Goal: Information Seeking & Learning: Learn about a topic

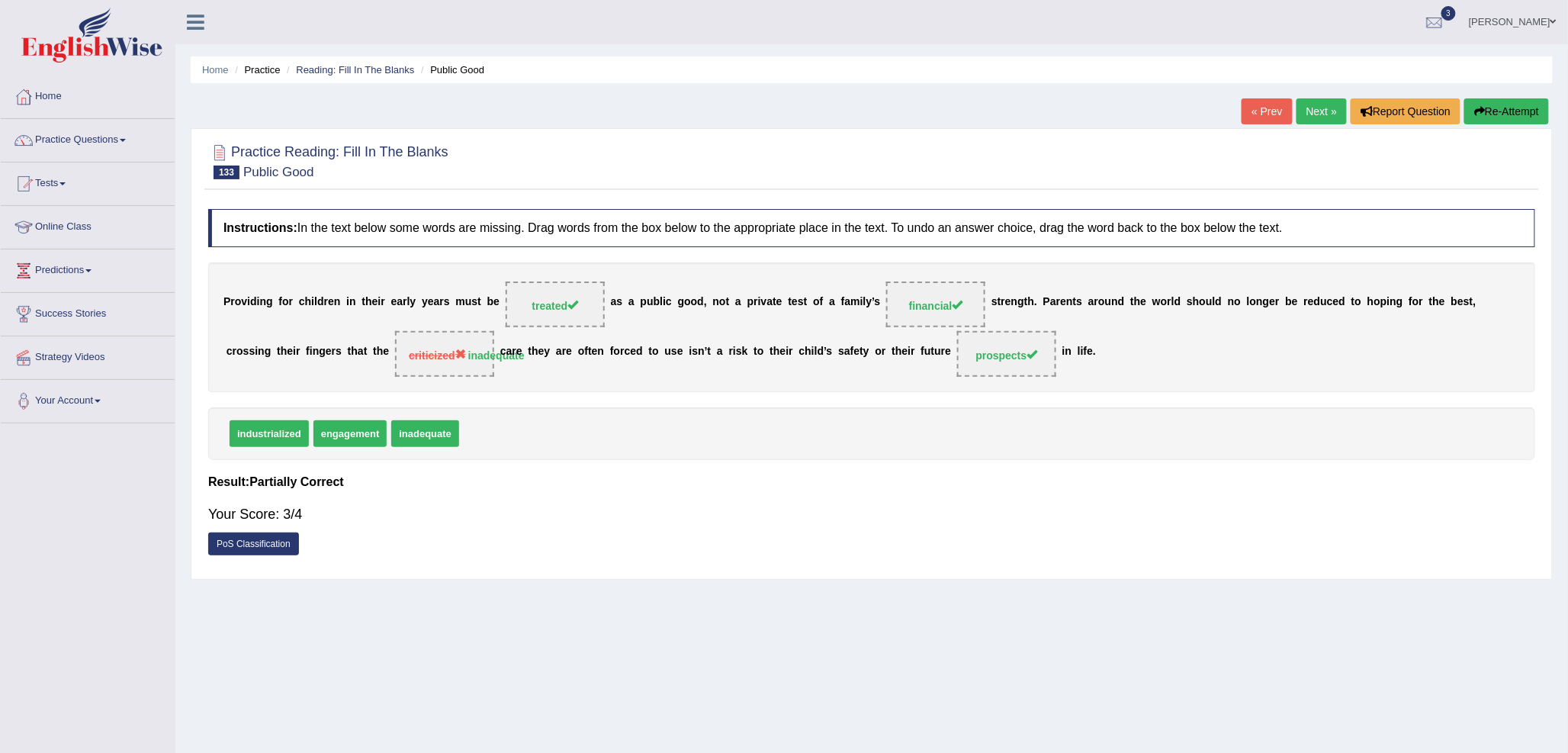
click at [1308, 105] on link "Next »" at bounding box center [1322, 112] width 51 height 26
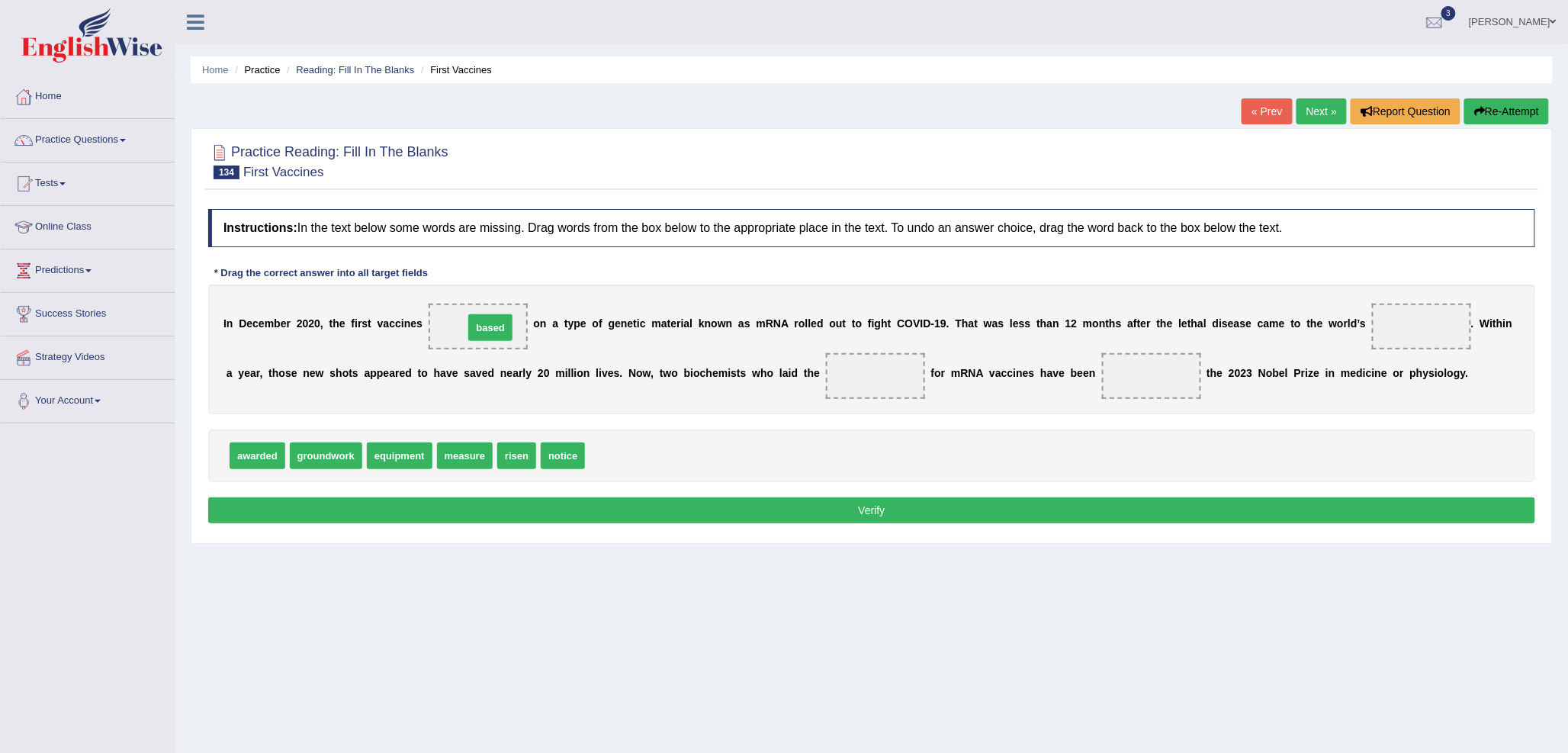
drag, startPoint x: 618, startPoint y: 456, endPoint x: 497, endPoint y: 328, distance: 176.1
drag, startPoint x: 584, startPoint y: 453, endPoint x: 1459, endPoint y: 326, distance: 884.2
drag, startPoint x: 338, startPoint y: 460, endPoint x: 896, endPoint y: 387, distance: 562.8
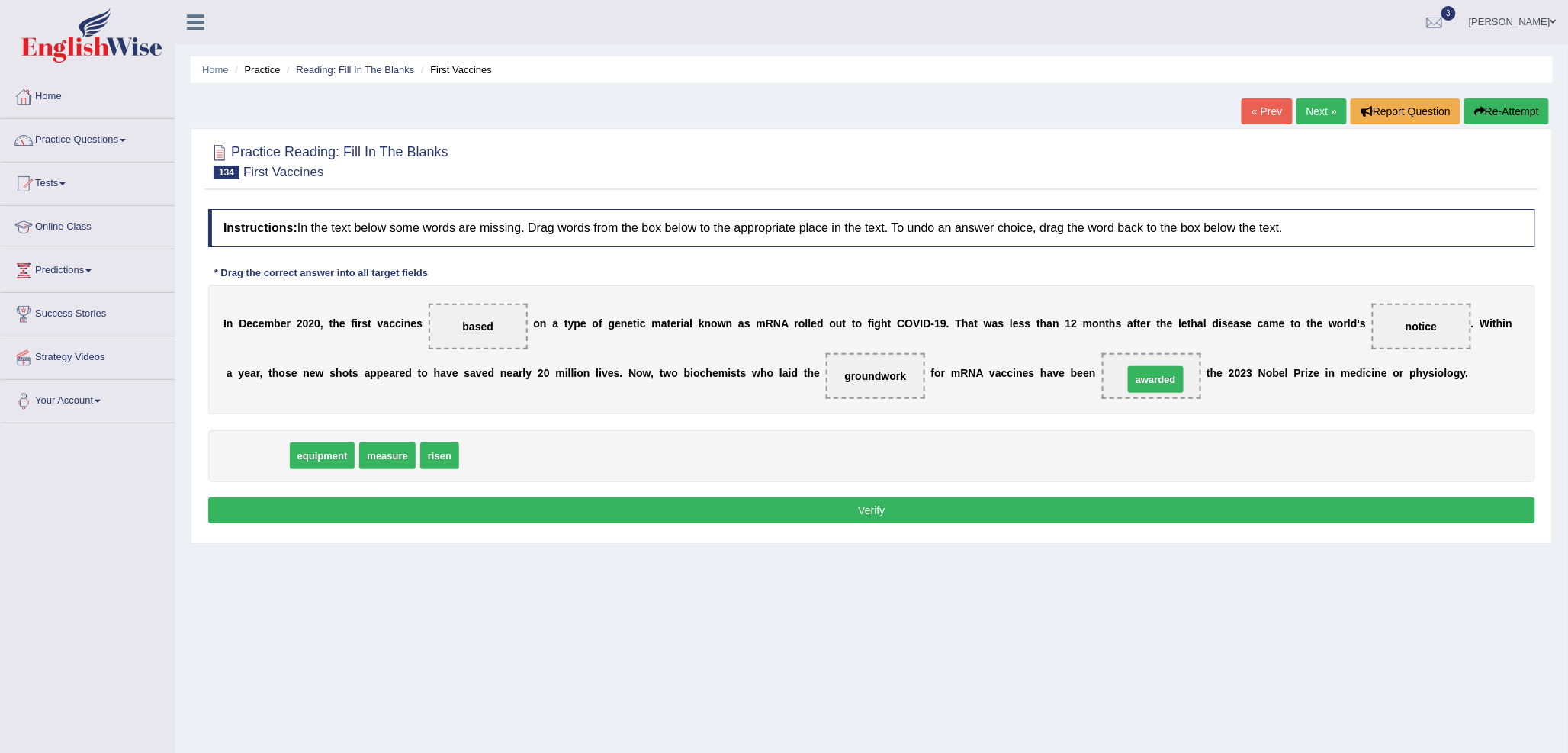
drag, startPoint x: 250, startPoint y: 454, endPoint x: 1155, endPoint y: 378, distance: 908.2
click at [1130, 510] on button "Verify" at bounding box center [872, 510] width 1327 height 26
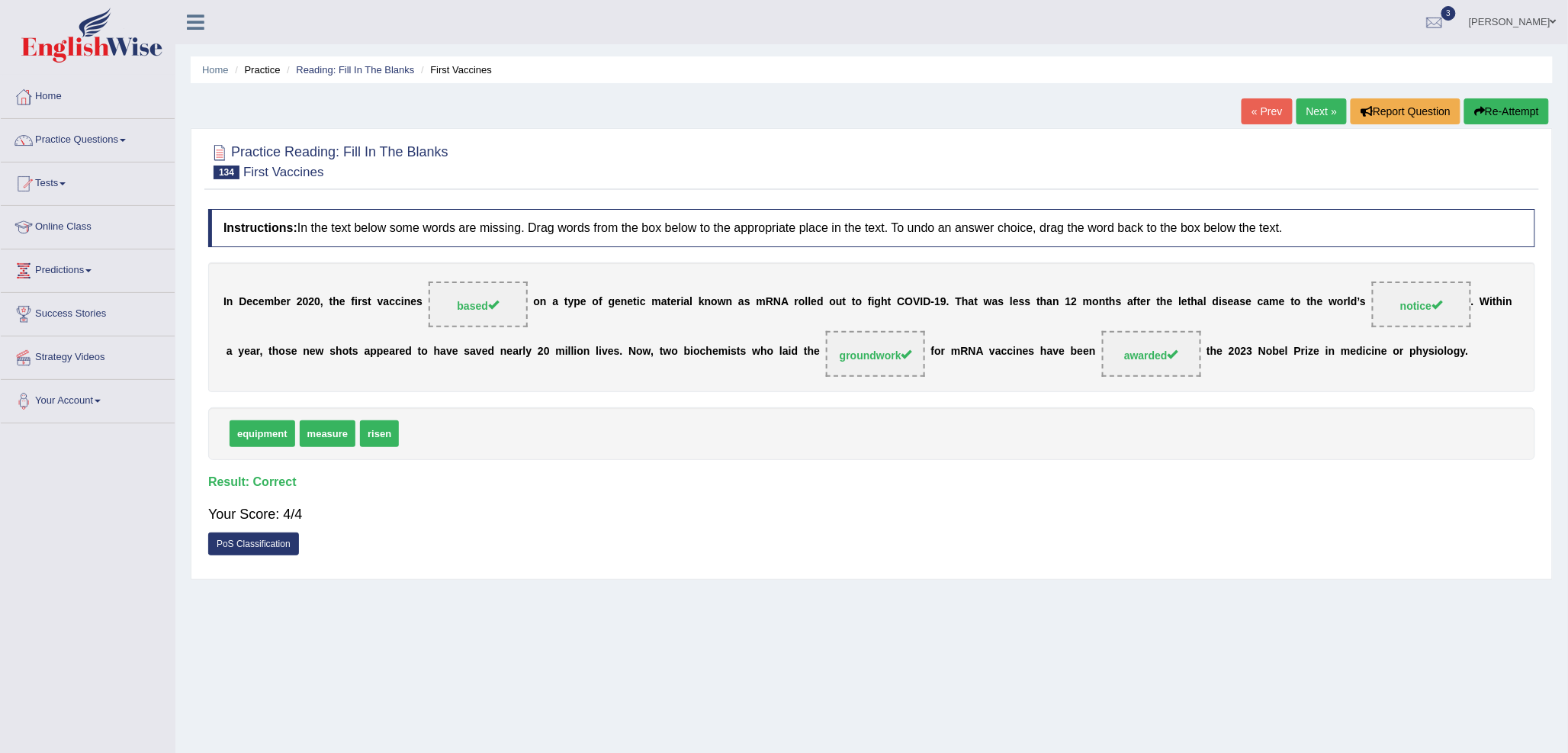
click at [1310, 108] on link "Next »" at bounding box center [1322, 112] width 51 height 26
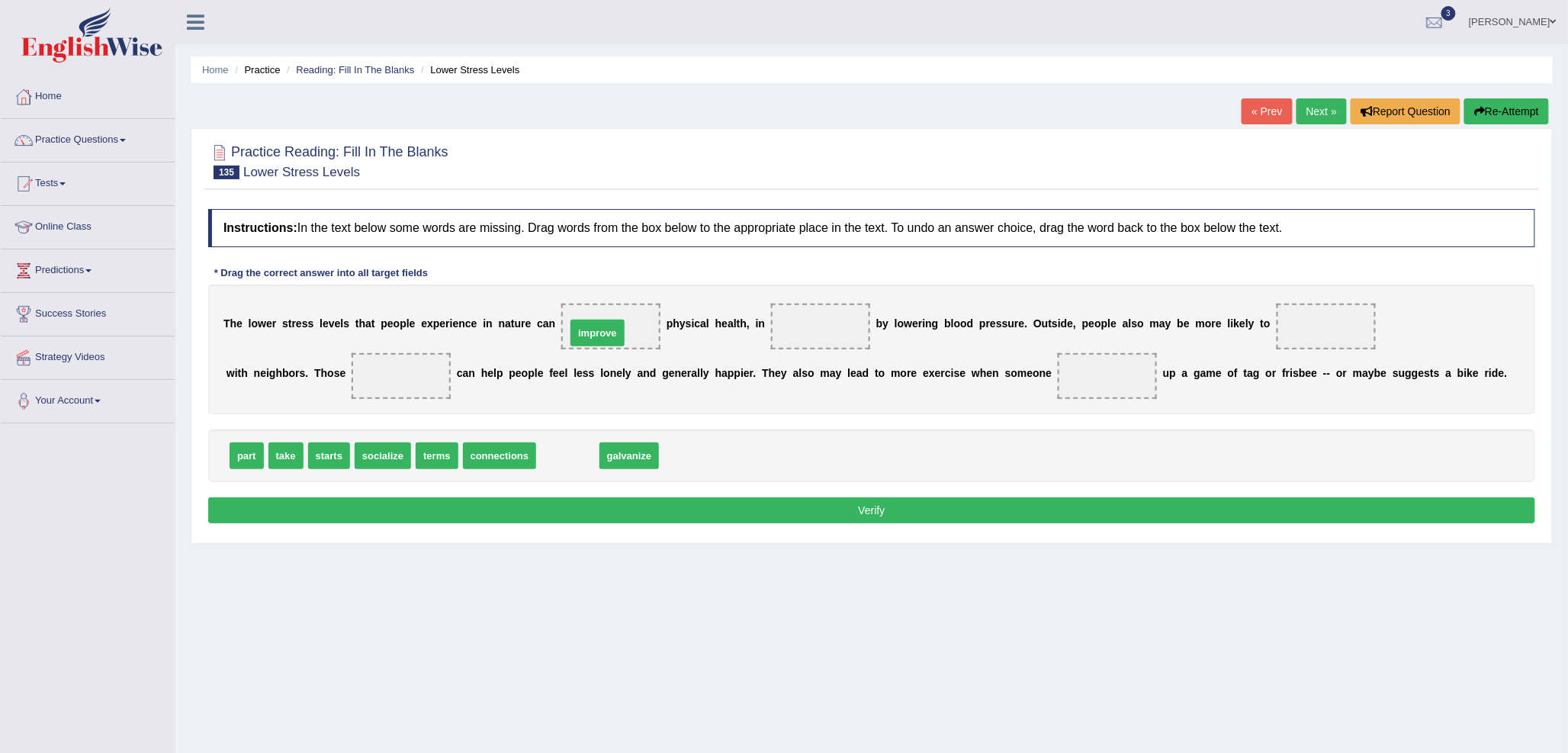
drag, startPoint x: 566, startPoint y: 460, endPoint x: 595, endPoint y: 336, distance: 127.3
drag, startPoint x: 386, startPoint y: 462, endPoint x: 1322, endPoint y: 332, distance: 945.0
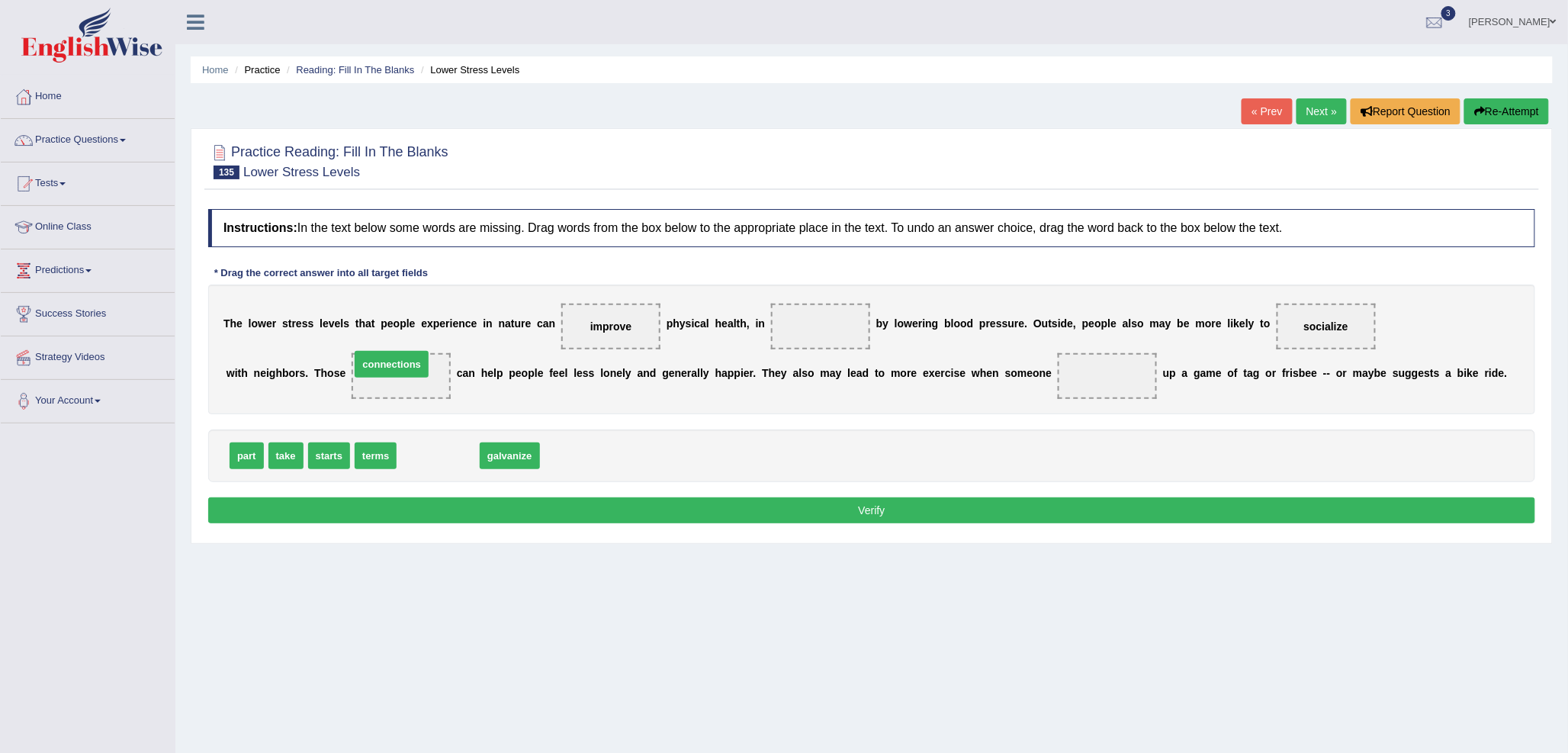
drag, startPoint x: 446, startPoint y: 459, endPoint x: 400, endPoint y: 368, distance: 102.0
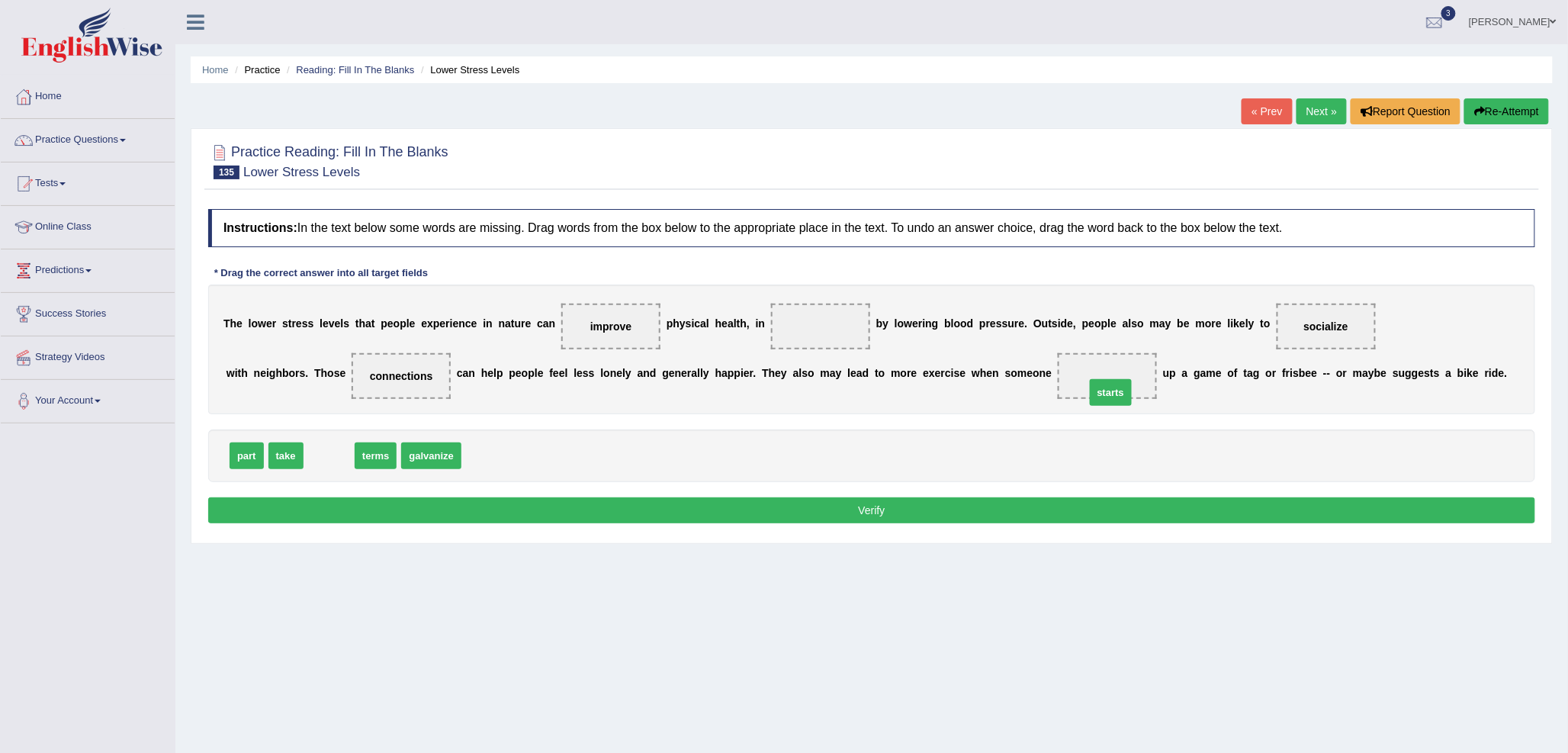
drag, startPoint x: 324, startPoint y: 463, endPoint x: 1104, endPoint y: 400, distance: 782.5
drag, startPoint x: 390, startPoint y: 447, endPoint x: 828, endPoint y: 321, distance: 455.8
click at [771, 514] on button "Verify" at bounding box center [872, 510] width 1327 height 26
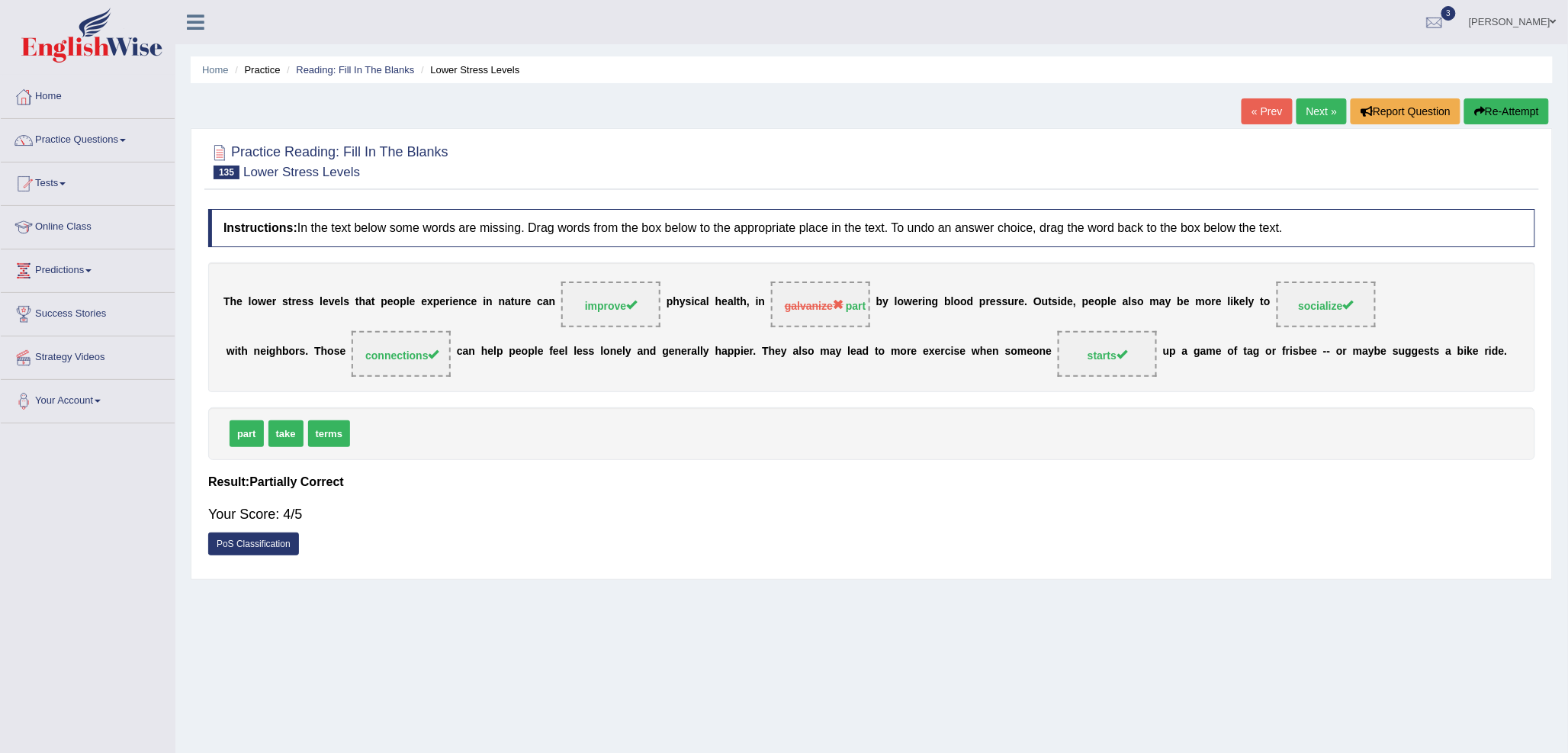
click at [1321, 107] on link "Next »" at bounding box center [1322, 112] width 51 height 26
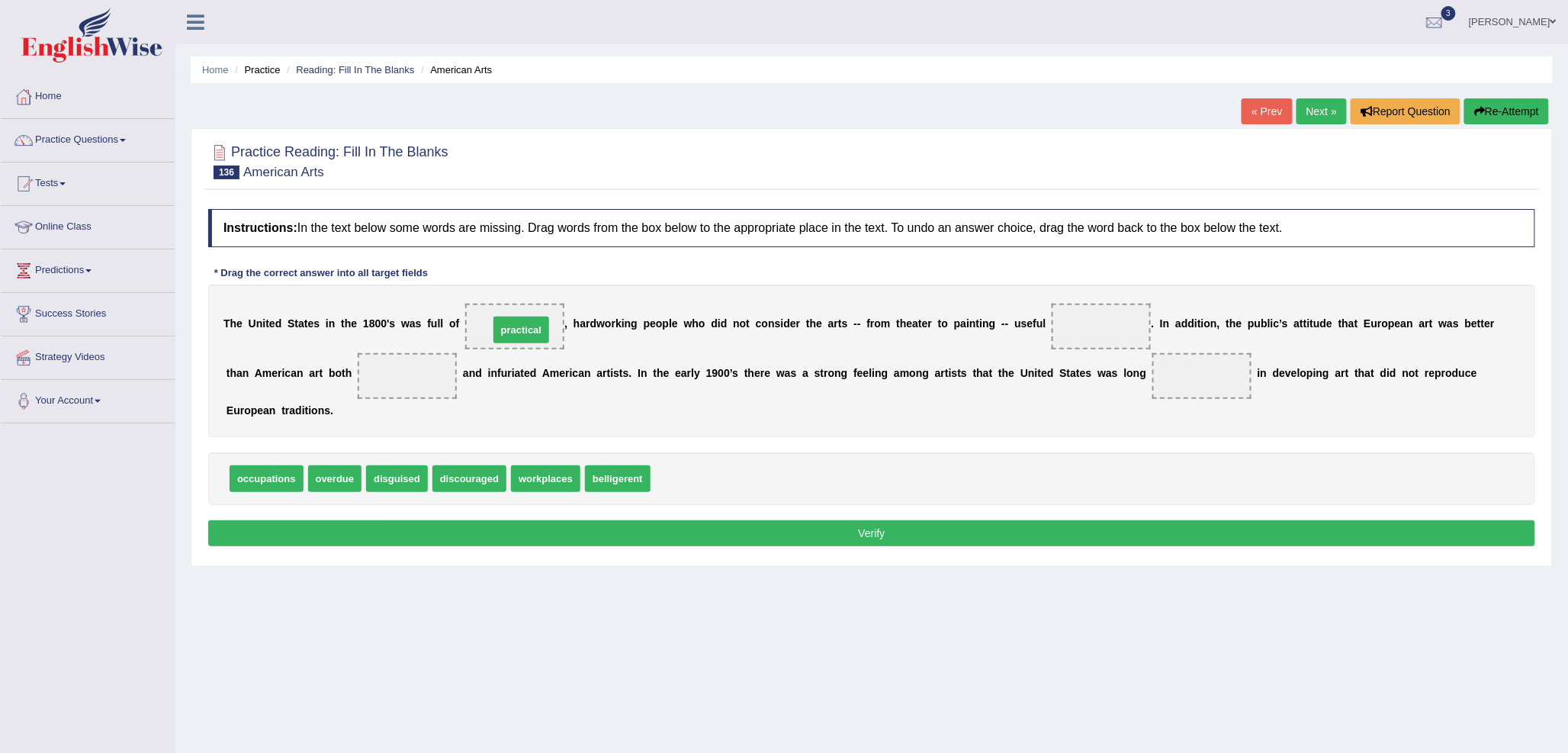
drag, startPoint x: 690, startPoint y: 478, endPoint x: 528, endPoint y: 329, distance: 220.1
drag, startPoint x: 278, startPoint y: 483, endPoint x: 1125, endPoint y: 337, distance: 859.5
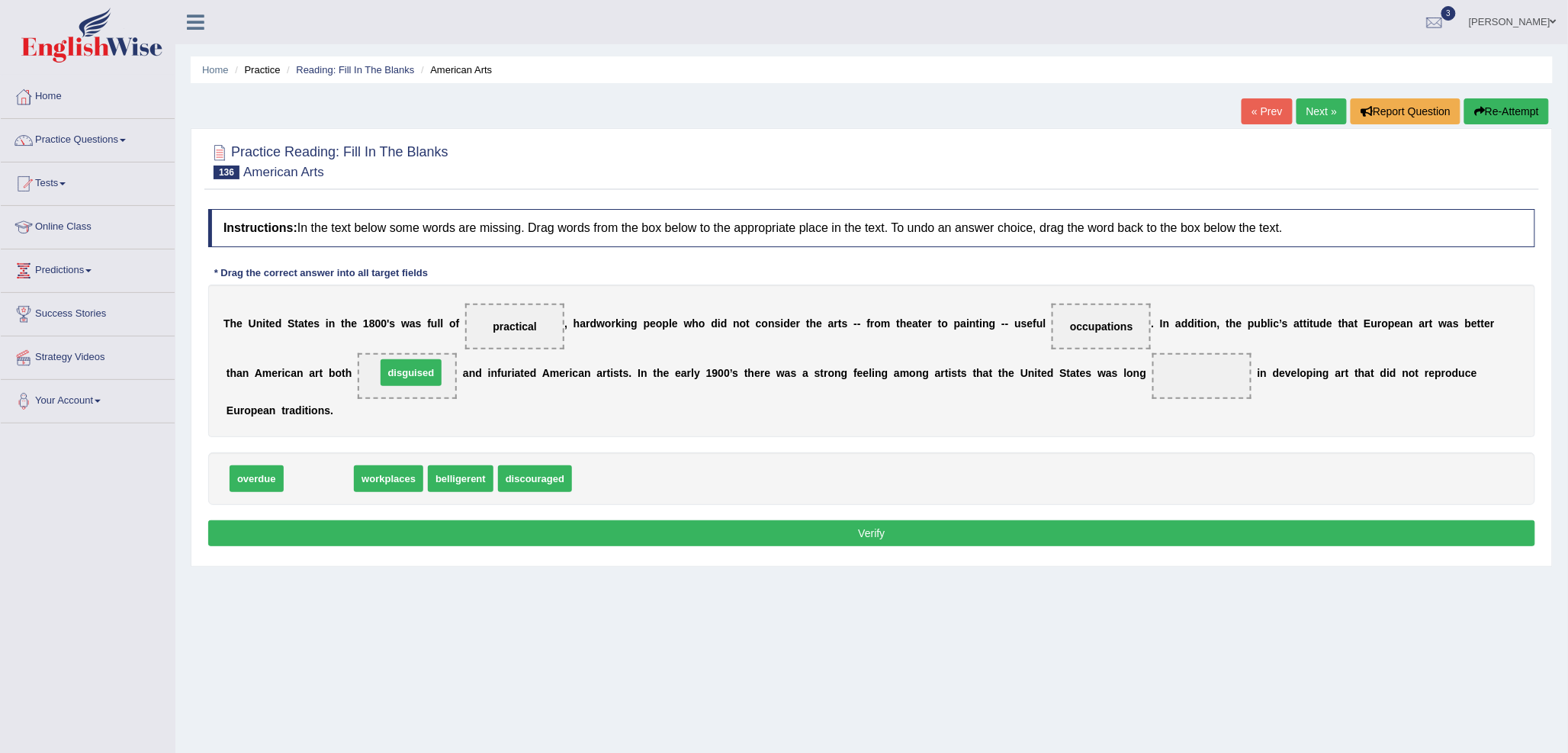
drag, startPoint x: 307, startPoint y: 484, endPoint x: 400, endPoint y: 378, distance: 141.0
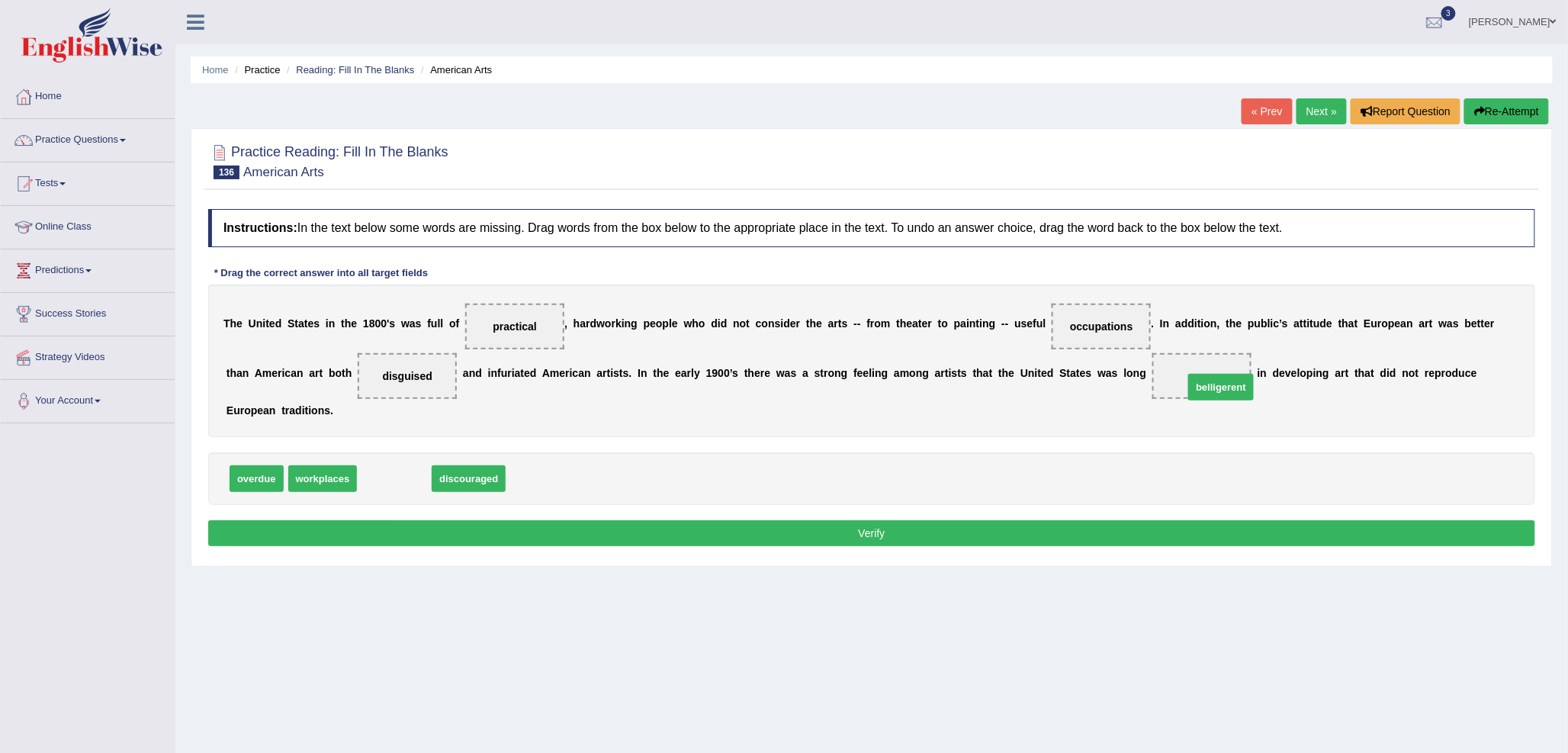
drag, startPoint x: 399, startPoint y: 474, endPoint x: 1208, endPoint y: 382, distance: 814.2
click at [1152, 560] on div "Practice Reading: Fill In The Blanks 136 American Arts Instructions: In the tex…" at bounding box center [872, 347] width 1362 height 439
click at [1149, 542] on button "Verify" at bounding box center [872, 533] width 1327 height 26
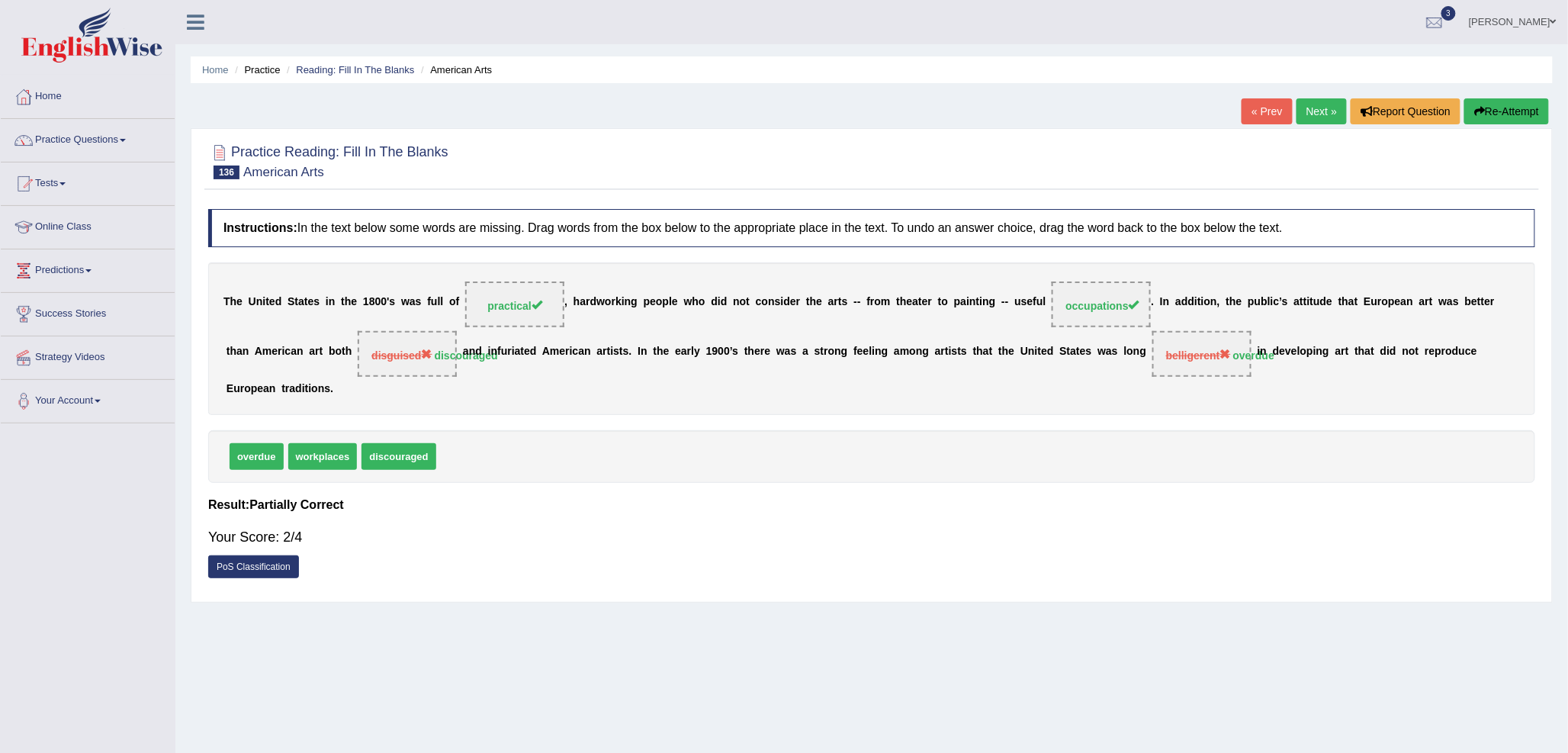
click at [1303, 104] on link "Next »" at bounding box center [1322, 112] width 51 height 26
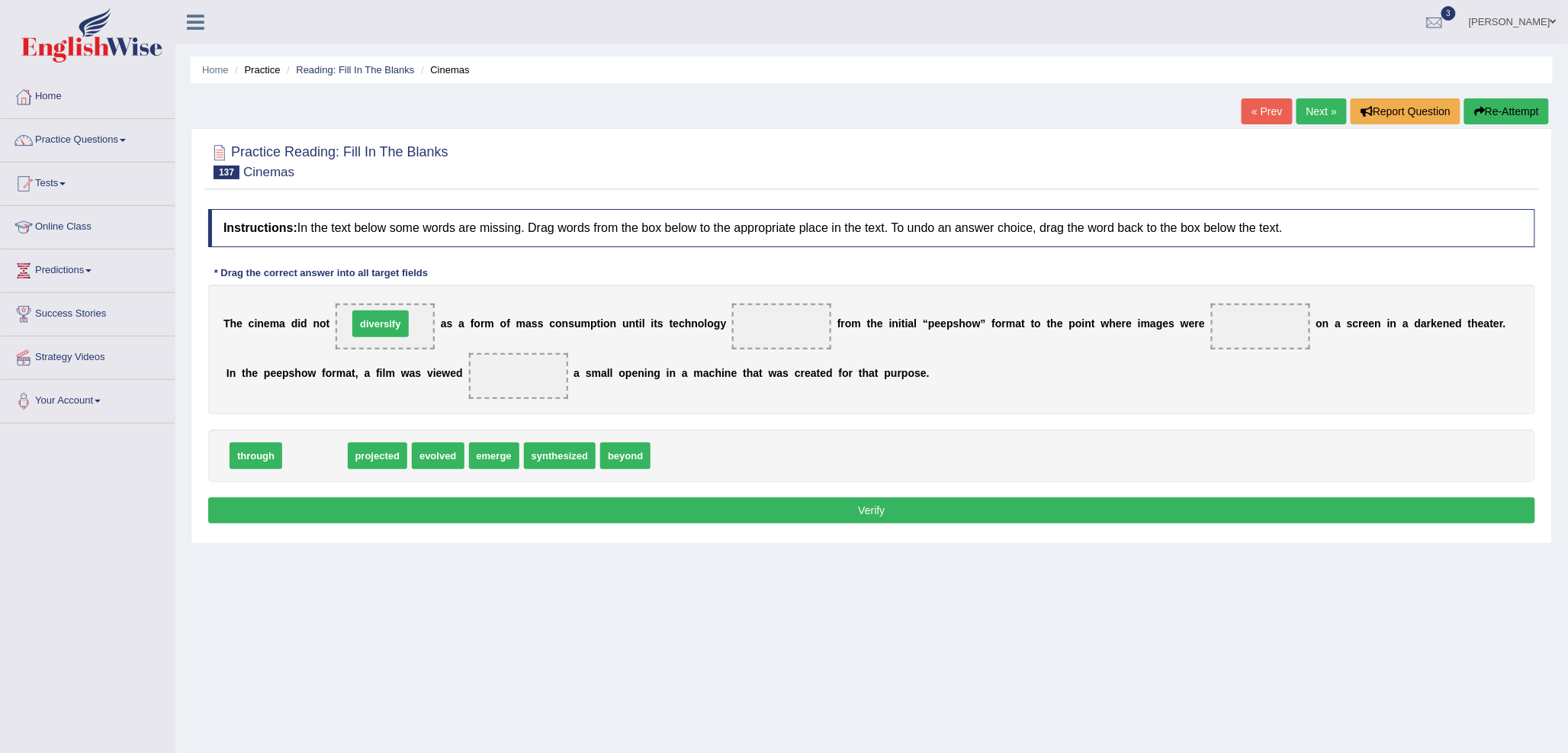
drag, startPoint x: 311, startPoint y: 453, endPoint x: 376, endPoint y: 322, distance: 146.2
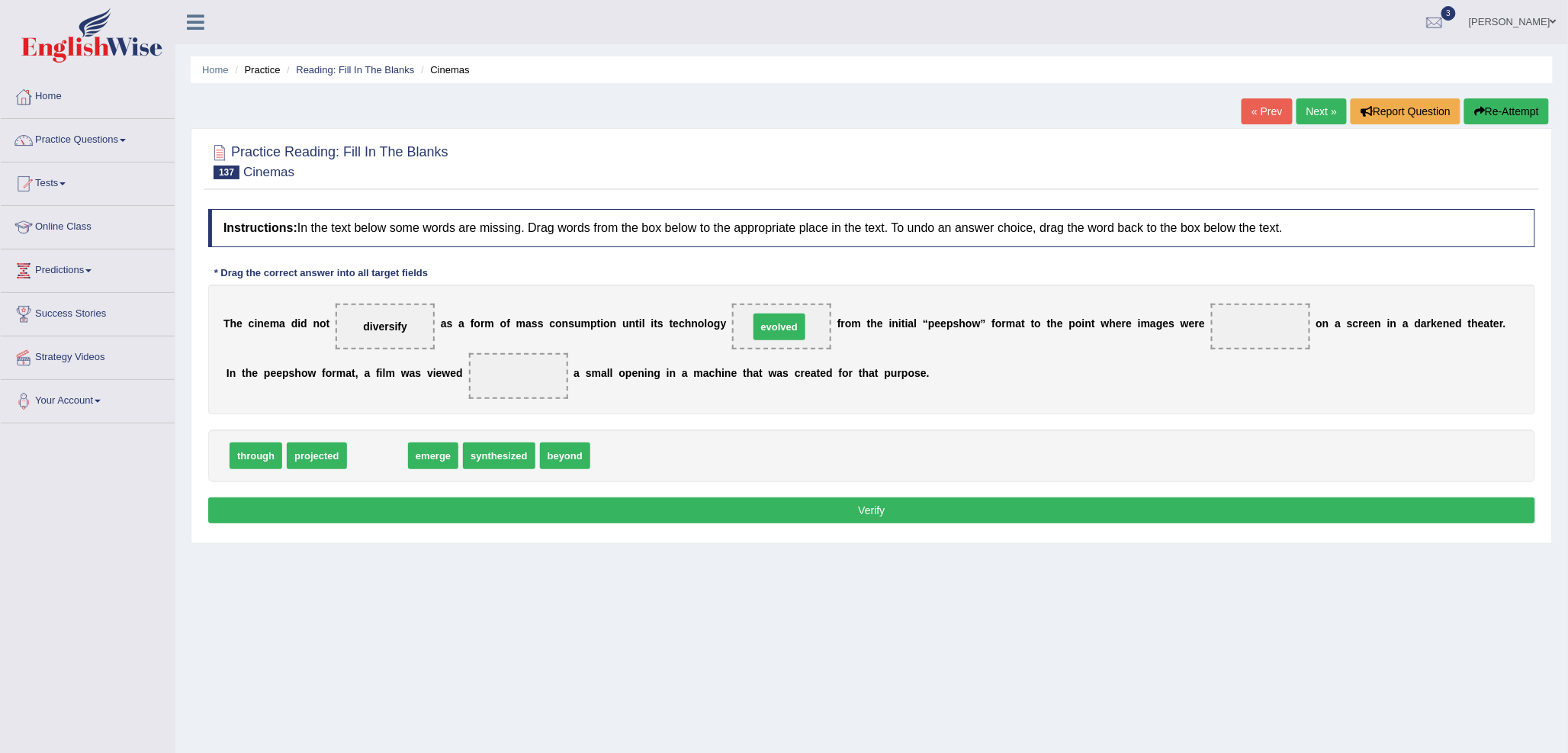
drag, startPoint x: 371, startPoint y: 453, endPoint x: 771, endPoint y: 324, distance: 420.3
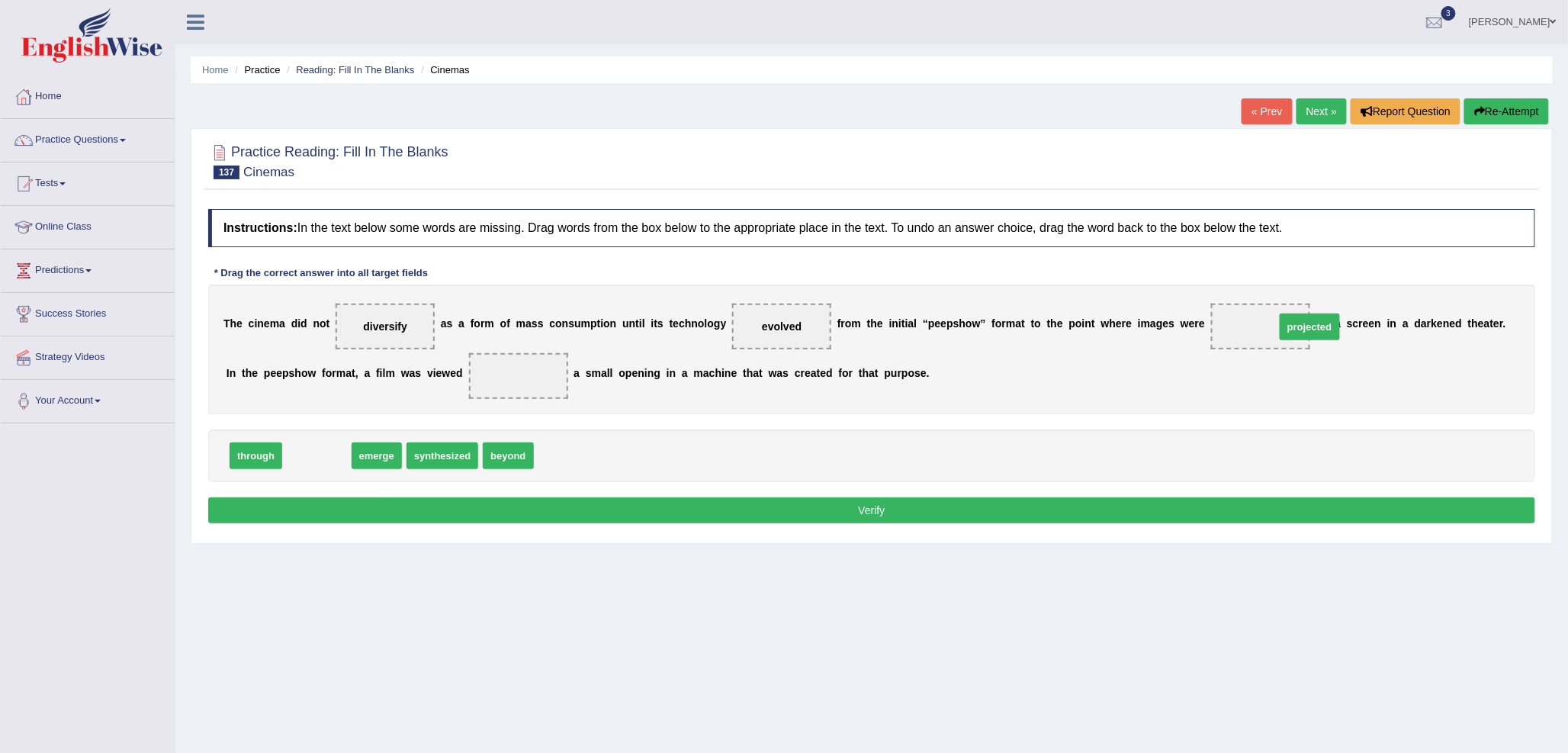
drag, startPoint x: 321, startPoint y: 447, endPoint x: 1306, endPoint y: 316, distance: 993.7
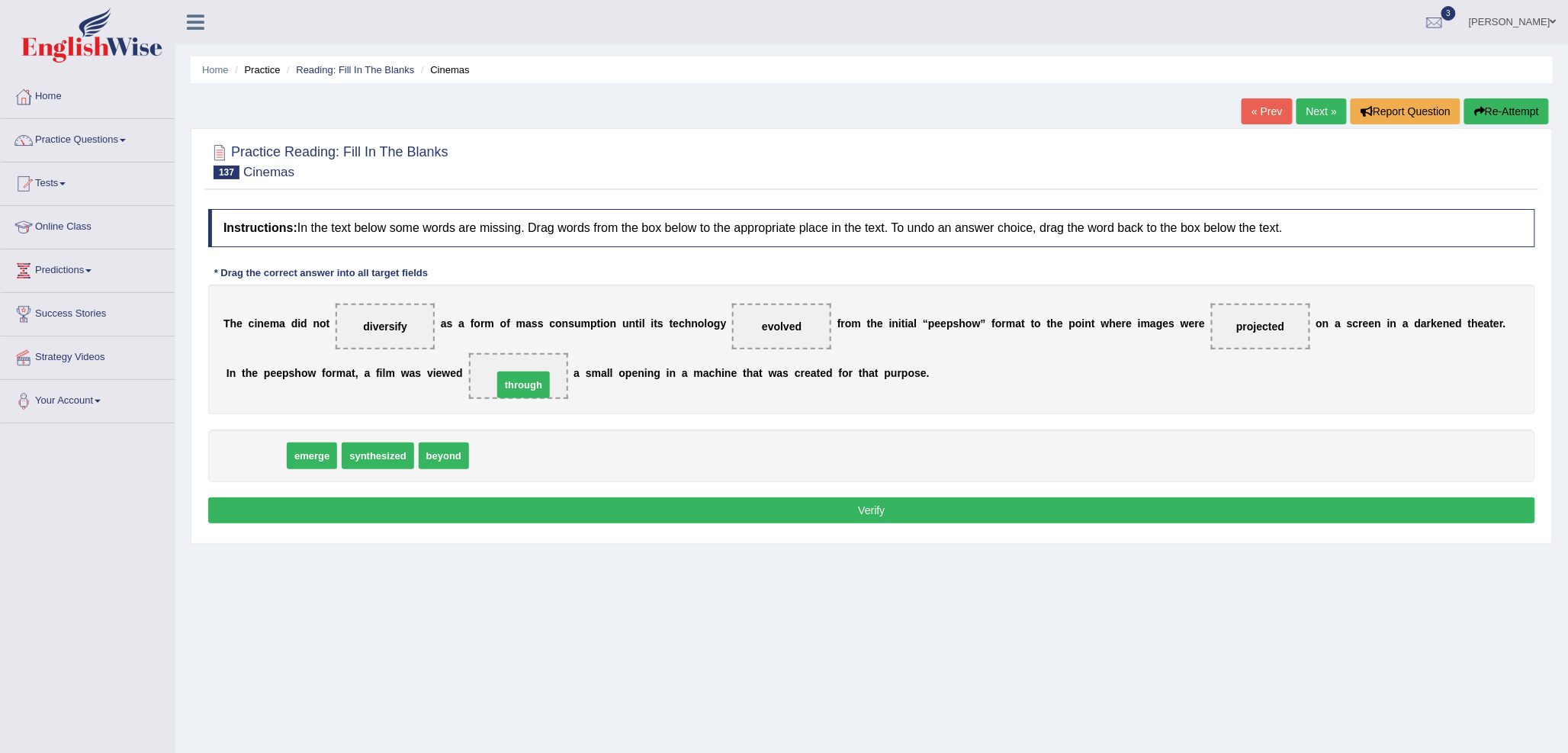
drag, startPoint x: 255, startPoint y: 457, endPoint x: 525, endPoint y: 385, distance: 279.4
click at [622, 490] on div "Instructions: In the text below some words are missing. Drag words from the box…" at bounding box center [872, 368] width 1335 height 334
click at [620, 519] on button "Verify" at bounding box center [872, 510] width 1327 height 26
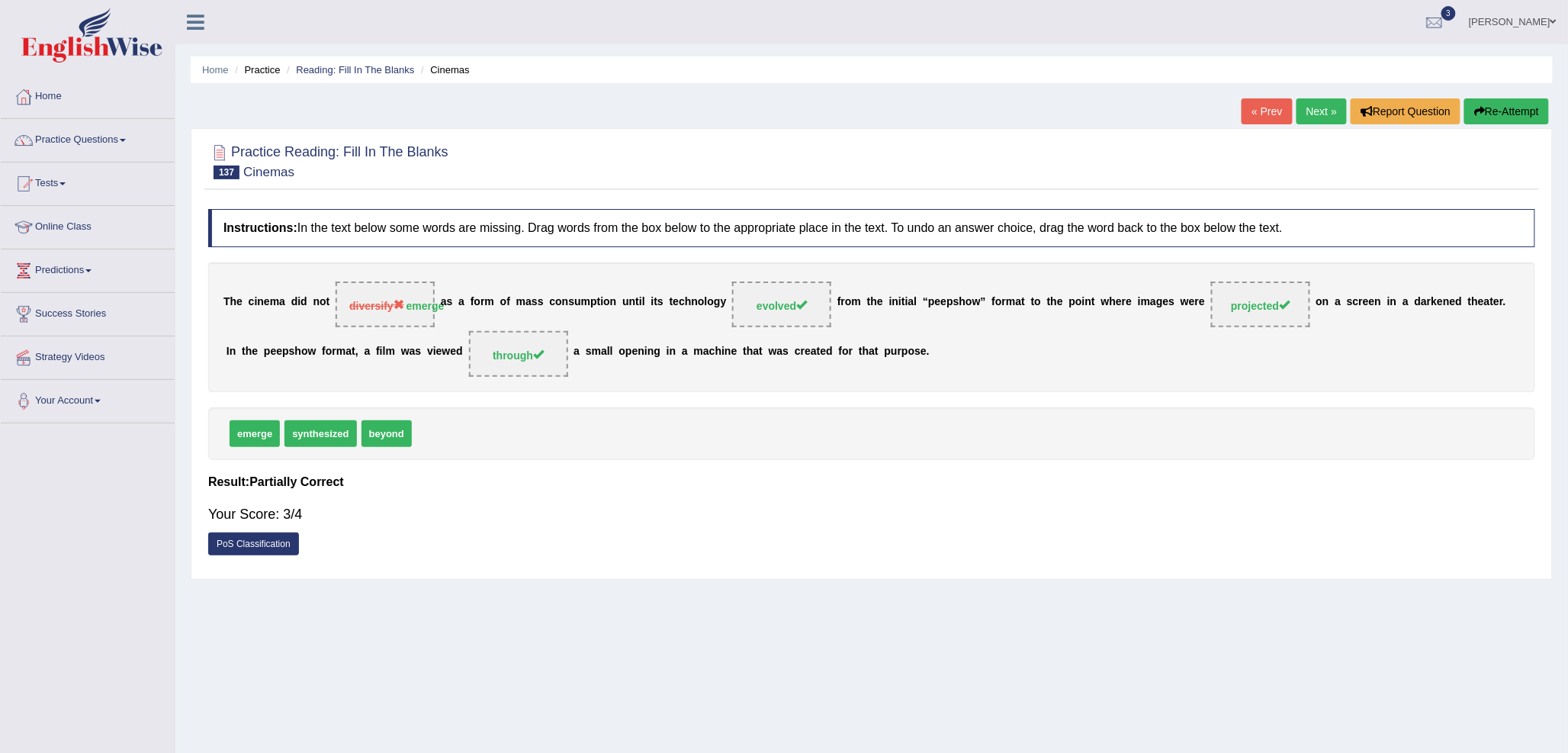
click at [1326, 108] on link "Next »" at bounding box center [1322, 112] width 51 height 26
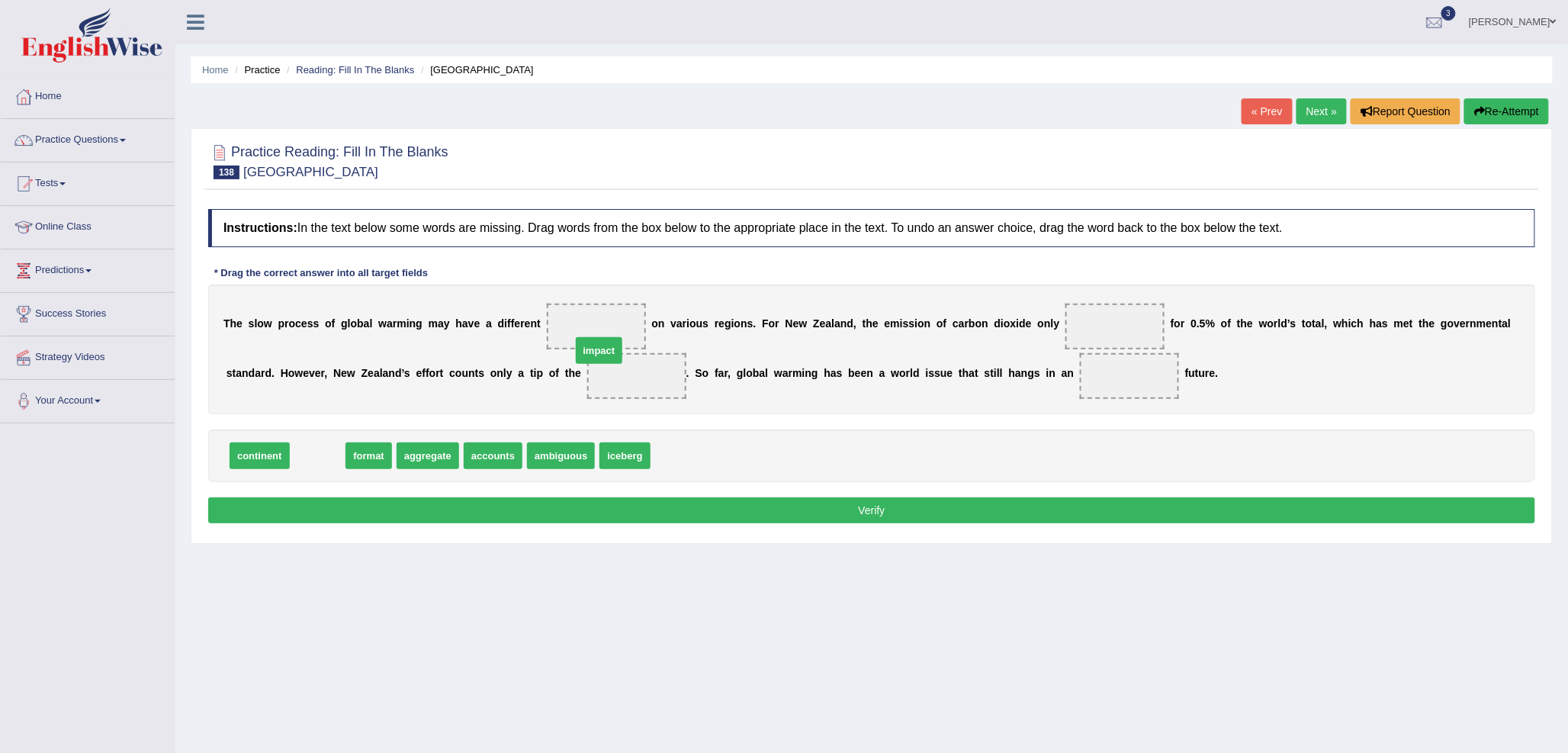
drag, startPoint x: 313, startPoint y: 453, endPoint x: 595, endPoint y: 348, distance: 300.9
drag, startPoint x: 647, startPoint y: 370, endPoint x: 594, endPoint y: 302, distance: 86.2
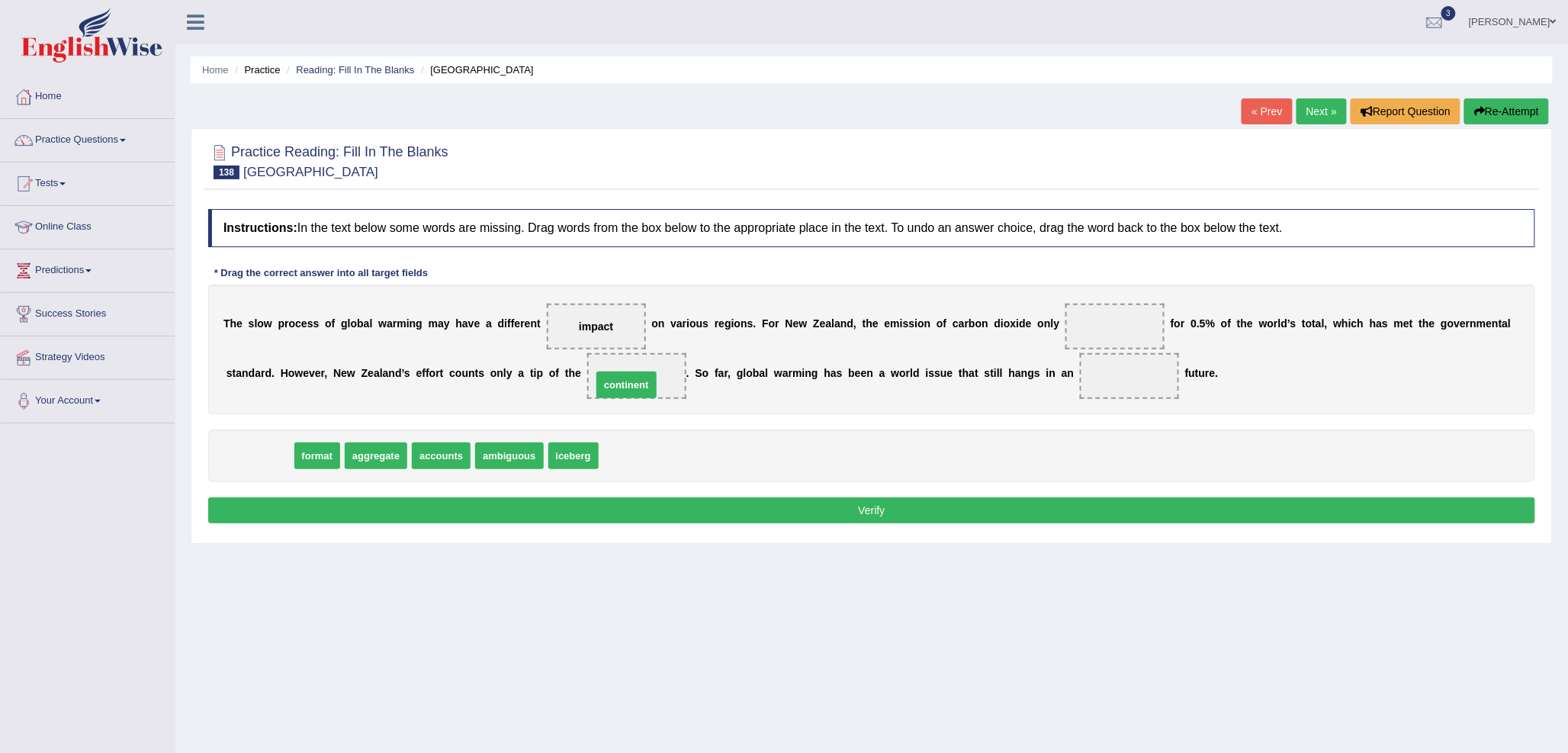
drag, startPoint x: 232, startPoint y: 454, endPoint x: 613, endPoint y: 382, distance: 387.7
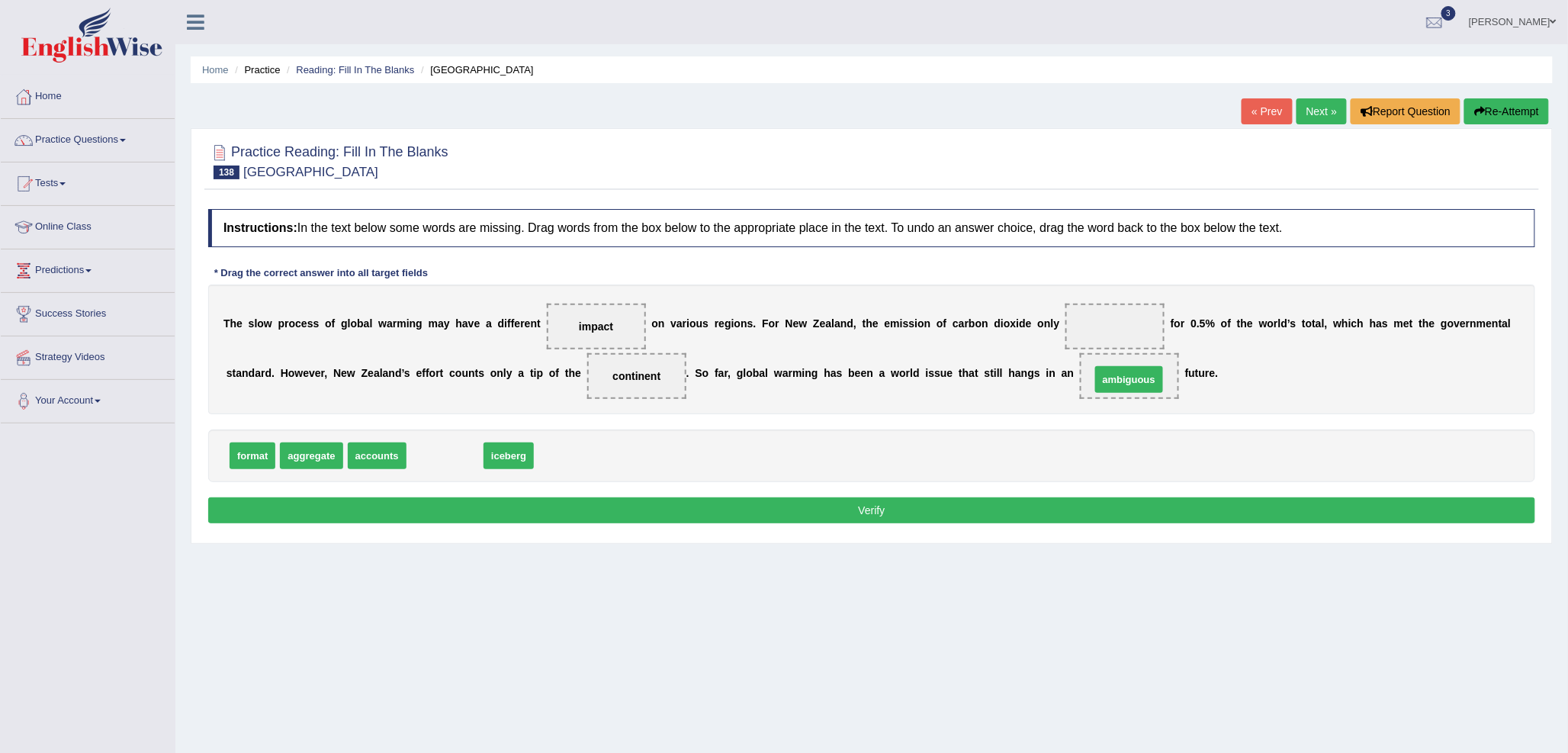
drag, startPoint x: 447, startPoint y: 453, endPoint x: 1131, endPoint y: 376, distance: 688.3
click at [963, 501] on button "Verify" at bounding box center [872, 510] width 1327 height 26
drag, startPoint x: 386, startPoint y: 455, endPoint x: 1138, endPoint y: 324, distance: 763.3
click at [1041, 509] on button "Verify" at bounding box center [872, 510] width 1327 height 26
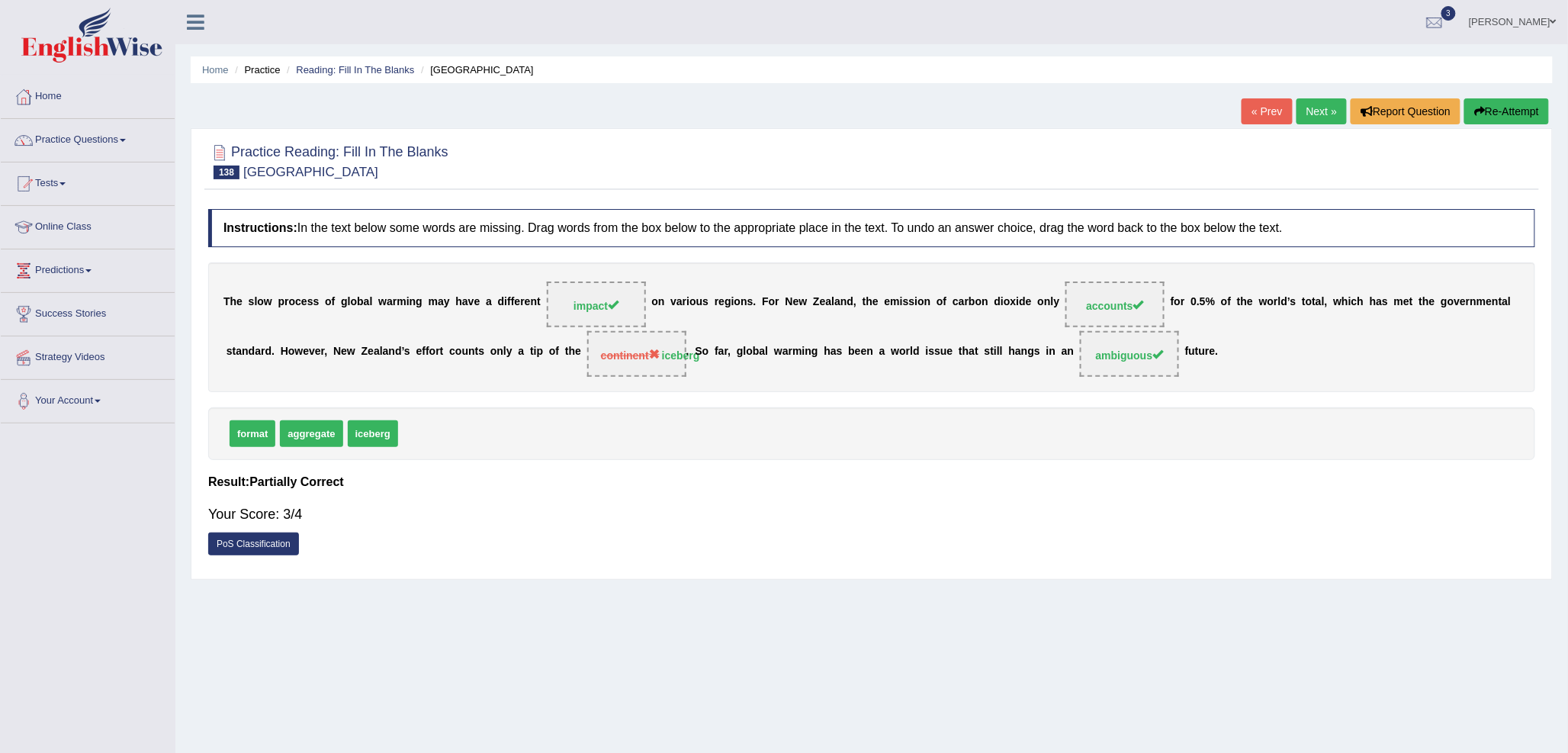
click at [1324, 110] on link "Next »" at bounding box center [1322, 112] width 51 height 26
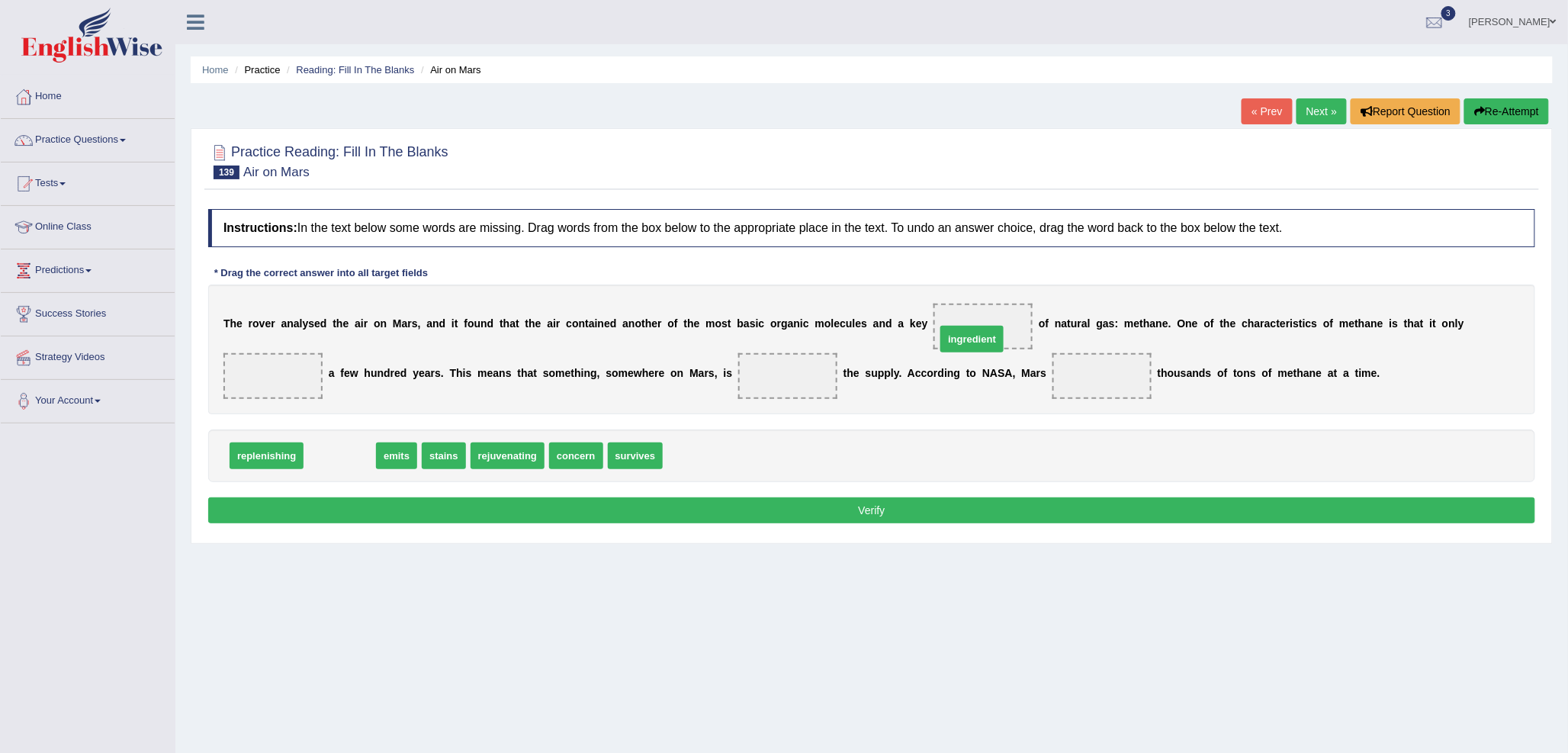
drag, startPoint x: 340, startPoint y: 456, endPoint x: 1020, endPoint y: 325, distance: 692.5
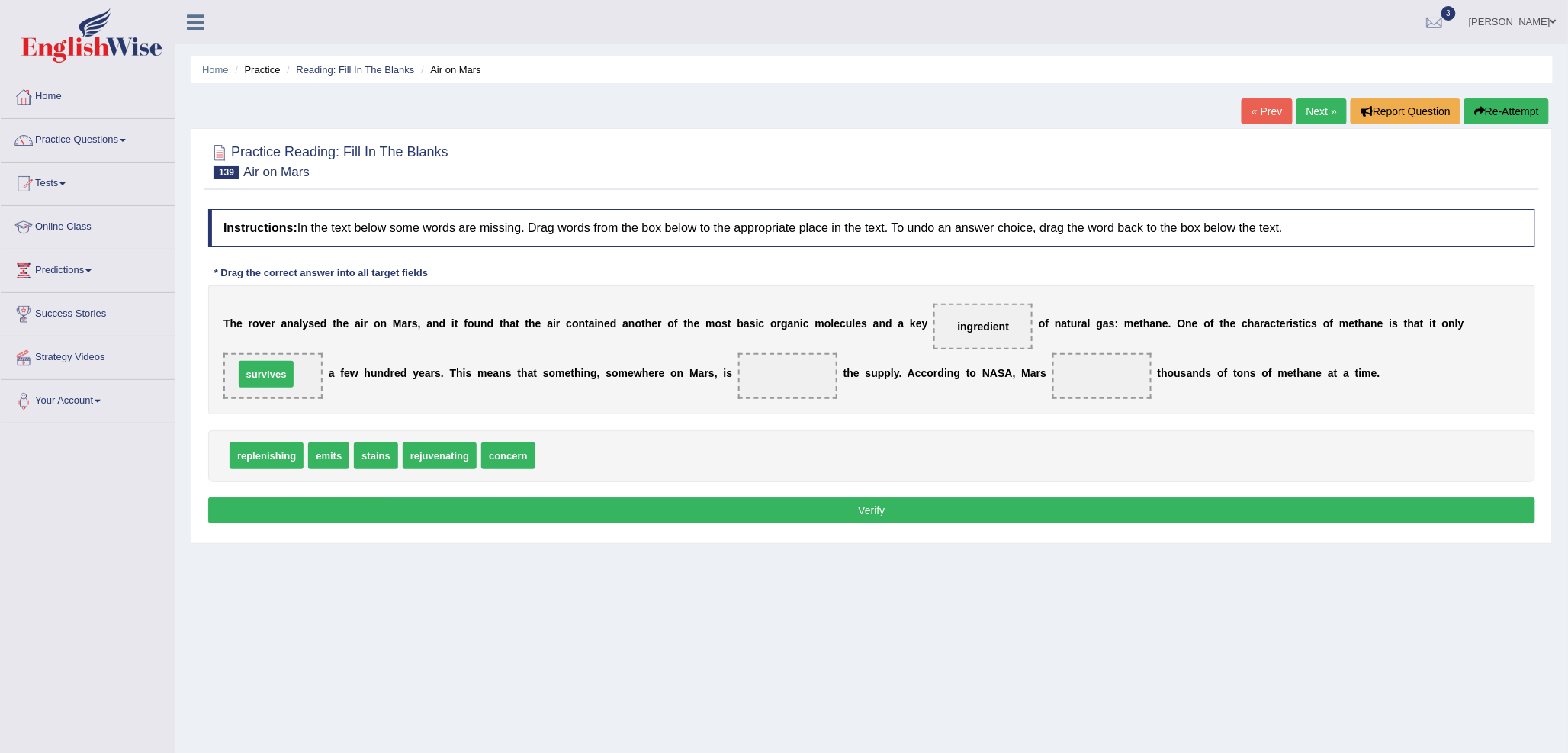
drag, startPoint x: 572, startPoint y: 456, endPoint x: 258, endPoint y: 371, distance: 325.3
drag, startPoint x: 325, startPoint y: 453, endPoint x: 788, endPoint y: 380, distance: 468.7
drag, startPoint x: 790, startPoint y: 370, endPoint x: 1107, endPoint y: 373, distance: 317.0
drag, startPoint x: 265, startPoint y: 453, endPoint x: 771, endPoint y: 378, distance: 511.5
click at [780, 506] on button "Verify" at bounding box center [872, 510] width 1327 height 26
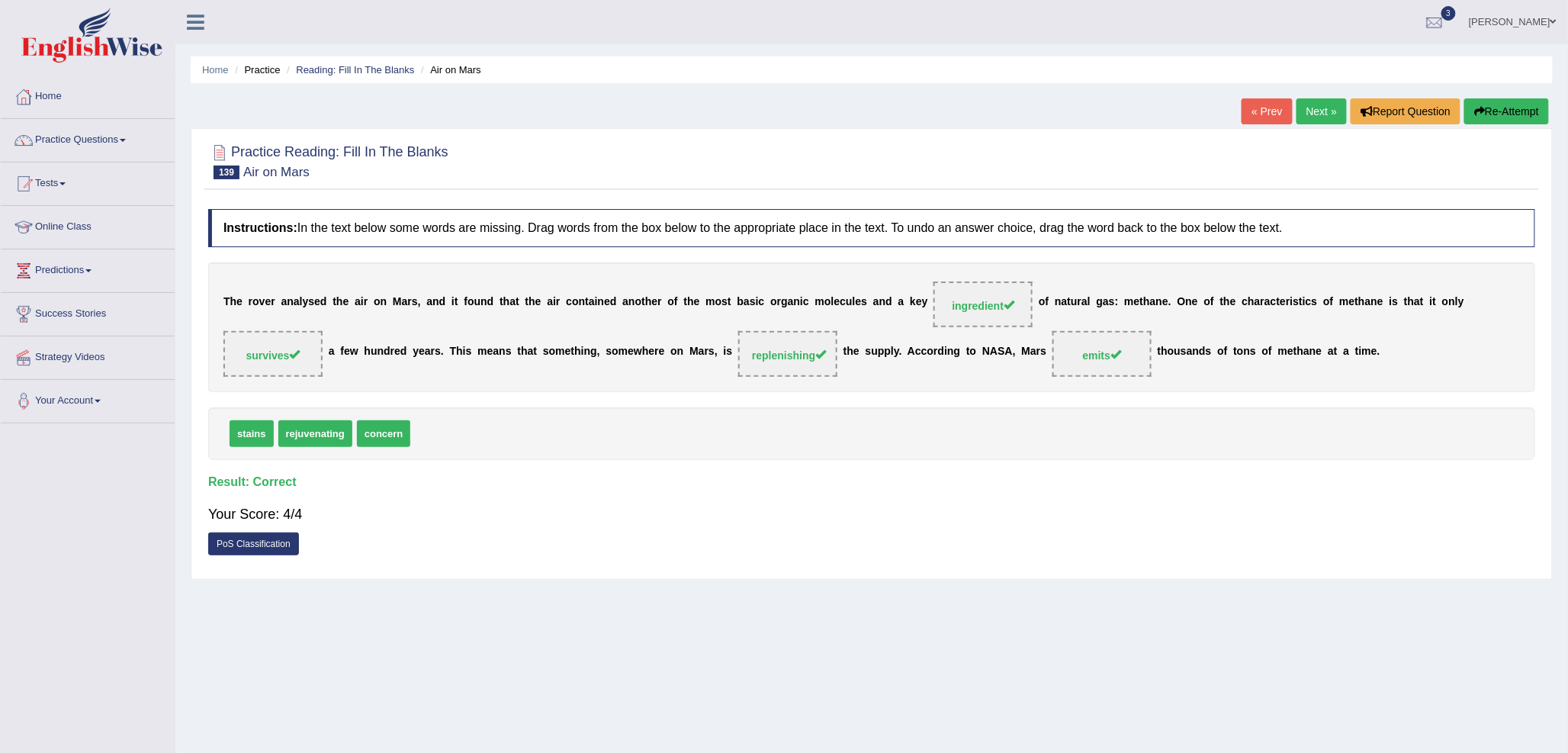
click at [1318, 104] on link "Next »" at bounding box center [1322, 112] width 51 height 26
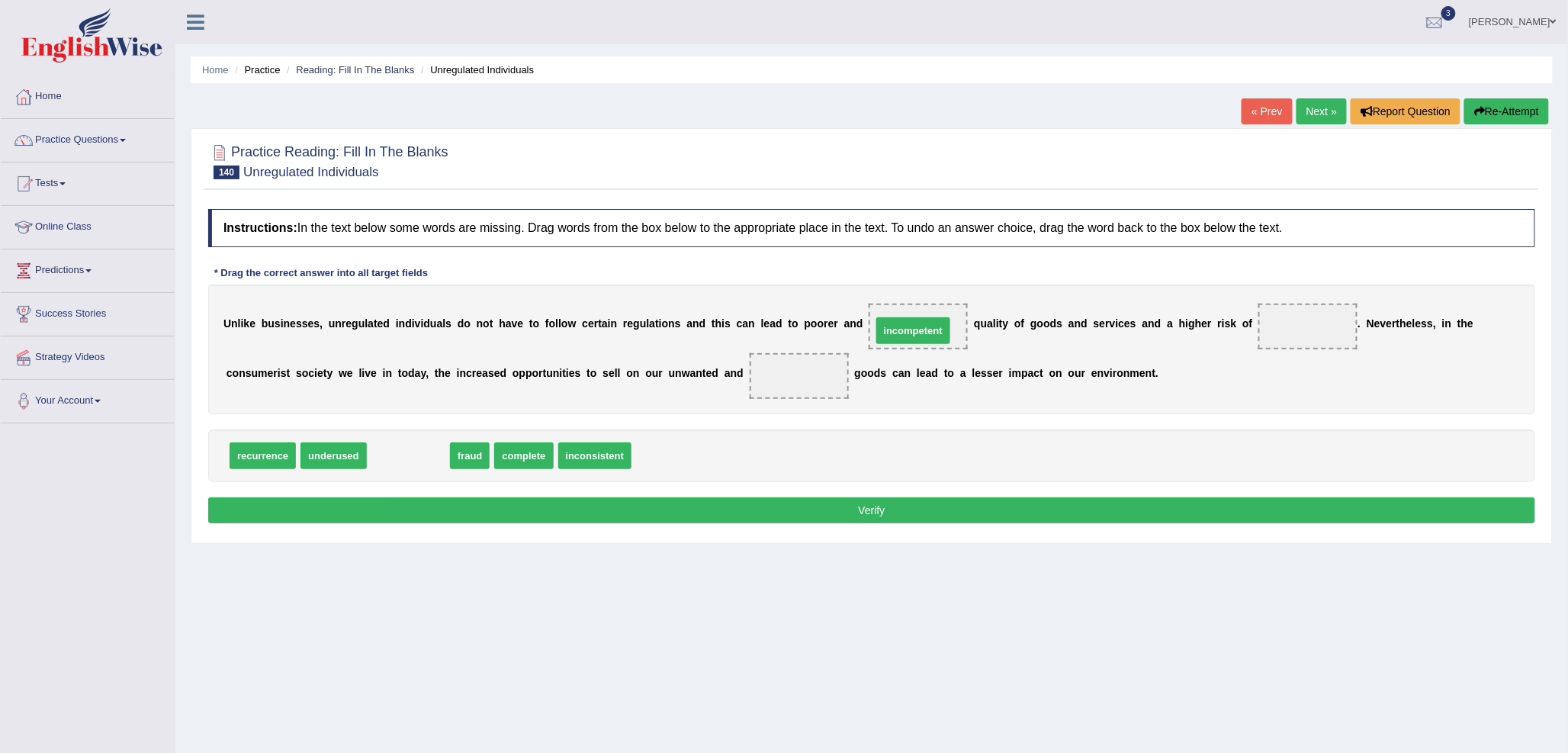
drag, startPoint x: 410, startPoint y: 452, endPoint x: 915, endPoint y: 326, distance: 520.5
drag, startPoint x: 405, startPoint y: 453, endPoint x: 1313, endPoint y: 326, distance: 916.8
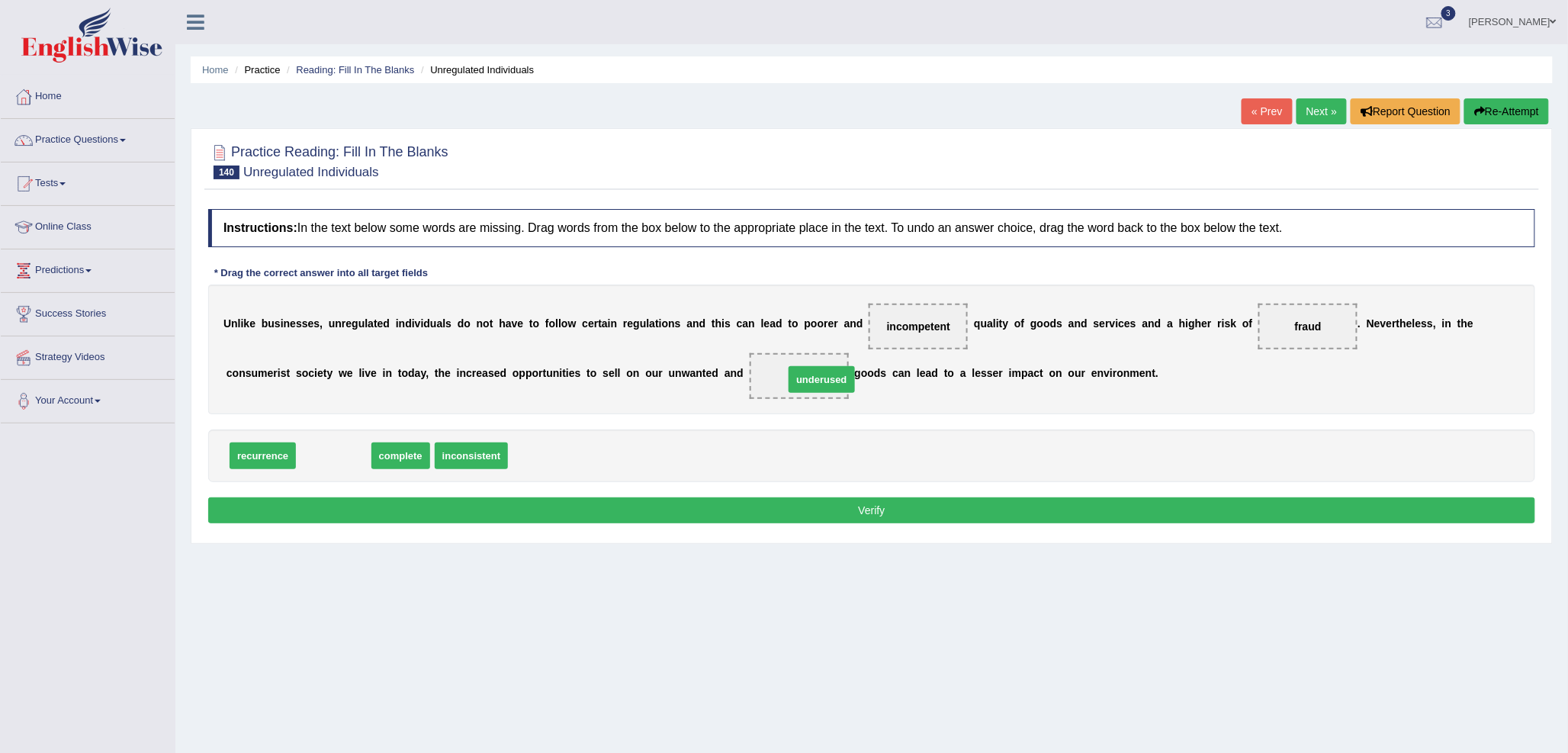
drag, startPoint x: 333, startPoint y: 461, endPoint x: 820, endPoint y: 384, distance: 493.0
click at [792, 512] on button "Verify" at bounding box center [872, 510] width 1327 height 26
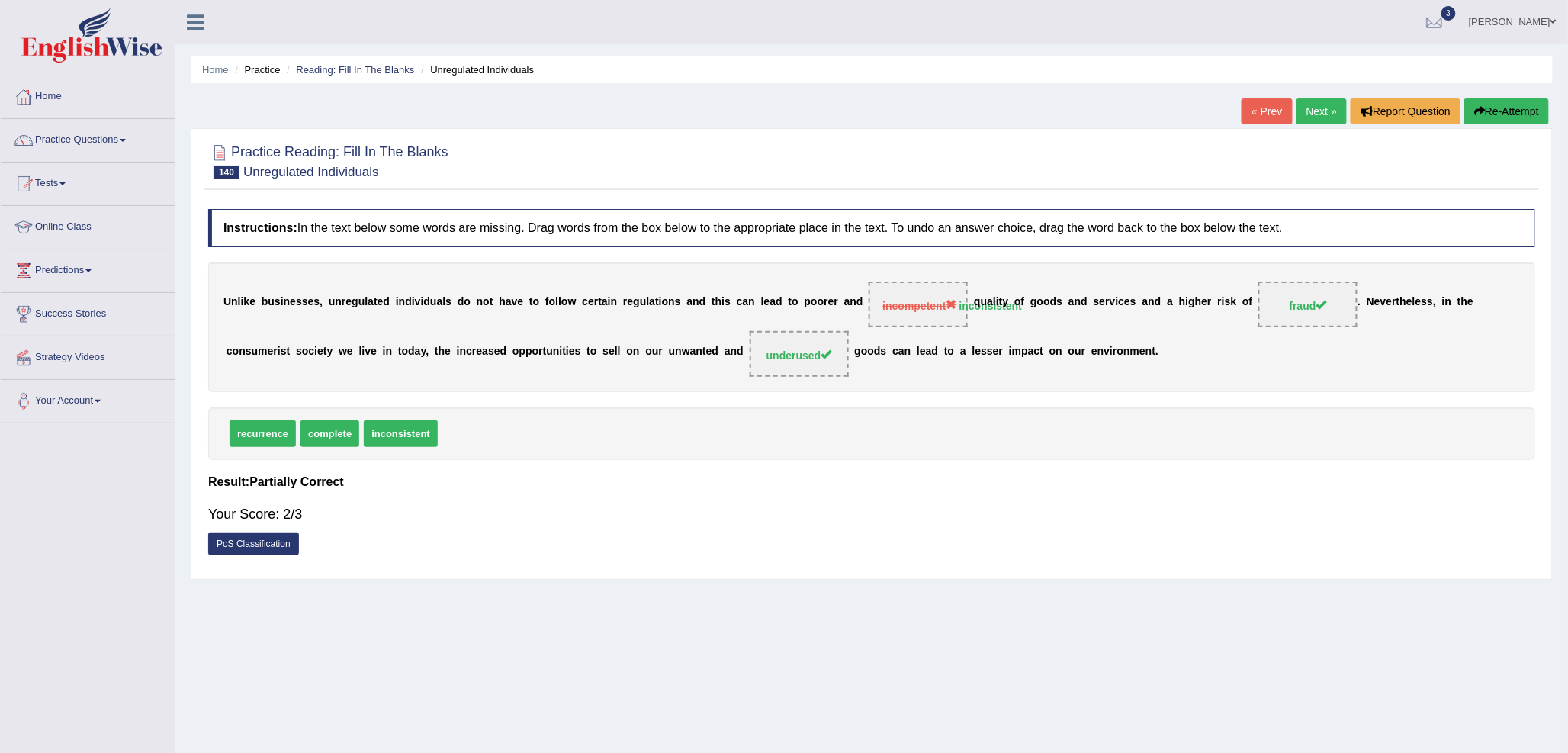
click at [1332, 117] on link "Next »" at bounding box center [1322, 112] width 51 height 26
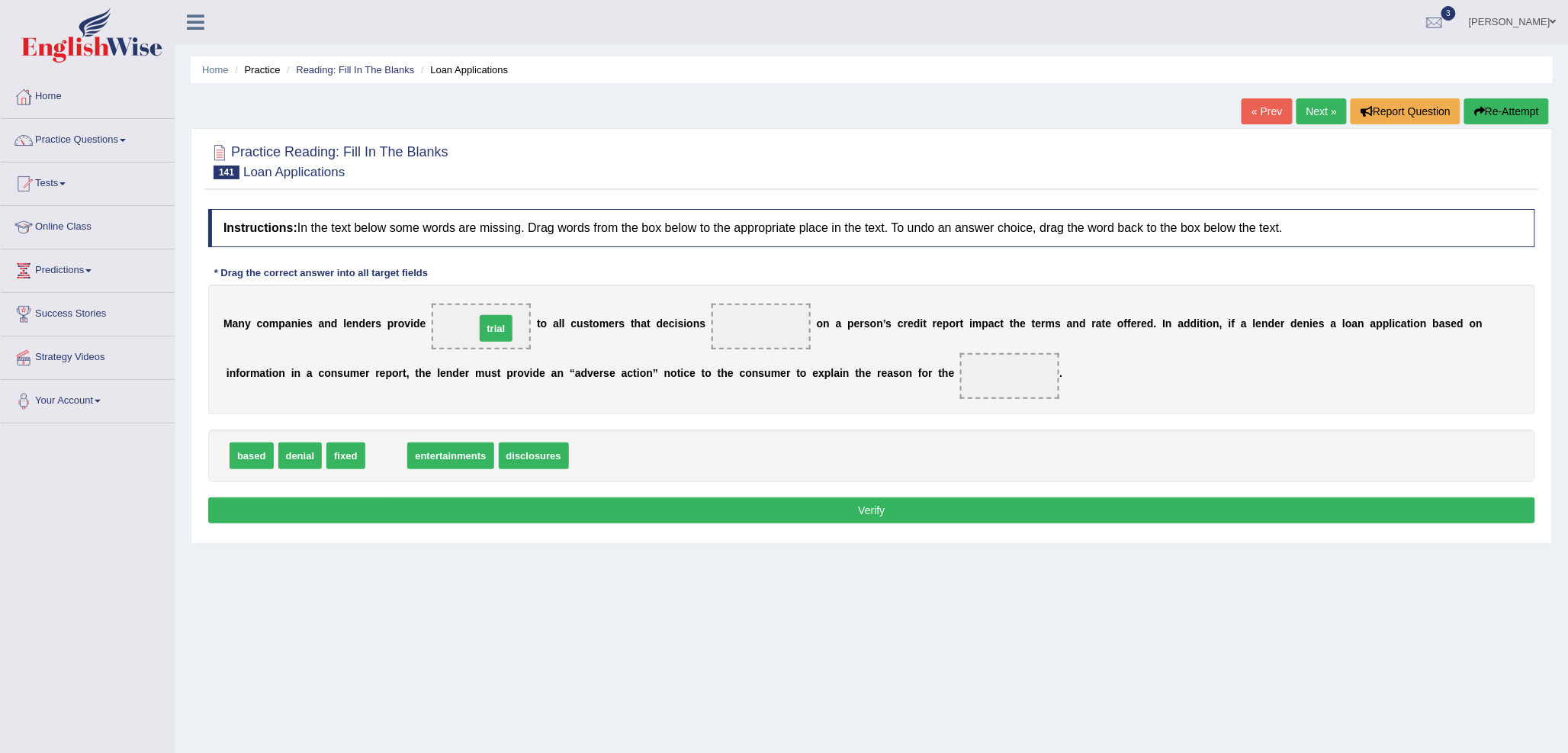
drag, startPoint x: 380, startPoint y: 457, endPoint x: 489, endPoint y: 330, distance: 167.4
drag, startPoint x: 250, startPoint y: 459, endPoint x: 746, endPoint y: 334, distance: 511.5
drag, startPoint x: 246, startPoint y: 457, endPoint x: 1017, endPoint y: 374, distance: 775.5
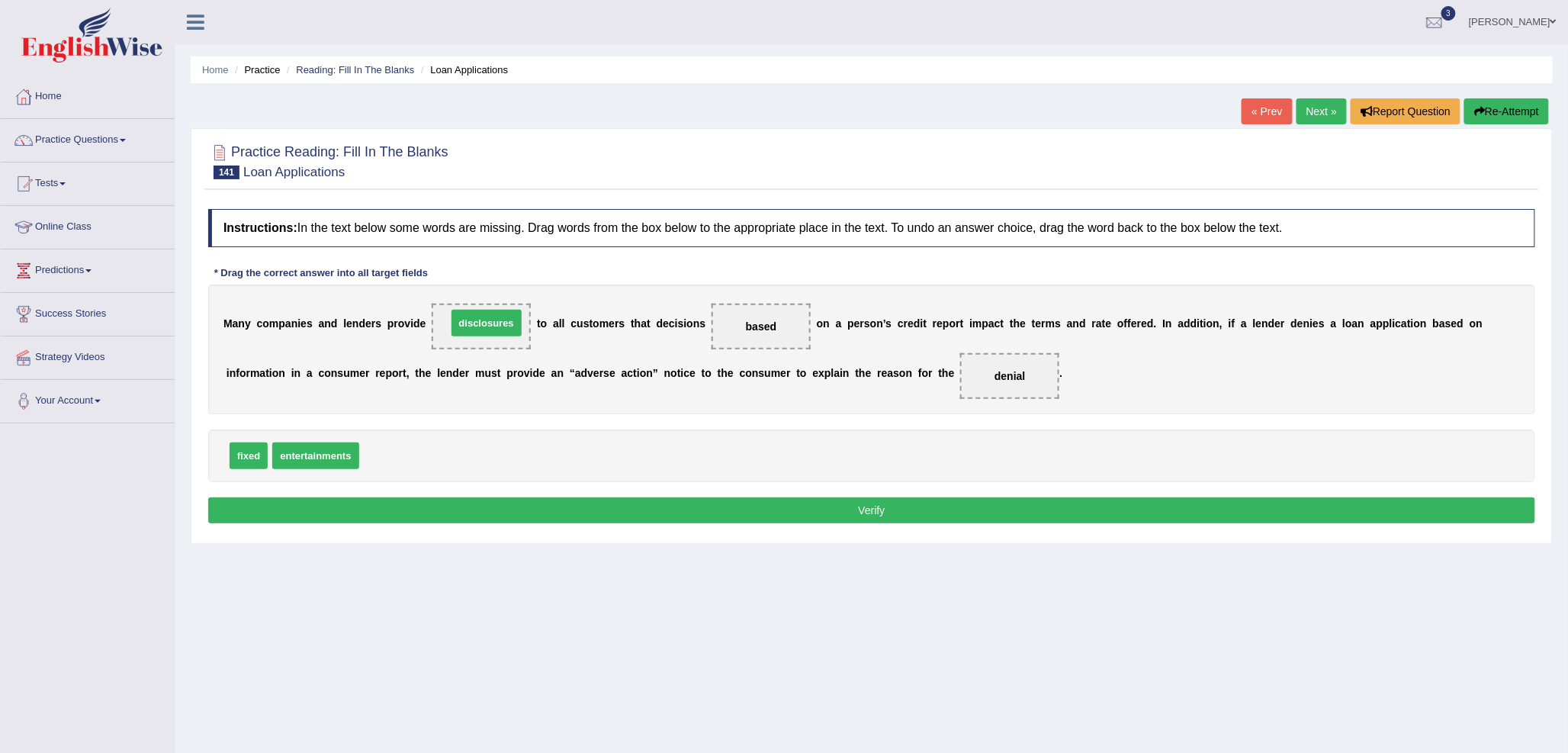
drag, startPoint x: 401, startPoint y: 454, endPoint x: 489, endPoint y: 322, distance: 158.6
click at [744, 521] on button "Verify" at bounding box center [872, 510] width 1327 height 26
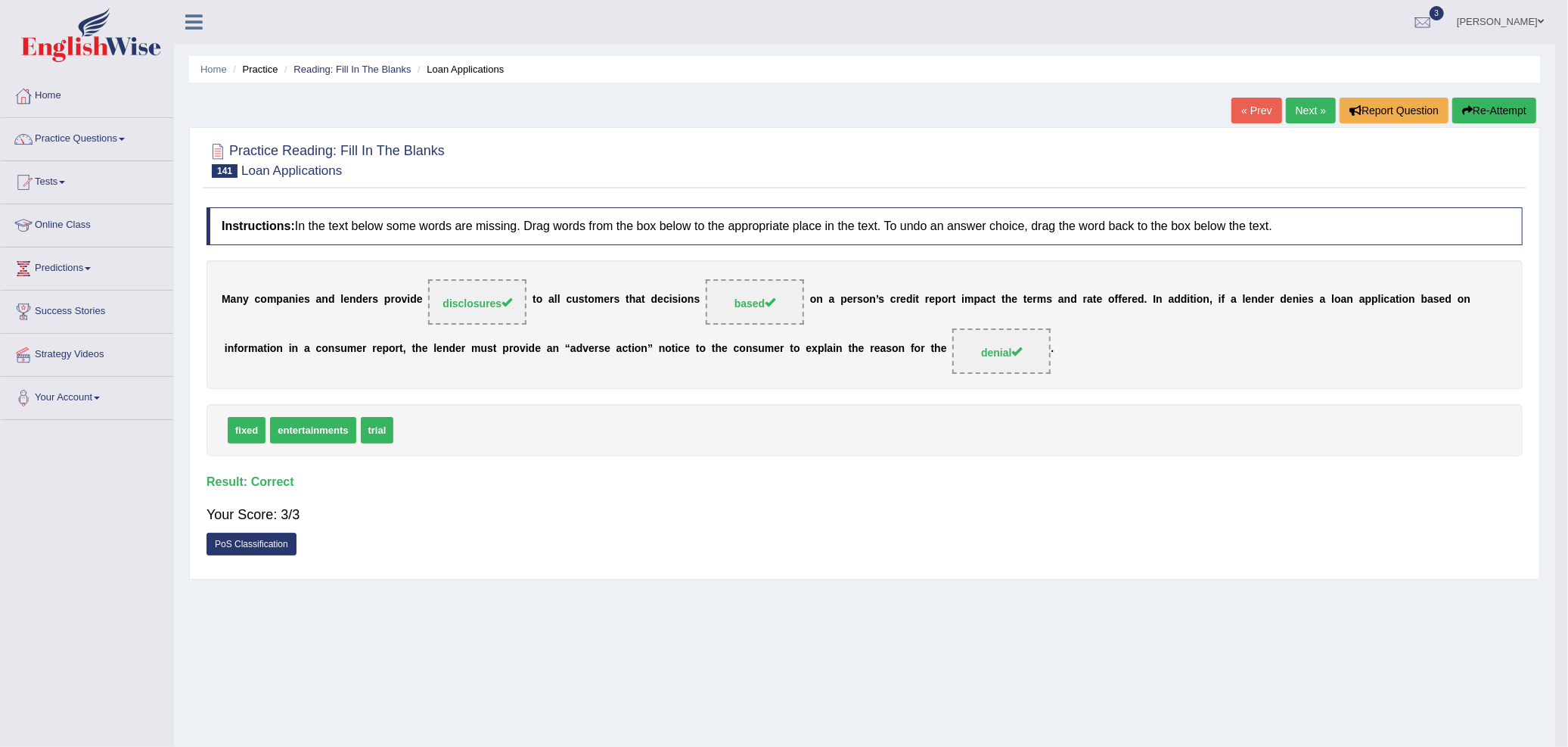
click at [0, 0] on div "Saving your answer..." at bounding box center [0, 0] width 0 height 0
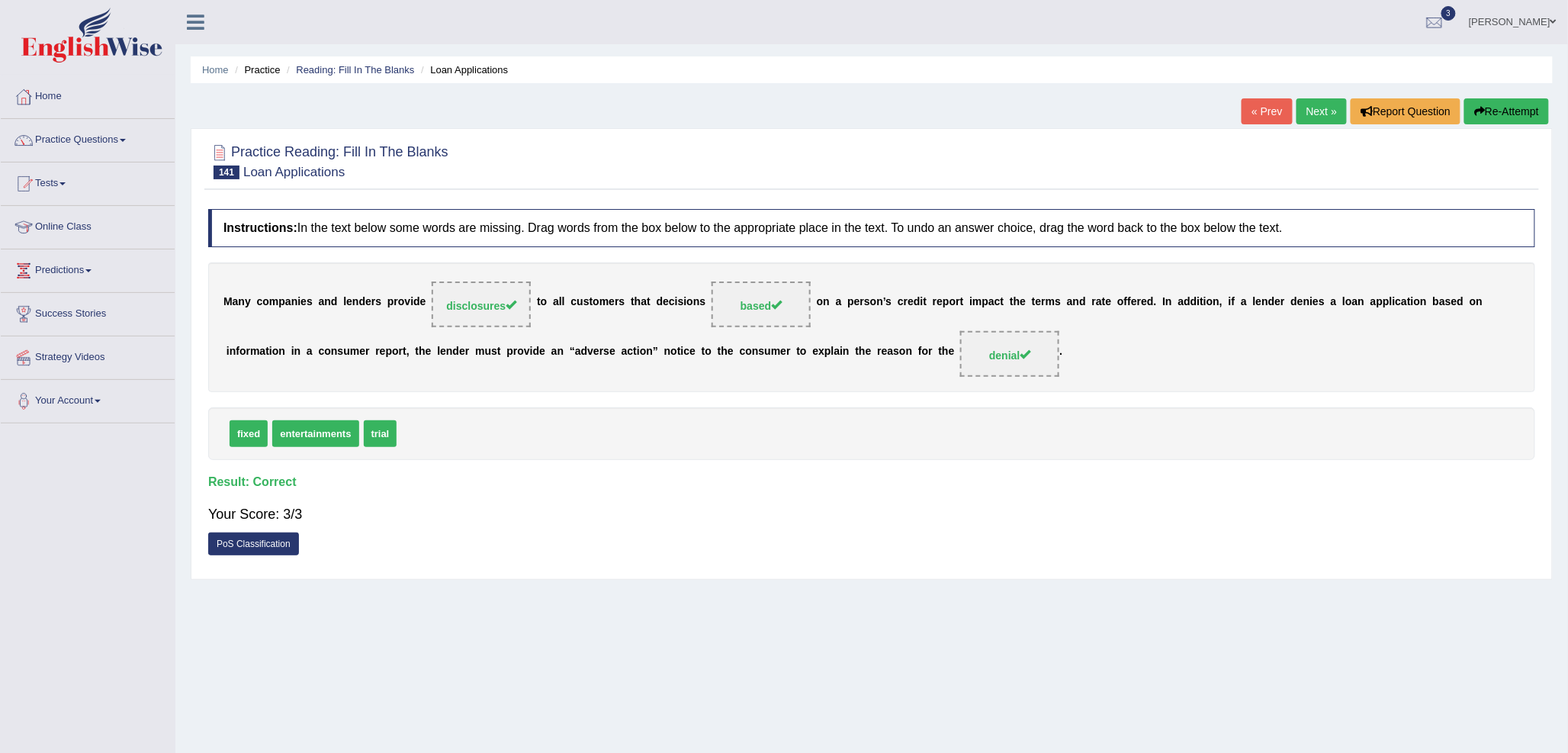
click at [1319, 112] on link "Next »" at bounding box center [1322, 112] width 51 height 26
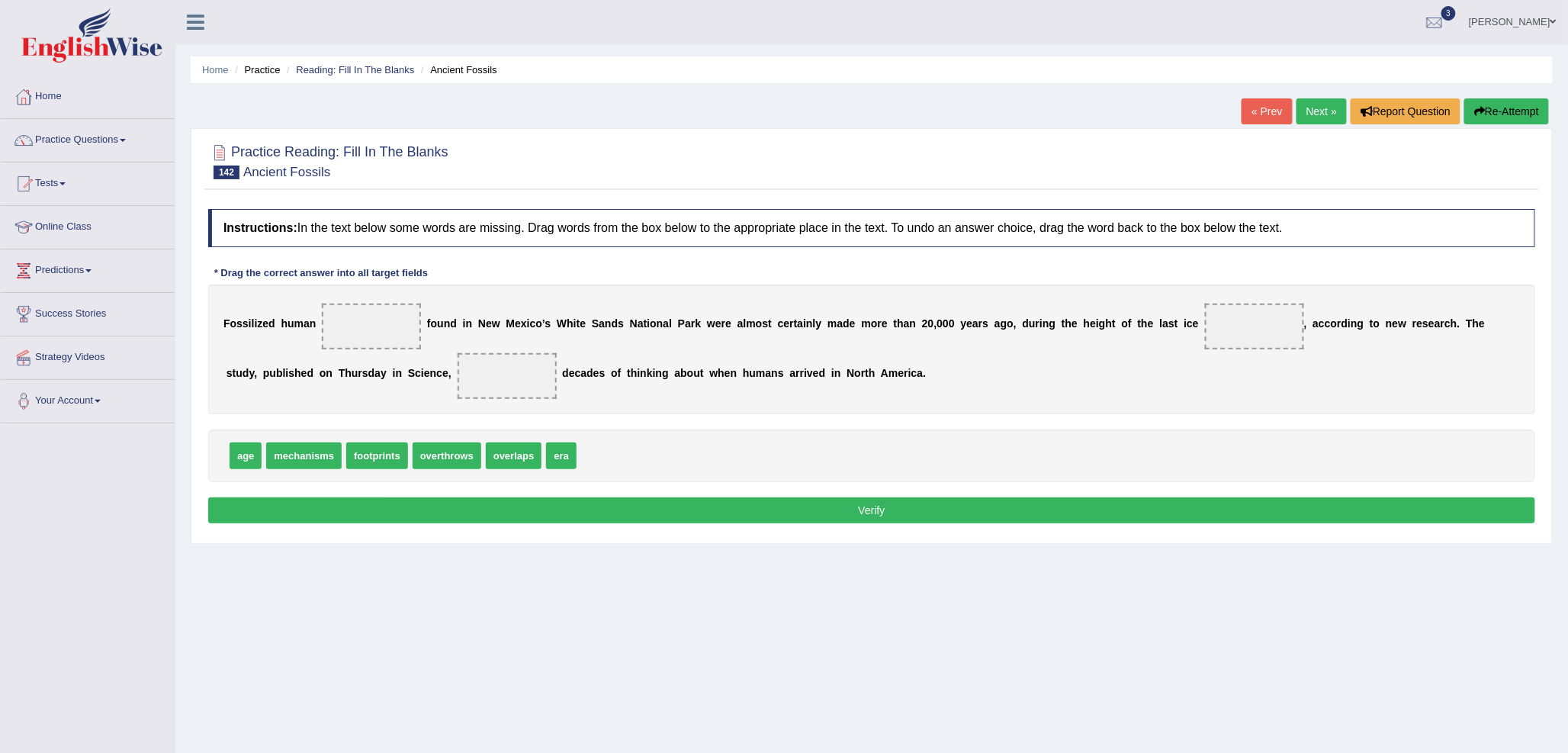
click at [1253, 104] on link "« Prev" at bounding box center [1267, 112] width 51 height 26
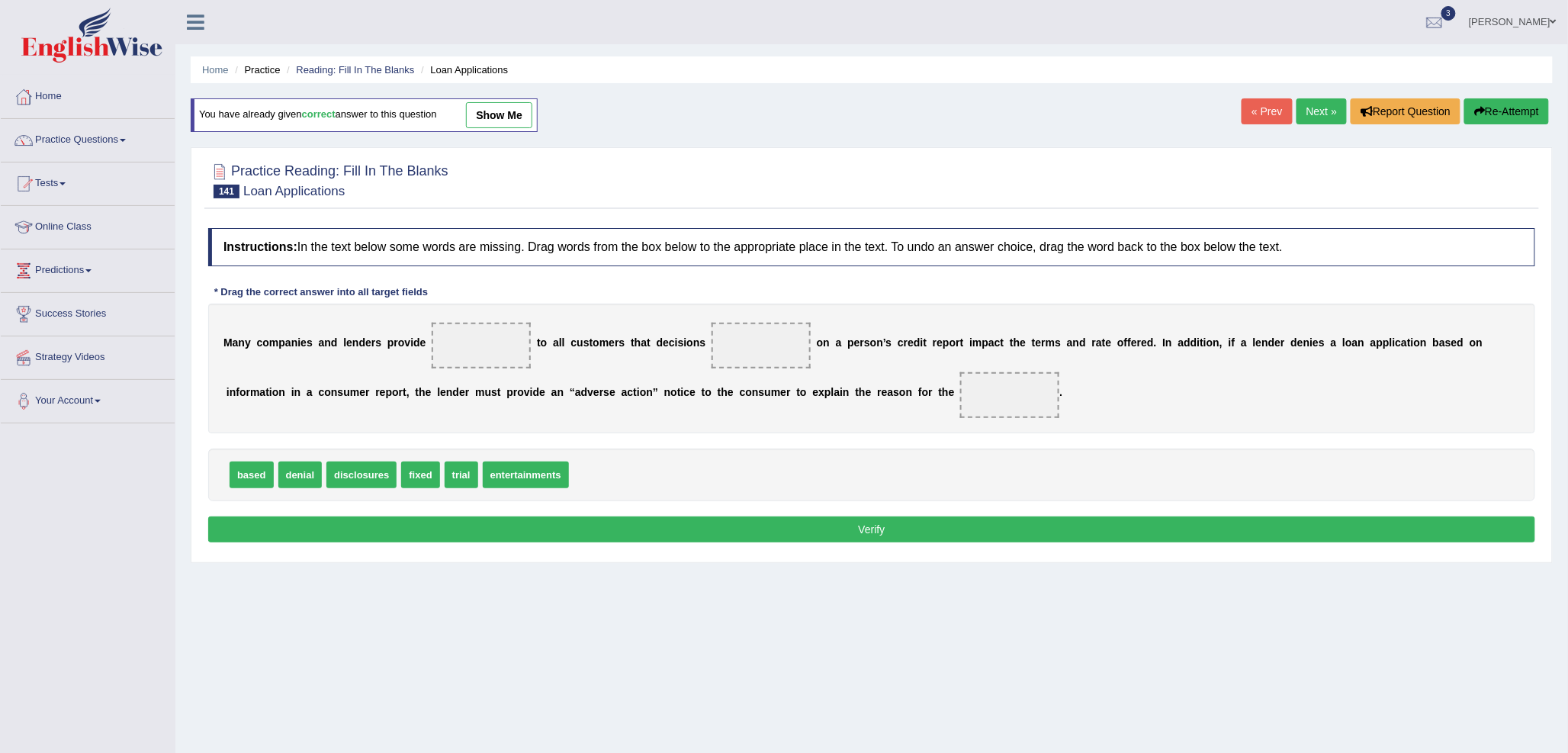
click at [1325, 118] on link "Next »" at bounding box center [1322, 112] width 51 height 26
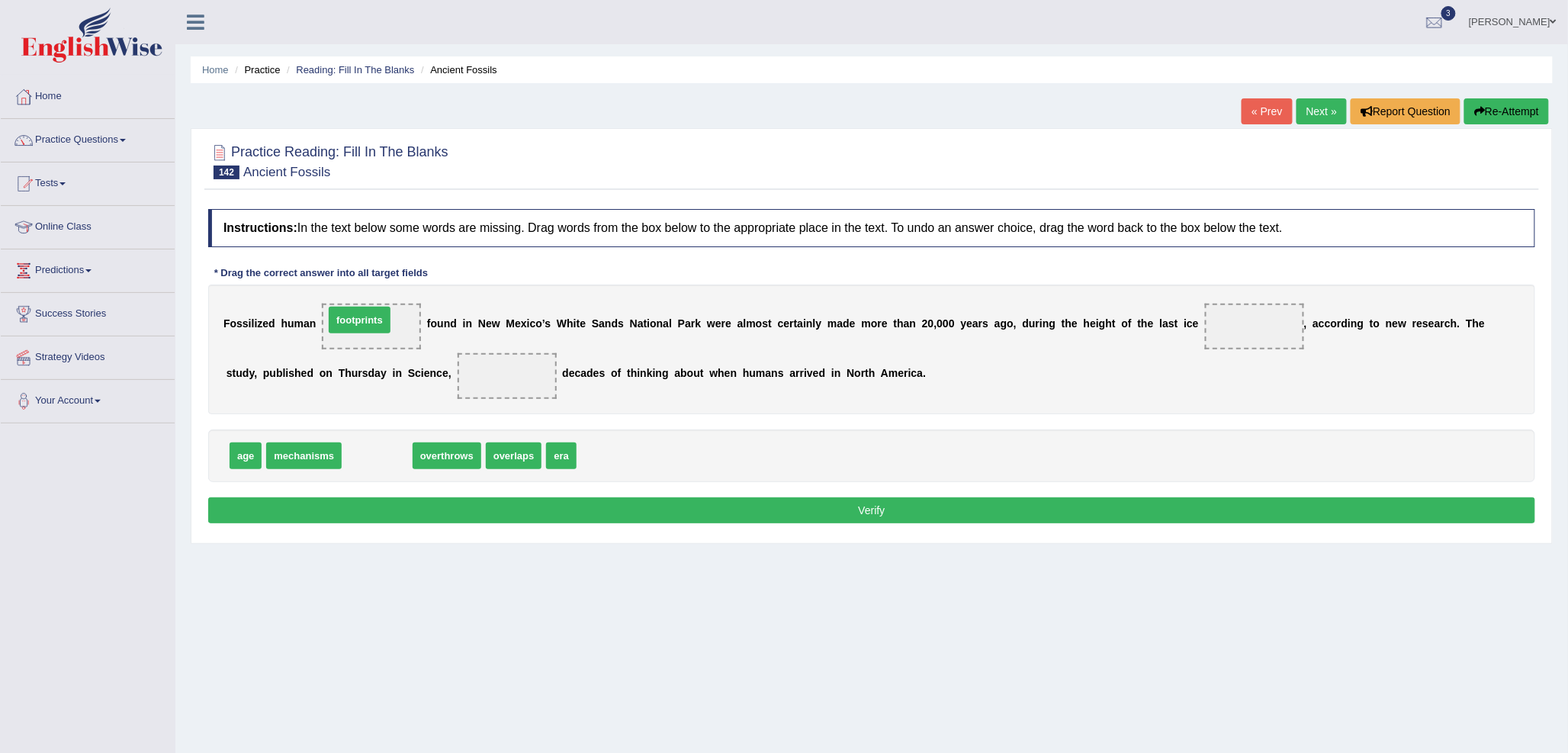
drag, startPoint x: 370, startPoint y: 459, endPoint x: 353, endPoint y: 324, distance: 136.1
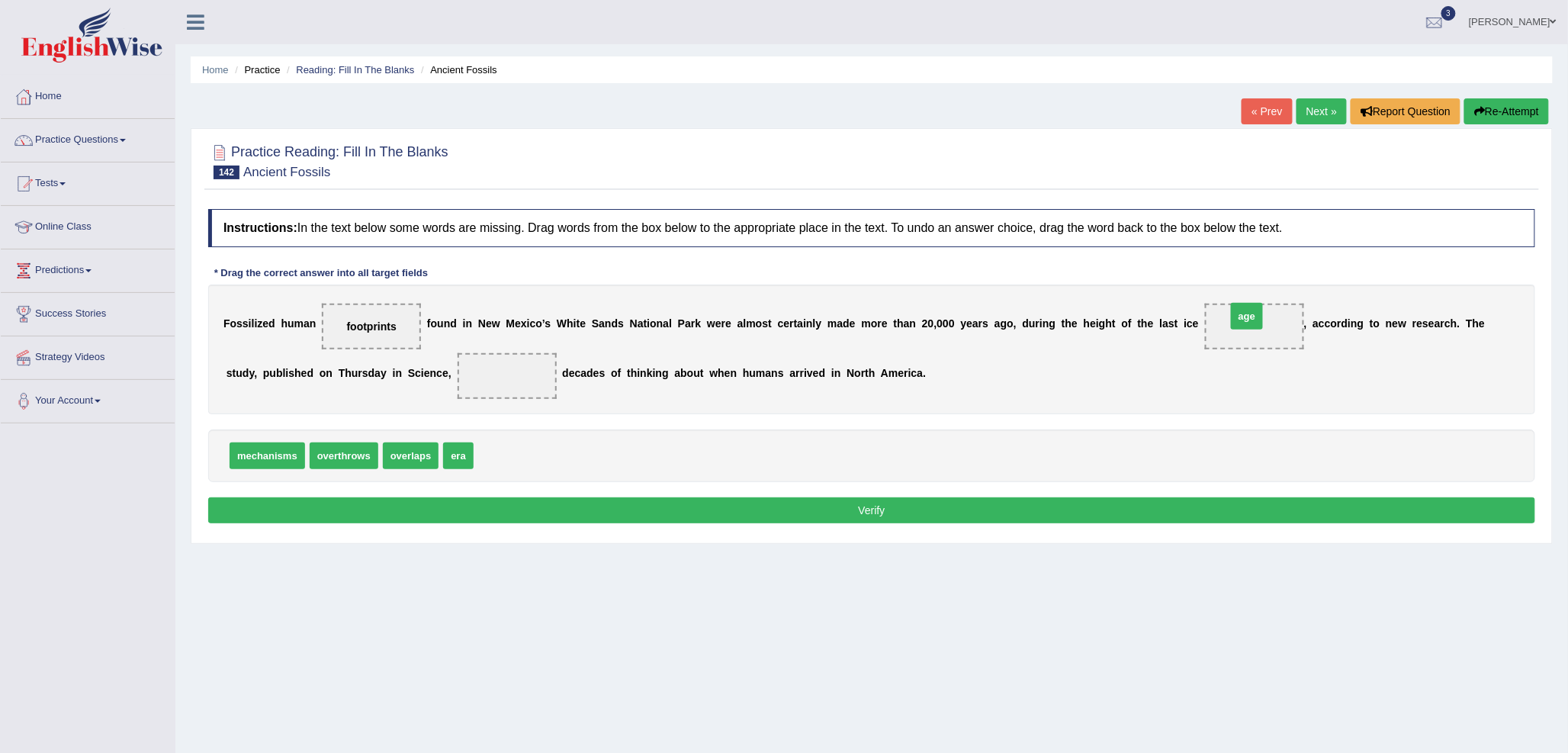
drag, startPoint x: 549, startPoint y: 453, endPoint x: 1248, endPoint y: 319, distance: 711.7
drag, startPoint x: 402, startPoint y: 454, endPoint x: 506, endPoint y: 378, distance: 128.8
click at [851, 508] on button "Verify" at bounding box center [872, 510] width 1327 height 26
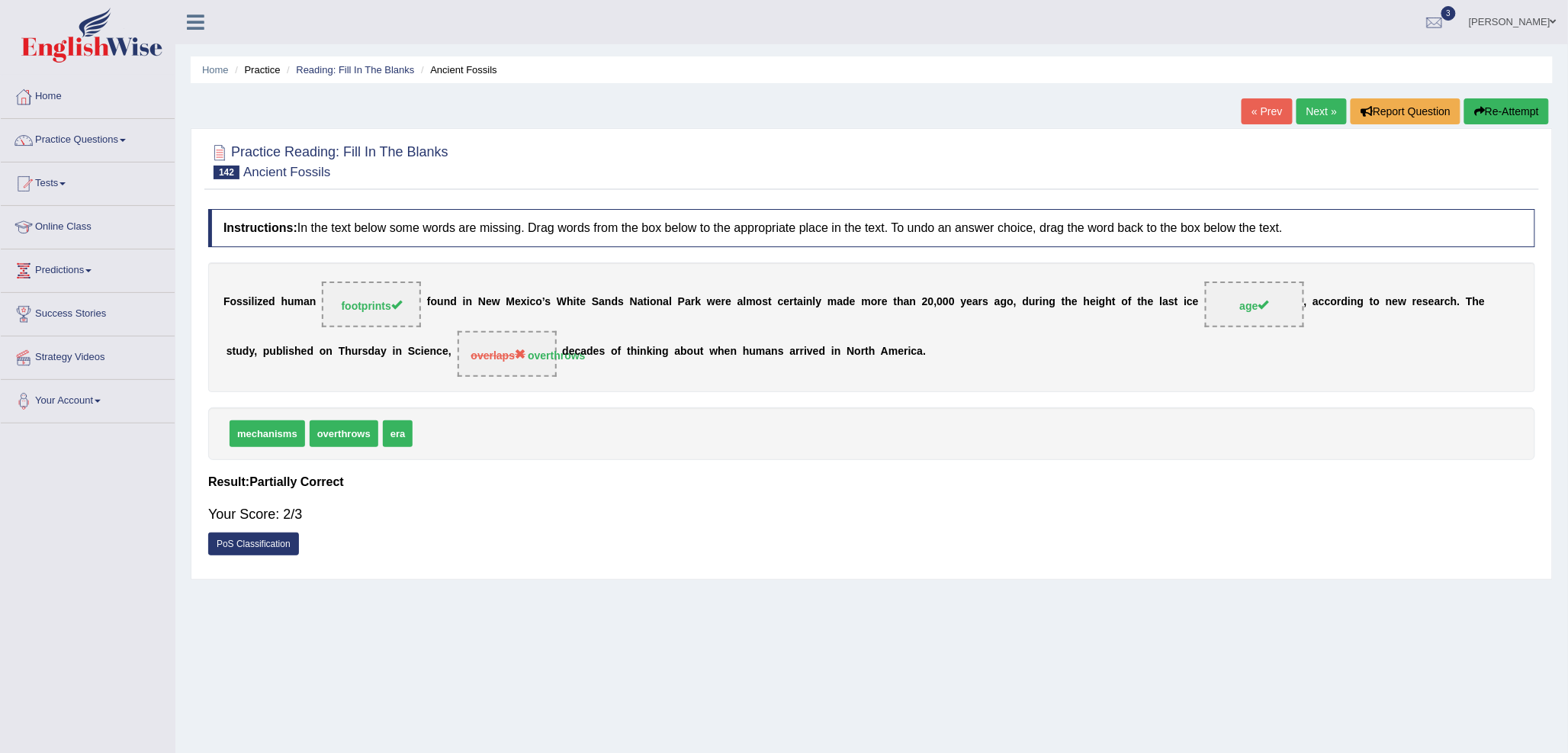
click at [1315, 104] on link "Next »" at bounding box center [1322, 112] width 51 height 26
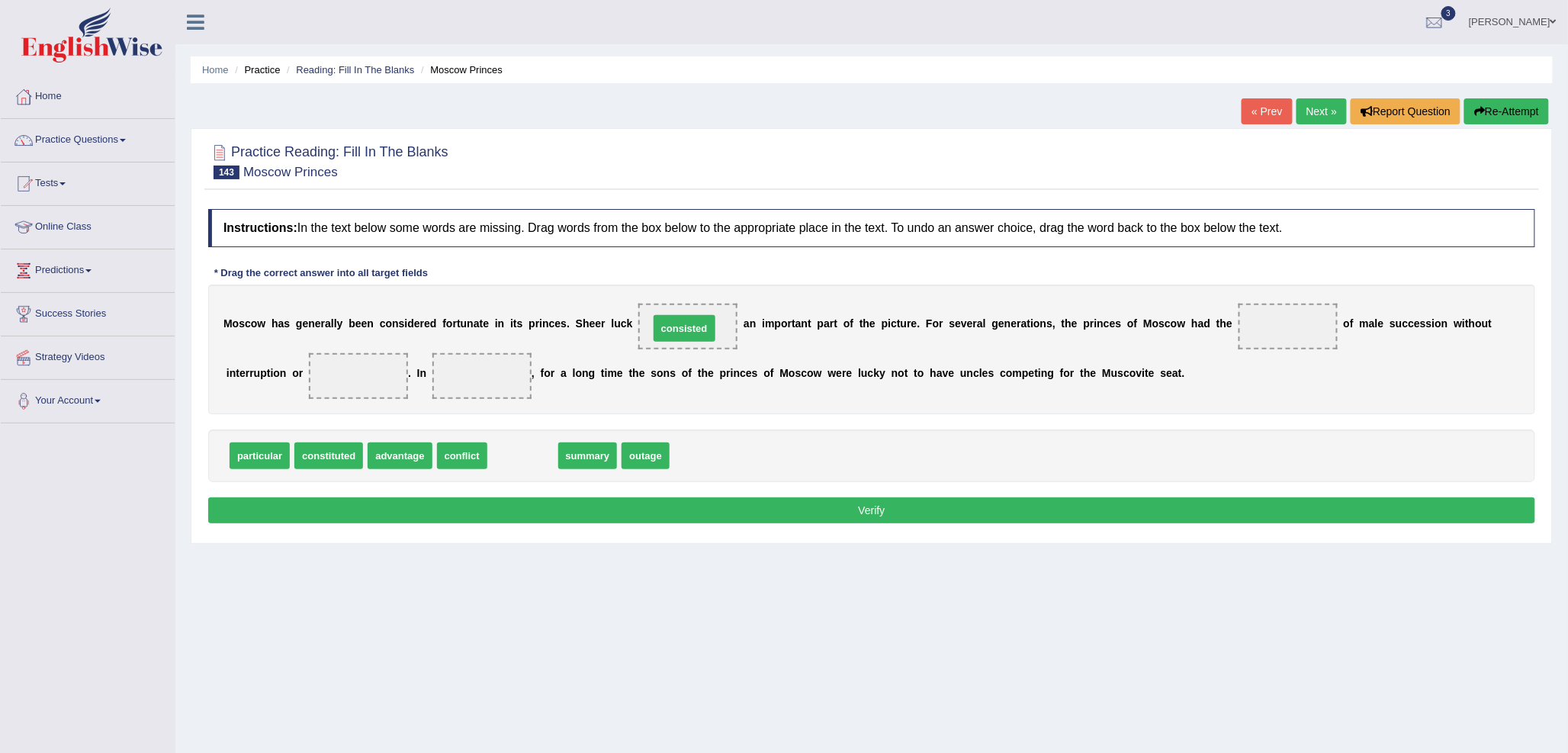
drag, startPoint x: 530, startPoint y: 455, endPoint x: 691, endPoint y: 328, distance: 205.1
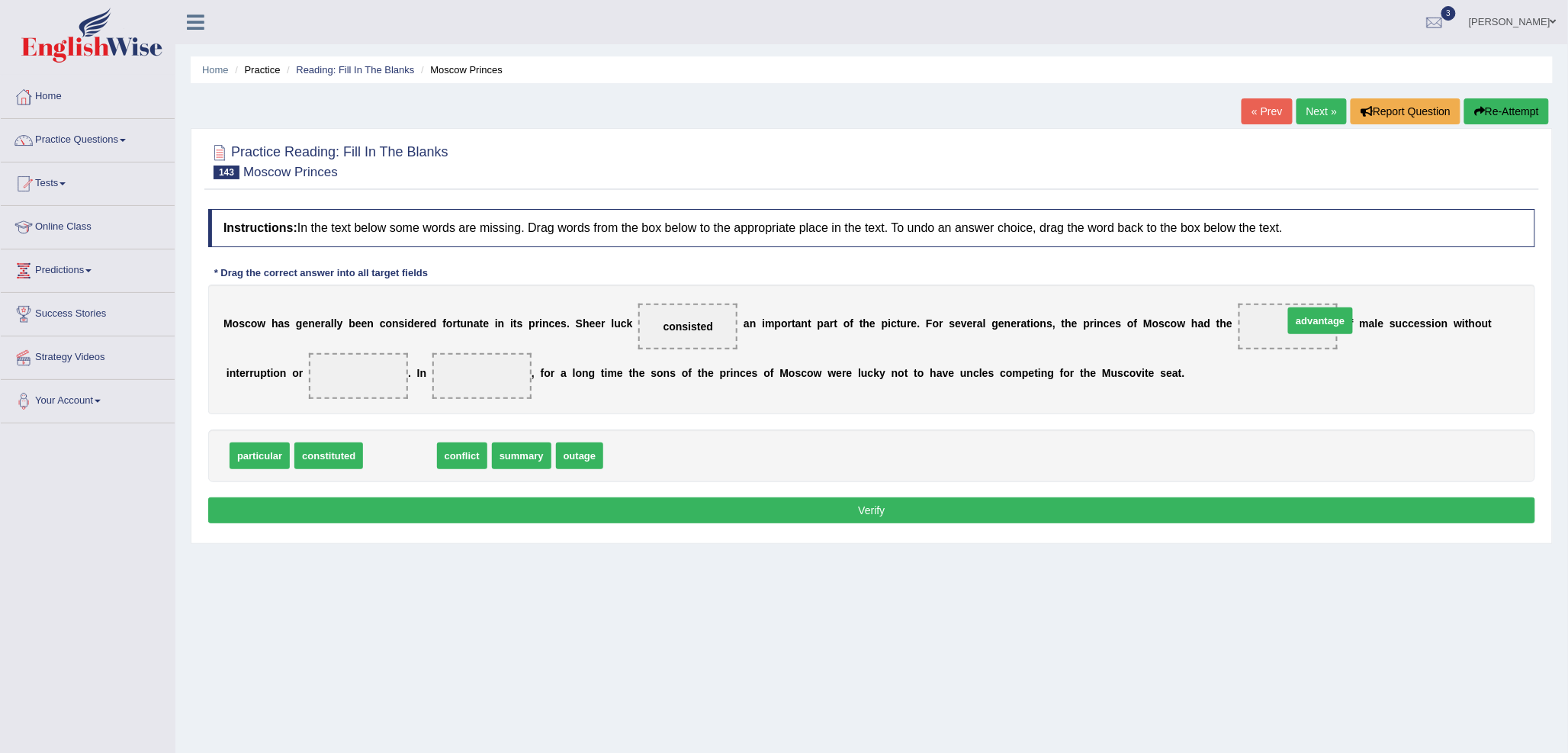
drag, startPoint x: 403, startPoint y: 448, endPoint x: 1323, endPoint y: 312, distance: 930.0
drag, startPoint x: 403, startPoint y: 464, endPoint x: 367, endPoint y: 371, distance: 99.7
drag, startPoint x: 401, startPoint y: 453, endPoint x: 482, endPoint y: 370, distance: 116.0
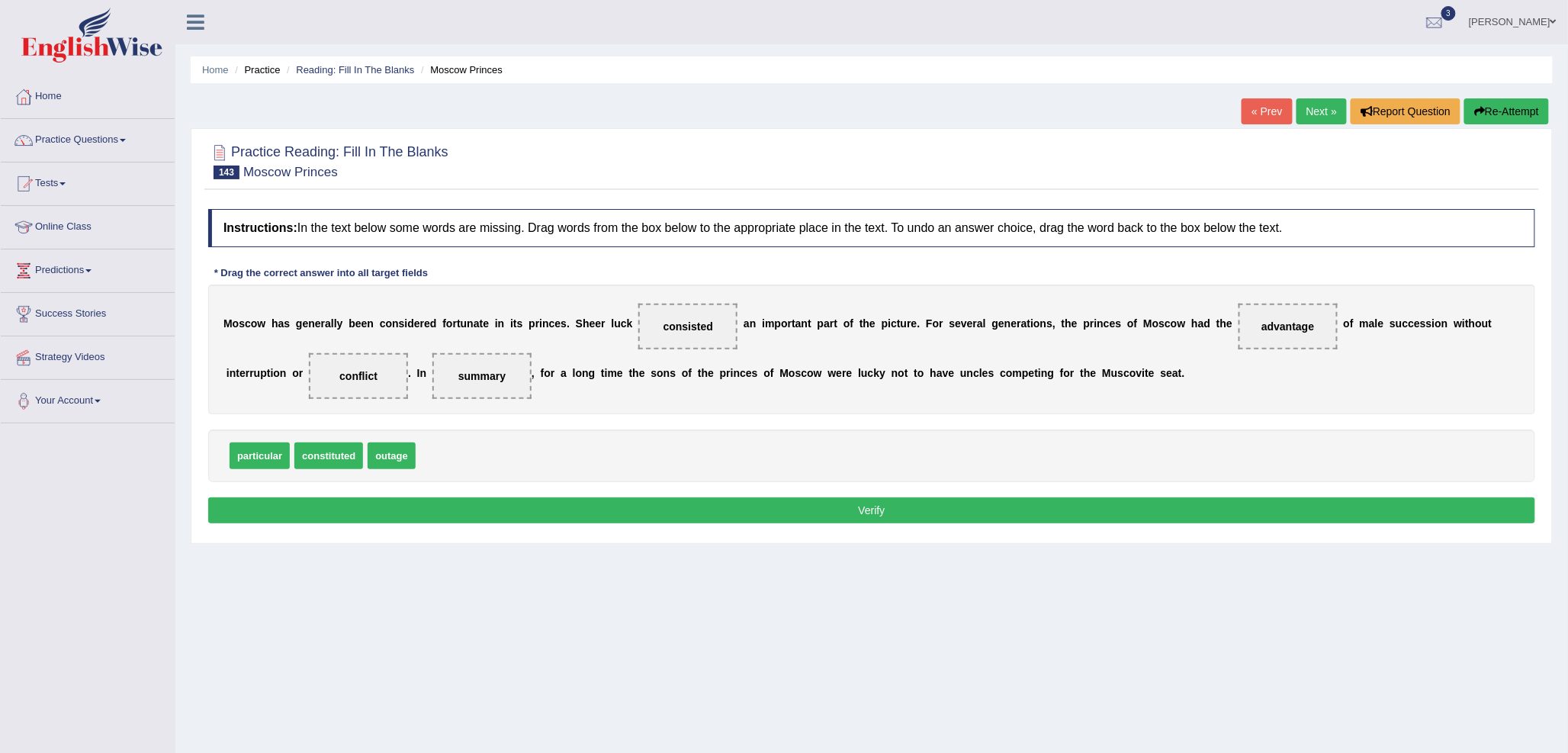
click at [955, 506] on button "Verify" at bounding box center [872, 510] width 1327 height 26
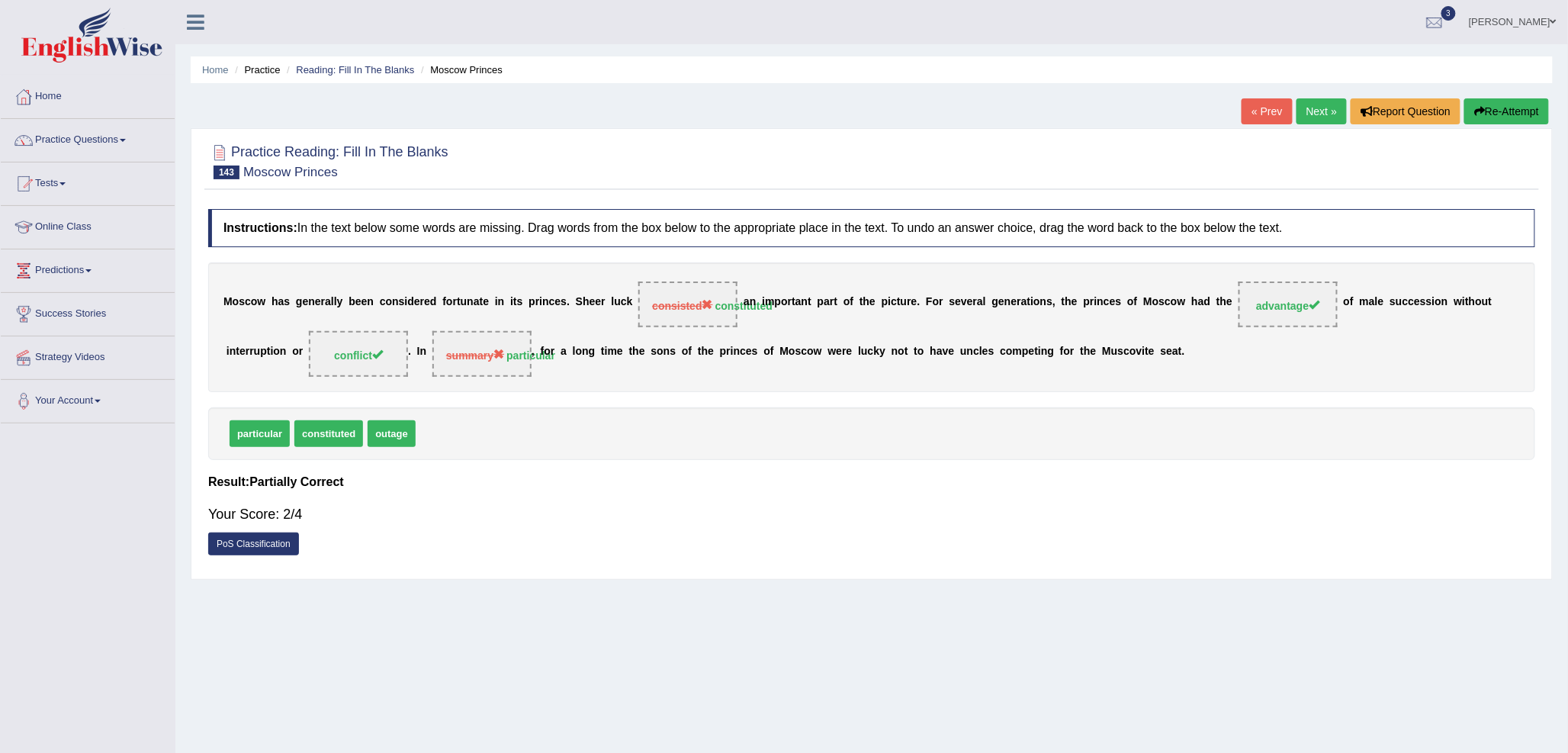
click at [1319, 109] on link "Next »" at bounding box center [1322, 112] width 51 height 26
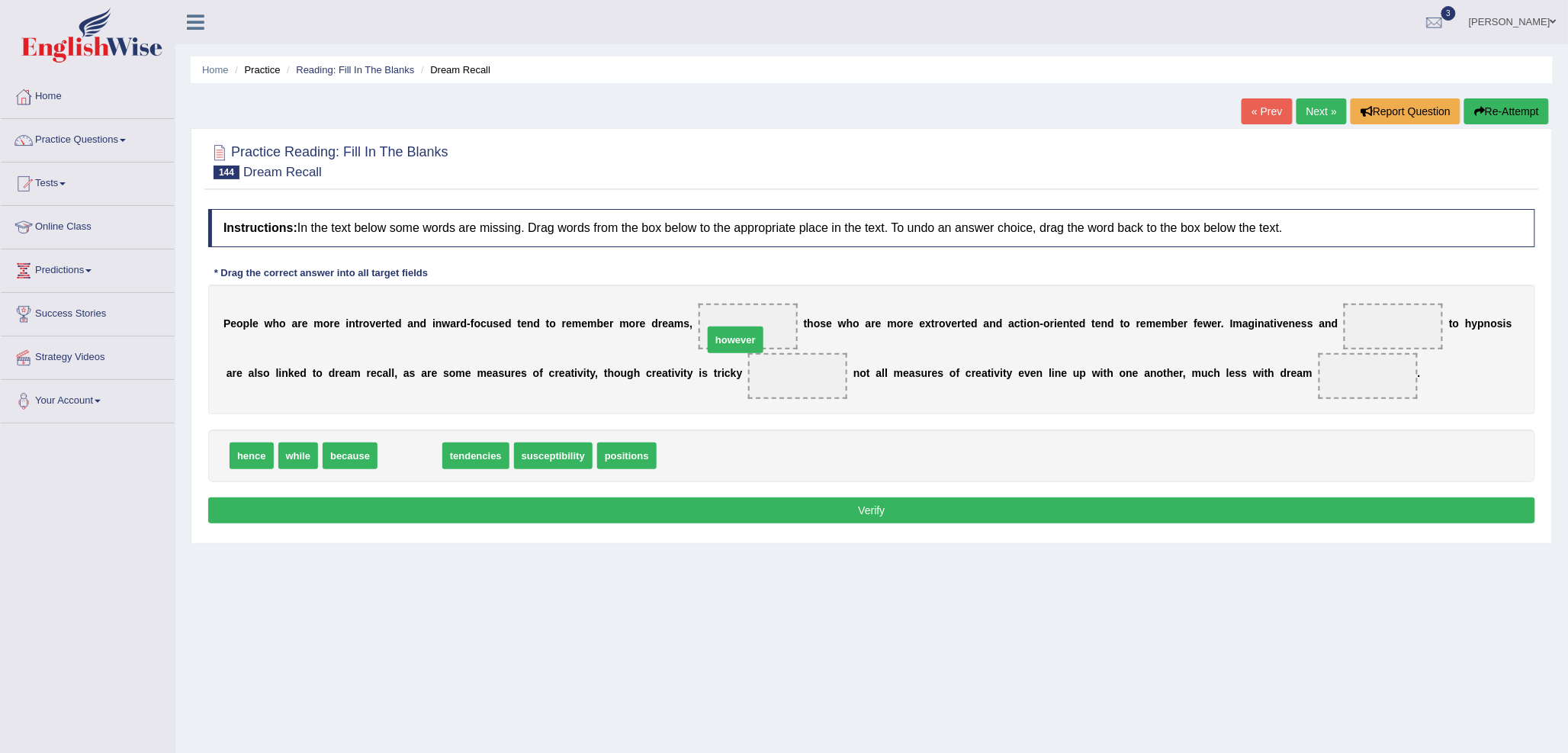
drag, startPoint x: 408, startPoint y: 453, endPoint x: 742, endPoint y: 334, distance: 354.6
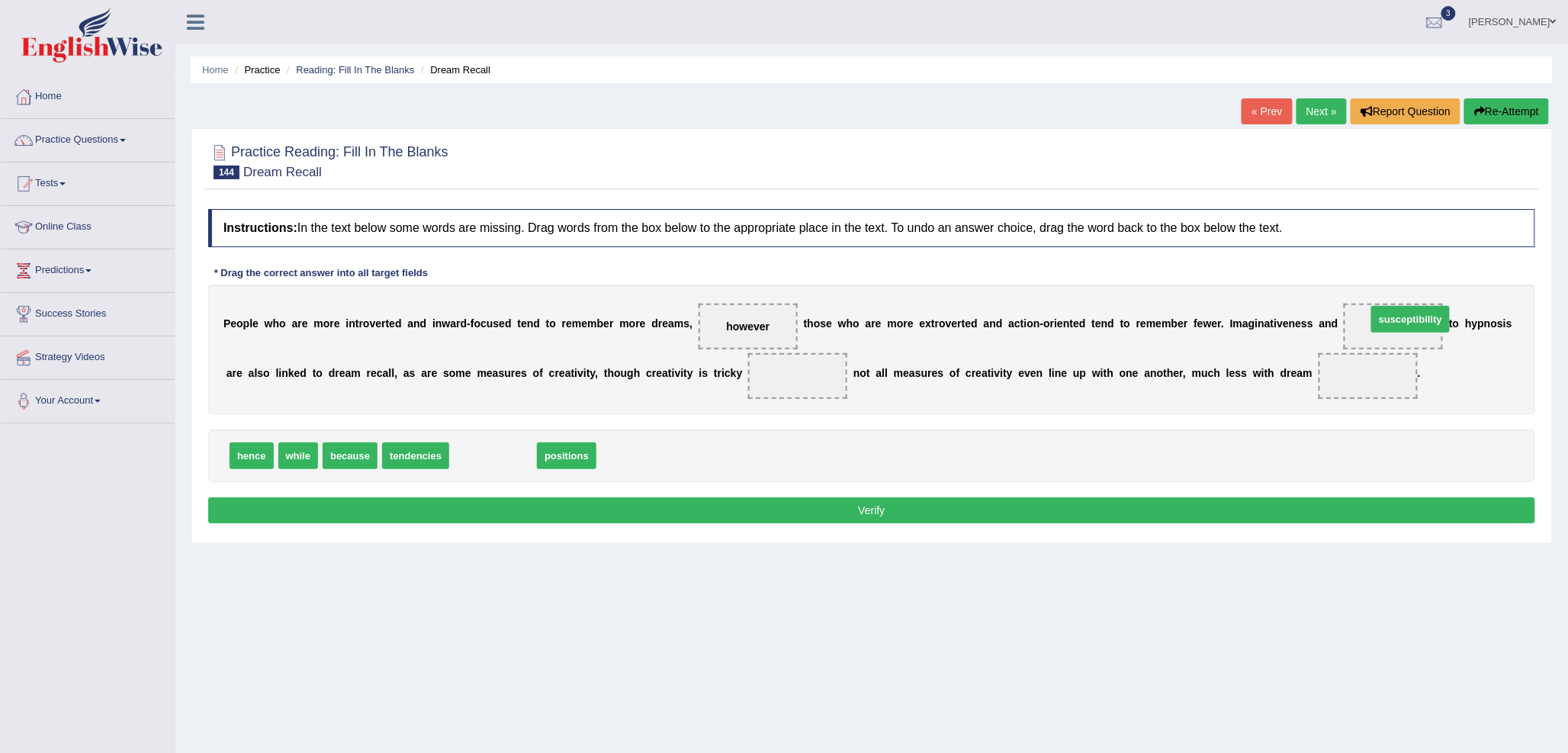
drag, startPoint x: 499, startPoint y: 454, endPoint x: 1416, endPoint y: 320, distance: 926.7
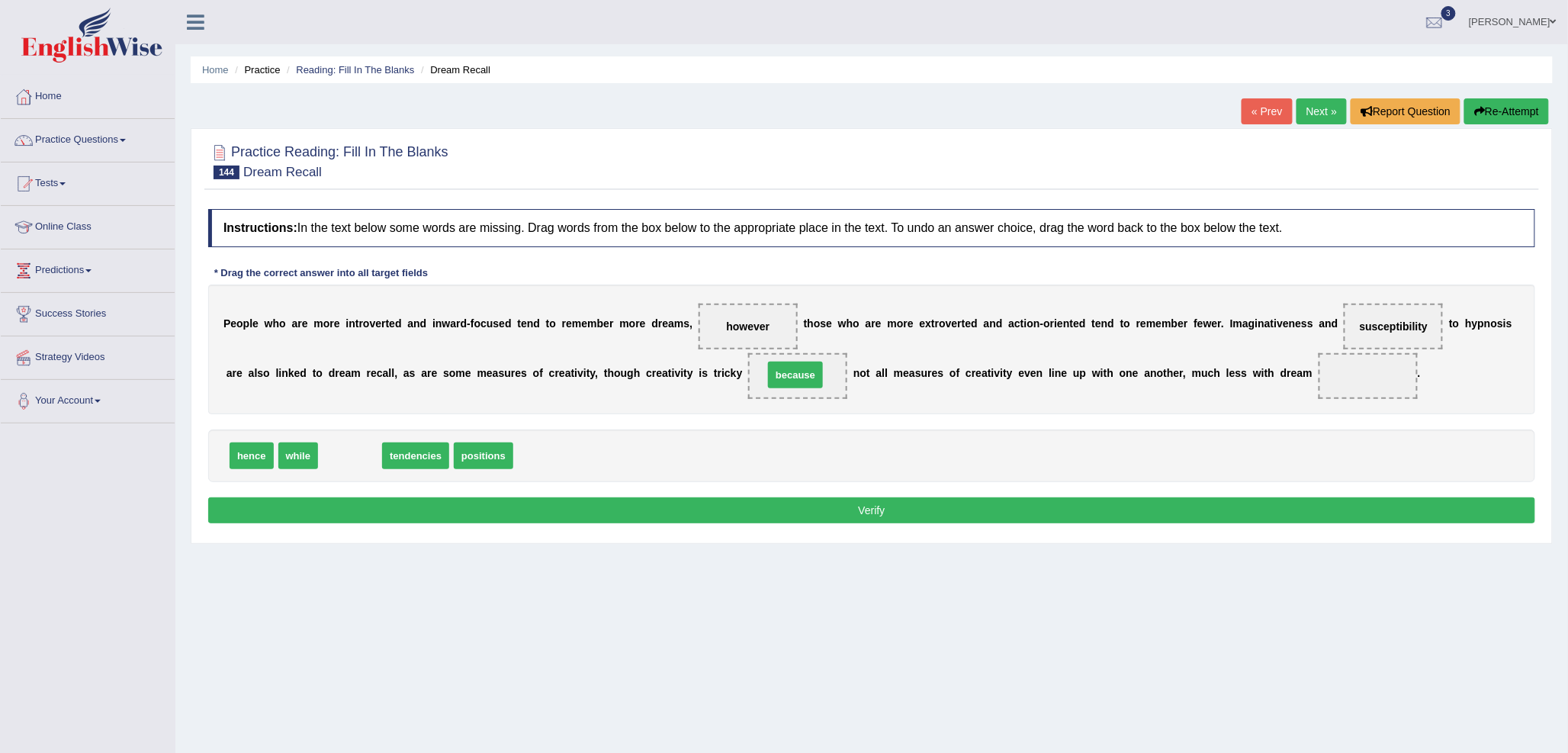
drag, startPoint x: 342, startPoint y: 456, endPoint x: 784, endPoint y: 375, distance: 449.4
drag, startPoint x: 425, startPoint y: 458, endPoint x: 1362, endPoint y: 382, distance: 940.1
click at [1026, 516] on button "Verify" at bounding box center [872, 510] width 1327 height 26
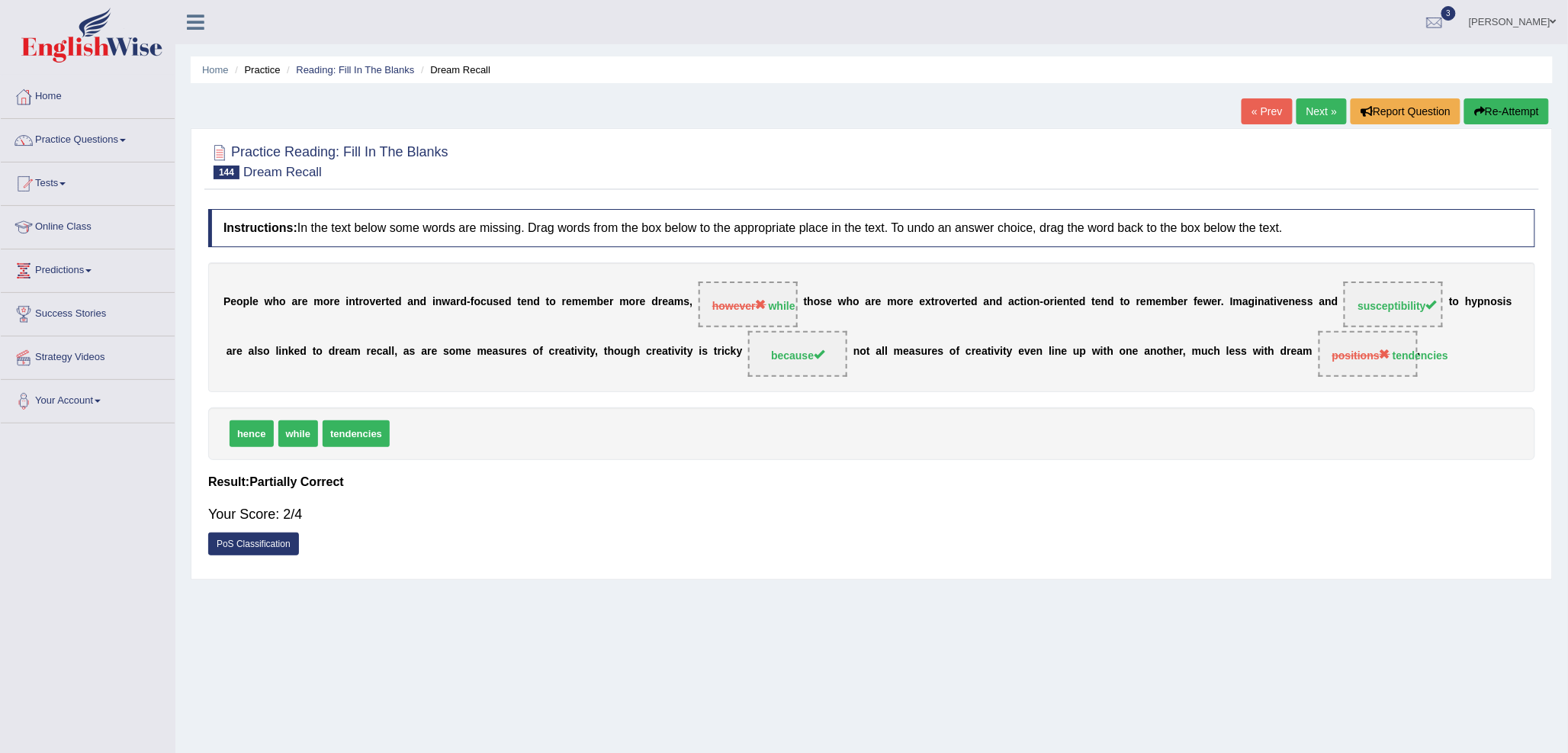
click at [1323, 101] on link "Next »" at bounding box center [1322, 112] width 51 height 26
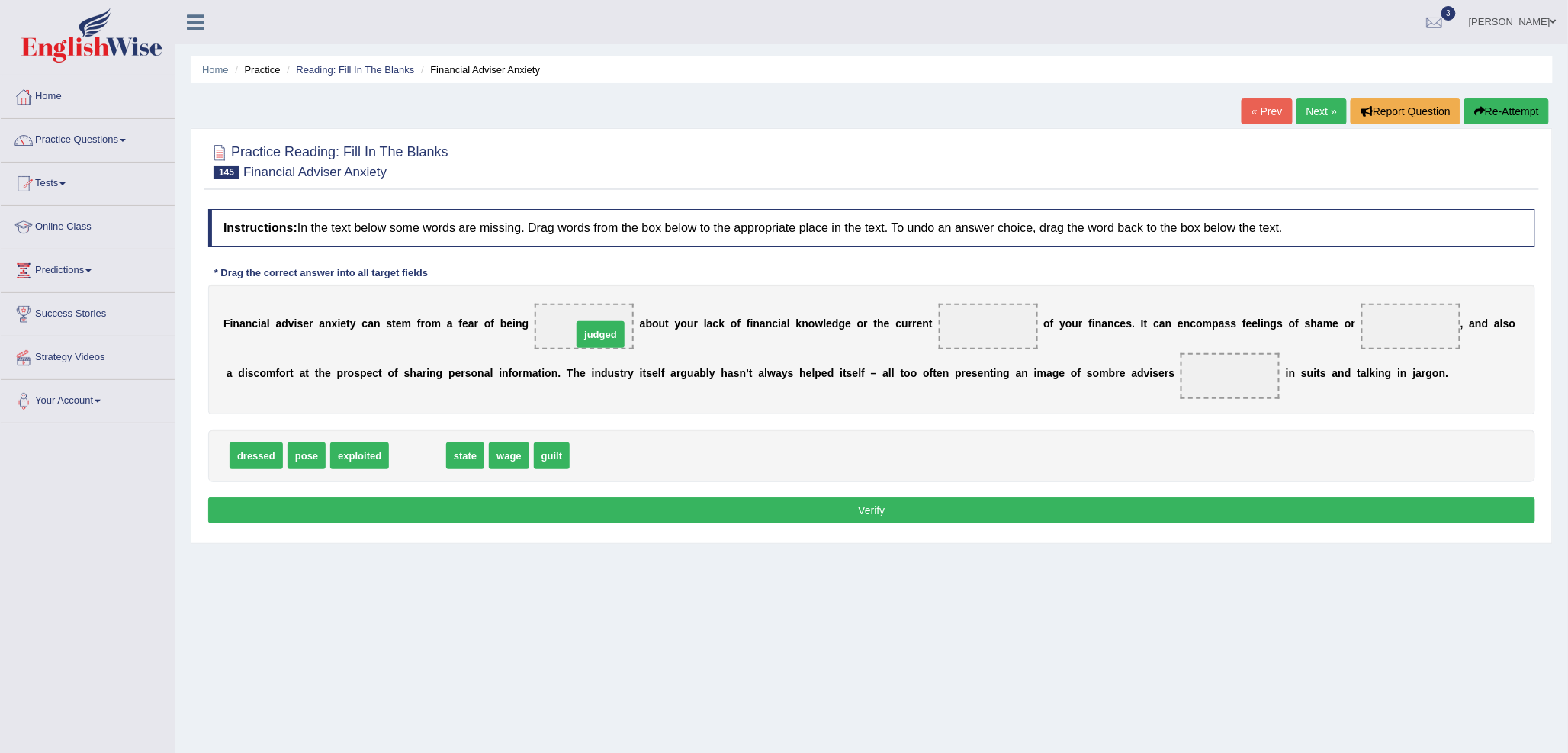
drag, startPoint x: 415, startPoint y: 453, endPoint x: 598, endPoint y: 331, distance: 219.9
drag, startPoint x: 416, startPoint y: 453, endPoint x: 1007, endPoint y: 322, distance: 605.3
drag, startPoint x: 454, startPoint y: 453, endPoint x: 1412, endPoint y: 333, distance: 965.5
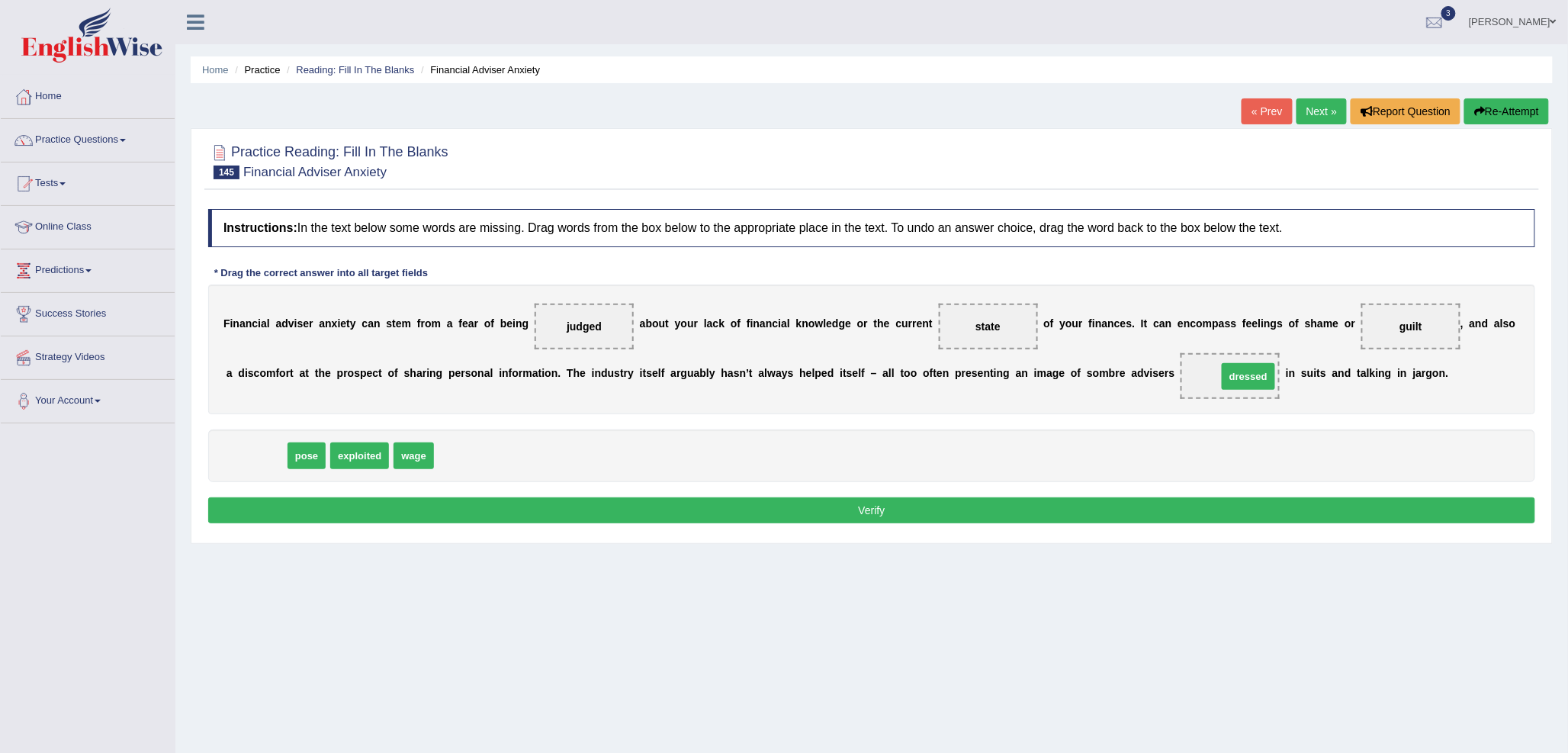
drag, startPoint x: 241, startPoint y: 456, endPoint x: 1232, endPoint y: 377, distance: 994.1
click at [1151, 509] on button "Verify" at bounding box center [872, 510] width 1327 height 26
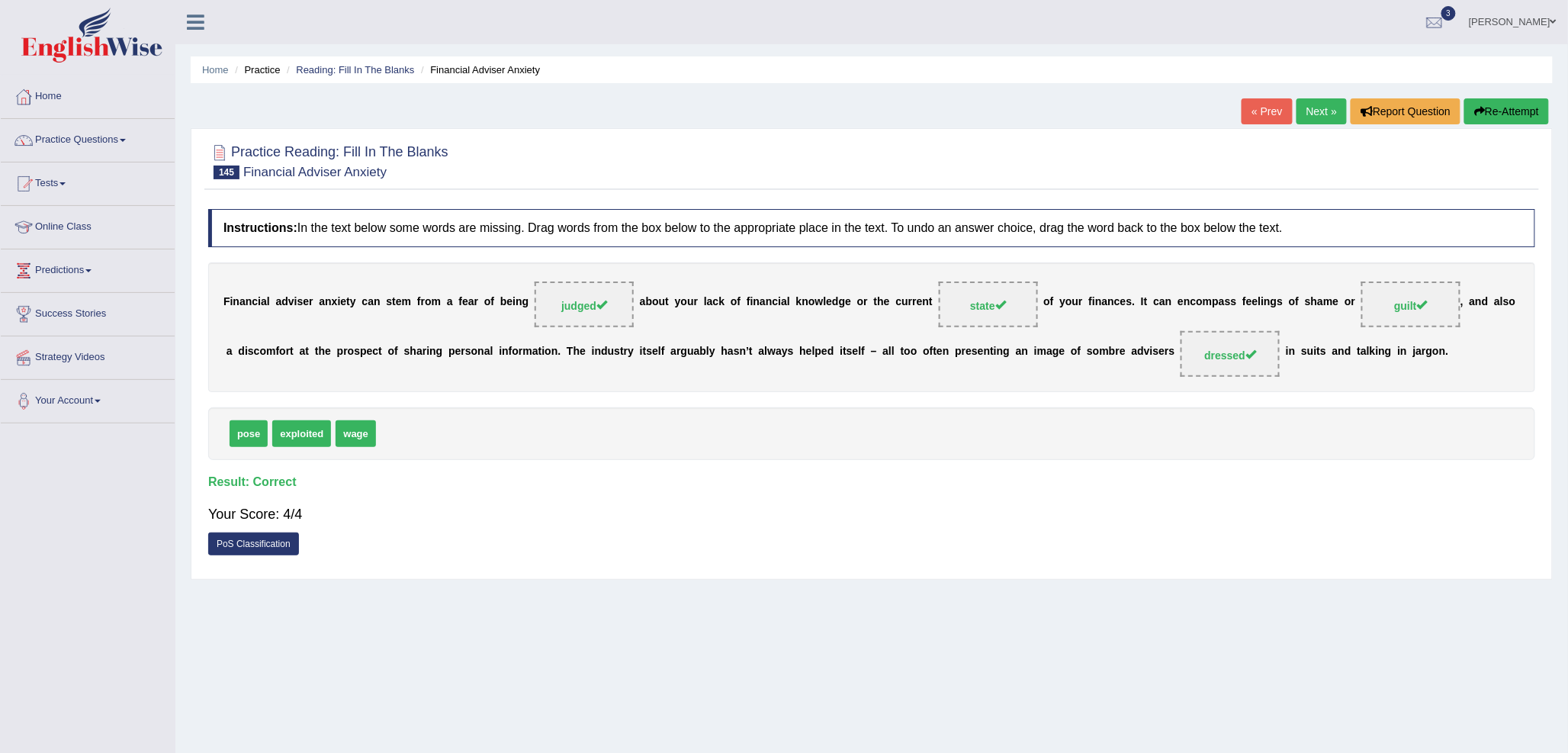
click at [1316, 104] on link "Next »" at bounding box center [1322, 112] width 51 height 26
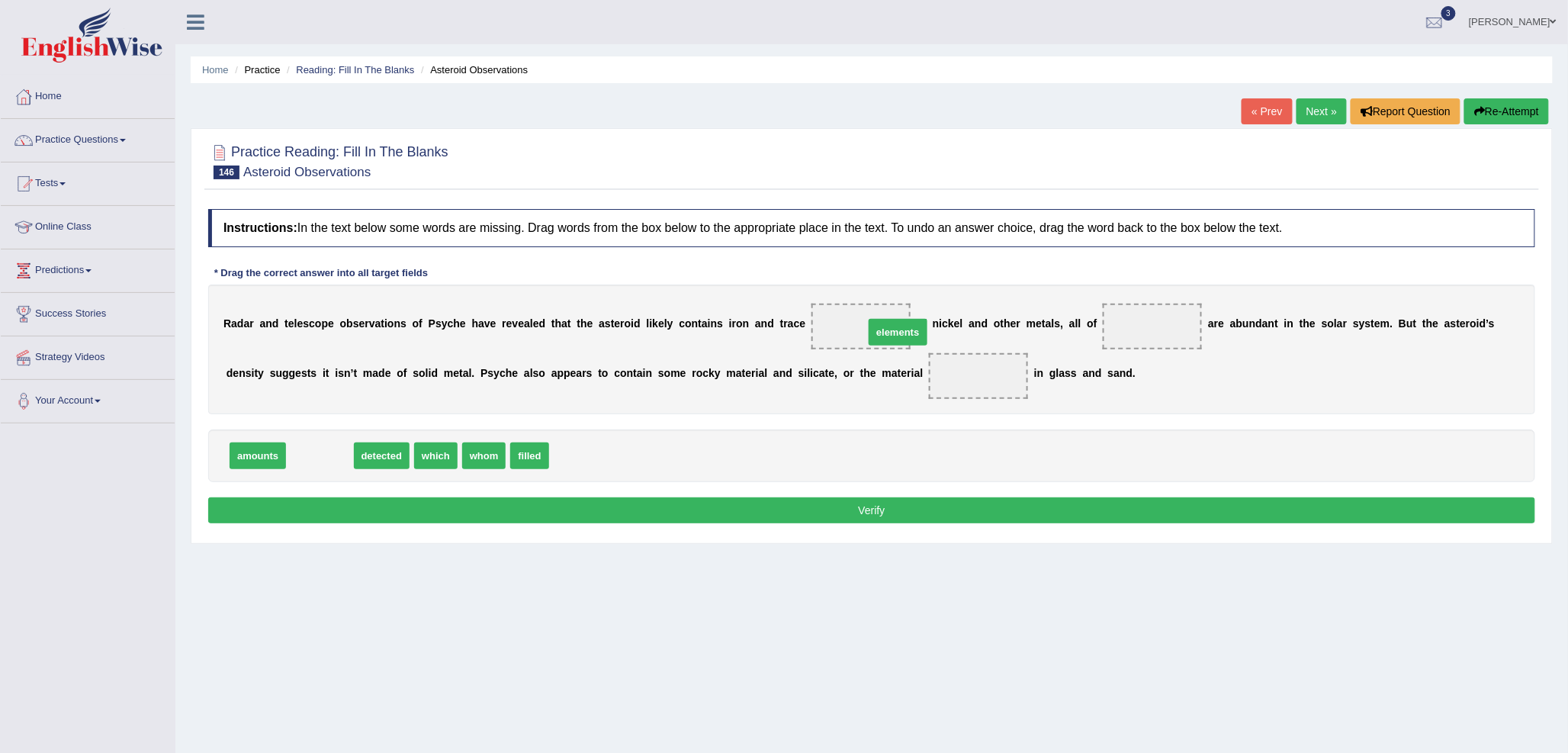
drag, startPoint x: 320, startPoint y: 454, endPoint x: 901, endPoint y: 330, distance: 594.1
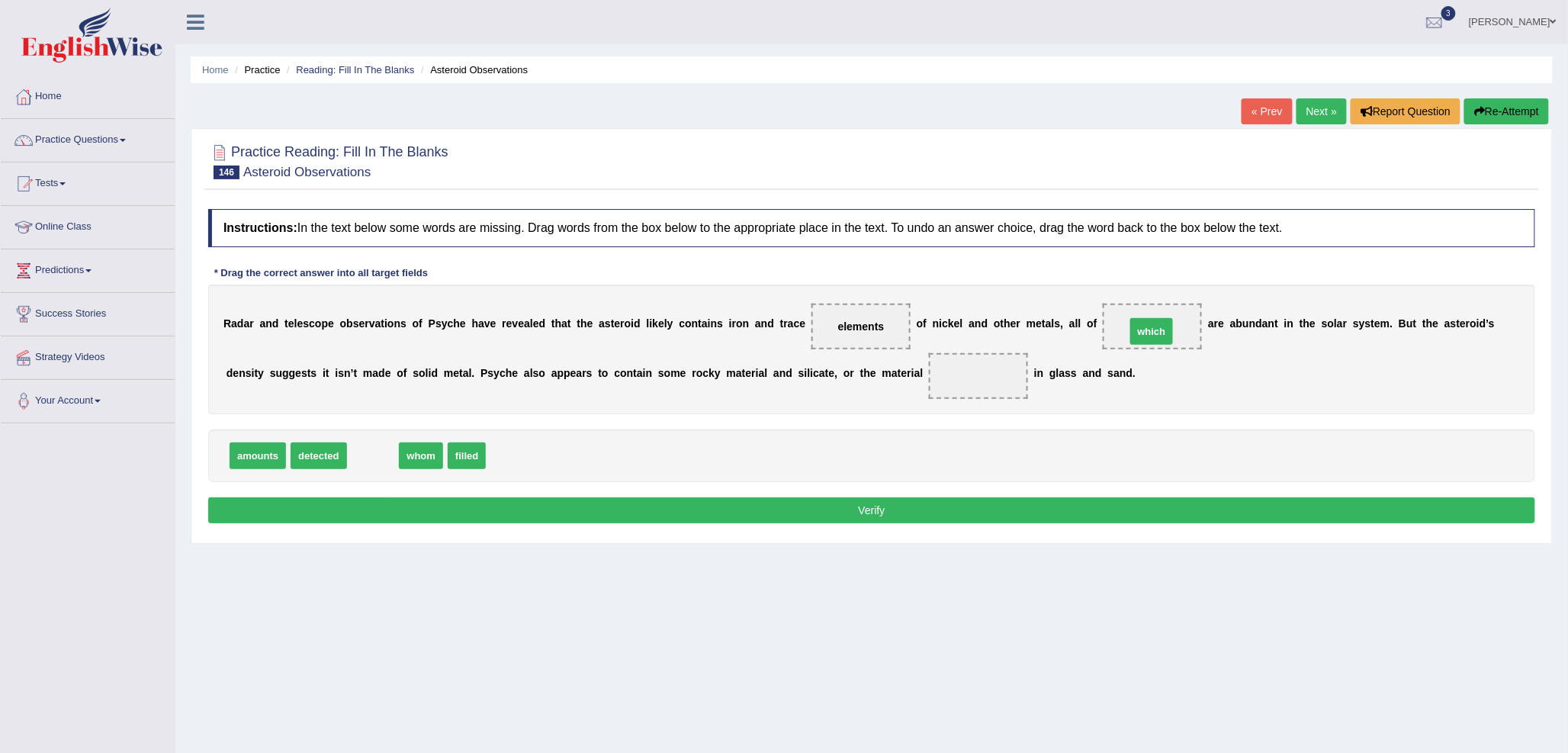
drag, startPoint x: 373, startPoint y: 453, endPoint x: 1152, endPoint y: 328, distance: 789.0
drag, startPoint x: 319, startPoint y: 457, endPoint x: 992, endPoint y: 378, distance: 677.6
click at [928, 512] on button "Verify" at bounding box center [872, 510] width 1327 height 26
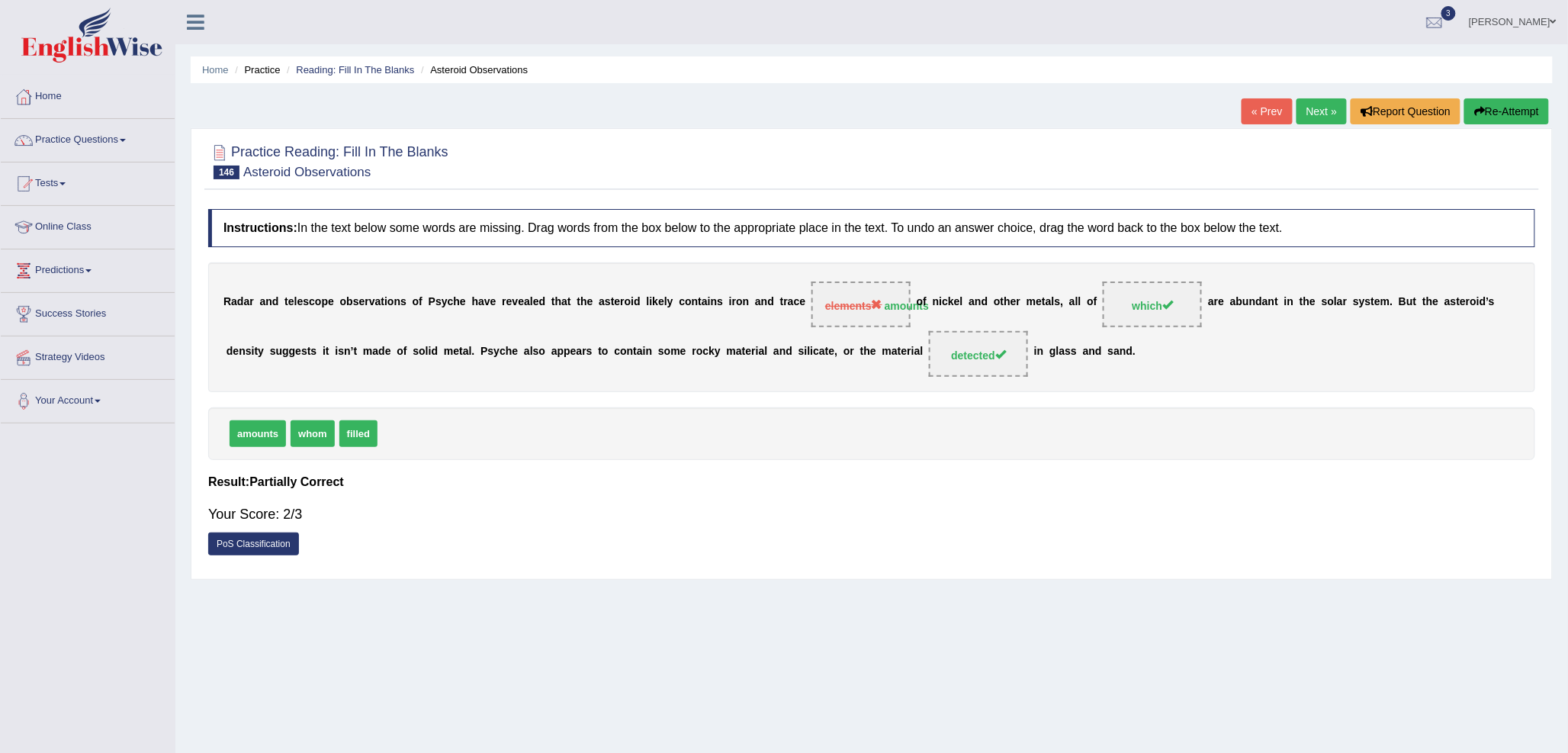
click at [1310, 119] on link "Next »" at bounding box center [1322, 112] width 51 height 26
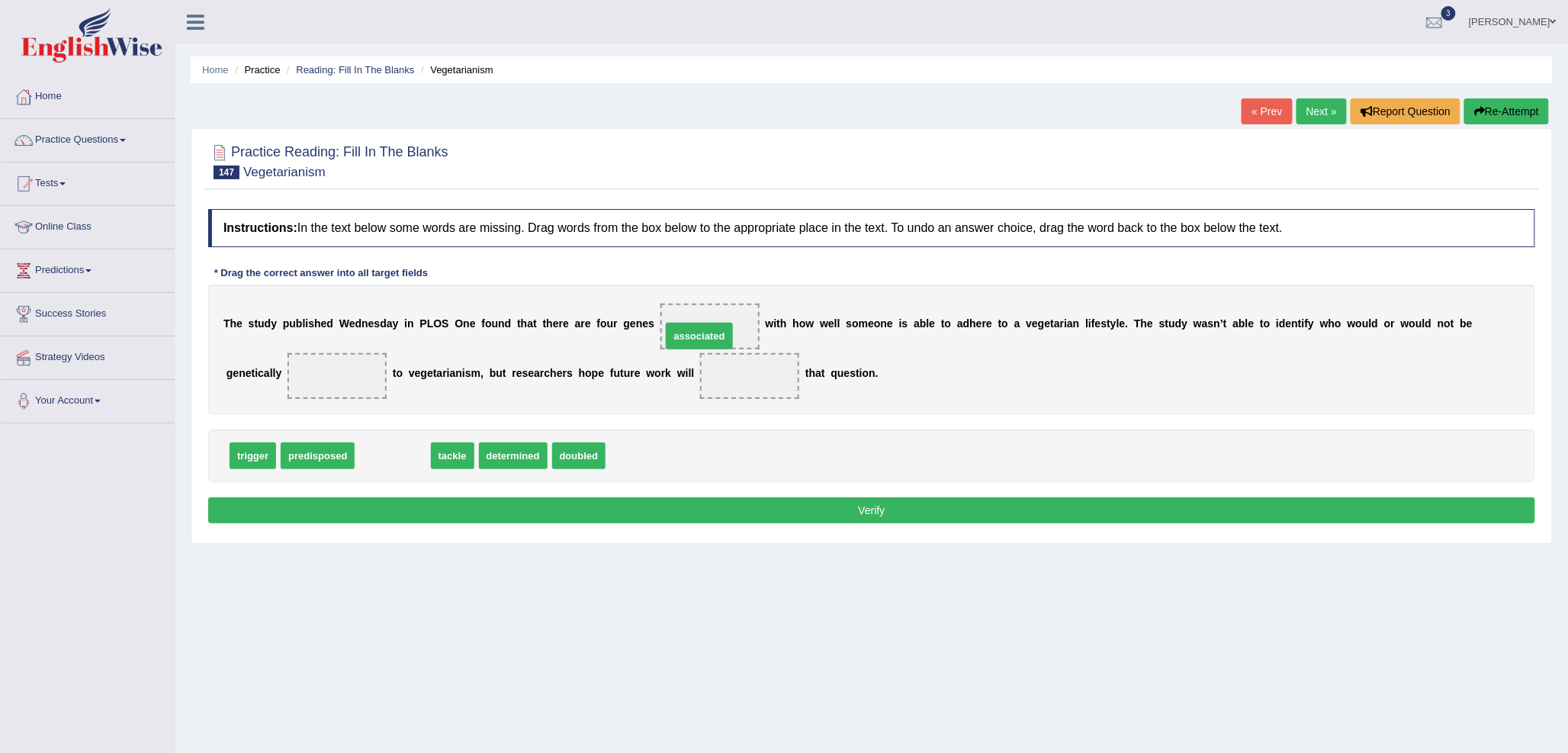
drag, startPoint x: 390, startPoint y: 453, endPoint x: 696, endPoint y: 334, distance: 328.3
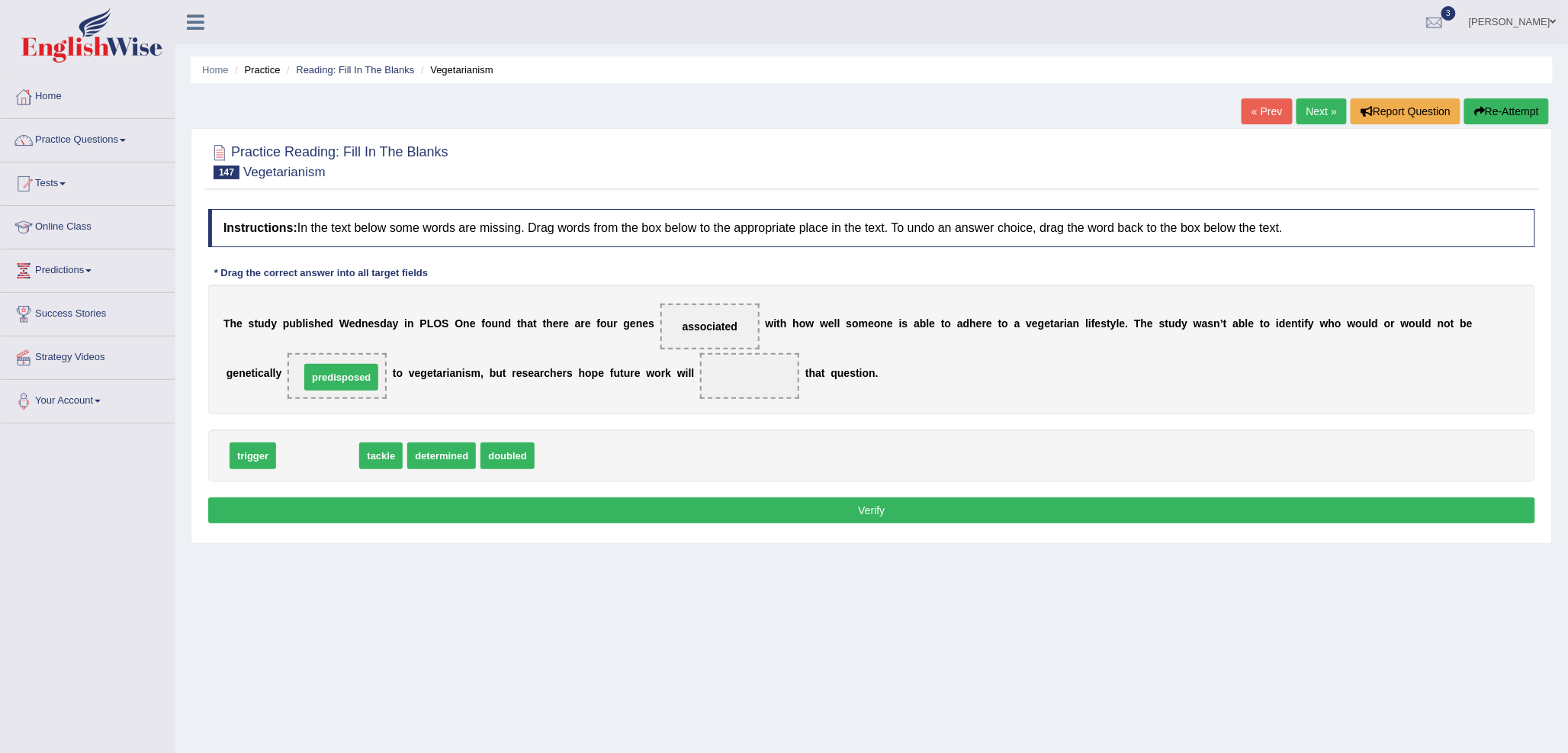
drag, startPoint x: 330, startPoint y: 457, endPoint x: 354, endPoint y: 379, distance: 81.6
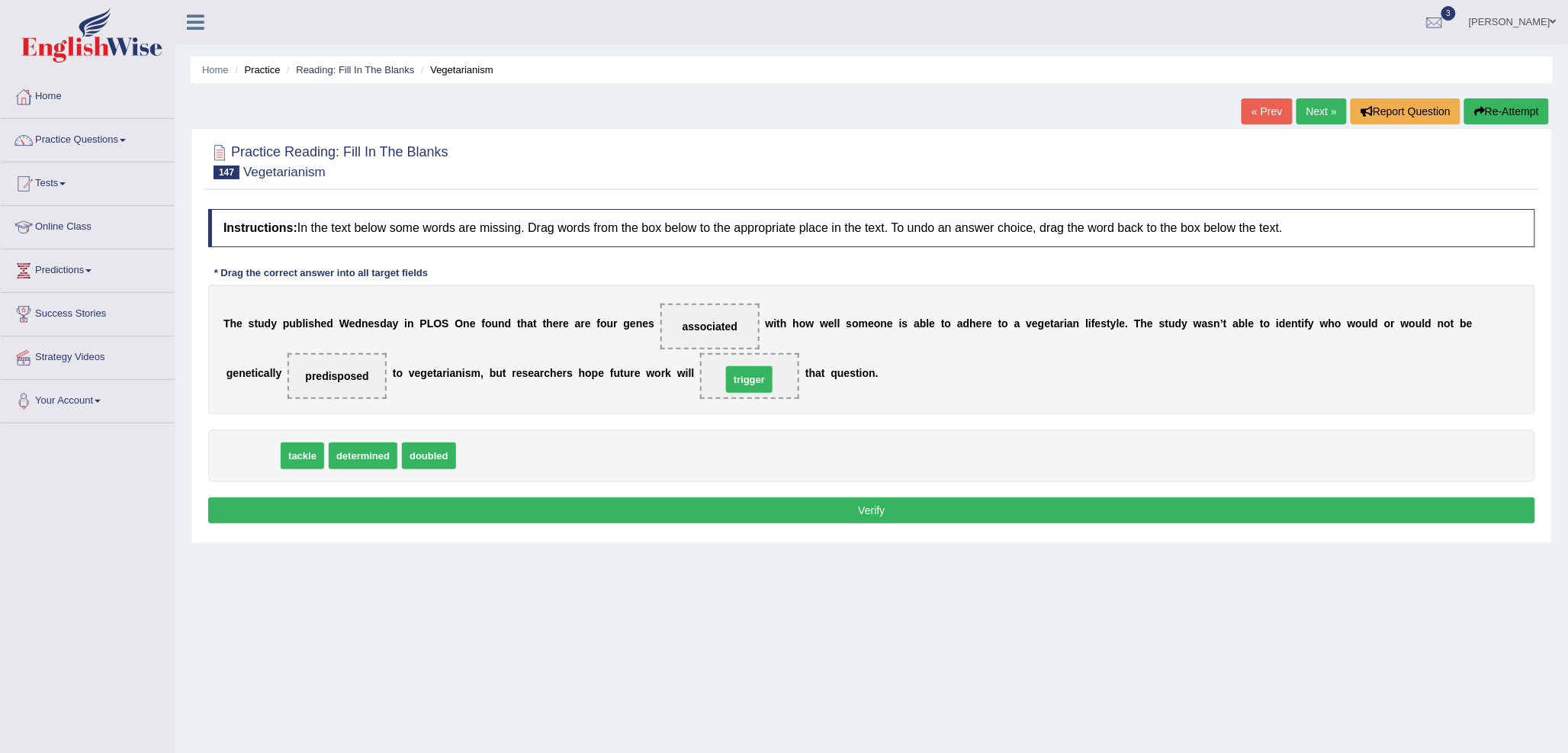
drag, startPoint x: 252, startPoint y: 459, endPoint x: 749, endPoint y: 382, distance: 502.9
click at [755, 510] on button "Verify" at bounding box center [872, 510] width 1327 height 26
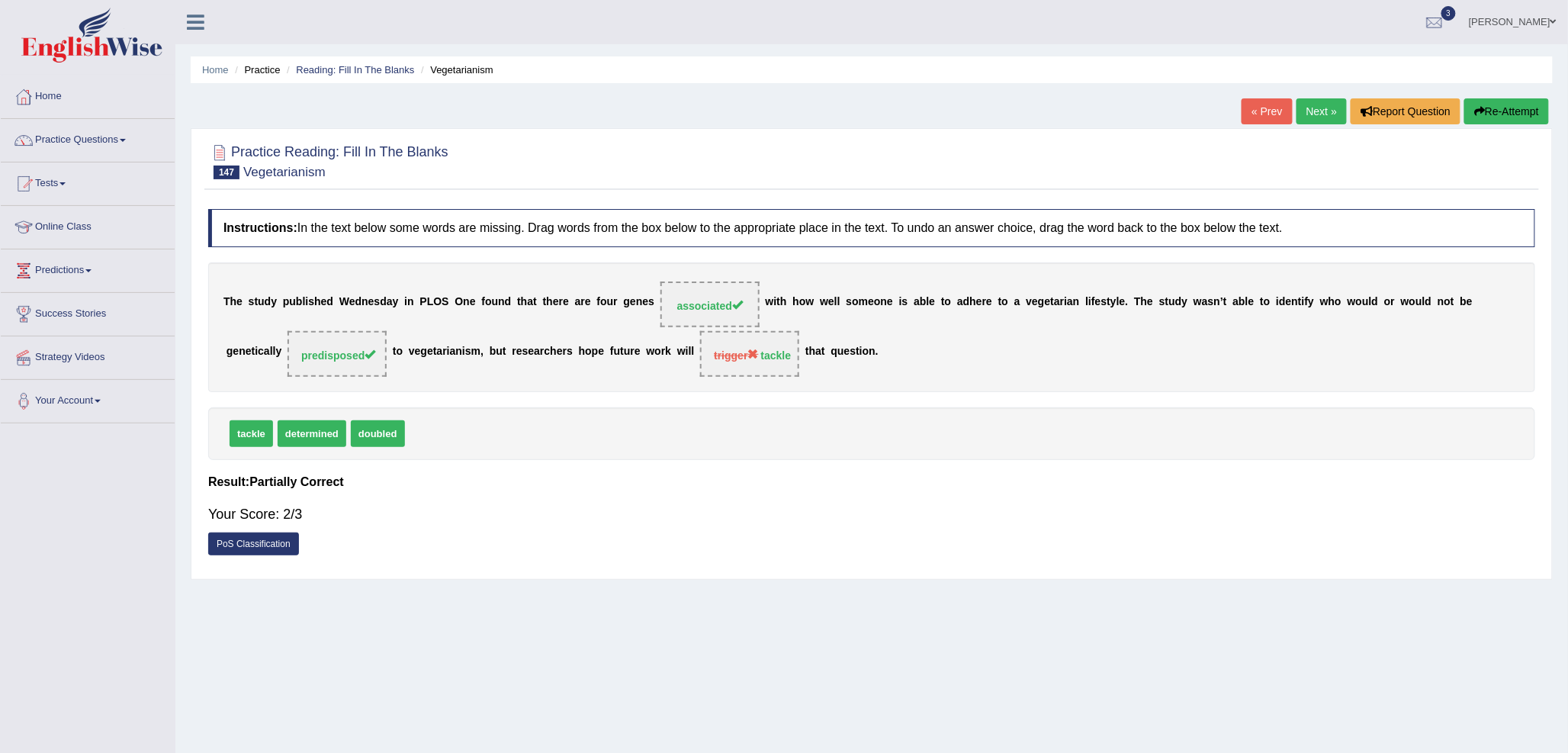
click at [1323, 112] on link "Next »" at bounding box center [1322, 112] width 51 height 26
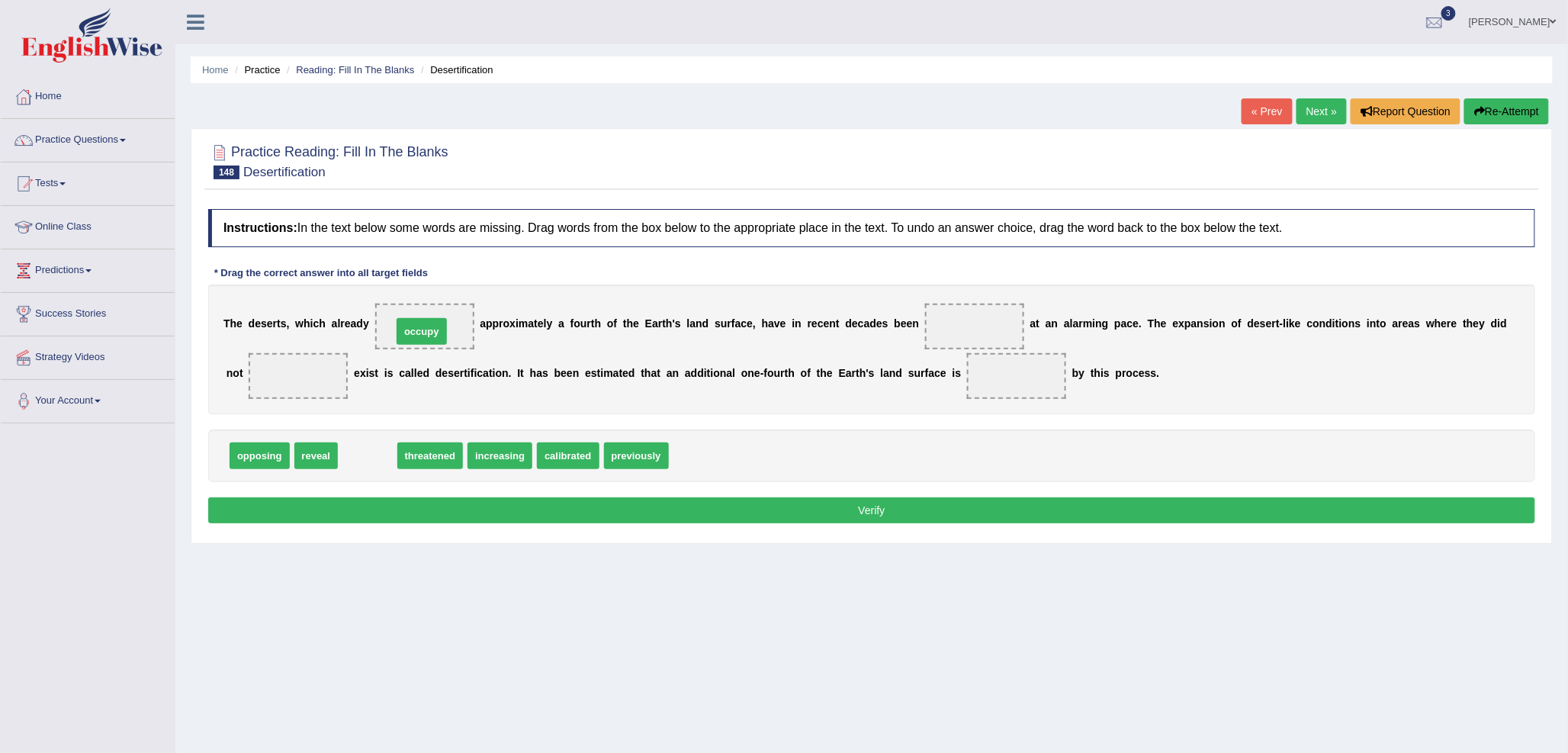
drag, startPoint x: 362, startPoint y: 456, endPoint x: 417, endPoint y: 332, distance: 135.7
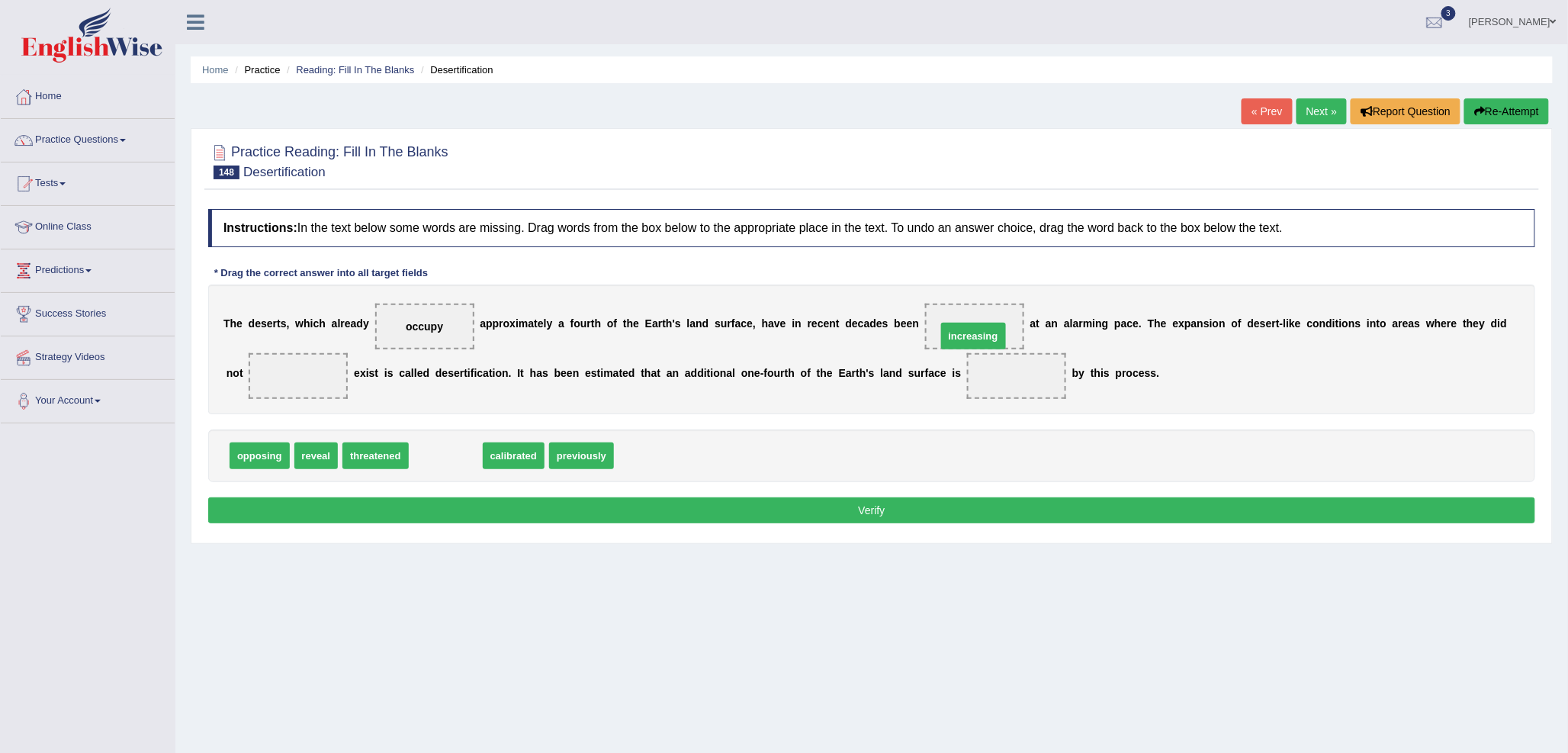
drag, startPoint x: 452, startPoint y: 458, endPoint x: 980, endPoint y: 338, distance: 541.5
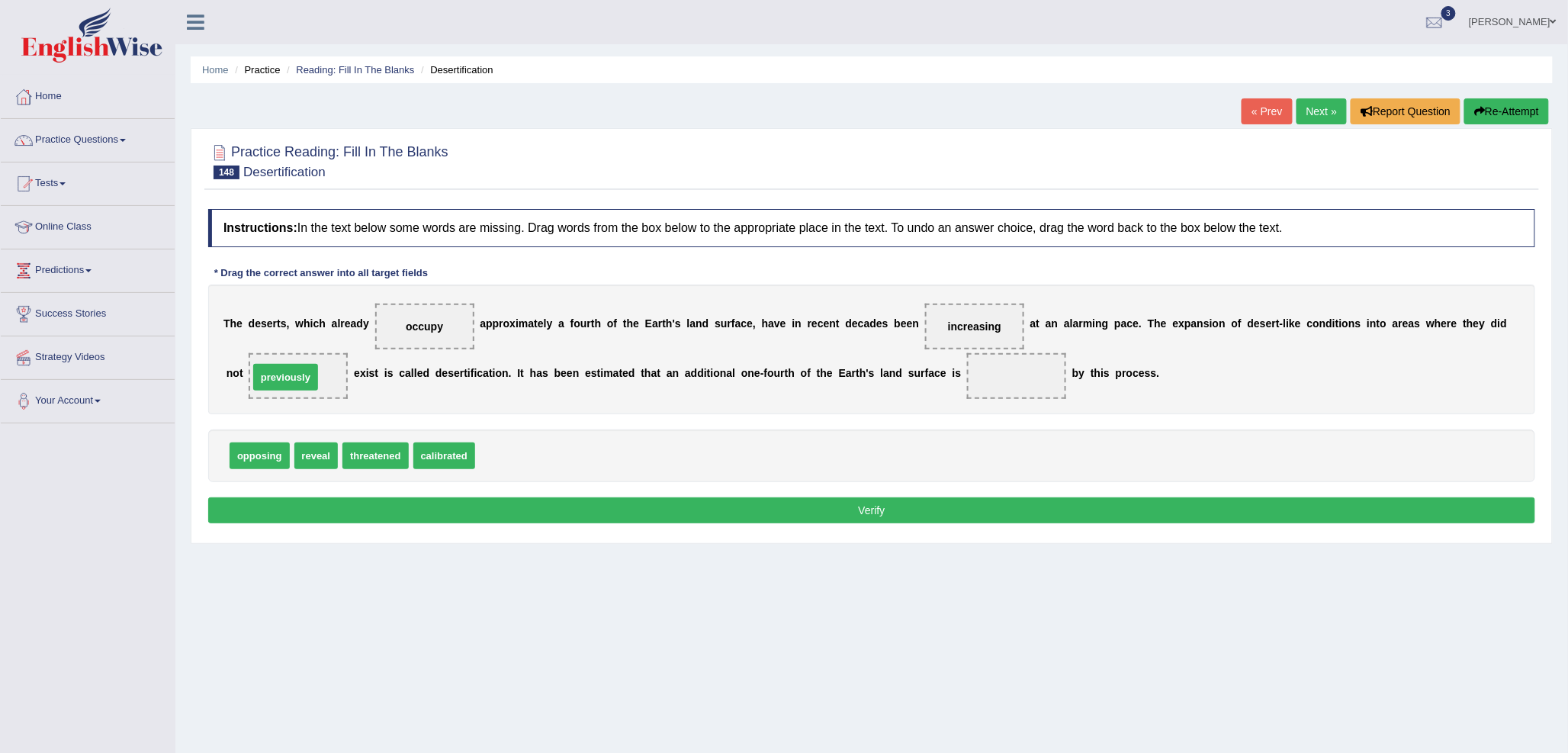
drag, startPoint x: 511, startPoint y: 463, endPoint x: 285, endPoint y: 384, distance: 239.4
drag, startPoint x: 369, startPoint y: 457, endPoint x: 1002, endPoint y: 380, distance: 637.7
click at [943, 514] on button "Verify" at bounding box center [872, 510] width 1327 height 26
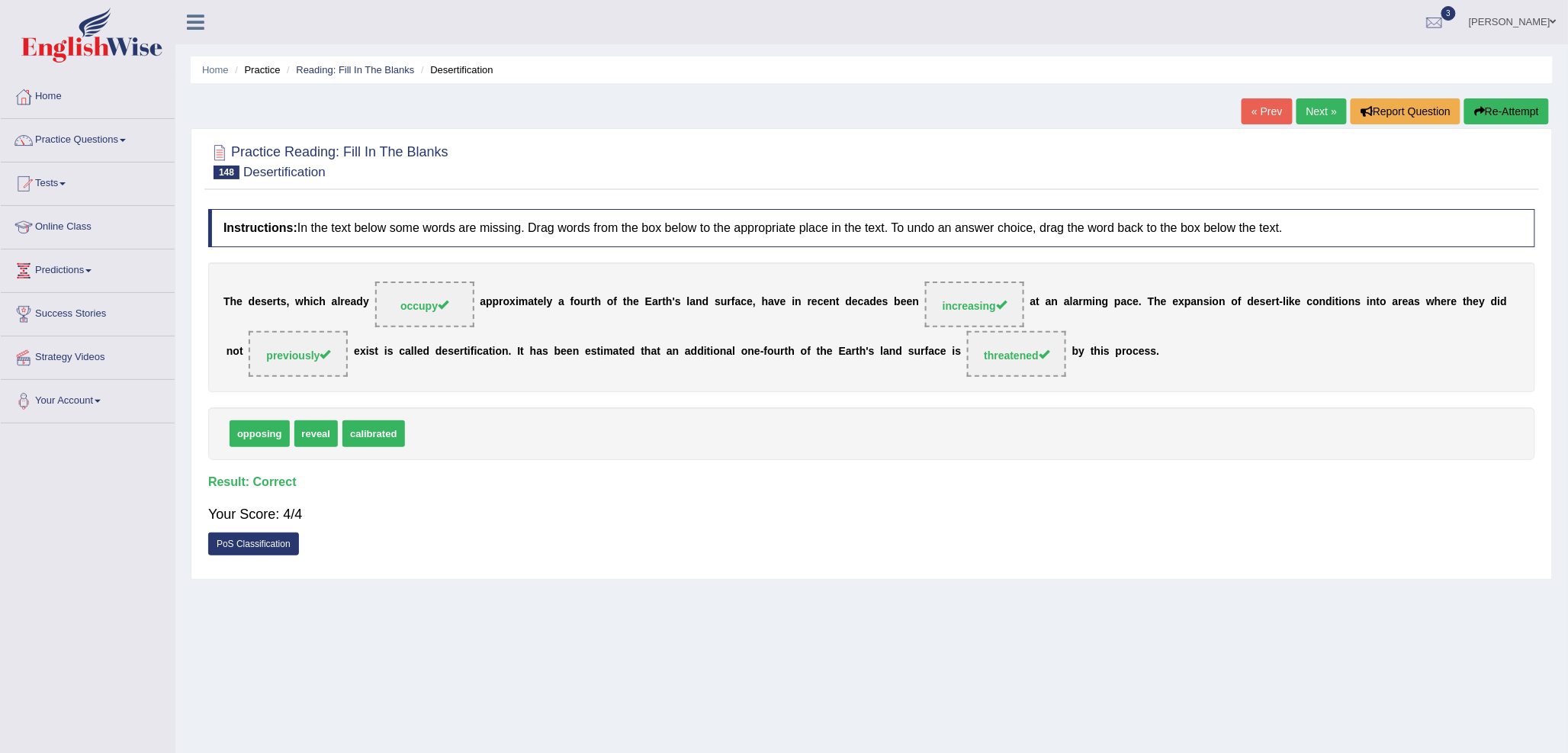
click at [1315, 116] on link "Next »" at bounding box center [1322, 112] width 51 height 26
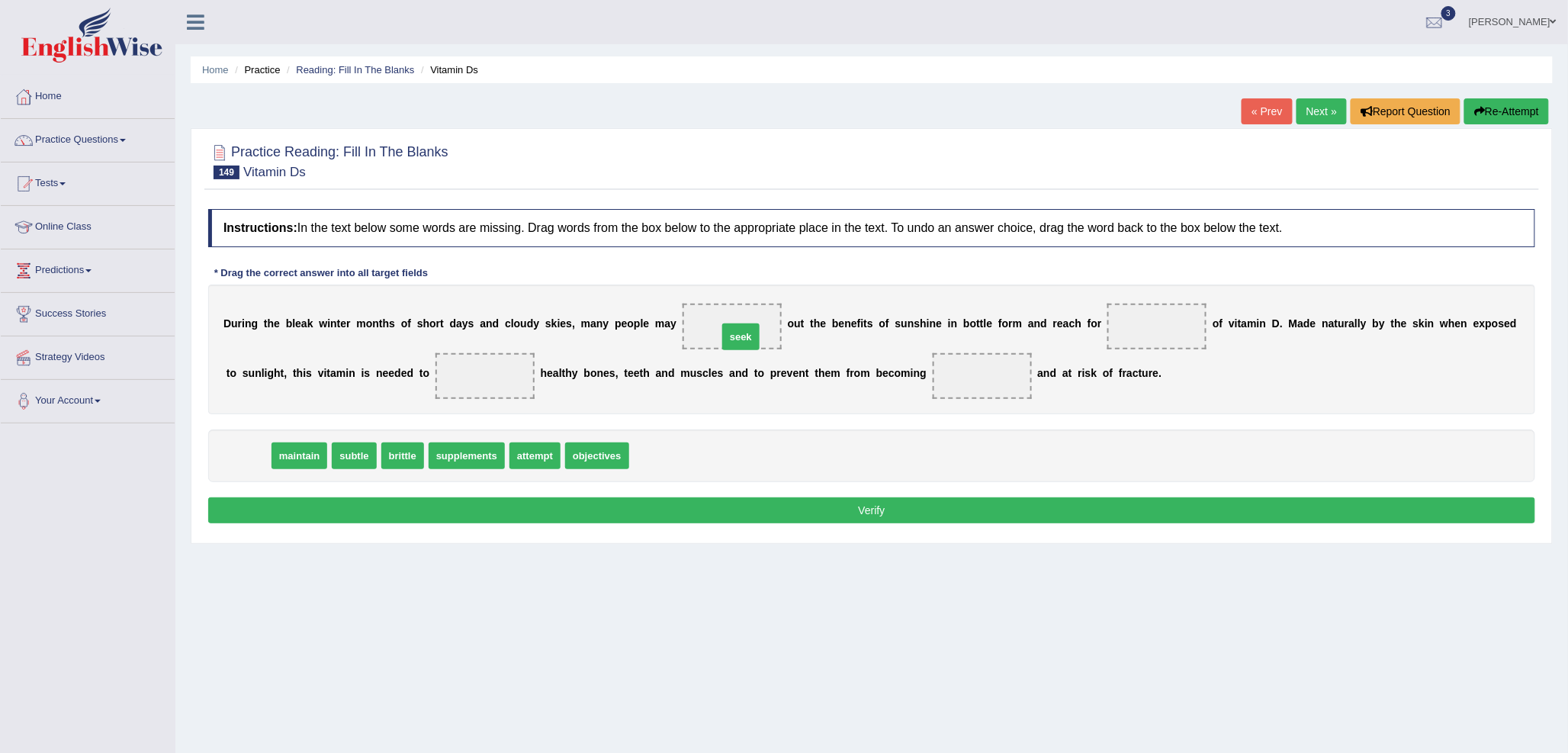
drag, startPoint x: 255, startPoint y: 453, endPoint x: 749, endPoint y: 334, distance: 508.1
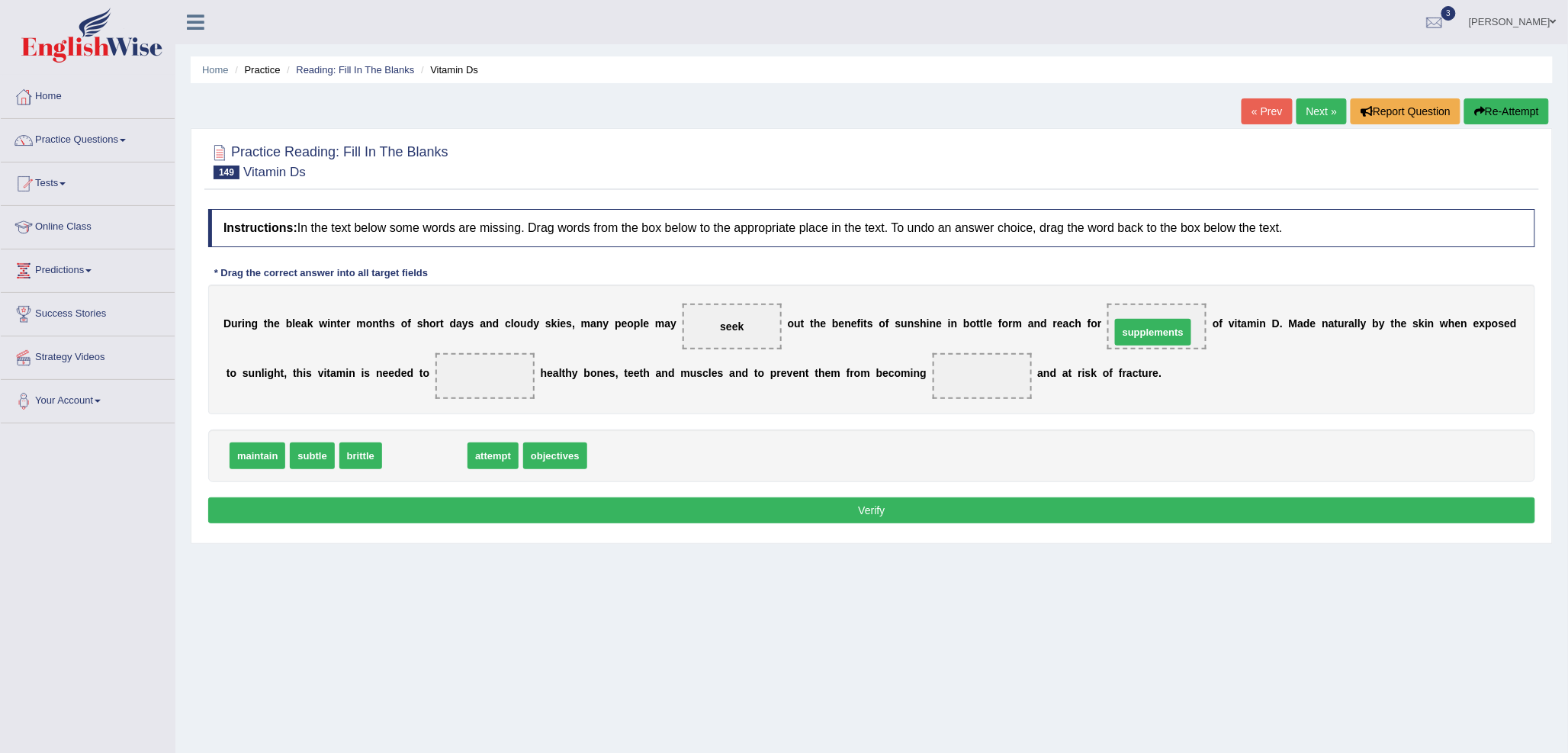
drag, startPoint x: 435, startPoint y: 457, endPoint x: 1163, endPoint y: 334, distance: 738.3
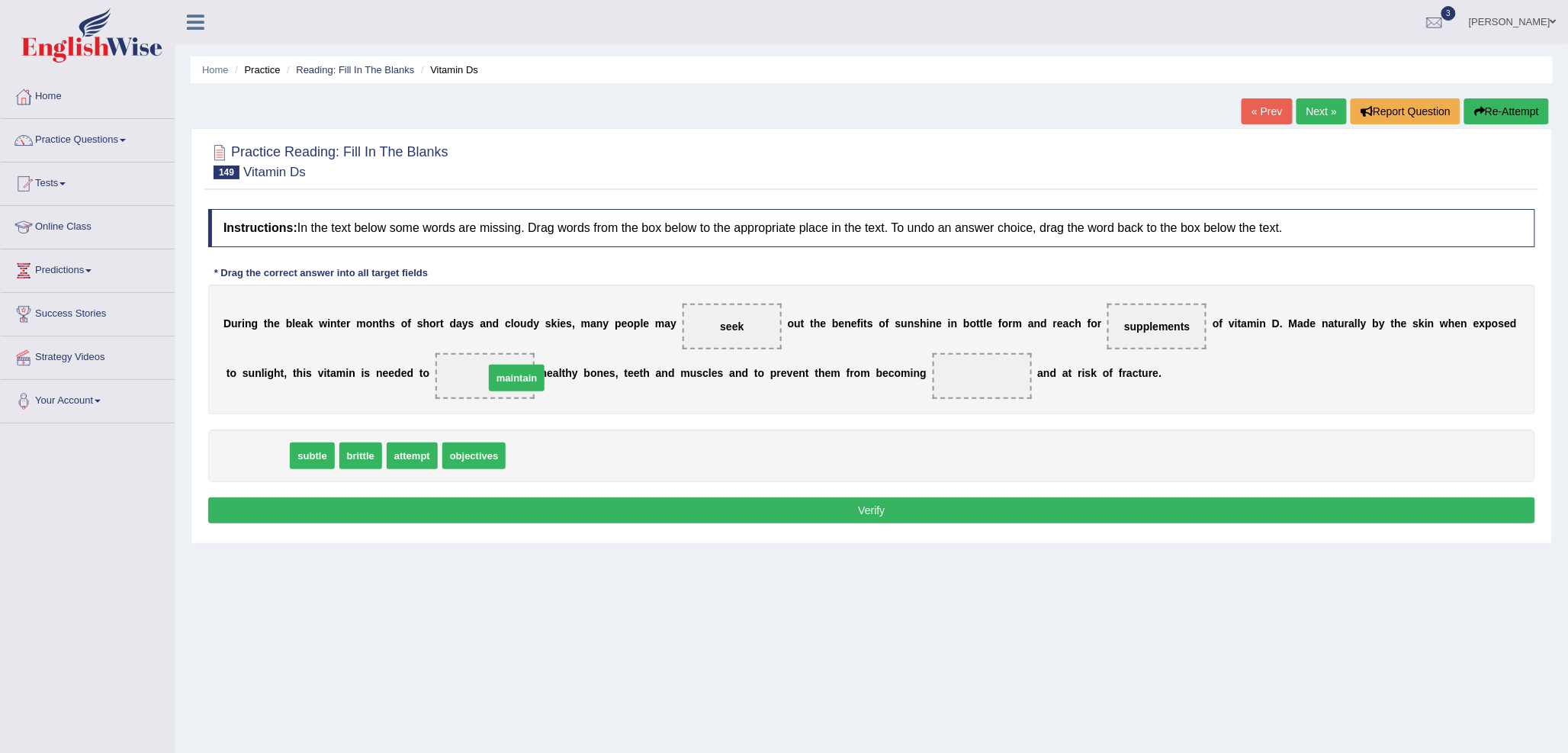
drag, startPoint x: 249, startPoint y: 462, endPoint x: 508, endPoint y: 383, distance: 270.8
drag, startPoint x: 294, startPoint y: 457, endPoint x: 985, endPoint y: 374, distance: 696.0
click at [917, 509] on button "Verify" at bounding box center [872, 510] width 1327 height 26
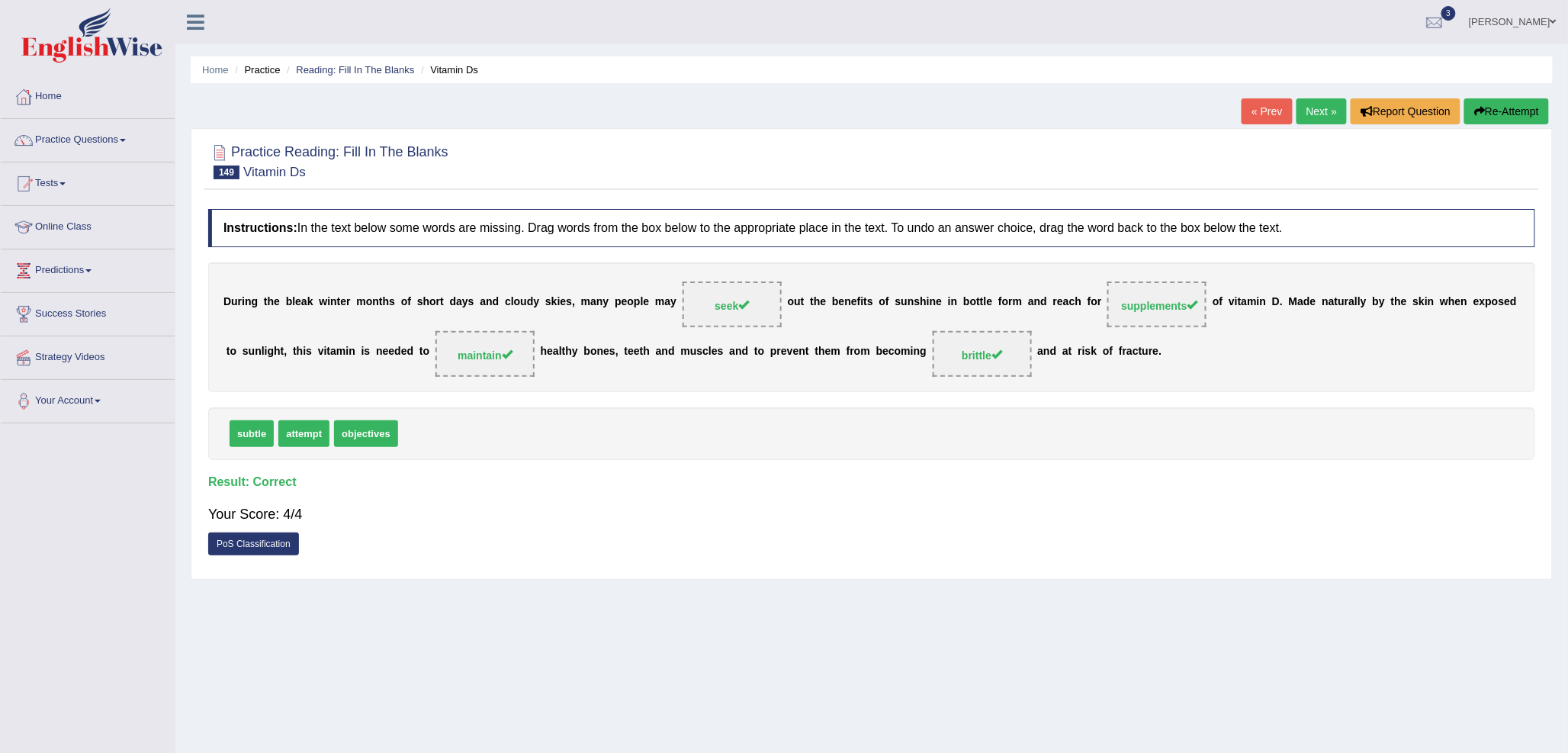
click at [1318, 115] on link "Next »" at bounding box center [1322, 112] width 51 height 26
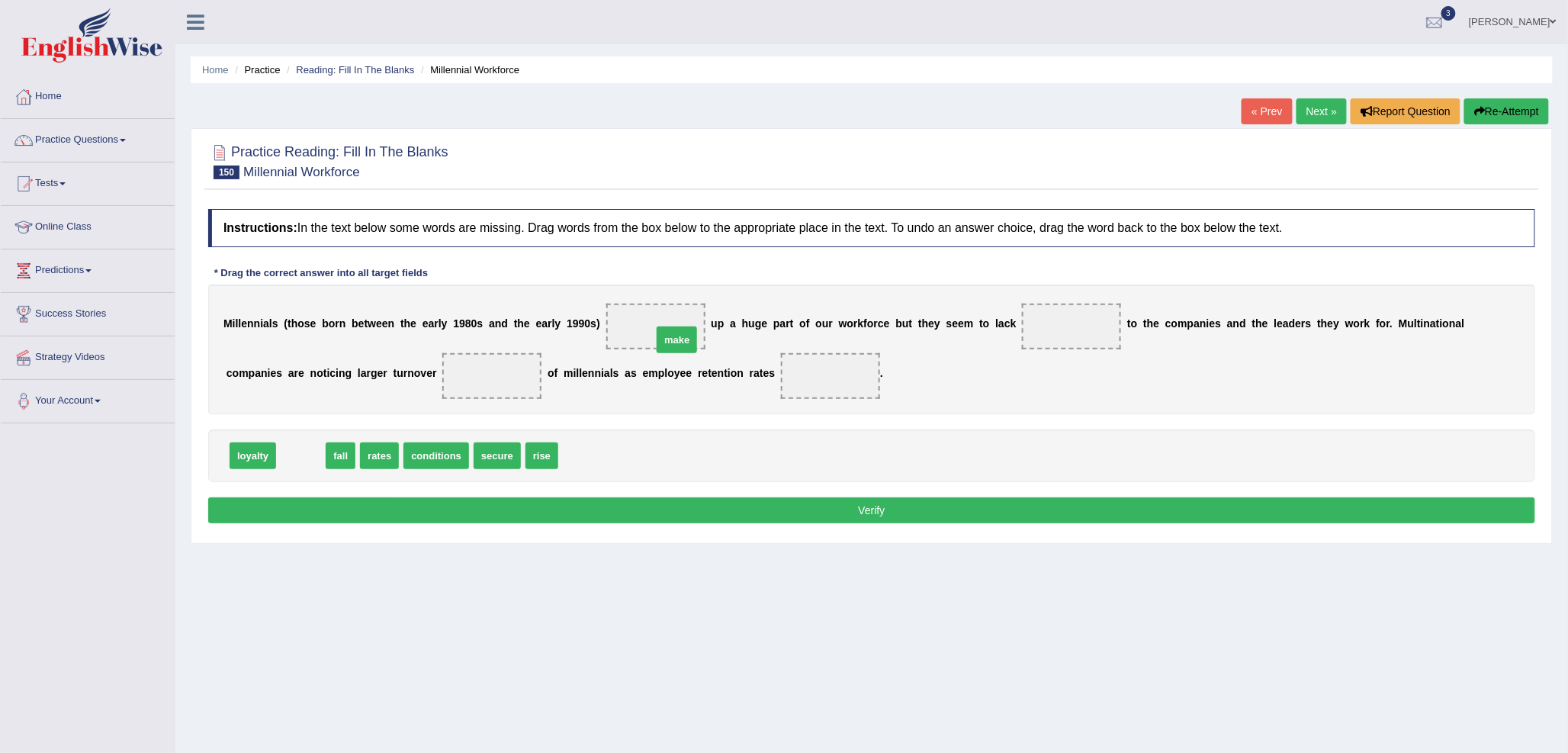
drag, startPoint x: 299, startPoint y: 457, endPoint x: 673, endPoint y: 337, distance: 392.8
drag, startPoint x: 264, startPoint y: 462, endPoint x: 1089, endPoint y: 335, distance: 834.7
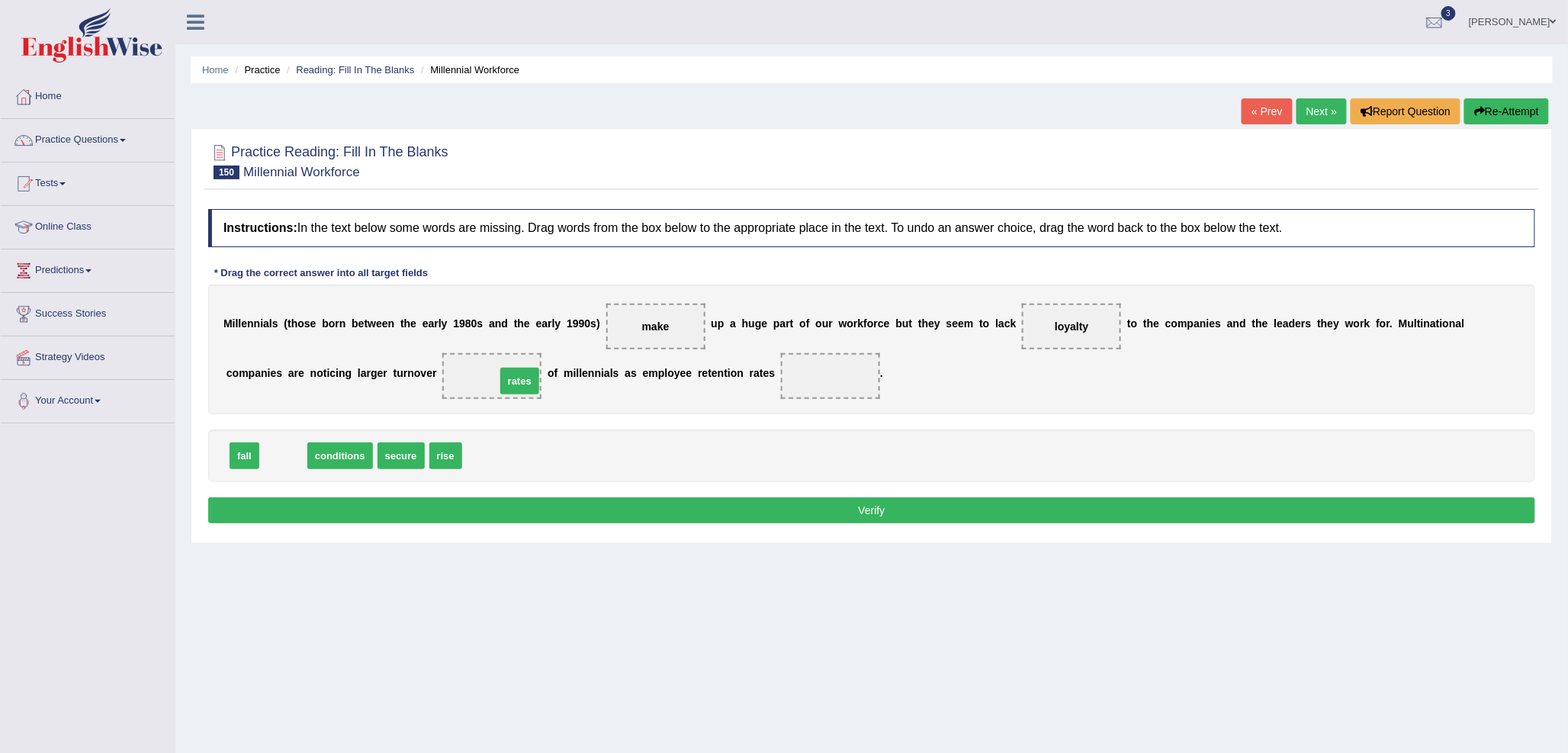
drag, startPoint x: 277, startPoint y: 456, endPoint x: 514, endPoint y: 380, distance: 248.9
drag, startPoint x: 400, startPoint y: 452, endPoint x: 836, endPoint y: 378, distance: 442.2
click at [558, 514] on button "Verify" at bounding box center [872, 510] width 1327 height 26
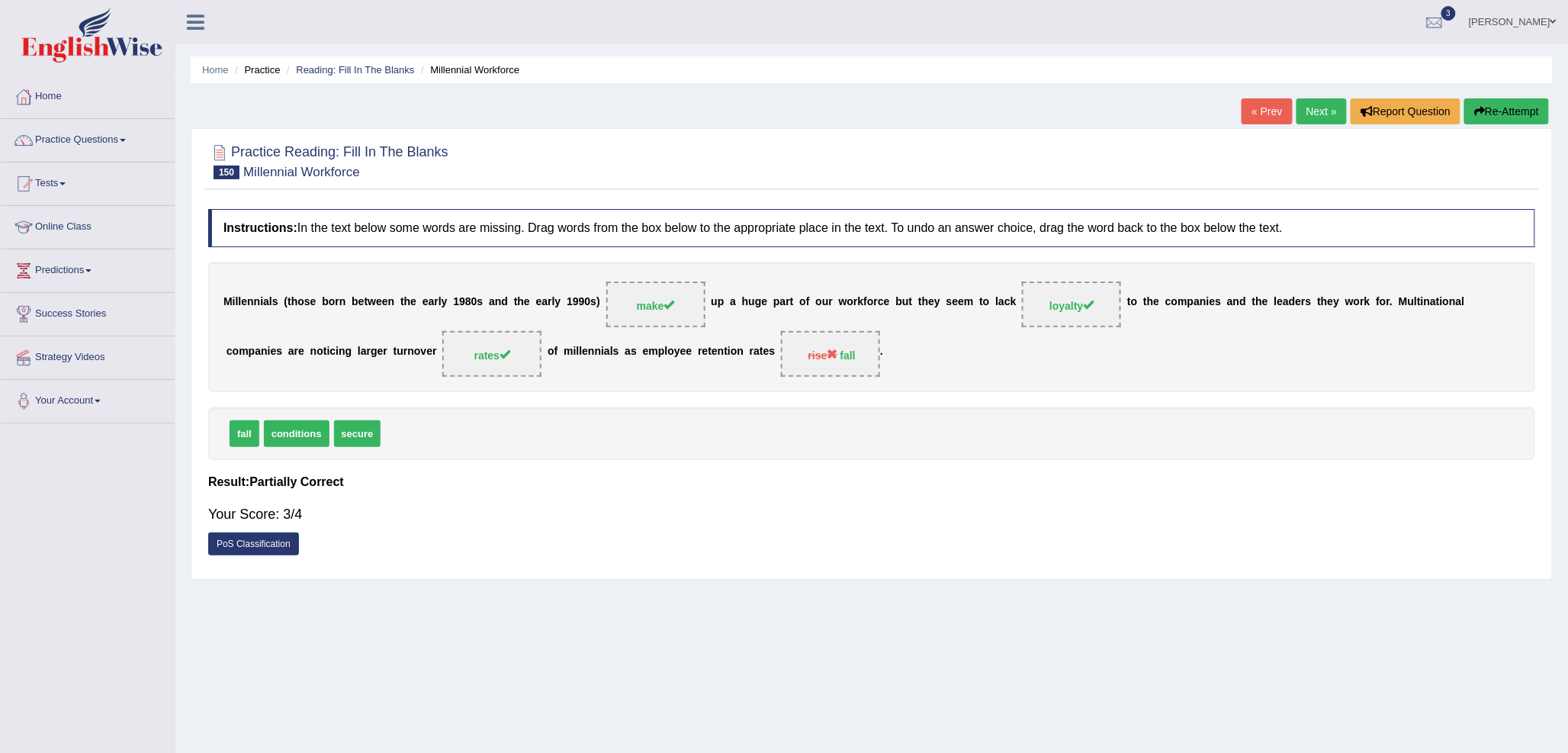
click at [1327, 112] on link "Next »" at bounding box center [1322, 112] width 51 height 26
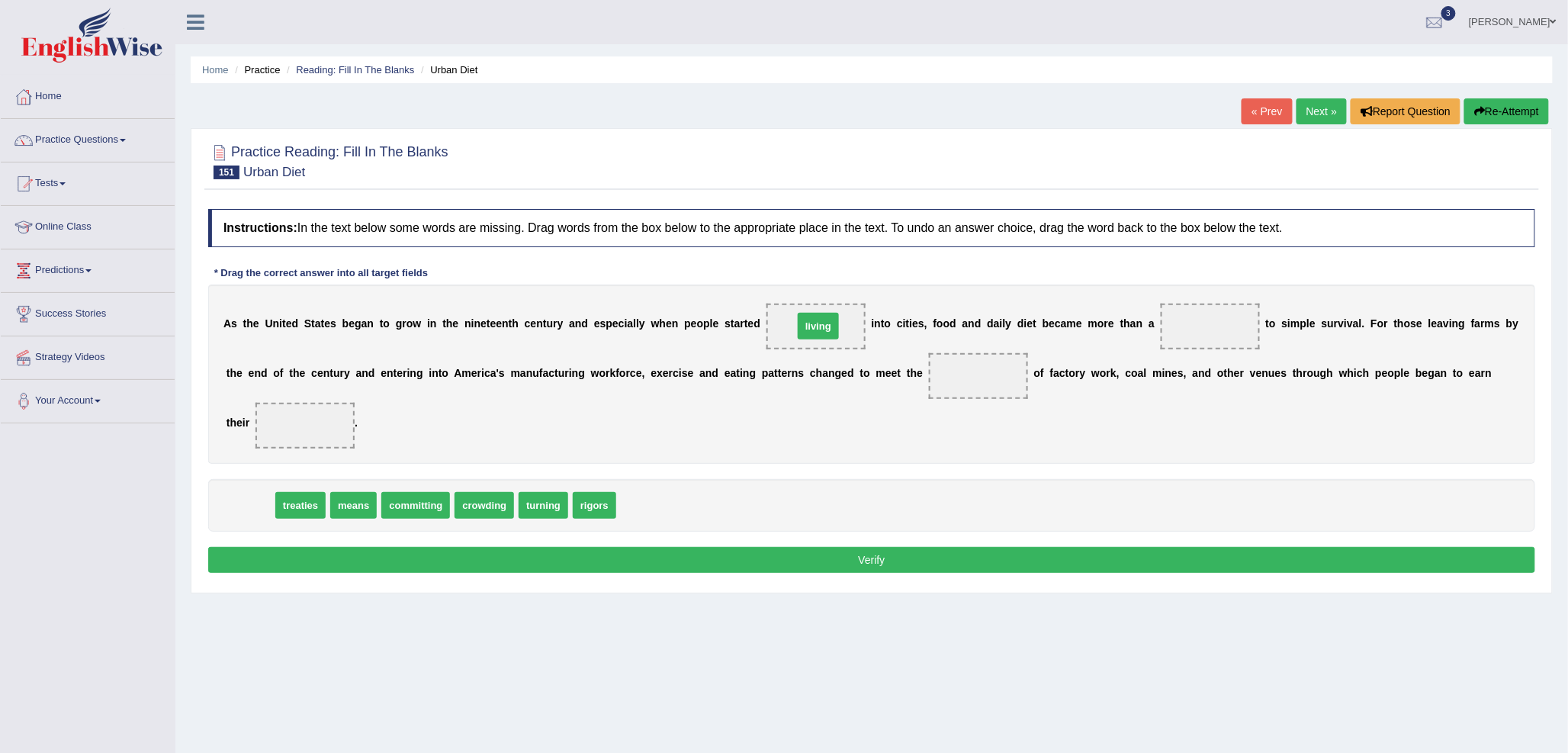
drag, startPoint x: 246, startPoint y: 504, endPoint x: 815, endPoint y: 324, distance: 596.8
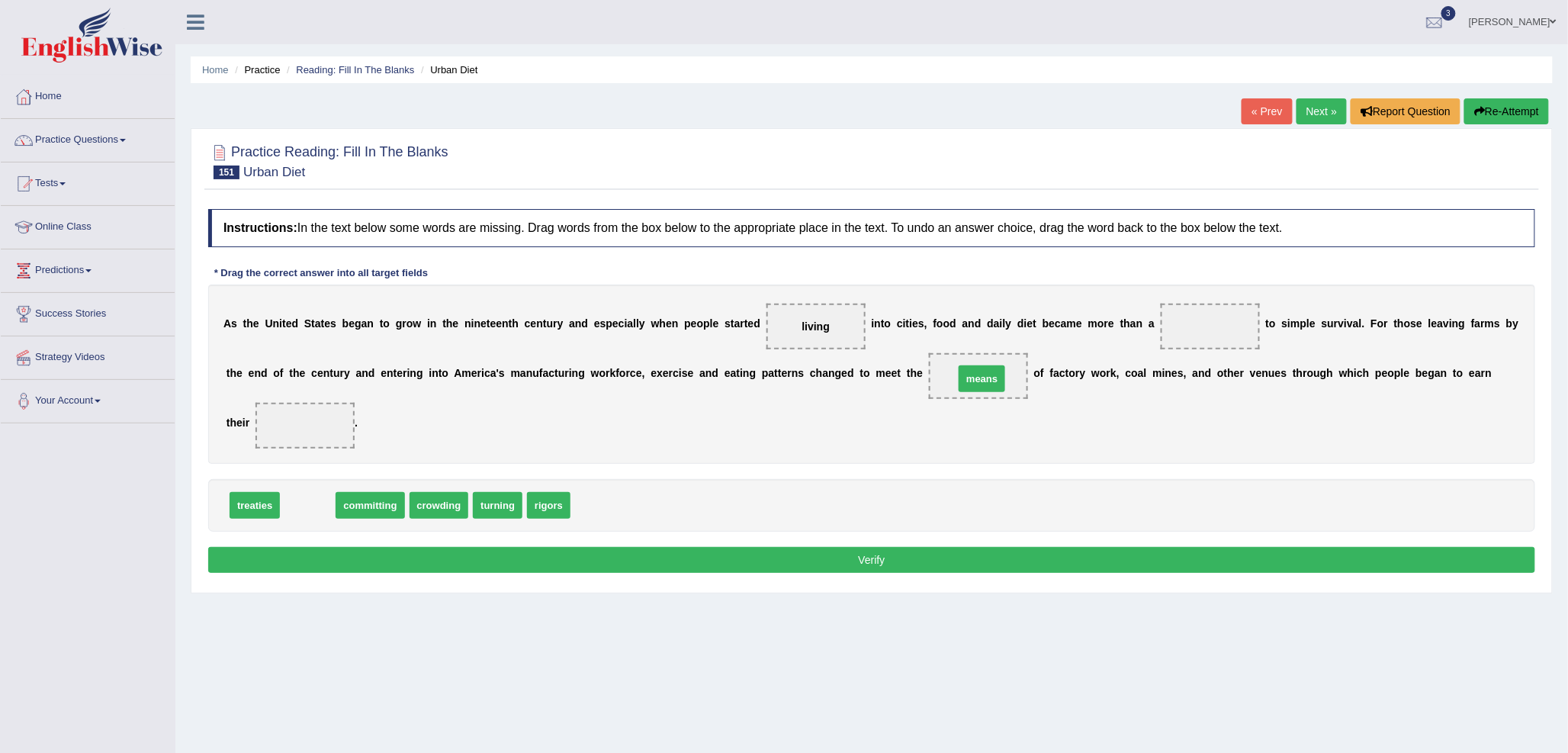
drag, startPoint x: 314, startPoint y: 503, endPoint x: 986, endPoint y: 376, distance: 683.9
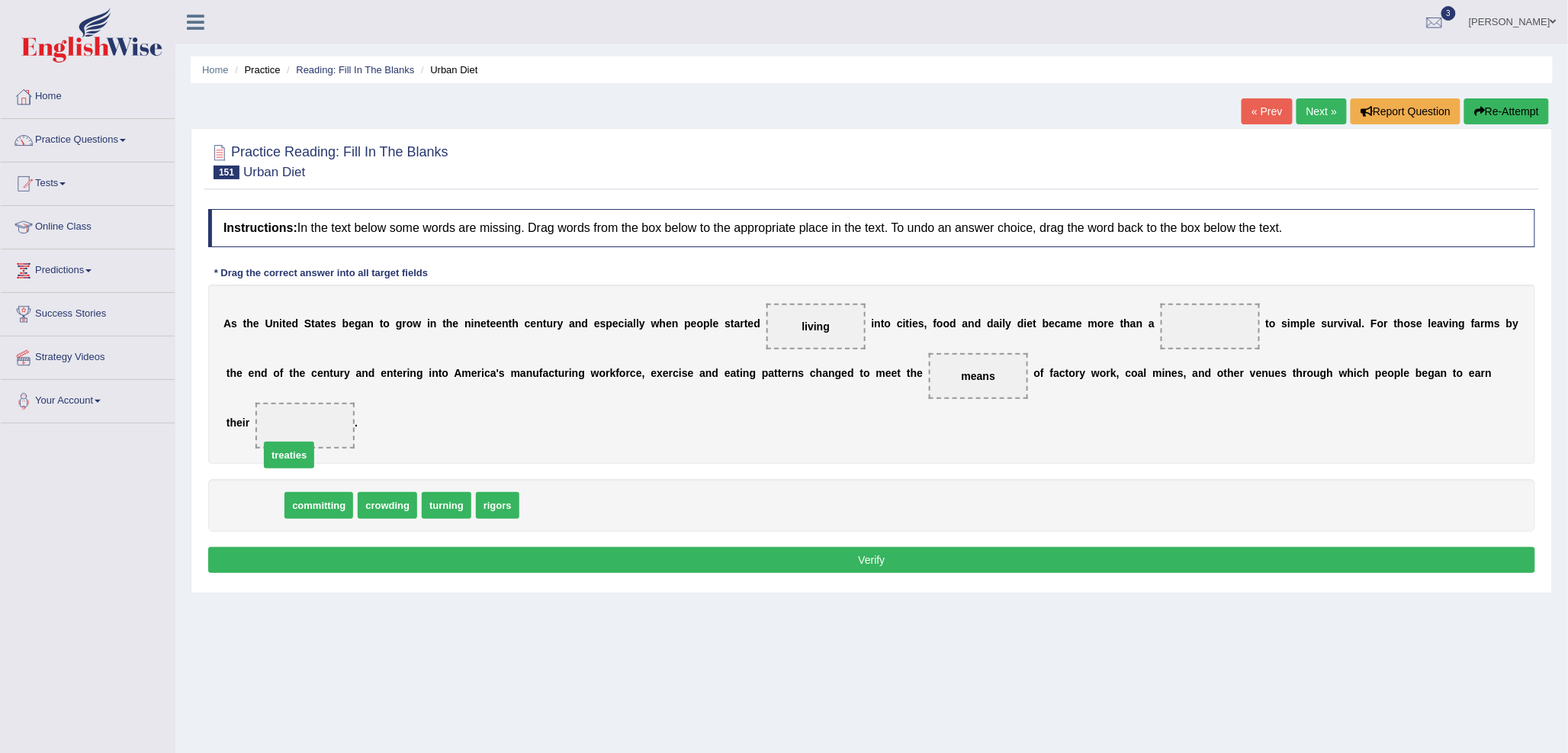
drag, startPoint x: 255, startPoint y: 500, endPoint x: 299, endPoint y: 433, distance: 80.2
click at [641, 555] on button "Verify" at bounding box center [872, 559] width 1327 height 26
drag, startPoint x: 272, startPoint y: 508, endPoint x: 1223, endPoint y: 334, distance: 966.8
click at [685, 559] on button "Verify" at bounding box center [872, 559] width 1327 height 26
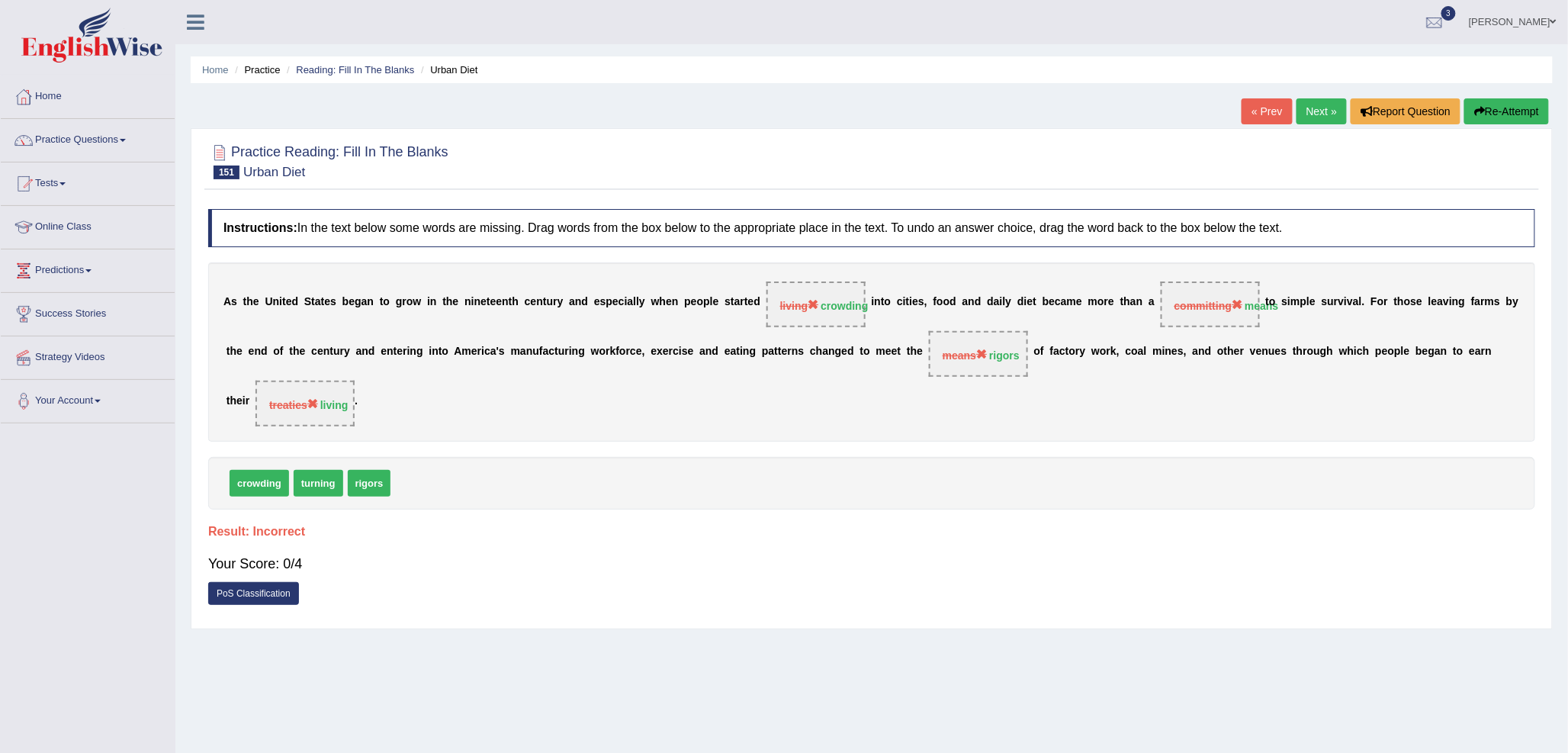
click at [1310, 114] on link "Next »" at bounding box center [1322, 112] width 51 height 26
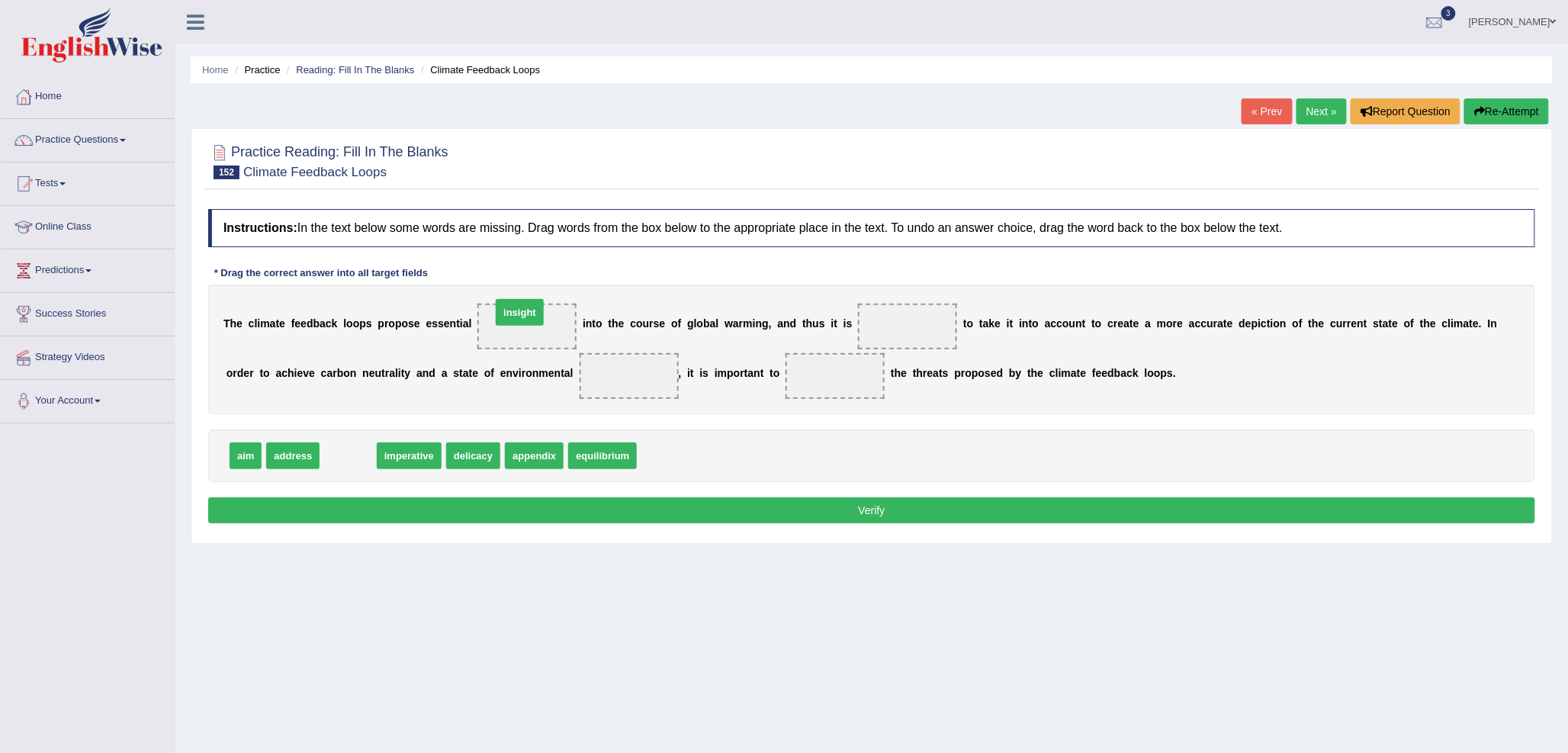
drag, startPoint x: 344, startPoint y: 457, endPoint x: 515, endPoint y: 314, distance: 222.9
drag, startPoint x: 347, startPoint y: 463, endPoint x: 887, endPoint y: 337, distance: 554.5
drag, startPoint x: 347, startPoint y: 455, endPoint x: 611, endPoint y: 382, distance: 273.9
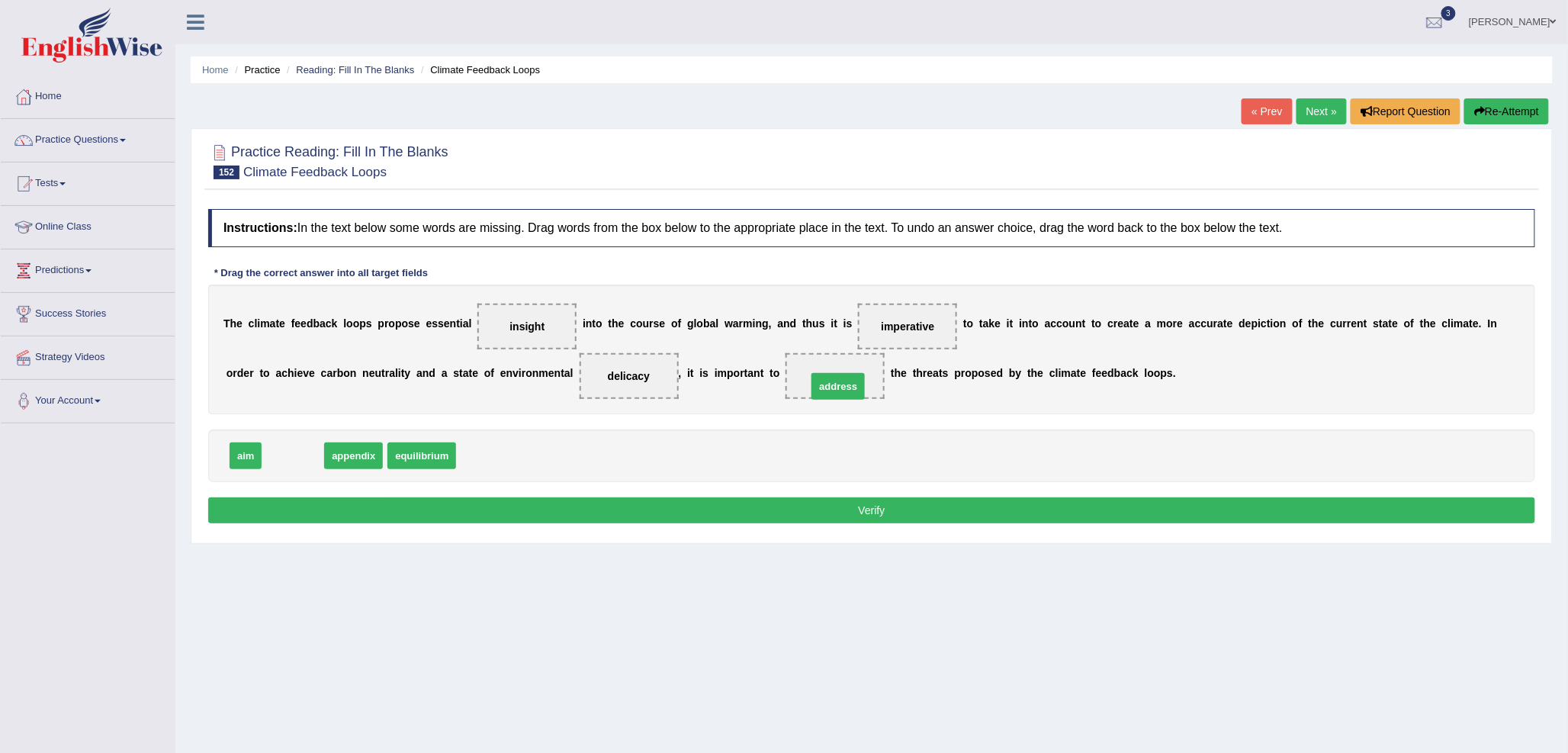
drag, startPoint x: 290, startPoint y: 458, endPoint x: 836, endPoint y: 389, distance: 550.3
click at [855, 500] on button "Verify" at bounding box center [872, 510] width 1327 height 26
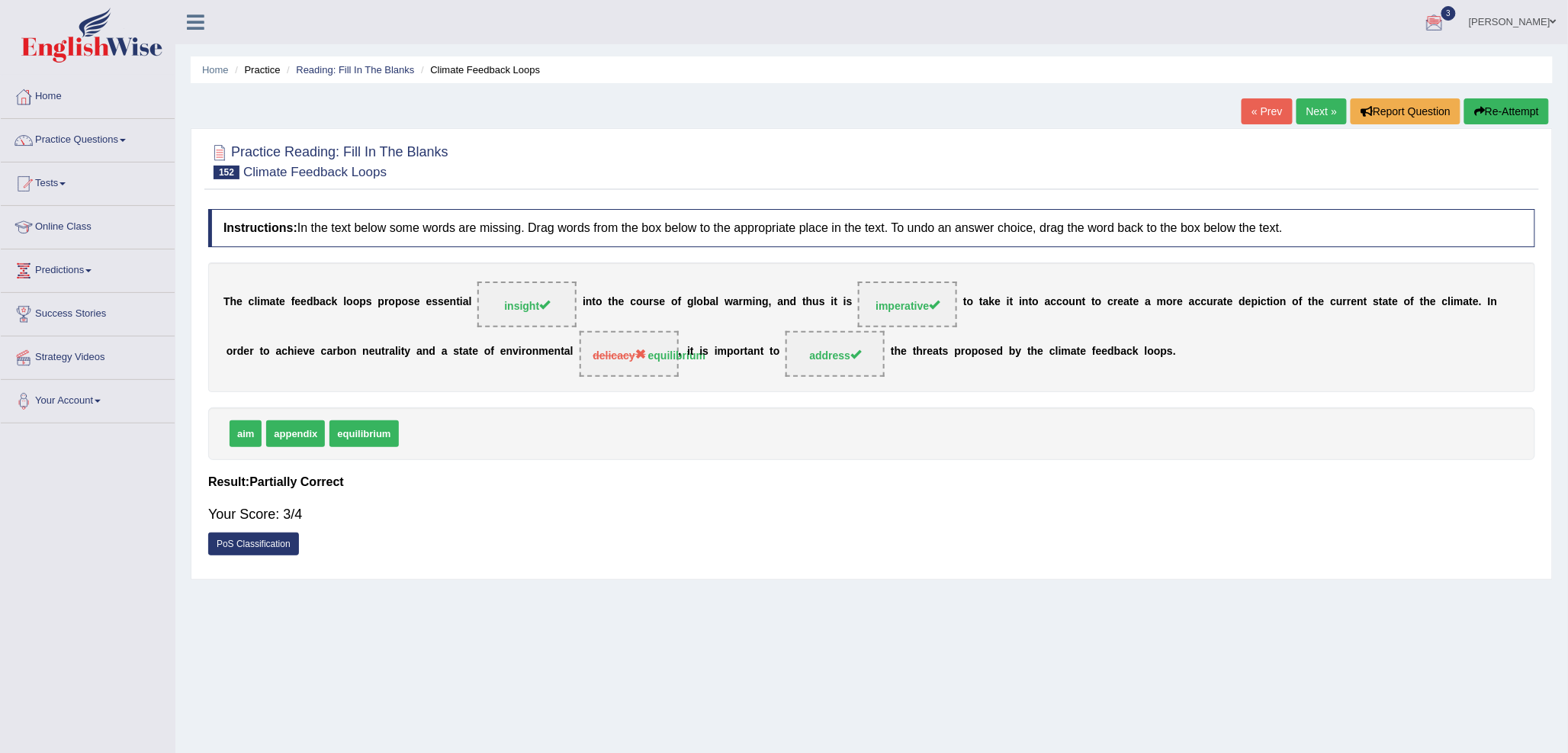
click at [1518, 112] on button "Re-Attempt" at bounding box center [1507, 112] width 85 height 26
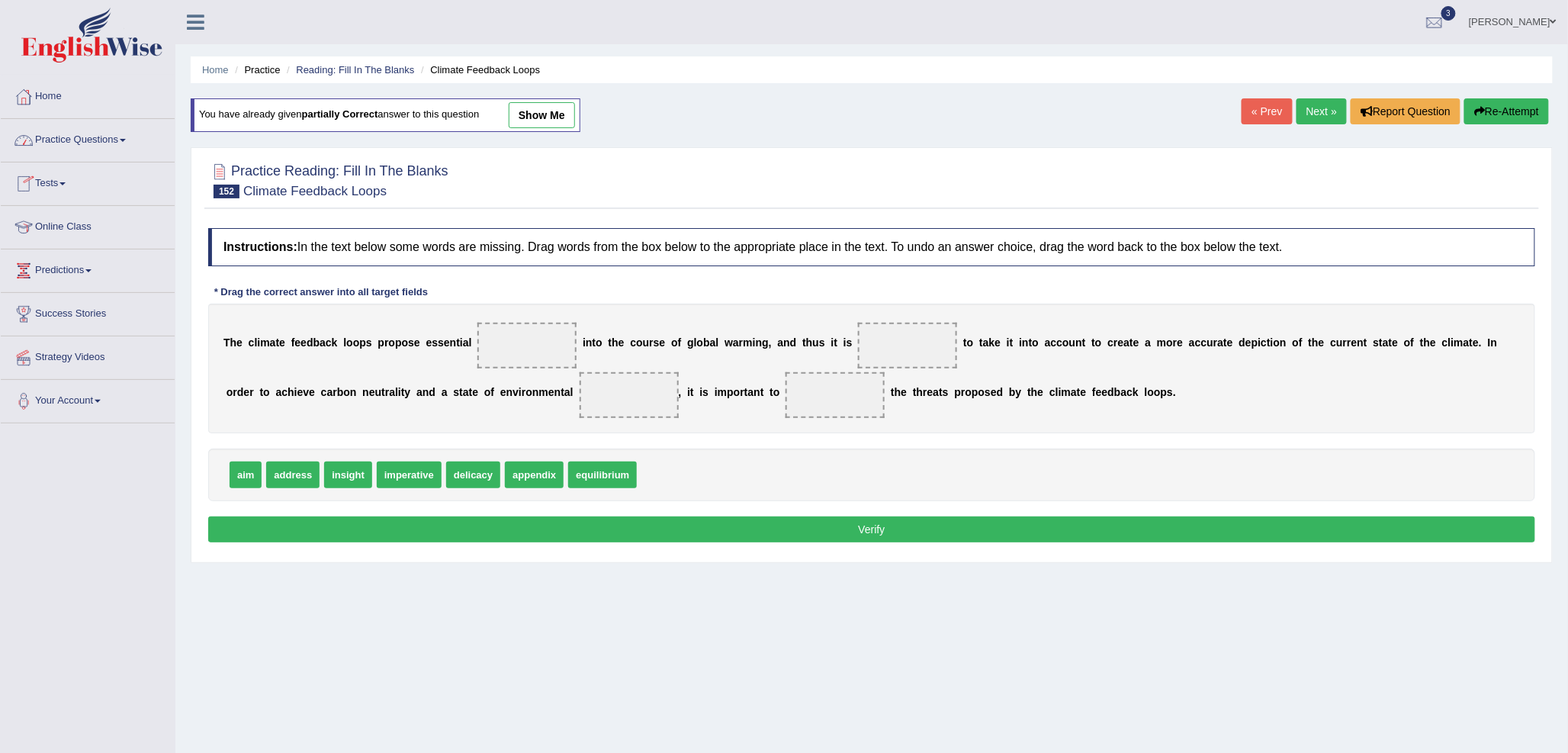
click at [64, 127] on link "Practice Questions" at bounding box center [88, 137] width 174 height 38
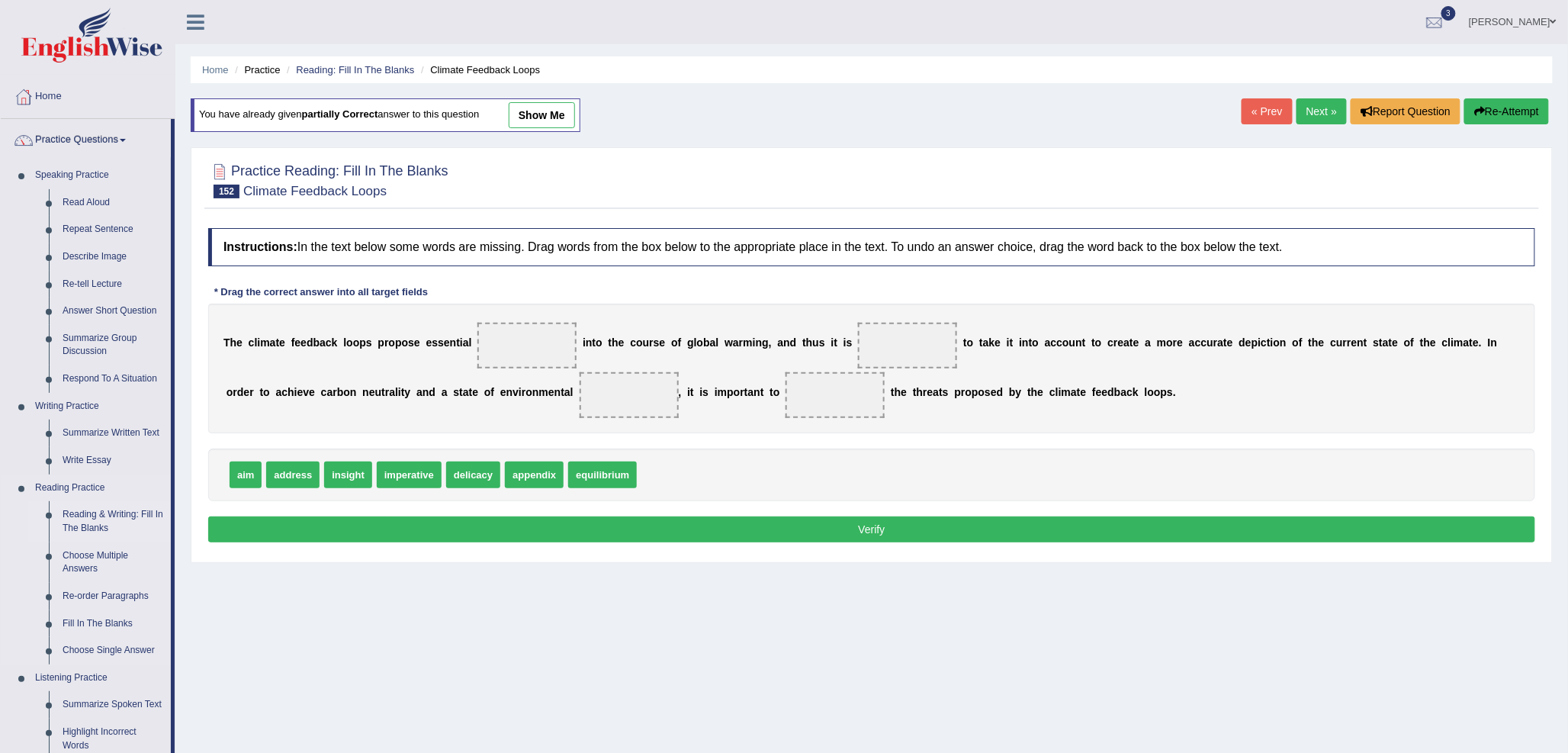
click at [111, 513] on link "Reading & Writing: Fill In The Blanks" at bounding box center [112, 522] width 115 height 41
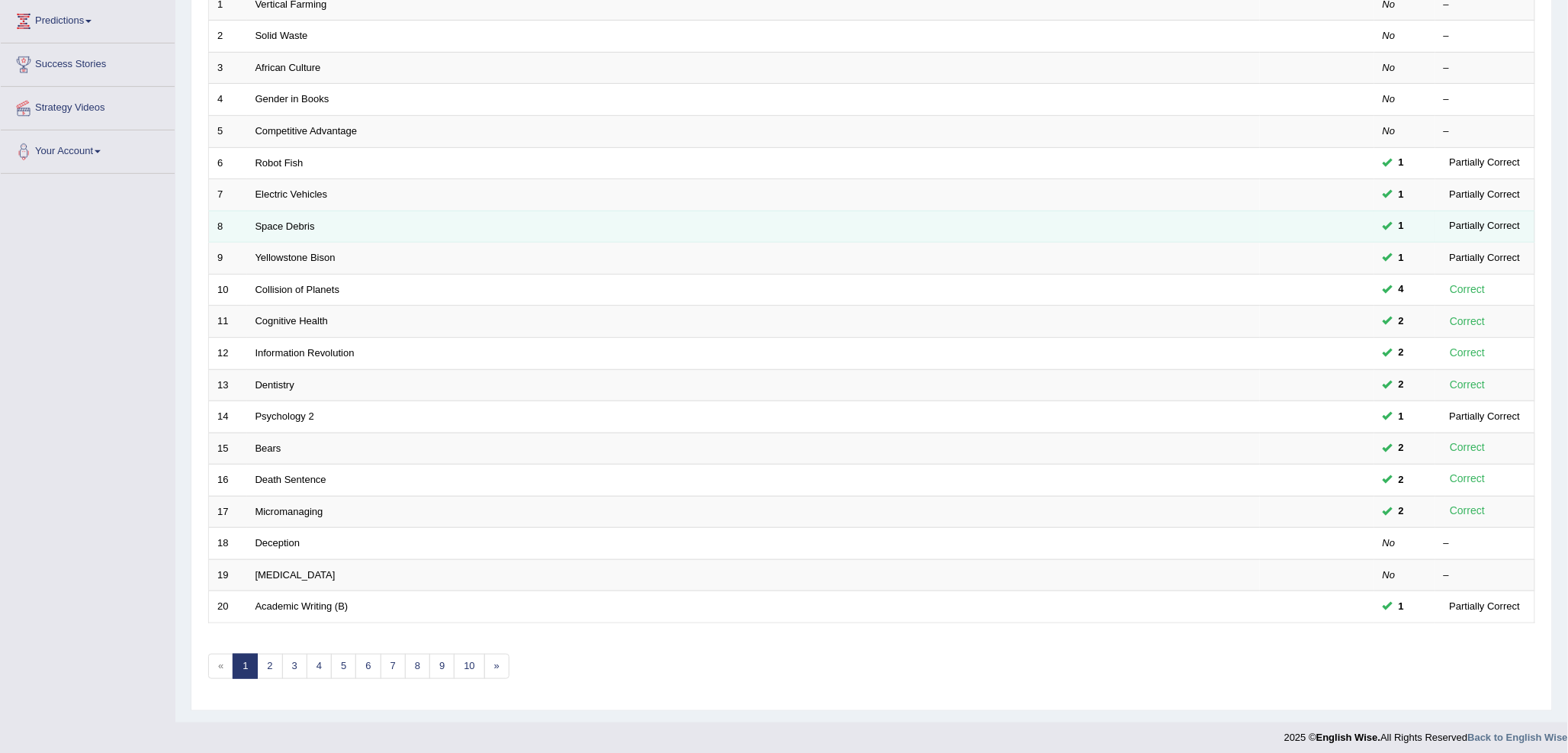
scroll to position [256, 0]
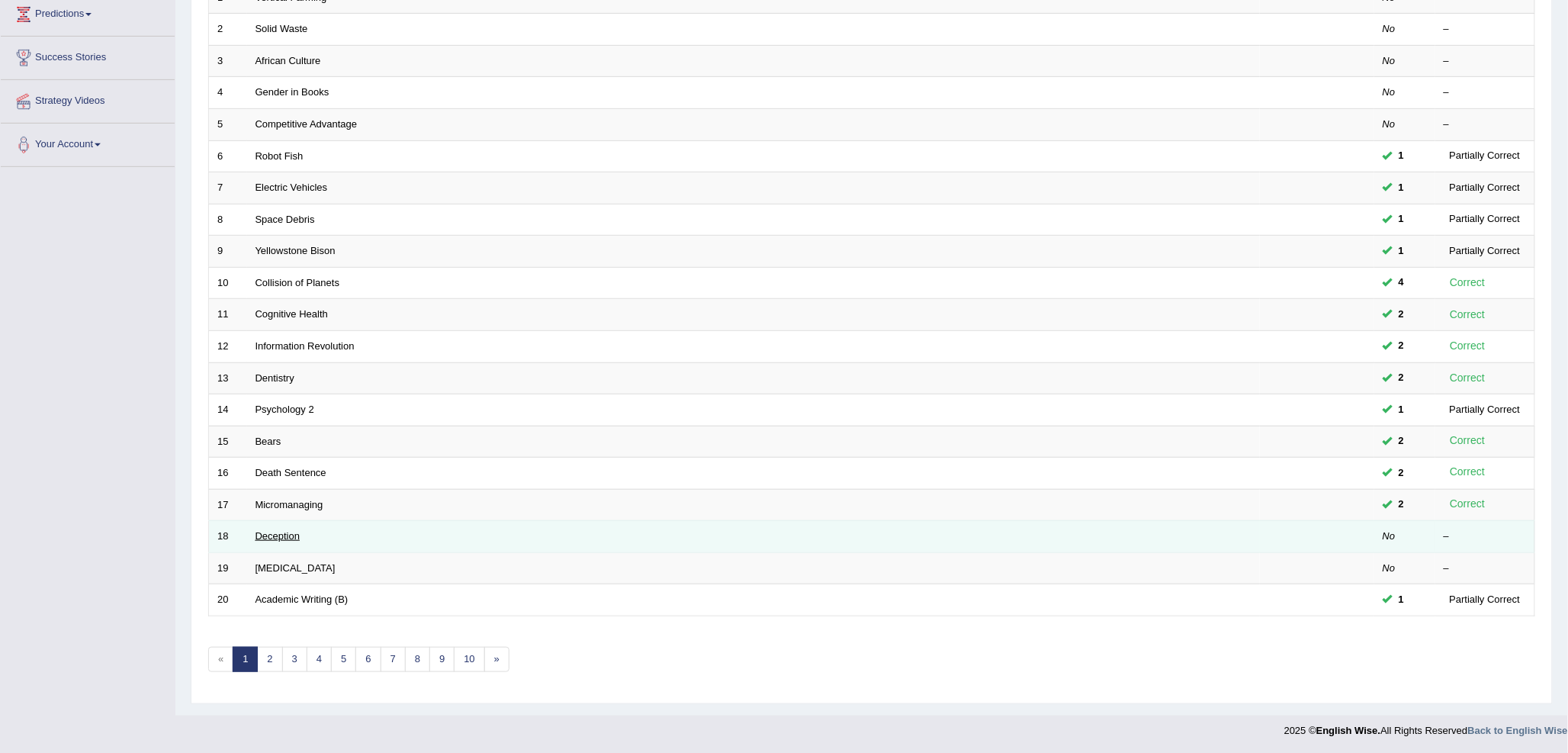
click at [285, 534] on link "Deception" at bounding box center [277, 535] width 45 height 11
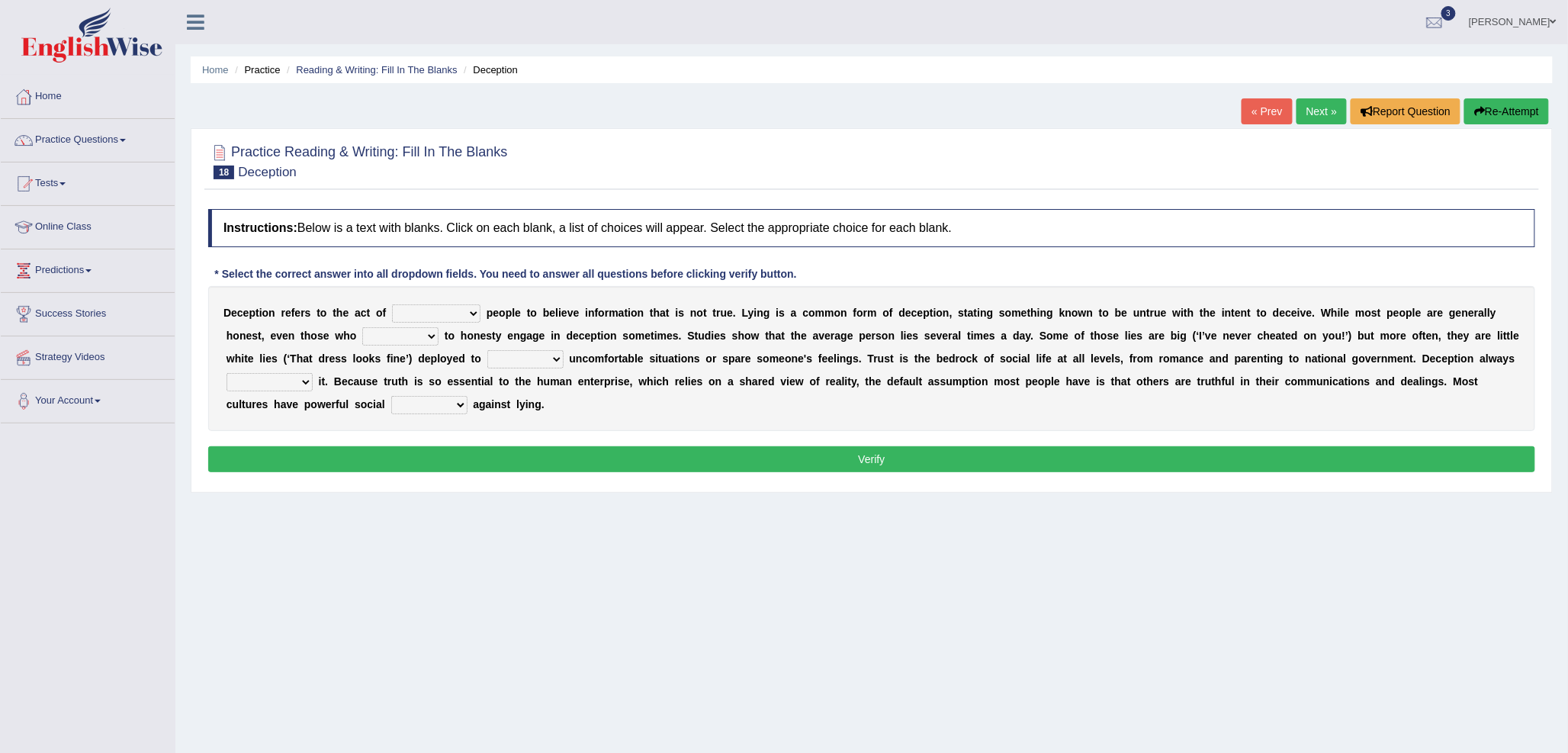
click at [413, 314] on select "discouraging forbidding detecting encouraging" at bounding box center [436, 313] width 88 height 18
select select "discouraging"
click at [392, 304] on select "discouraging forbidding detecting encouraging" at bounding box center [436, 313] width 88 height 18
click at [387, 334] on select "describe prescribe inscribe subscribe" at bounding box center [400, 336] width 77 height 18
select select "inscribe"
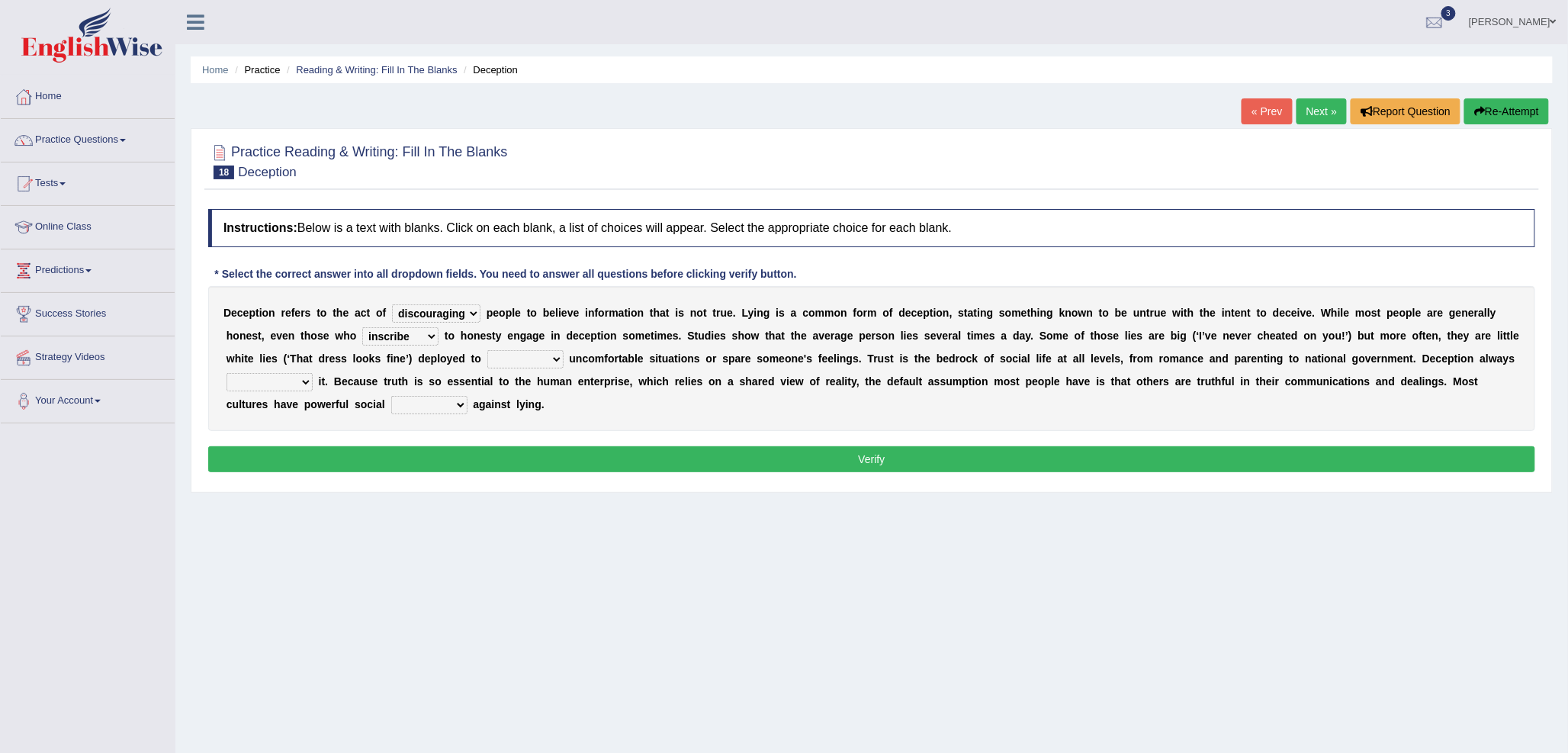
click at [362, 327] on select "describe prescribe inscribe subscribe" at bounding box center [400, 336] width 77 height 18
click at [515, 356] on select "contest illuminate disguise avoid" at bounding box center [525, 359] width 77 height 18
select select "avoid"
click at [488, 350] on select "contest illuminate disguise avoid" at bounding box center [525, 359] width 77 height 18
click at [277, 378] on select "undermines underscores undertakes underwrites" at bounding box center [269, 382] width 86 height 18
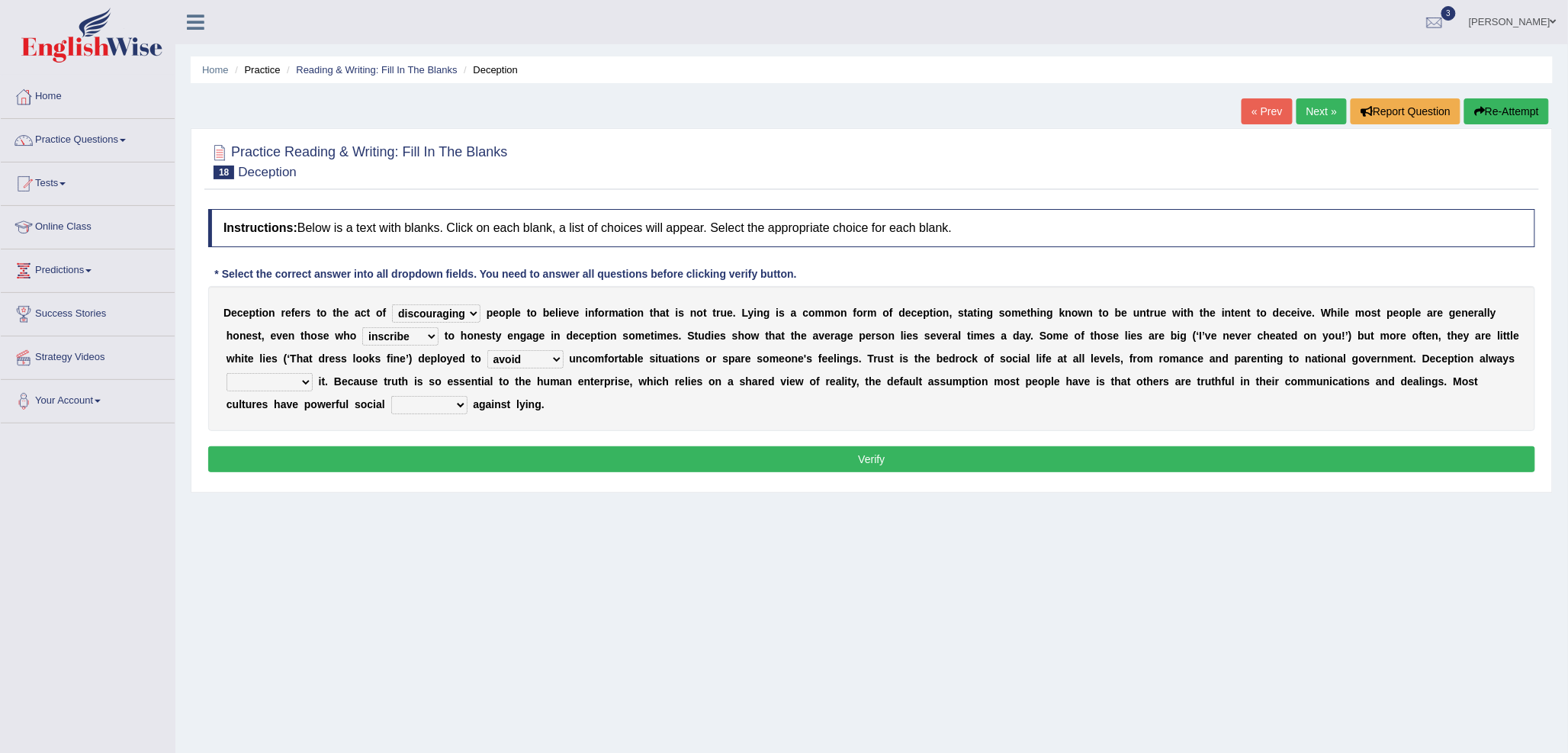
select select "undermines"
click at [227, 373] on select "undermines underscores undertakes underwrites" at bounding box center [269, 382] width 86 height 18
click at [421, 400] on select "ejections sanctions fractions inductions" at bounding box center [429, 405] width 77 height 18
select select "sanctions"
click at [391, 395] on select "ejections sanctions fractions inductions" at bounding box center [429, 405] width 77 height 18
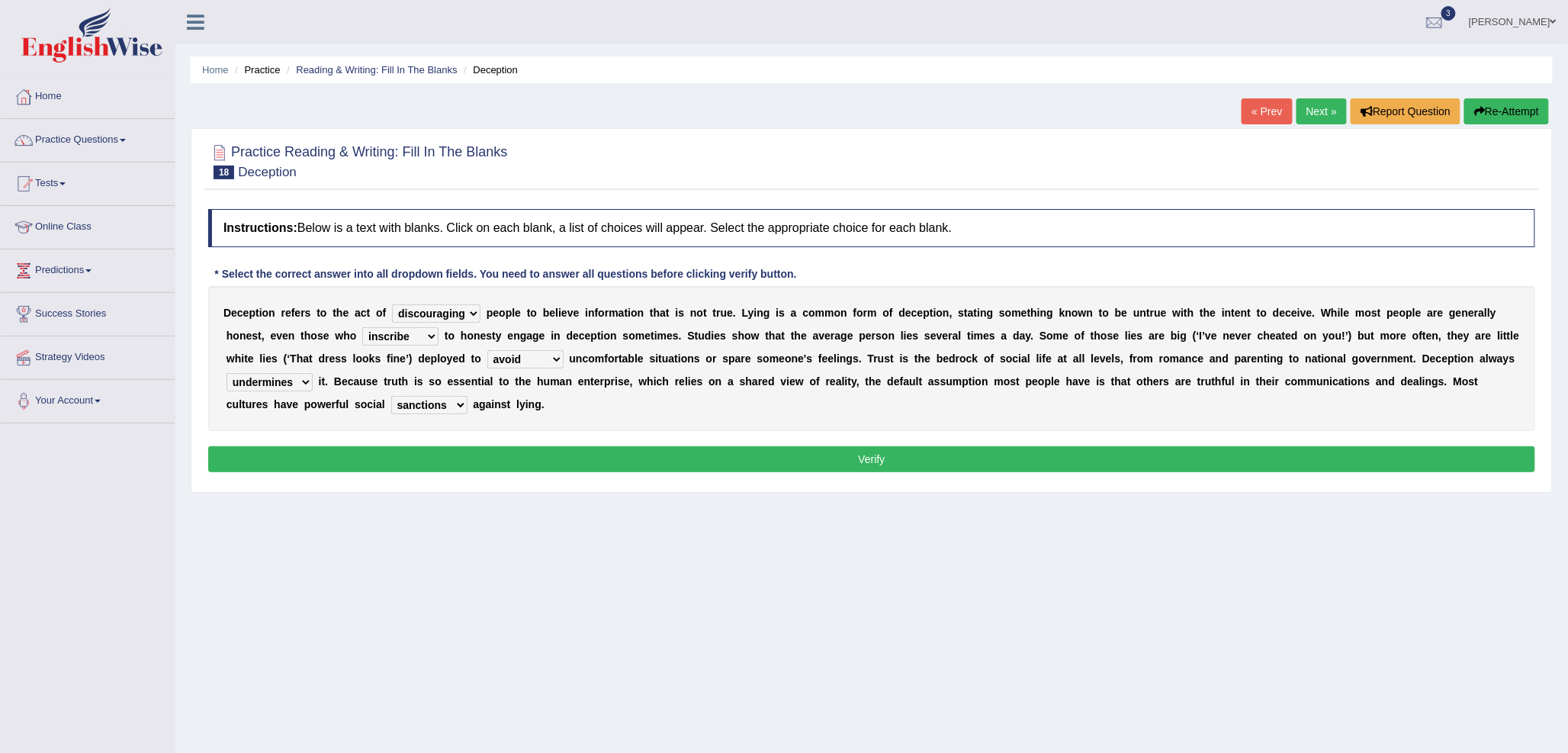
click at [480, 456] on button "Verify" at bounding box center [872, 459] width 1327 height 26
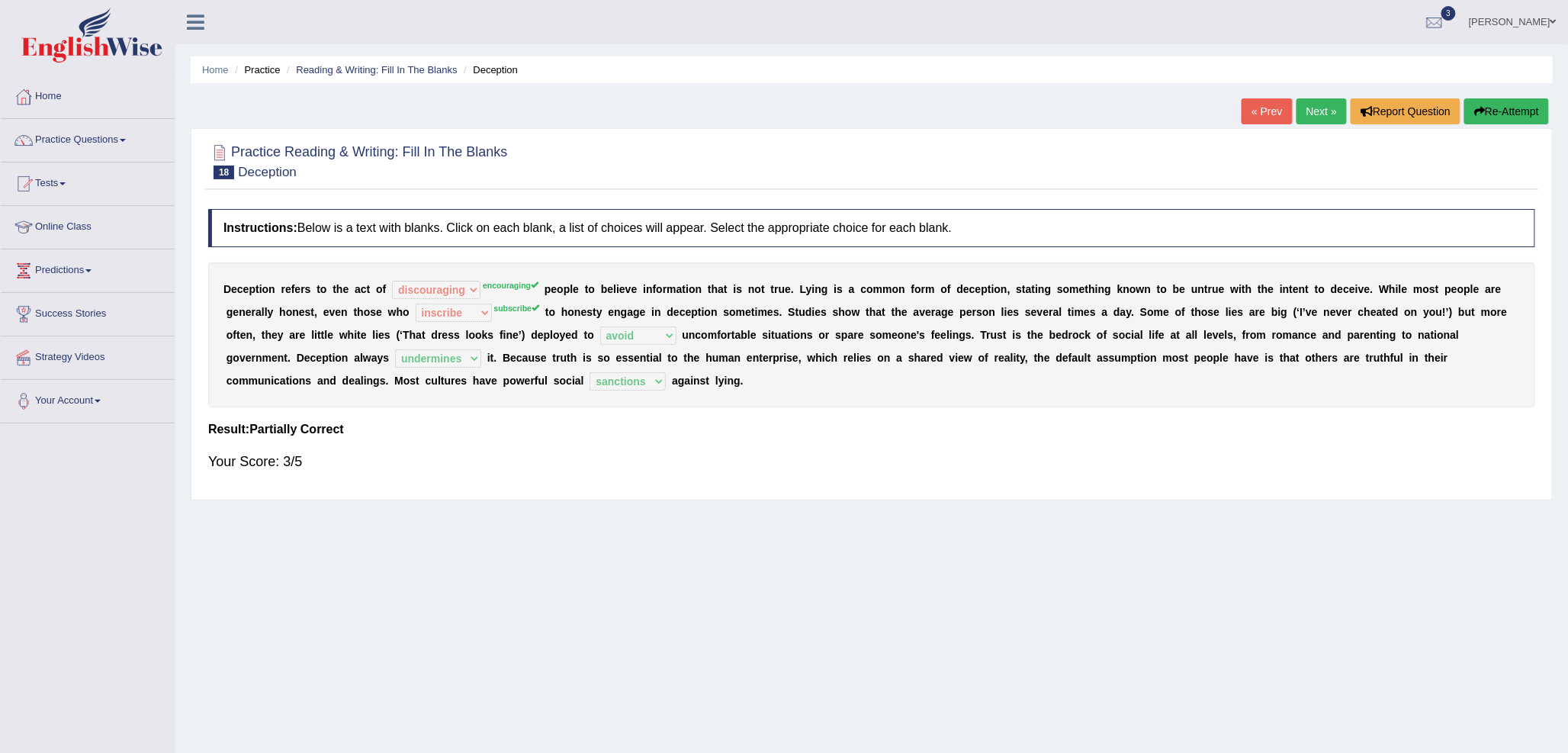
click at [1305, 111] on link "Next »" at bounding box center [1322, 112] width 51 height 26
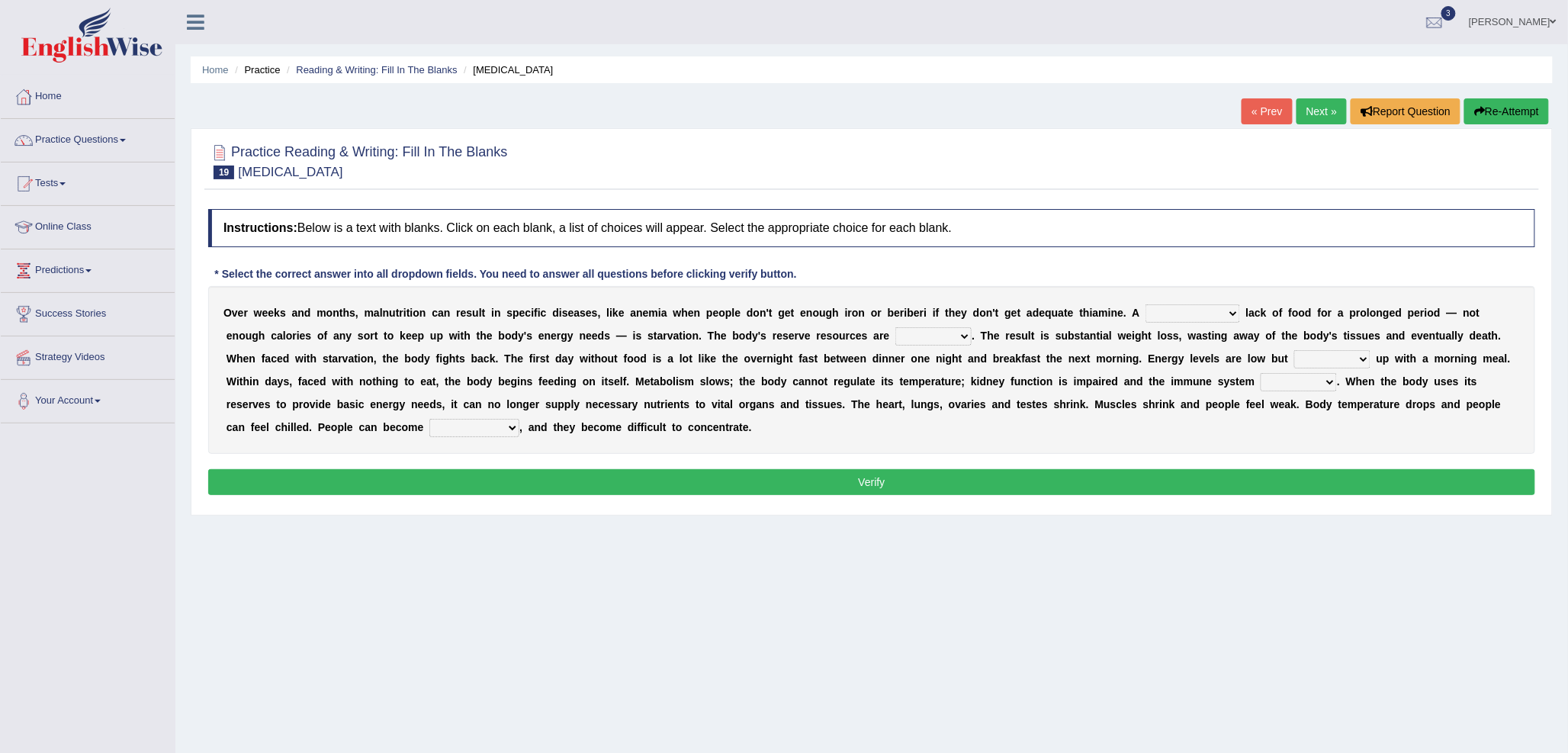
click at [1164, 314] on select "severe distinguishing proper distinctive" at bounding box center [1193, 313] width 95 height 18
select select "severe"
click at [1146, 304] on select "severe distinguishing proper distinctive" at bounding box center [1193, 313] width 95 height 18
click at [906, 339] on select "obsoleted depleted pelleted deleted" at bounding box center [933, 336] width 77 height 18
select select "deleted"
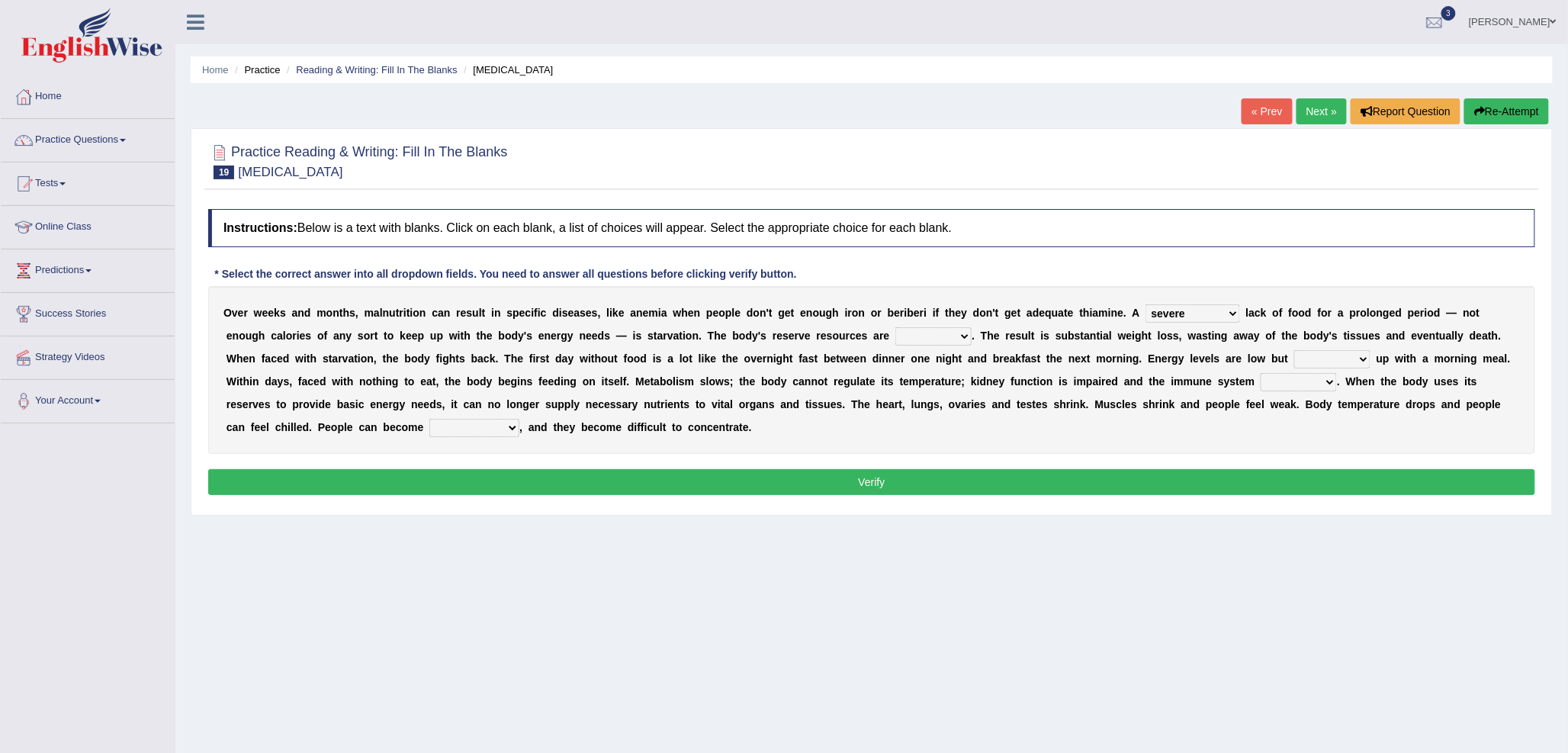
click at [895, 327] on select "obsoleted depleted pelleted deleted" at bounding box center [933, 336] width 77 height 18
click at [1310, 360] on select "feed come chill pick" at bounding box center [1332, 359] width 77 height 18
select select "feed"
click at [1294, 350] on select "feed come chill pick" at bounding box center [1332, 359] width 77 height 18
click at [1274, 384] on select "deepens deafens weakens surpasses" at bounding box center [1299, 382] width 77 height 18
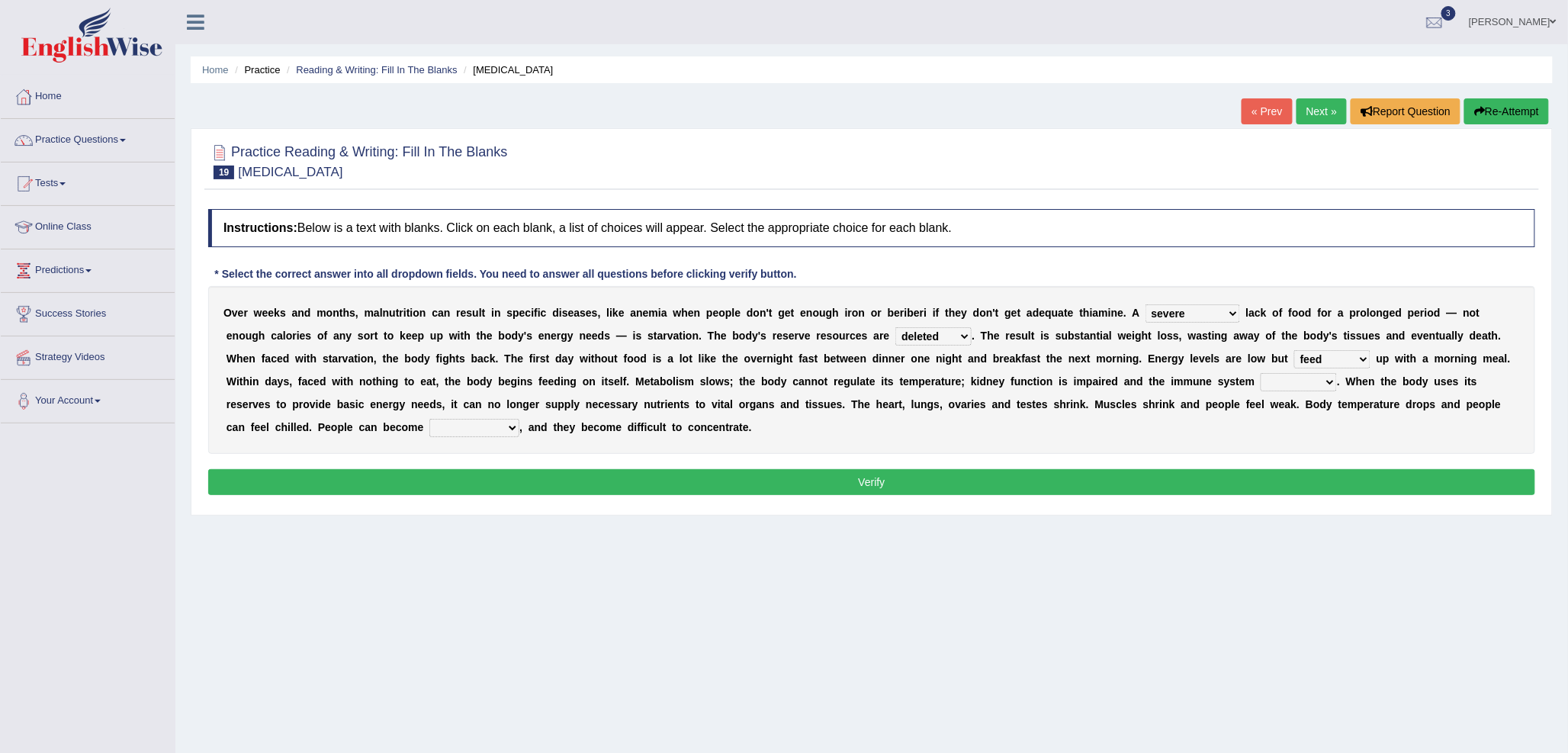
select select "weakens"
click at [1261, 373] on select "deepens deafens weakens surpasses" at bounding box center [1299, 382] width 77 height 18
click at [467, 430] on select "irritable commutable indisputable transportable" at bounding box center [475, 428] width 90 height 18
select select "irritable"
click at [430, 418] on select "irritable commutable indisputable transportable" at bounding box center [475, 428] width 90 height 18
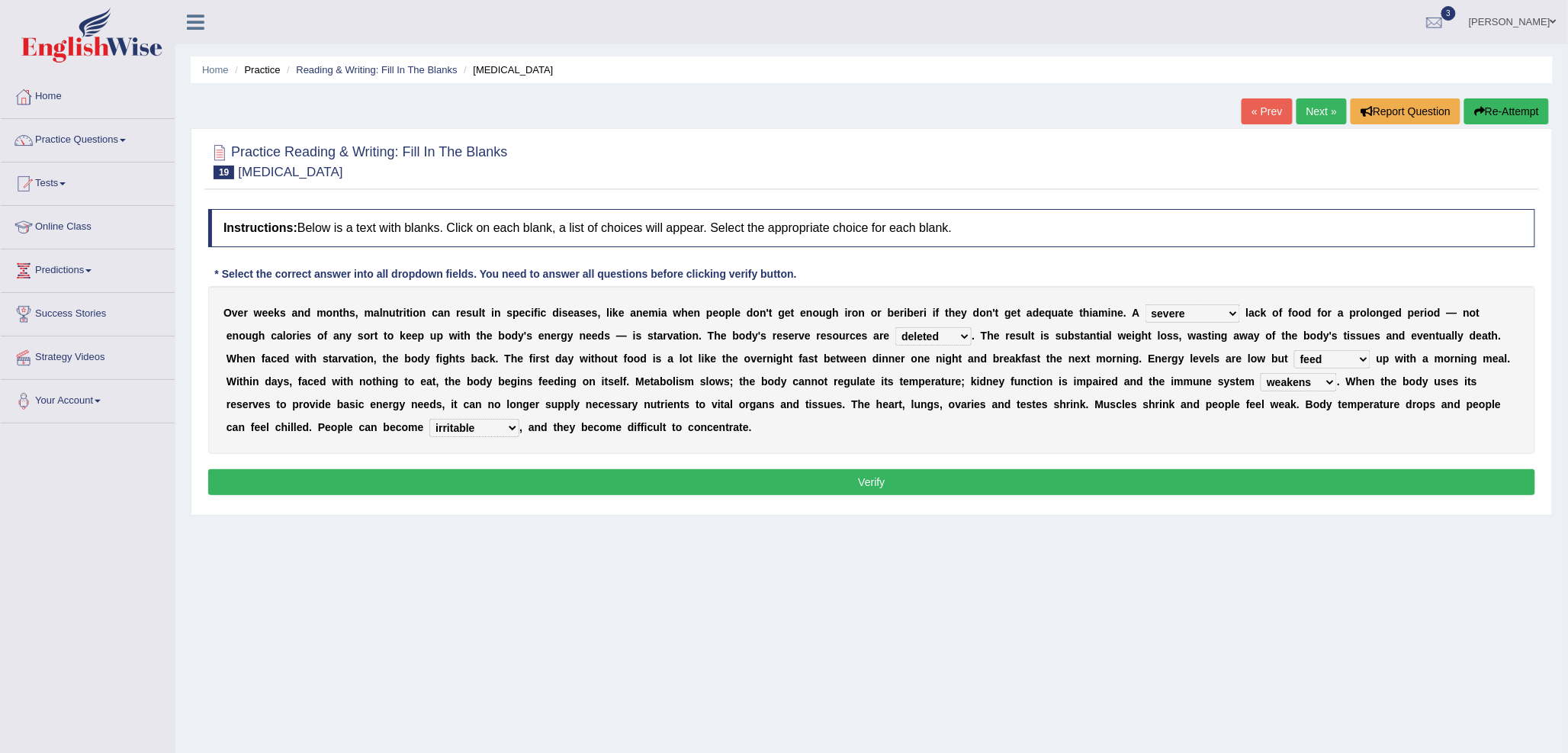
click at [611, 476] on button "Verify" at bounding box center [872, 482] width 1327 height 26
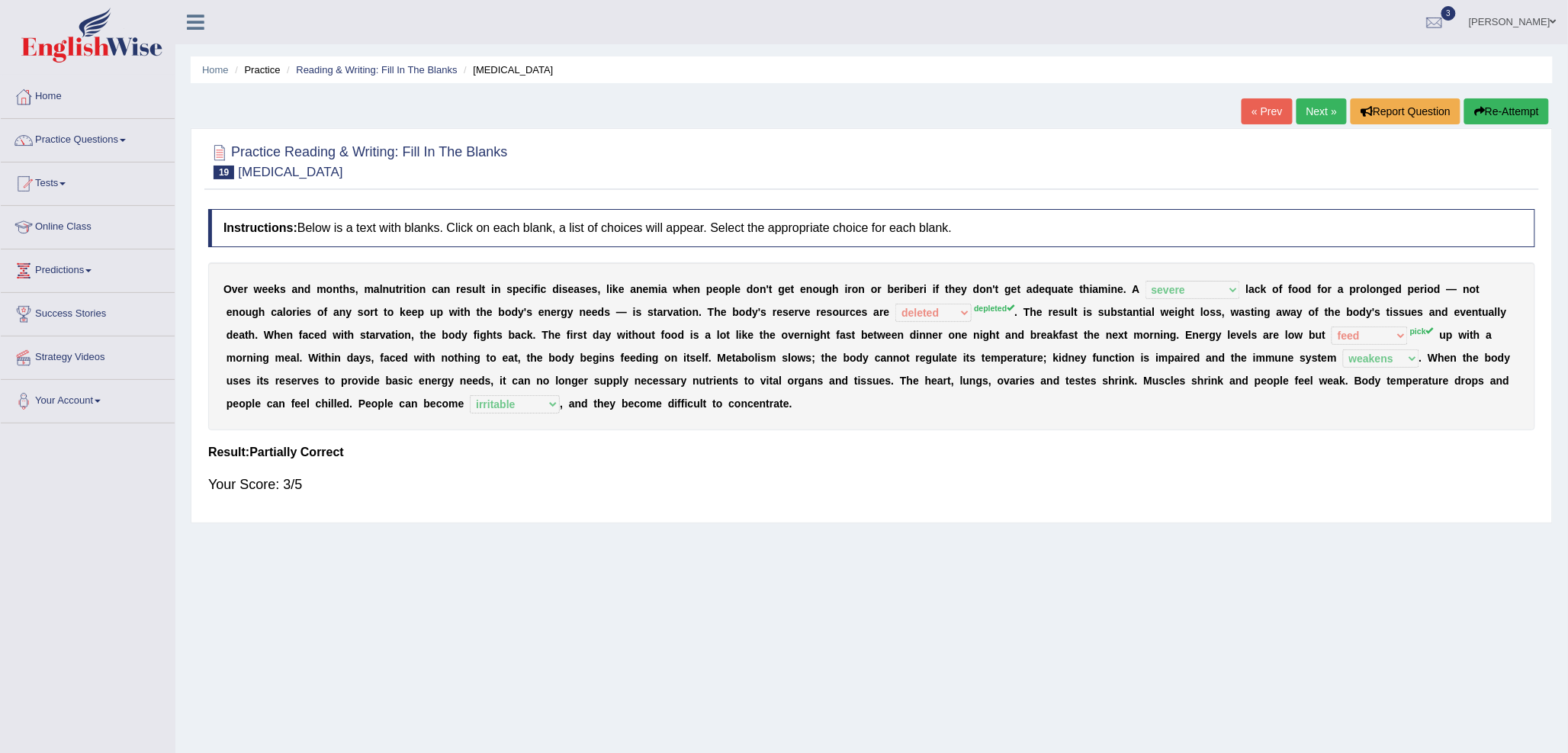
click at [1315, 107] on link "Next »" at bounding box center [1322, 112] width 51 height 26
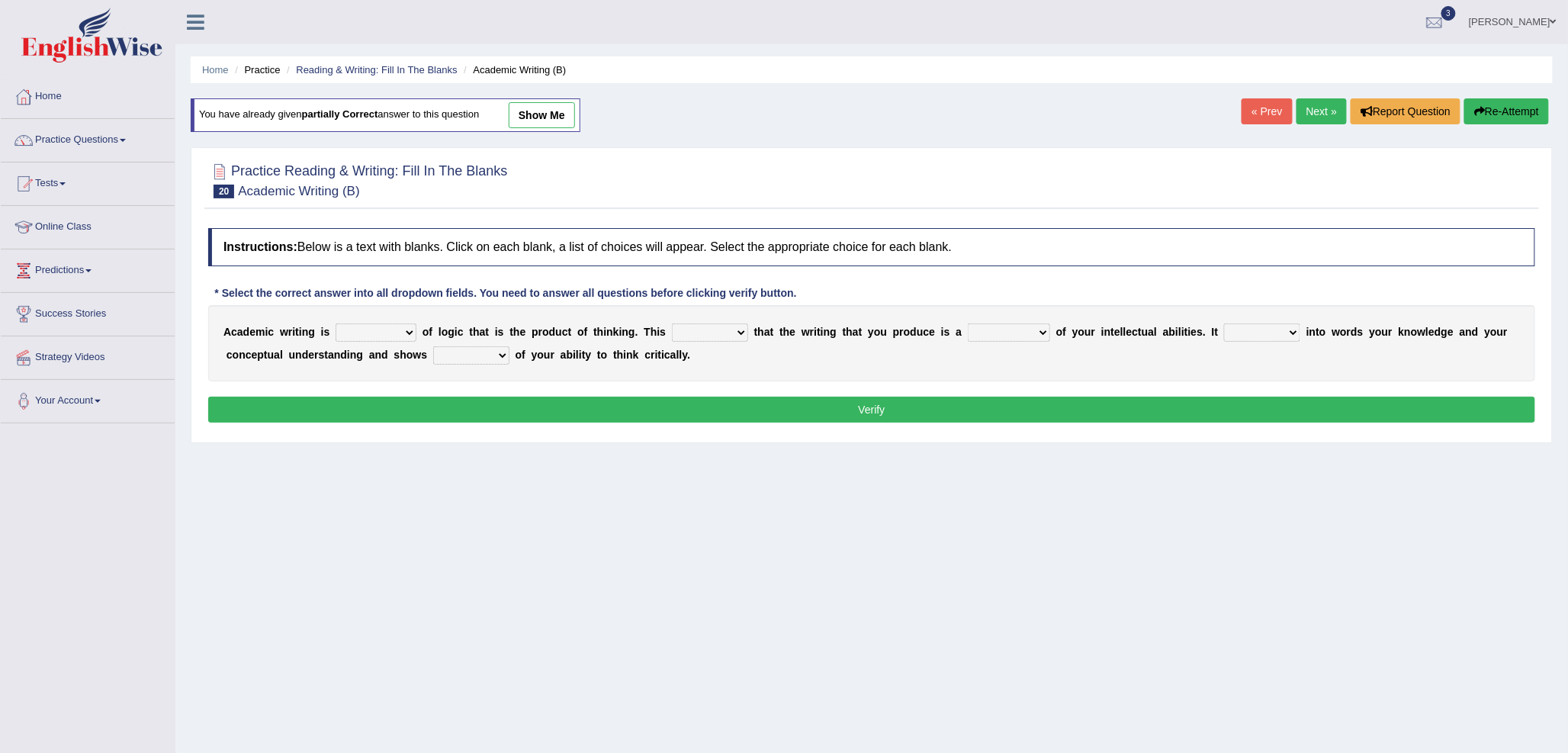
click at [361, 333] on select "expectation entitlement expression exchange" at bounding box center [376, 333] width 81 height 18
select select "expression"
click at [336, 324] on select "expectation entitlement expression exchange" at bounding box center [376, 333] width 81 height 18
click at [700, 337] on select "means questions stipulates answers" at bounding box center [710, 333] width 77 height 18
select select "means"
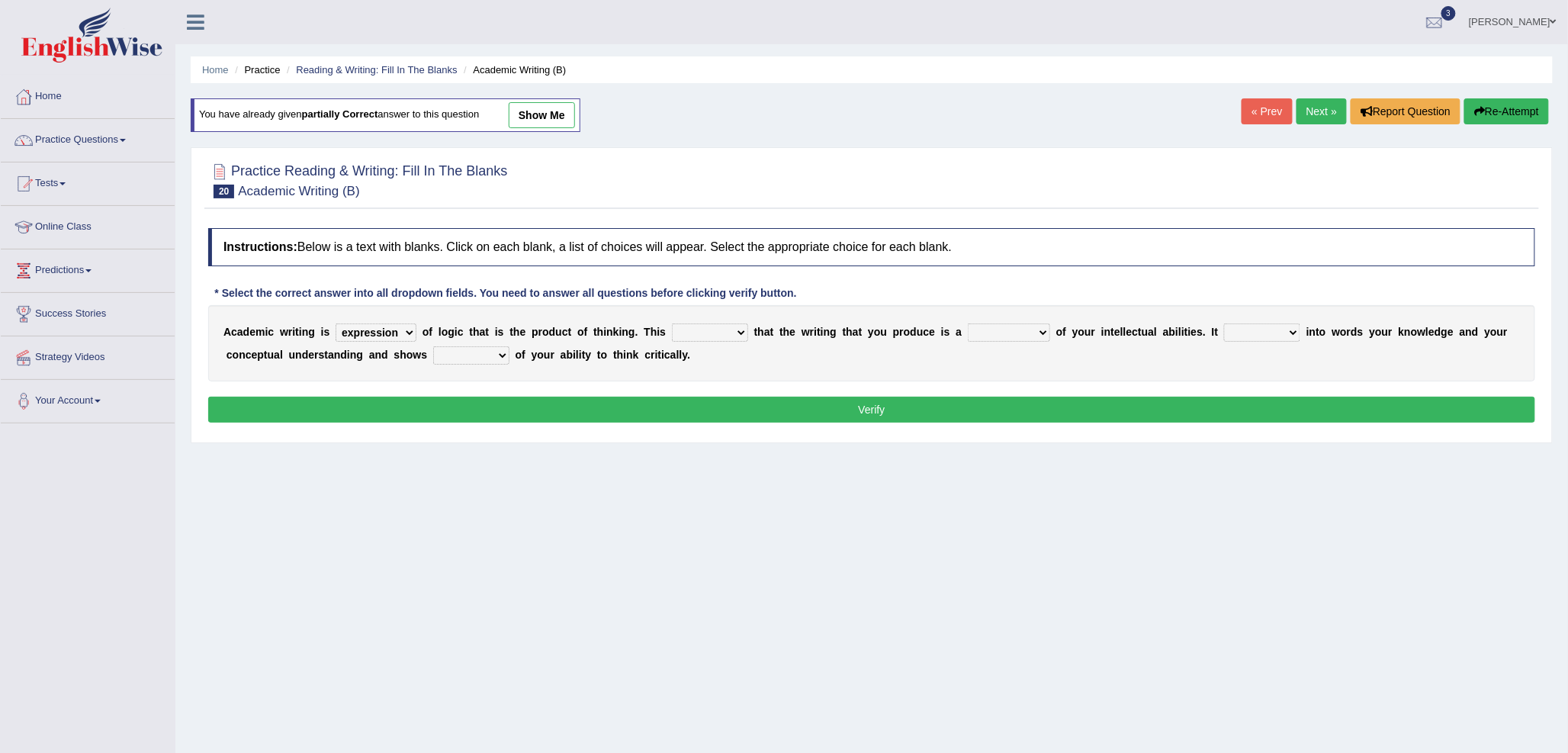
click at [673, 324] on select "means questions stipulates answers" at bounding box center [710, 333] width 77 height 18
click at [990, 336] on select "redundancy mission credit reflection" at bounding box center [1008, 333] width 82 height 18
select select "reflection"
click at [969, 324] on select "redundancy mission credit reflection" at bounding box center [1008, 333] width 82 height 18
click at [1267, 337] on select "enriches shows allows puts" at bounding box center [1262, 333] width 77 height 18
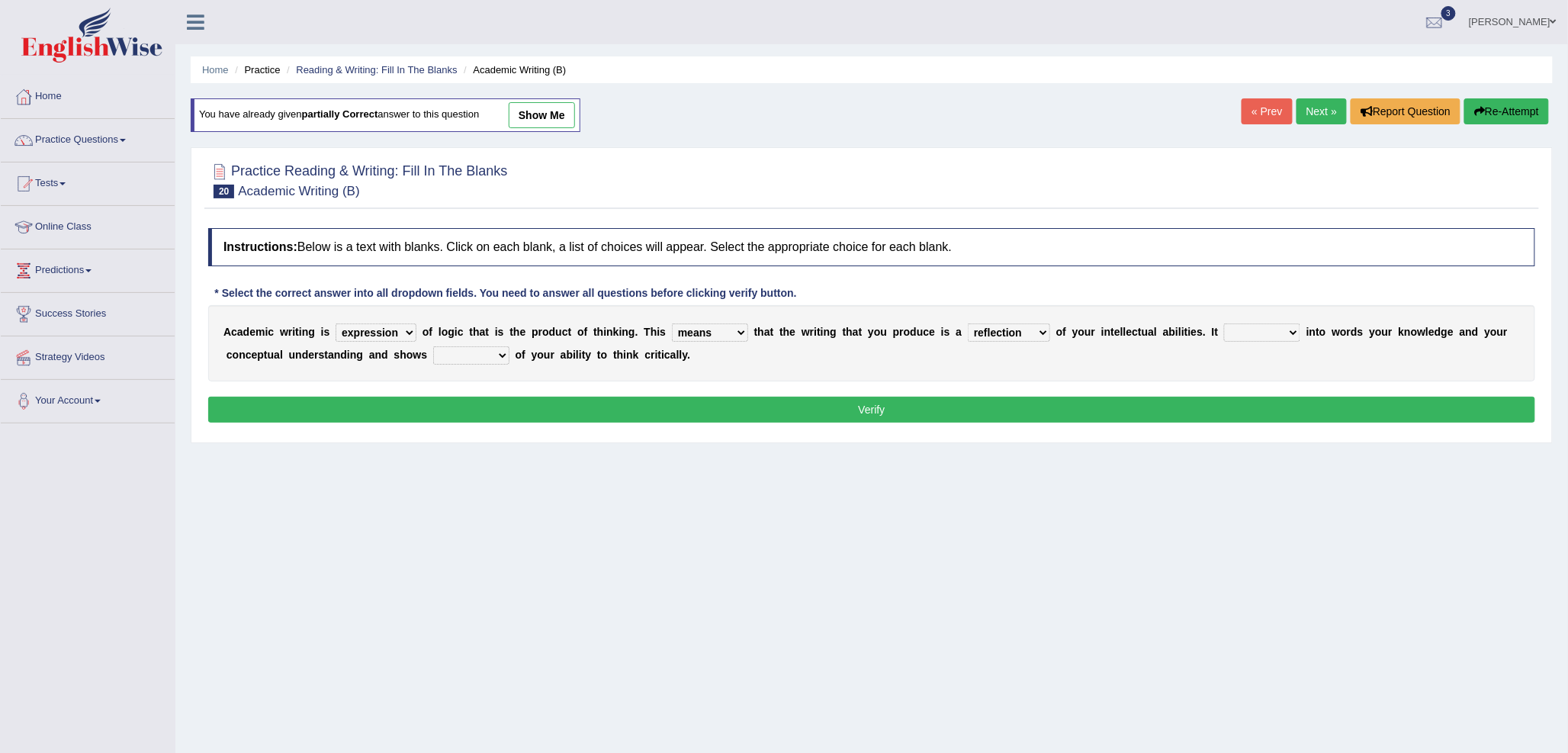
select select "puts"
click at [1226, 324] on select "enriches shows allows puts" at bounding box center [1262, 333] width 77 height 18
click at [459, 355] on select "hassle excuse capacity evidence" at bounding box center [471, 356] width 77 height 18
select select "capacity"
click at [433, 347] on select "hassle excuse capacity evidence" at bounding box center [471, 356] width 77 height 18
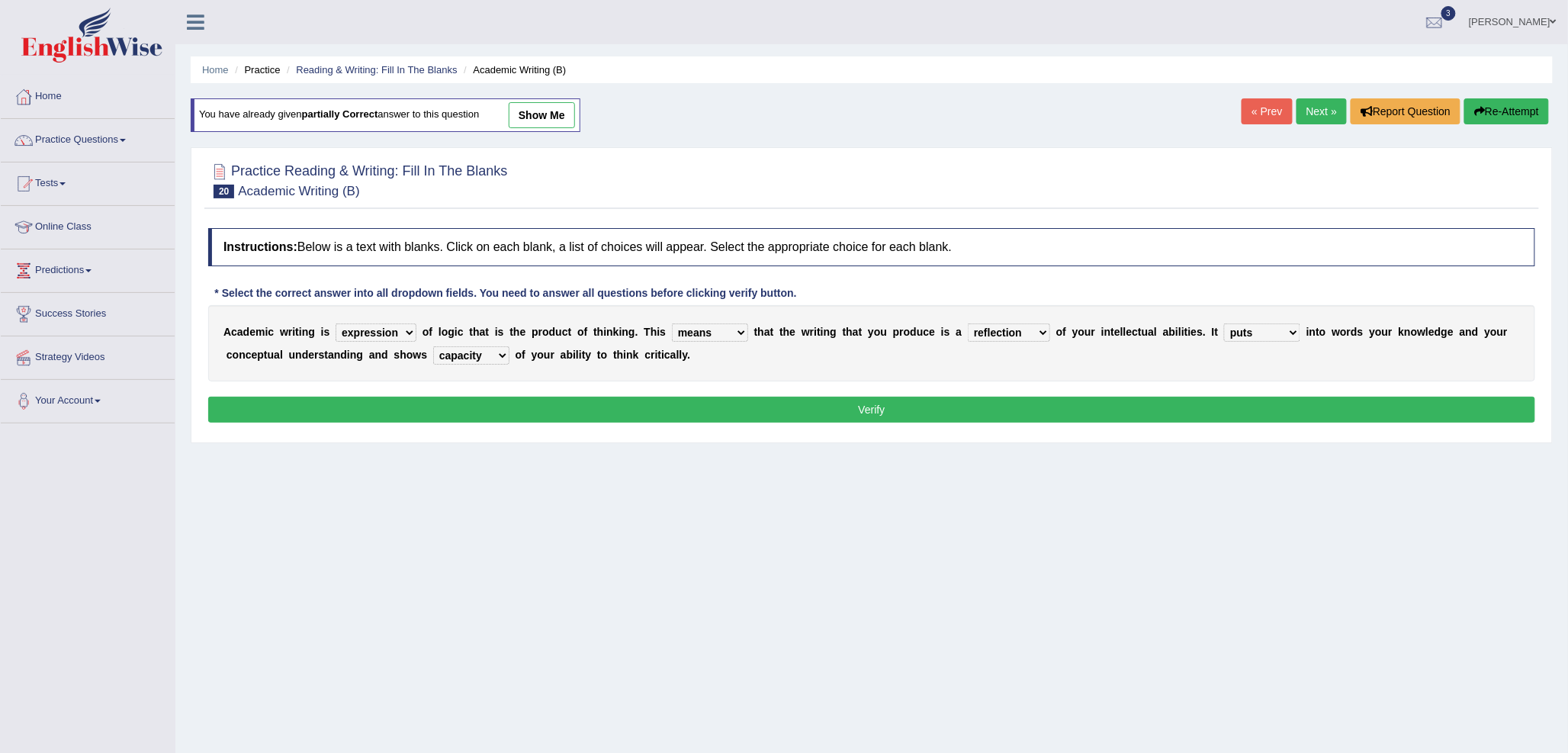
click at [554, 413] on button "Verify" at bounding box center [872, 409] width 1327 height 26
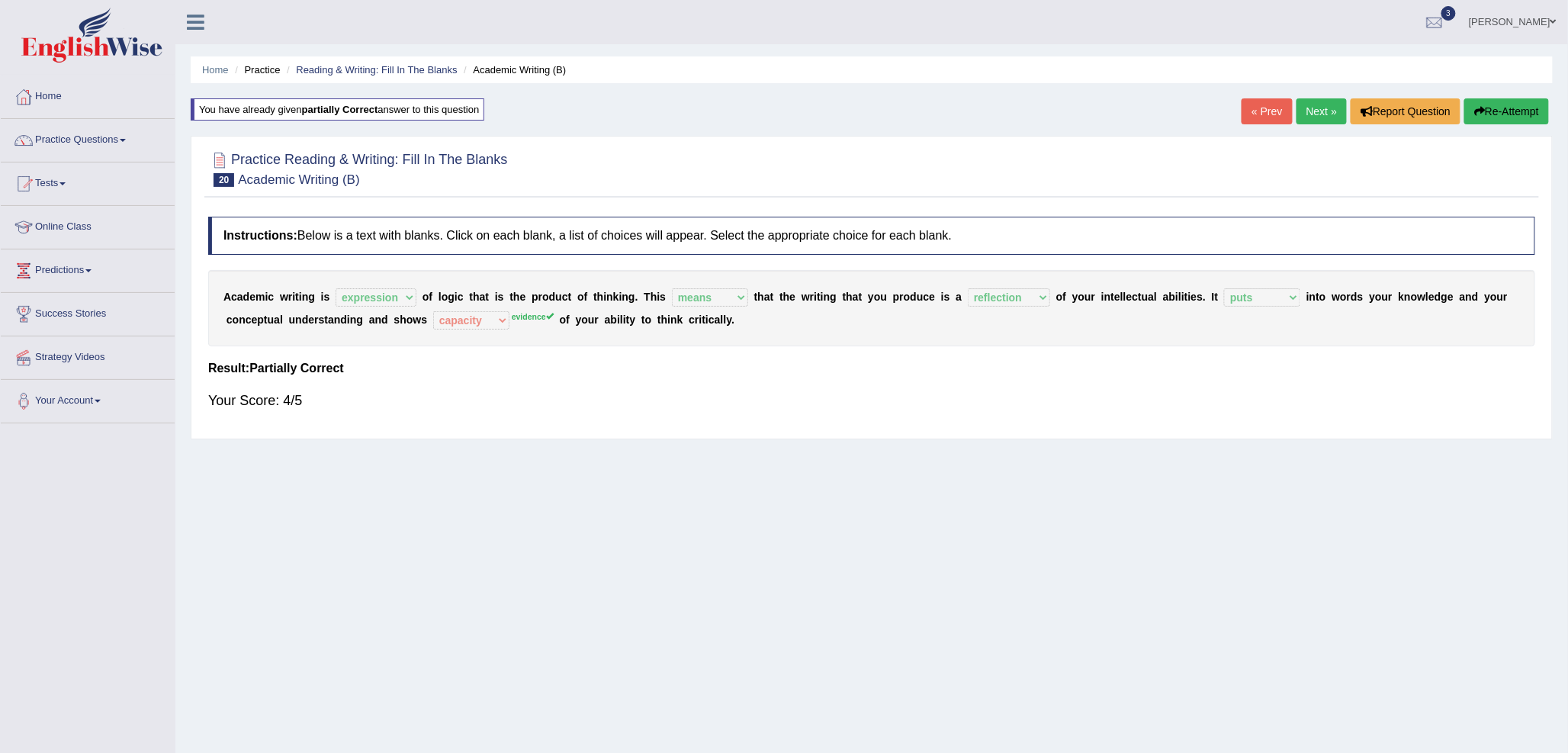
click at [1307, 115] on link "Next »" at bounding box center [1322, 112] width 51 height 26
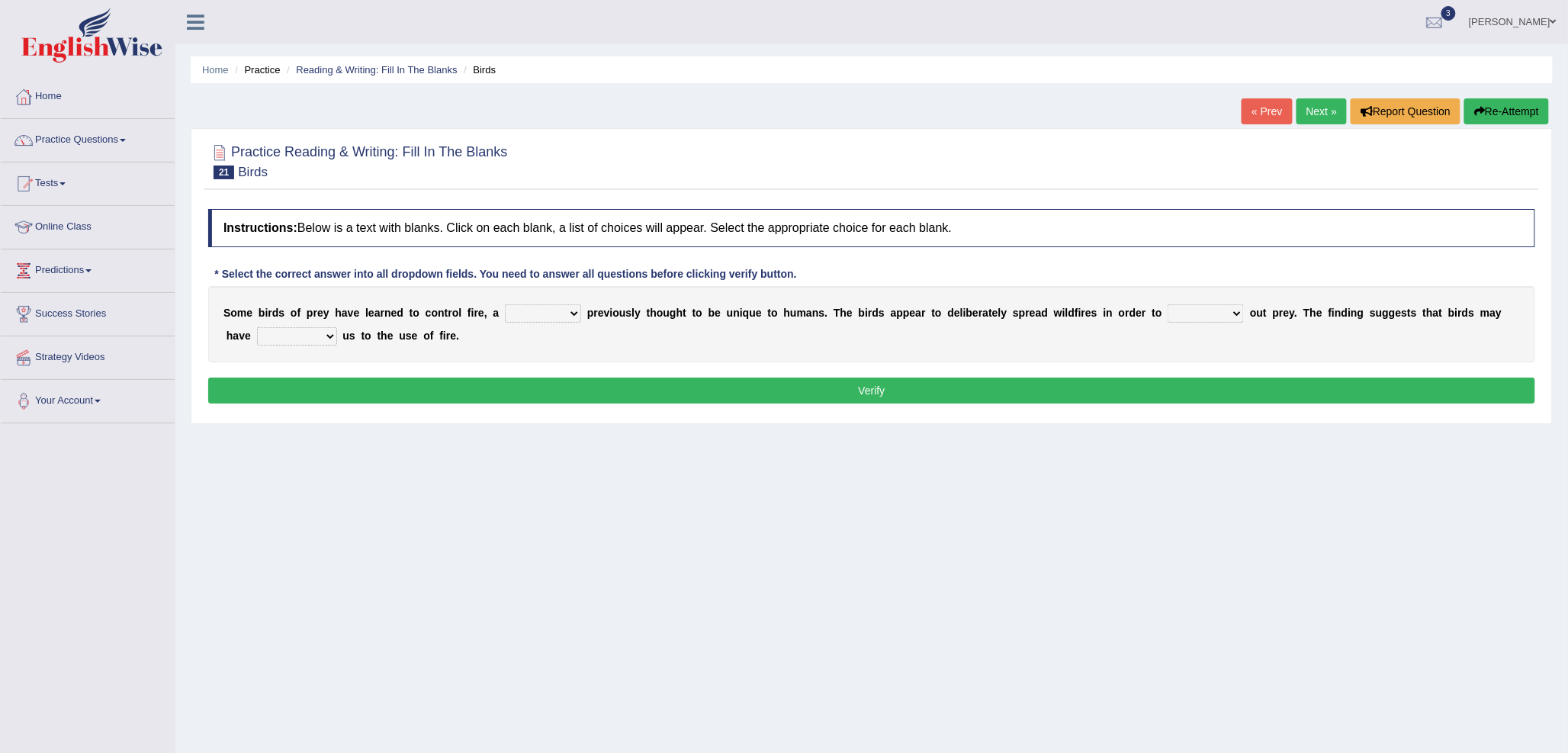
click at [537, 315] on select "question profile tale skill" at bounding box center [543, 313] width 77 height 18
select select "skill"
click at [505, 304] on select "question profile tale skill" at bounding box center [543, 313] width 77 height 18
click at [1181, 315] on select "prevent limit span flush" at bounding box center [1206, 313] width 77 height 18
select select "span"
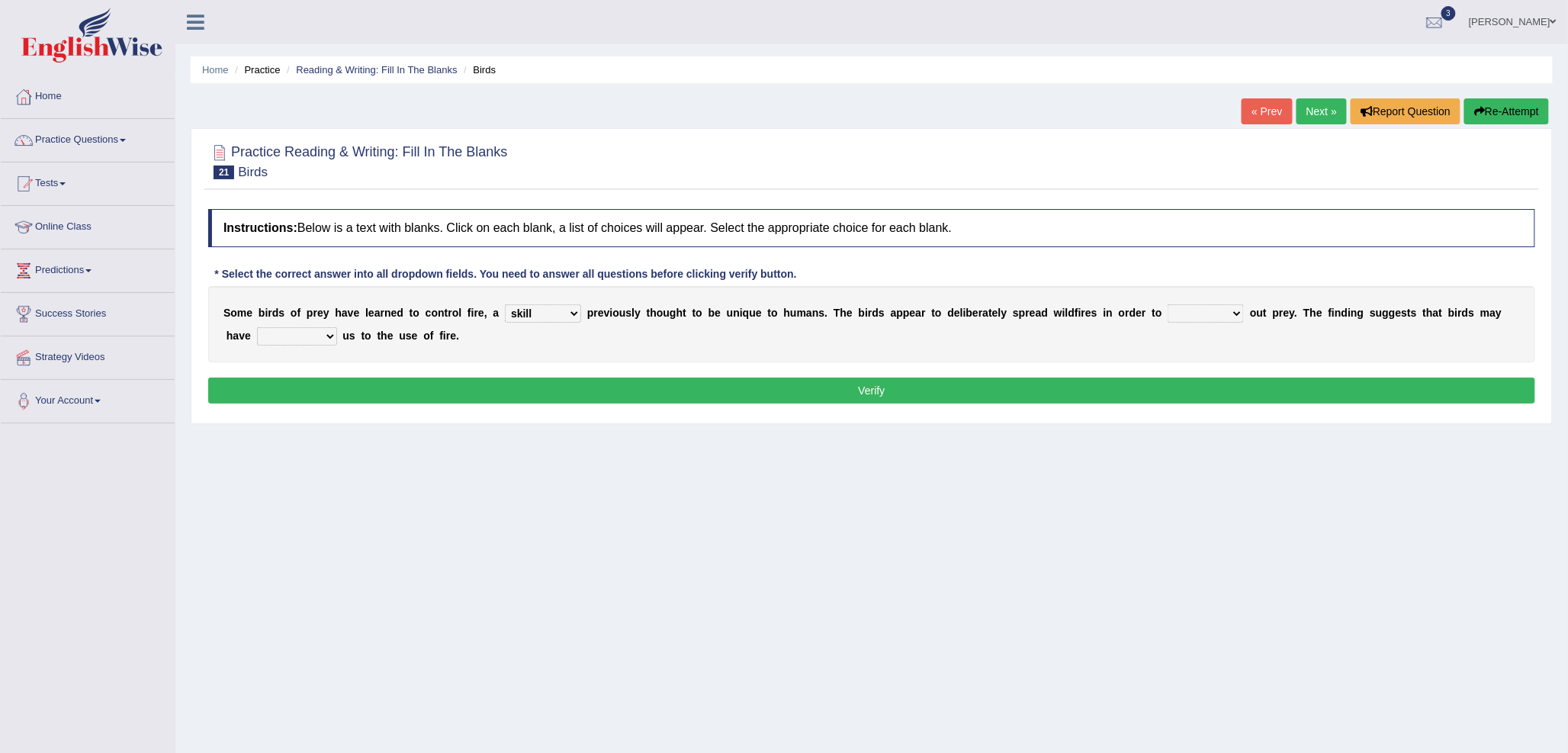
click at [1169, 304] on select "prevent limit span flush" at bounding box center [1206, 313] width 77 height 18
click at [305, 336] on select "prophesied beaten transmitted forced" at bounding box center [297, 336] width 80 height 18
select select "forced"
click at [257, 327] on select "prophesied beaten transmitted forced" at bounding box center [297, 336] width 80 height 18
click at [317, 331] on select "prophesied beaten transmitted forced" at bounding box center [297, 336] width 80 height 18
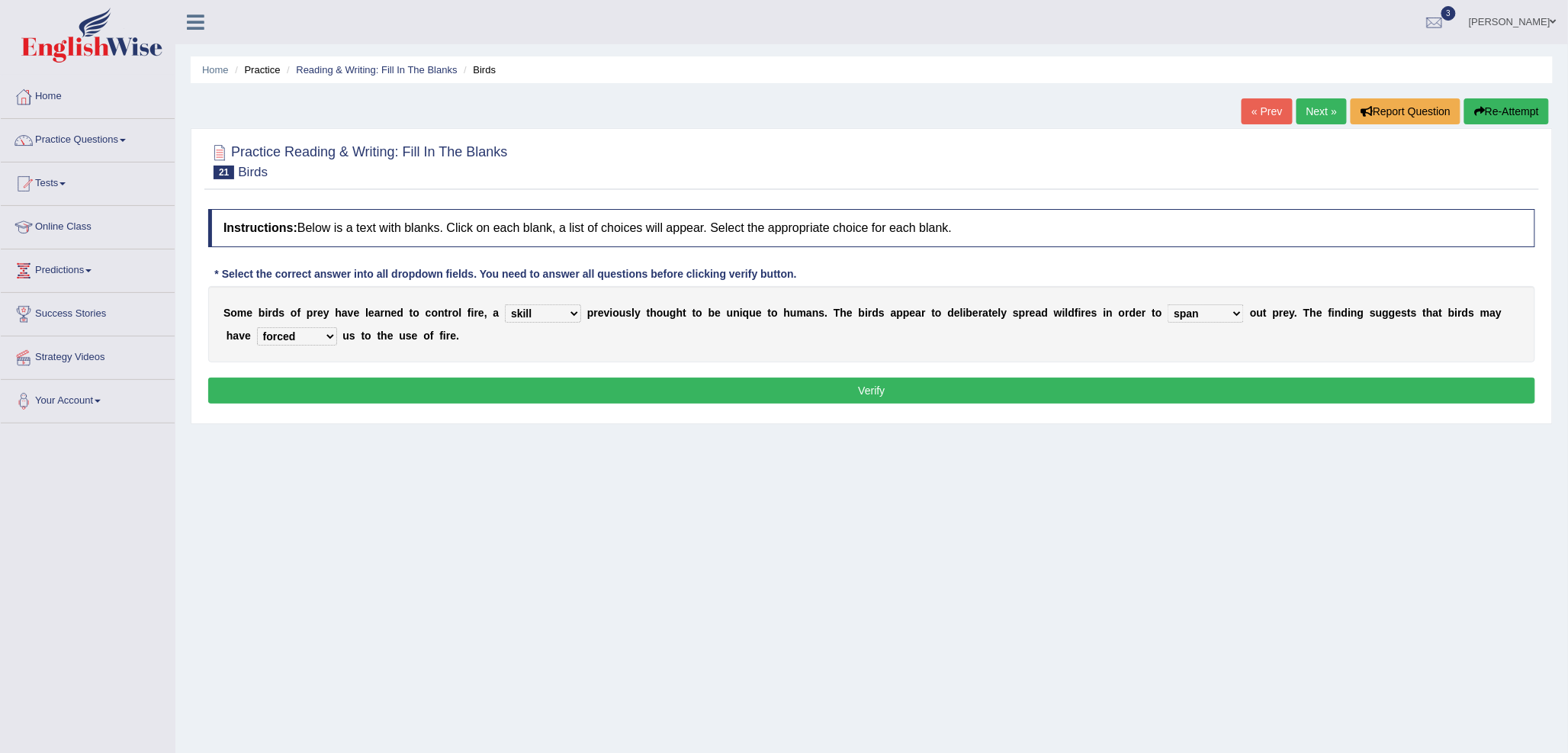
click at [257, 327] on select "prophesied beaten transmitted forced" at bounding box center [297, 336] width 80 height 18
click at [346, 397] on button "Verify" at bounding box center [872, 391] width 1327 height 26
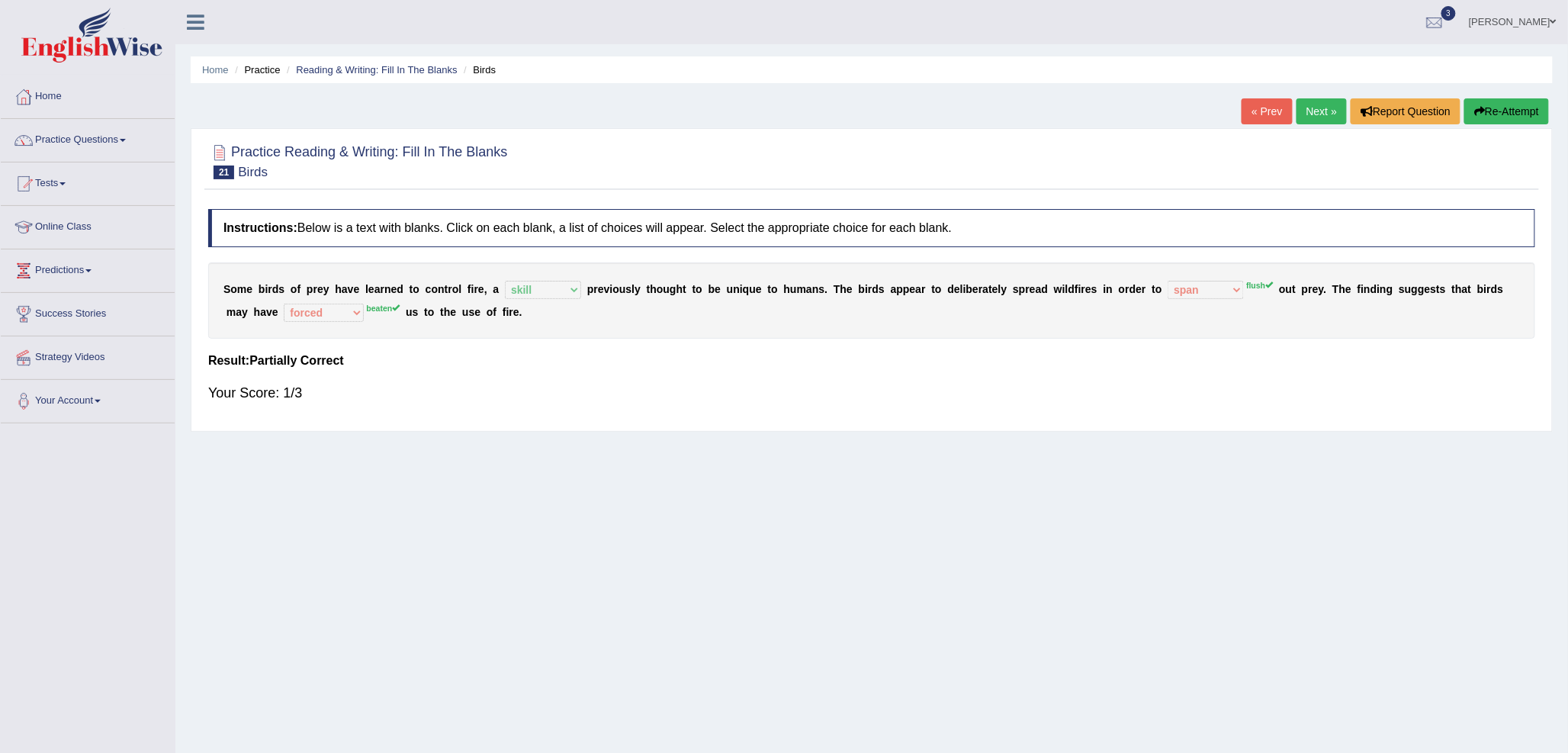
click at [1310, 107] on link "Next »" at bounding box center [1322, 112] width 51 height 26
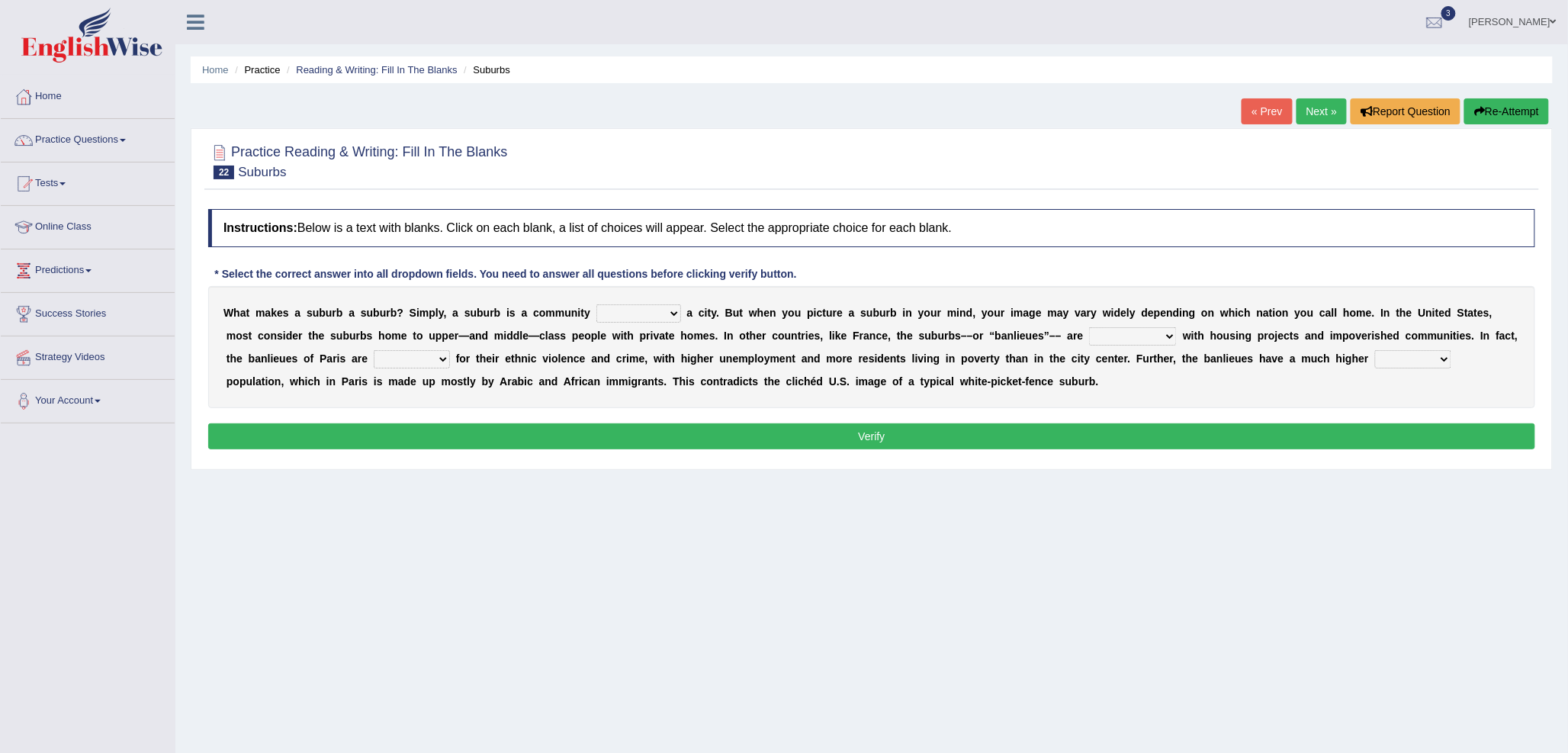
click at [612, 317] on select "lying locating situating surrounding" at bounding box center [639, 313] width 85 height 18
select select "situating"
click at [596, 304] on select "lying locating situating surrounding" at bounding box center [639, 313] width 85 height 18
click at [1124, 334] on select "antonymous antibiotic synonymous synthetic" at bounding box center [1132, 336] width 88 height 18
select select "synonymous"
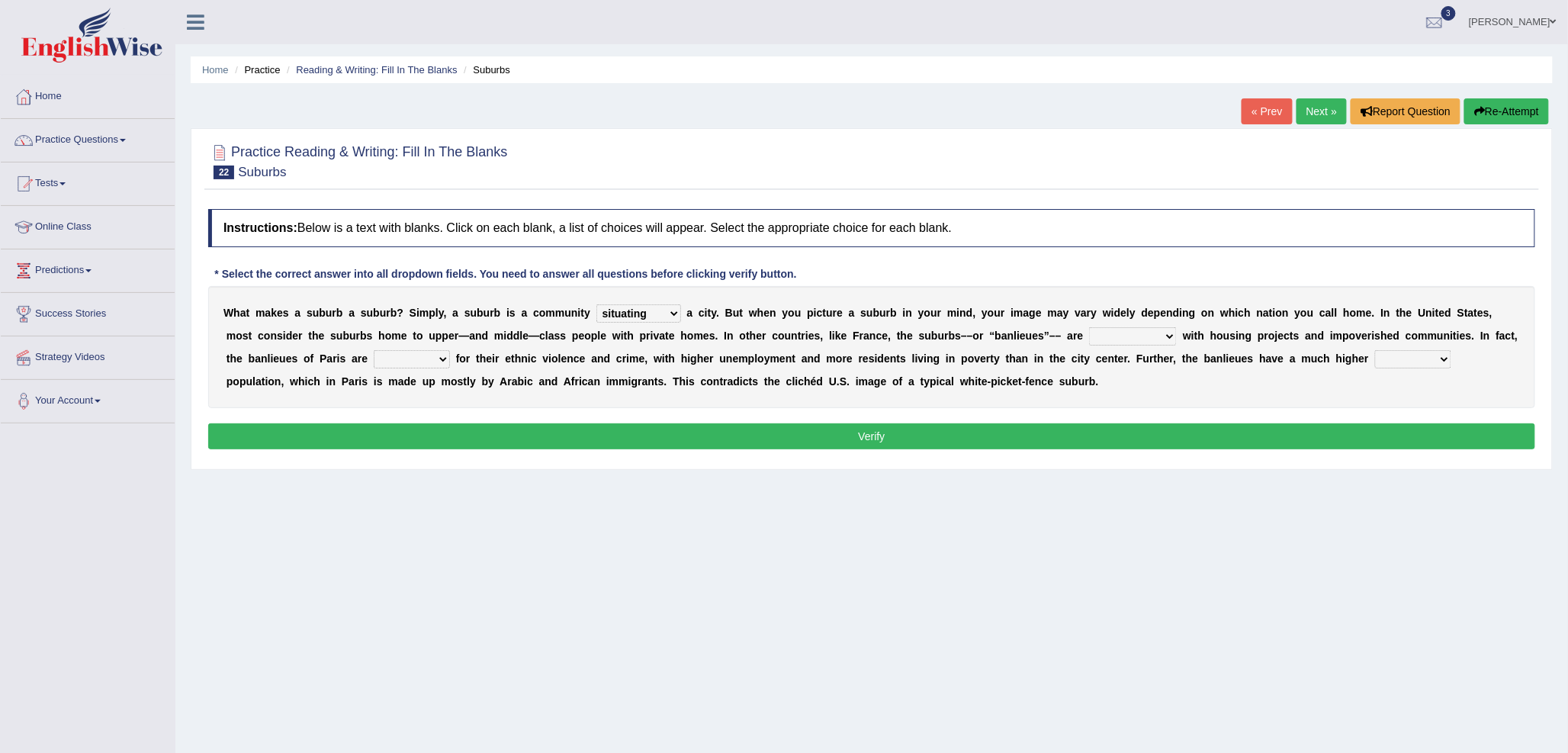
click at [1090, 327] on select "antonymous antibiotic synonymous synthetic" at bounding box center [1132, 336] width 88 height 18
click at [390, 361] on select "clamorous sensitive famous notorious" at bounding box center [411, 359] width 77 height 18
select select "famous"
click at [373, 350] on select "clamorous sensitive famous notorious" at bounding box center [411, 359] width 77 height 18
click at [1385, 360] on select "local young immigrant senior" at bounding box center [1413, 359] width 77 height 18
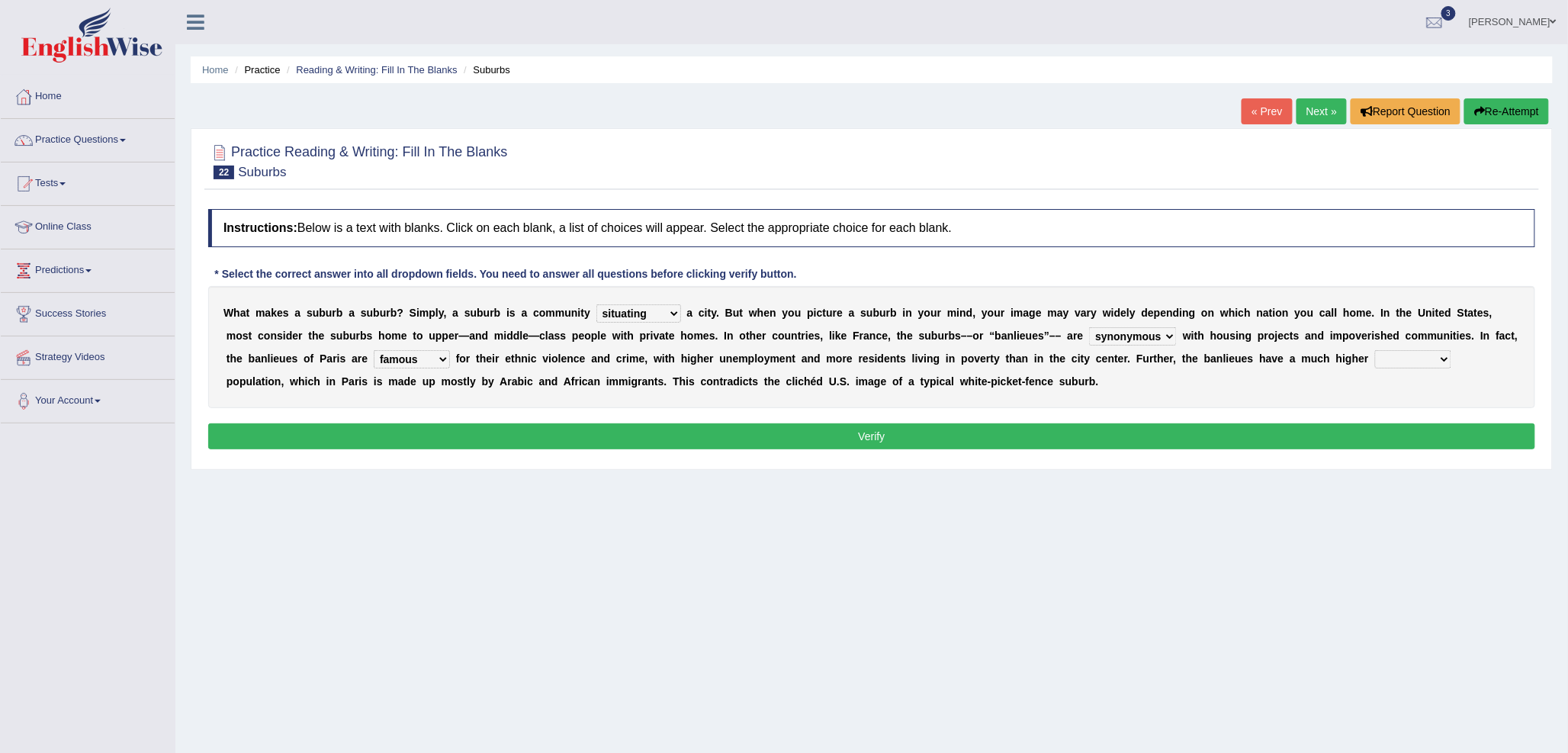
select select "immigrant"
click at [1375, 350] on select "local young immigrant senior" at bounding box center [1413, 359] width 77 height 18
click at [765, 450] on div "Instructions: Below is a text with blanks. Click on each blank, a list of choic…" at bounding box center [872, 331] width 1335 height 260
click at [784, 439] on button "Verify" at bounding box center [872, 436] width 1327 height 26
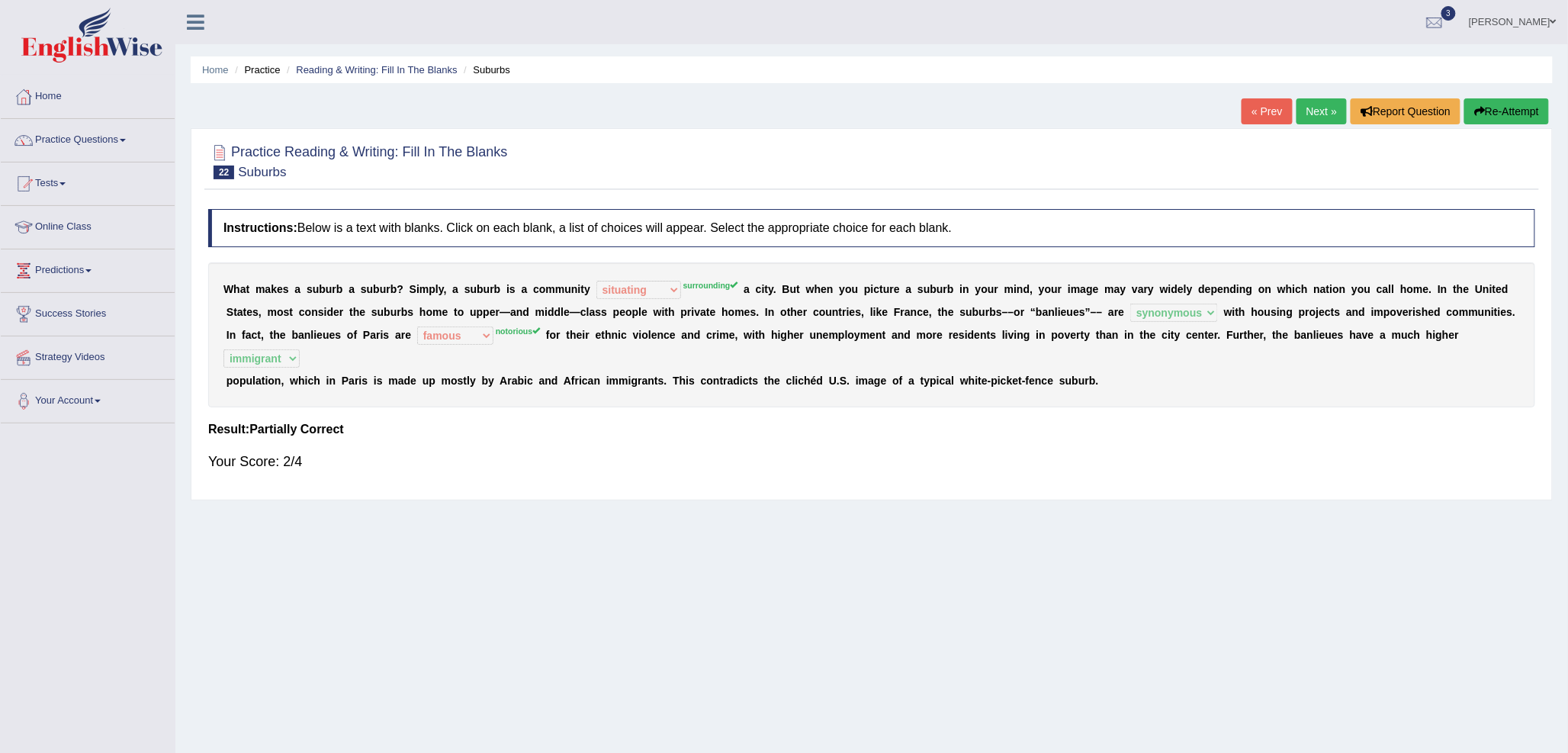
click at [1306, 103] on link "Next »" at bounding box center [1322, 112] width 51 height 26
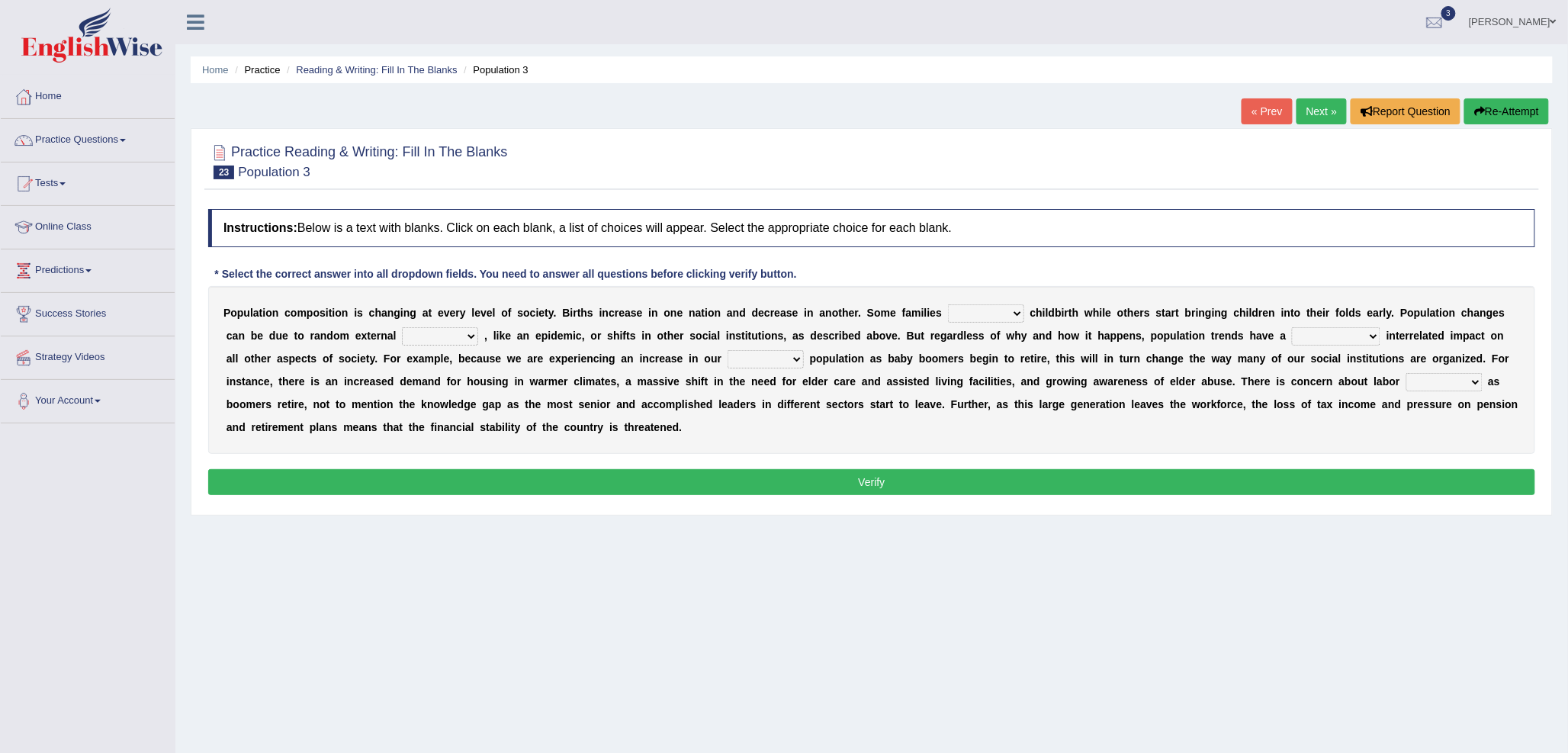
click at [973, 317] on select "demand default deliver delay" at bounding box center [985, 313] width 77 height 18
select select "delay"
click at [948, 304] on select "demand default deliver delay" at bounding box center [985, 313] width 77 height 18
click at [418, 335] on select "variations fortune formation forces" at bounding box center [440, 336] width 77 height 18
select select "forces"
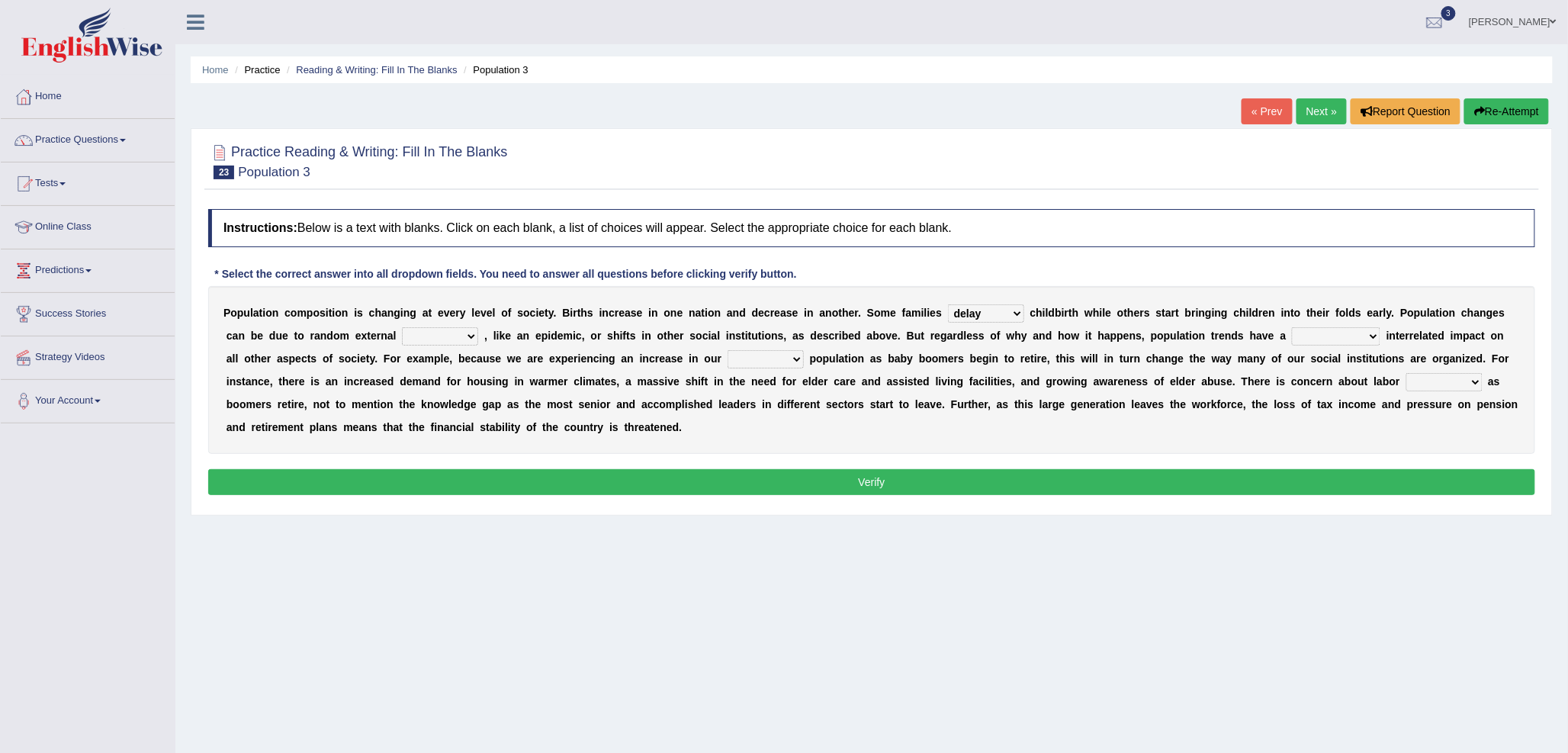
click at [402, 327] on select "variations fortune formation forces" at bounding box center [440, 336] width 77 height 18
click at [1316, 338] on select "tremendous tenuous tremulous spontaneous" at bounding box center [1337, 336] width 88 height 18
select select "tremendous"
click at [1292, 327] on select "tremendous tenuous tremulous spontaneous" at bounding box center [1337, 336] width 88 height 18
click at [740, 360] on select "tertiary senior junior primary" at bounding box center [765, 359] width 77 height 18
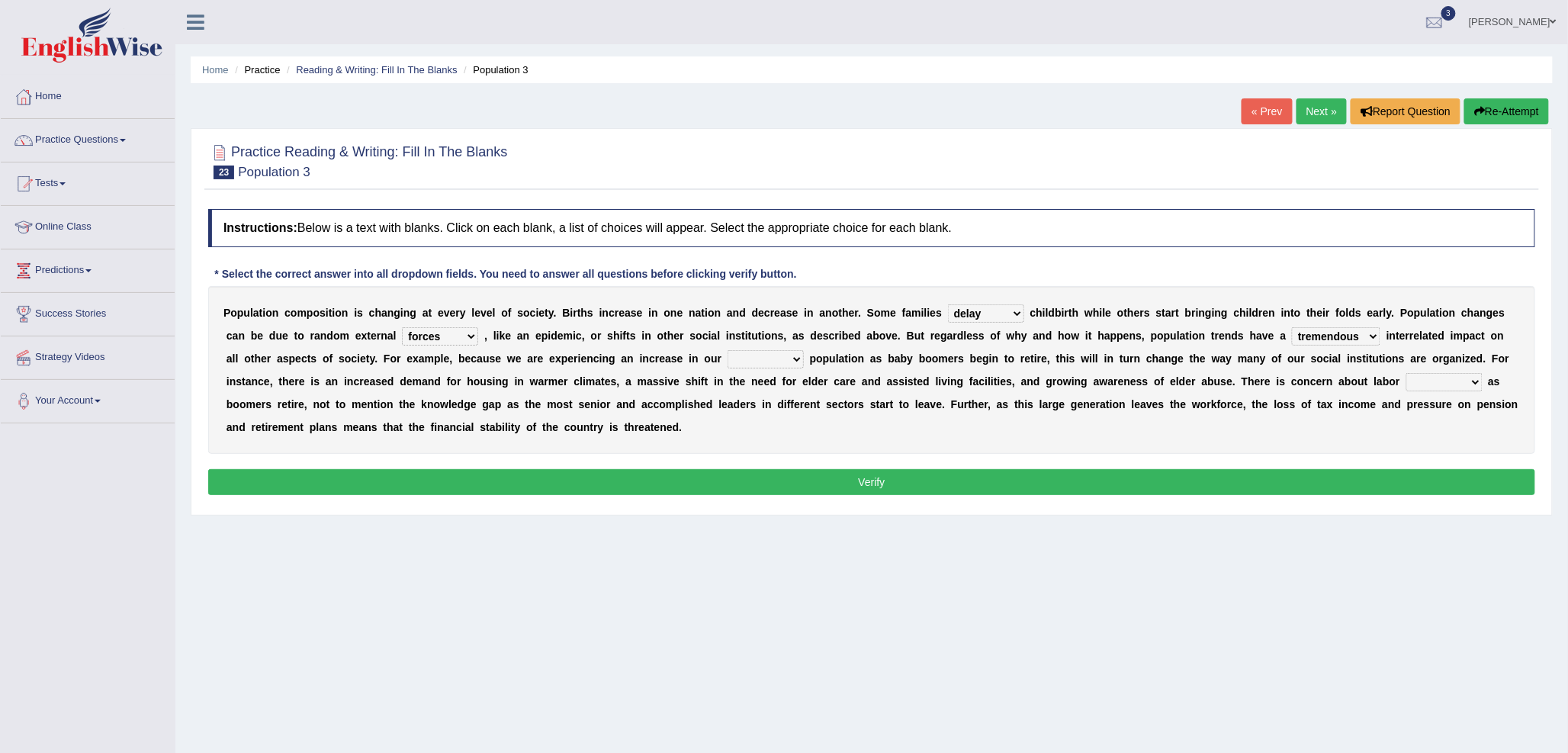
select select "junior"
click at [727, 350] on select "tertiary senior junior primary" at bounding box center [765, 359] width 77 height 18
click at [1413, 383] on select "shortcuts shortfalls shortages shorthand" at bounding box center [1444, 382] width 77 height 18
select select "shortages"
click at [1407, 373] on select "shortcuts shortfalls shortages shorthand" at bounding box center [1444, 382] width 77 height 18
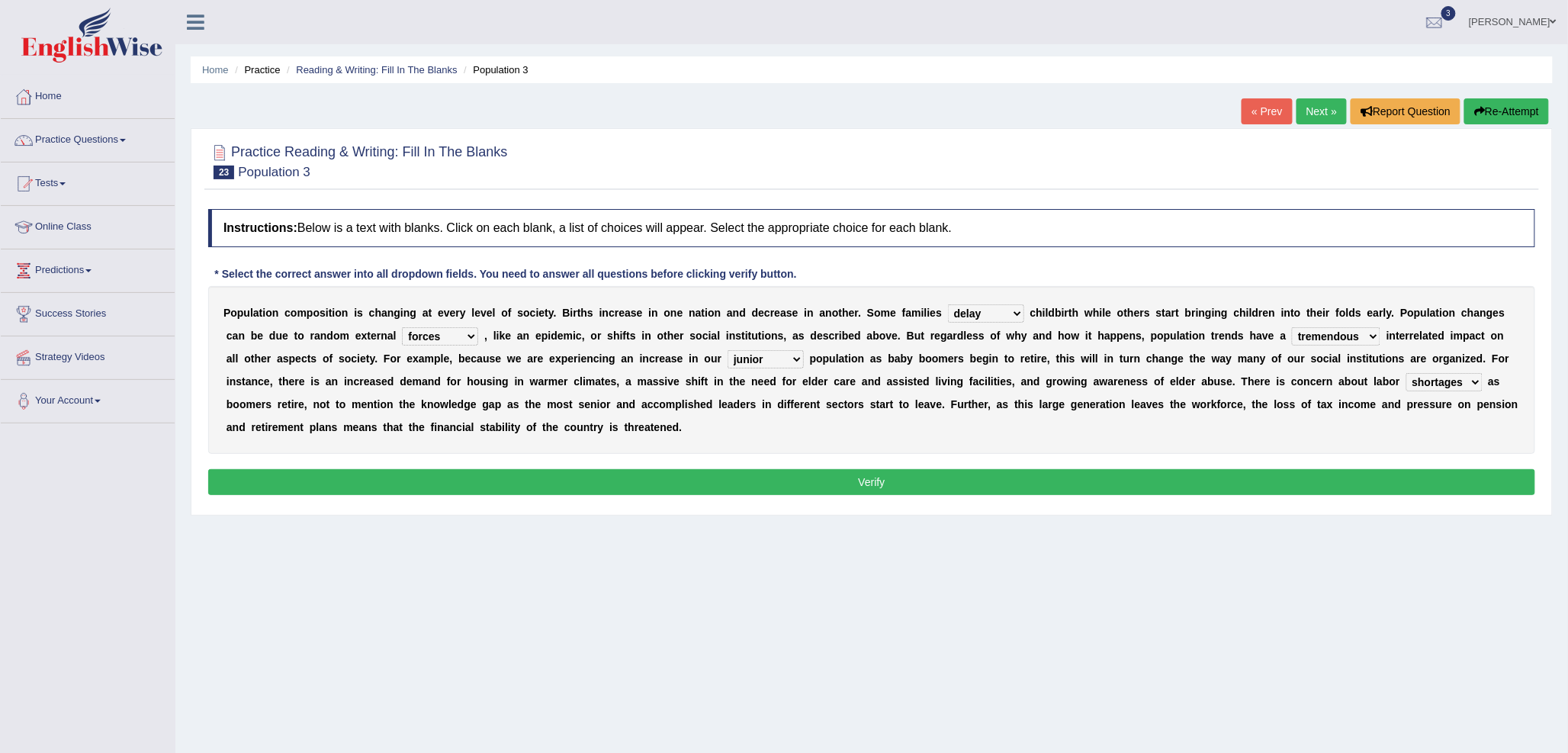
click at [879, 486] on button "Verify" at bounding box center [872, 482] width 1327 height 26
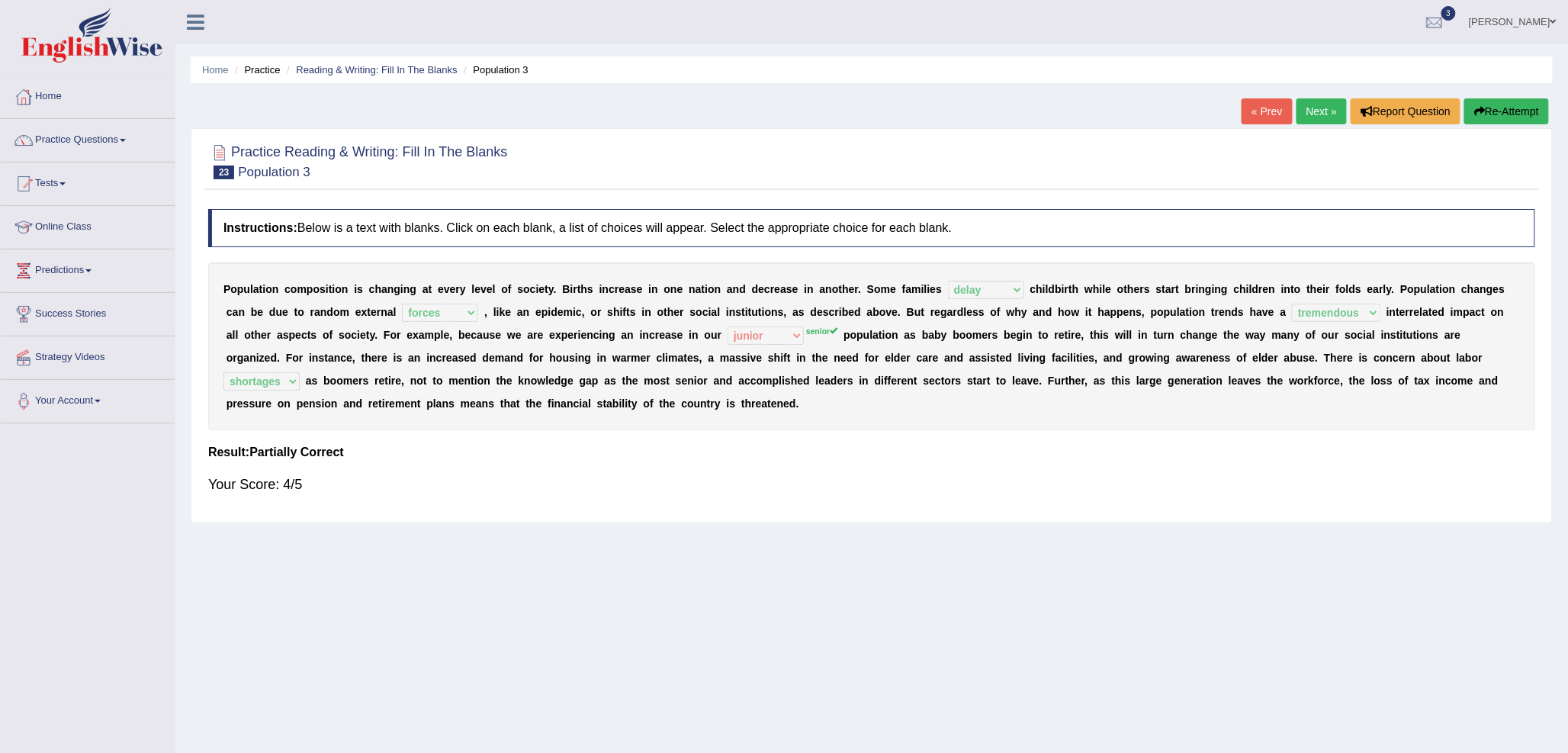
click at [1314, 112] on link "Next »" at bounding box center [1322, 112] width 51 height 26
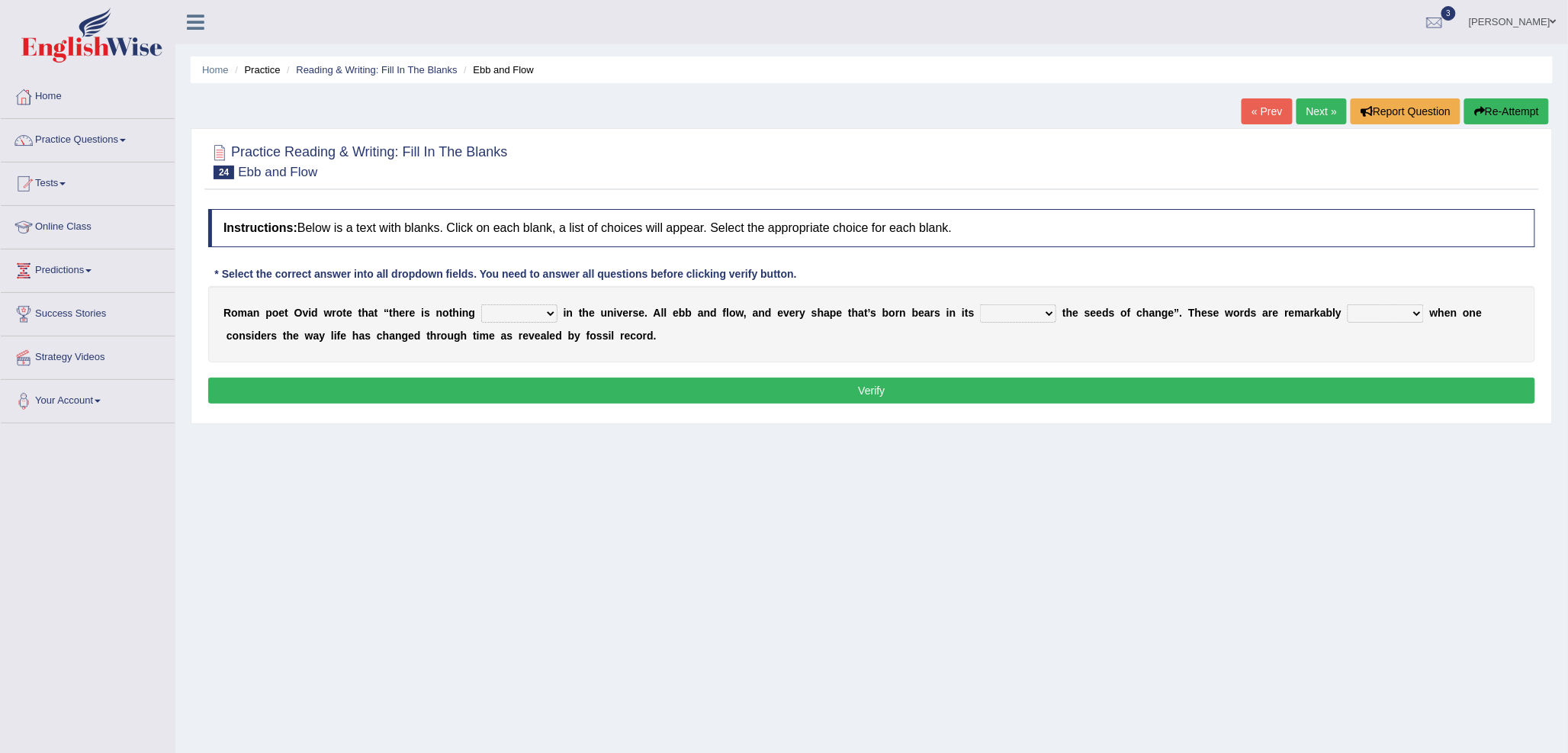
click at [492, 311] on select "orthodox volatile constant cheap" at bounding box center [519, 313] width 77 height 18
select select "constant"
click at [481, 304] on select "orthodox volatile constant cheap" at bounding box center [519, 313] width 77 height 18
click at [994, 316] on select "heart limb womb brain" at bounding box center [1018, 313] width 77 height 18
select select "womb"
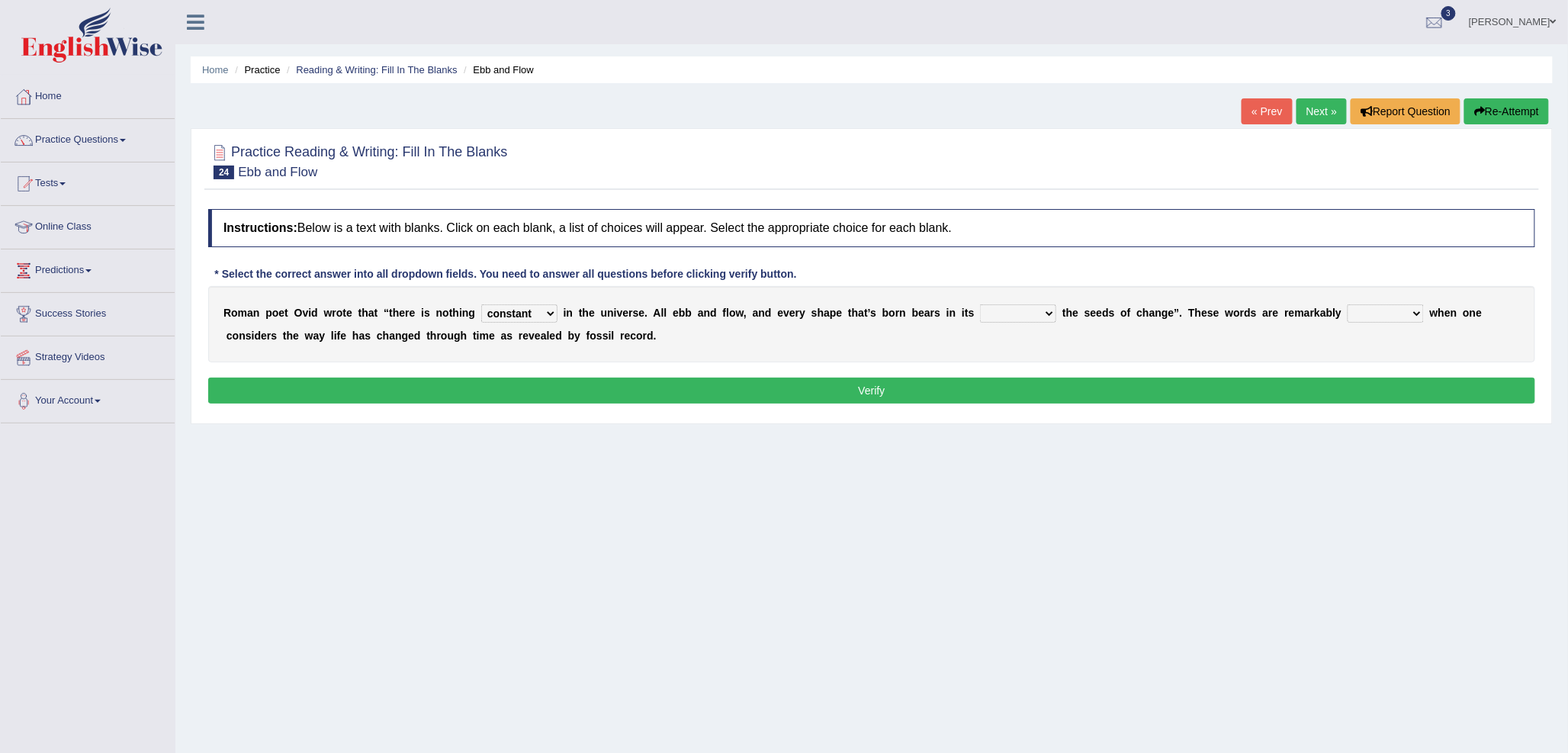
click at [980, 304] on select "heart limb womb brain" at bounding box center [1018, 313] width 77 height 18
click at [1365, 308] on select "prevalent detached relevant dominant" at bounding box center [1385, 313] width 77 height 18
select select "relevant"
click at [1348, 304] on select "prevalent detached relevant dominant" at bounding box center [1385, 313] width 77 height 18
click at [1098, 390] on button "Verify" at bounding box center [872, 391] width 1327 height 26
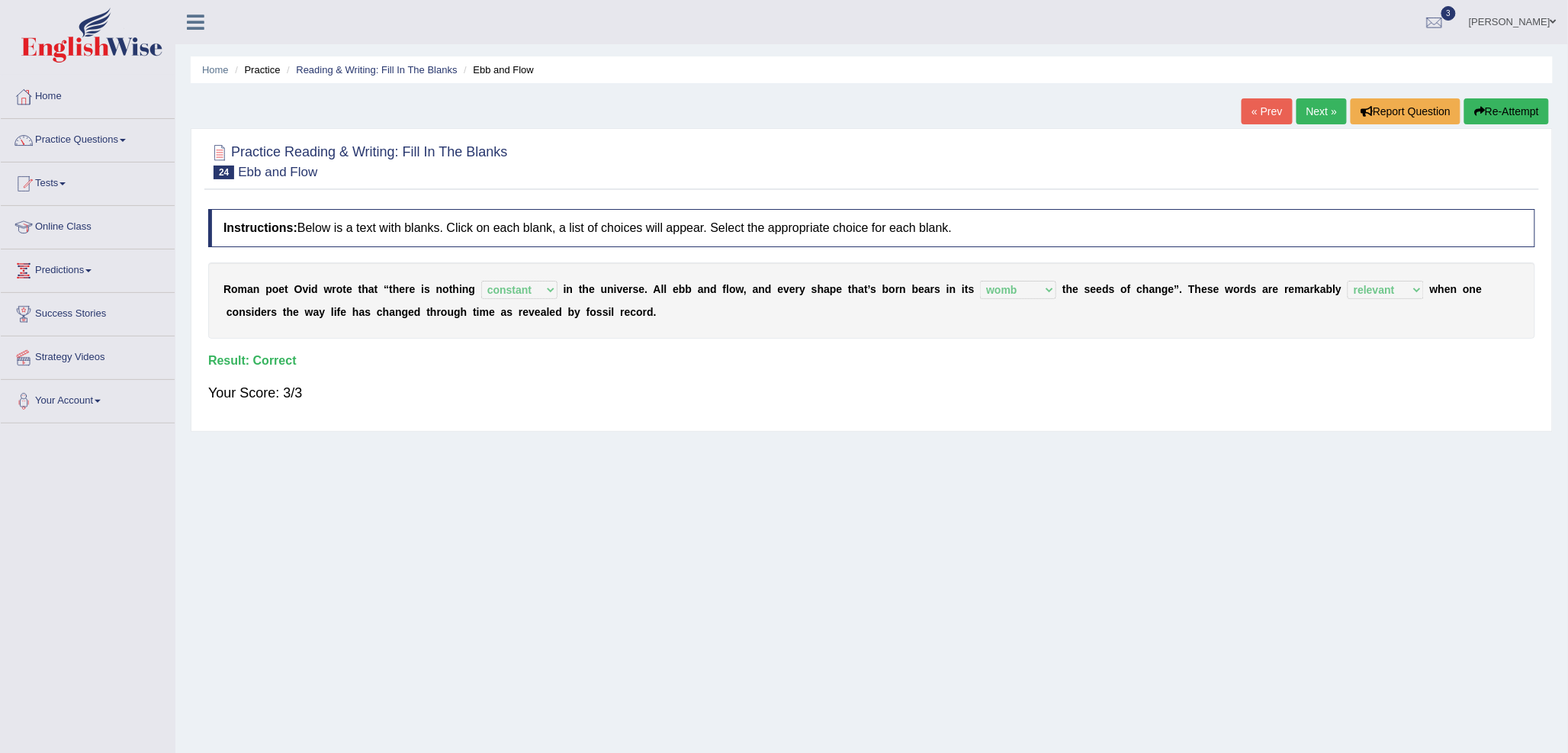
click at [1302, 107] on link "Next »" at bounding box center [1322, 112] width 51 height 26
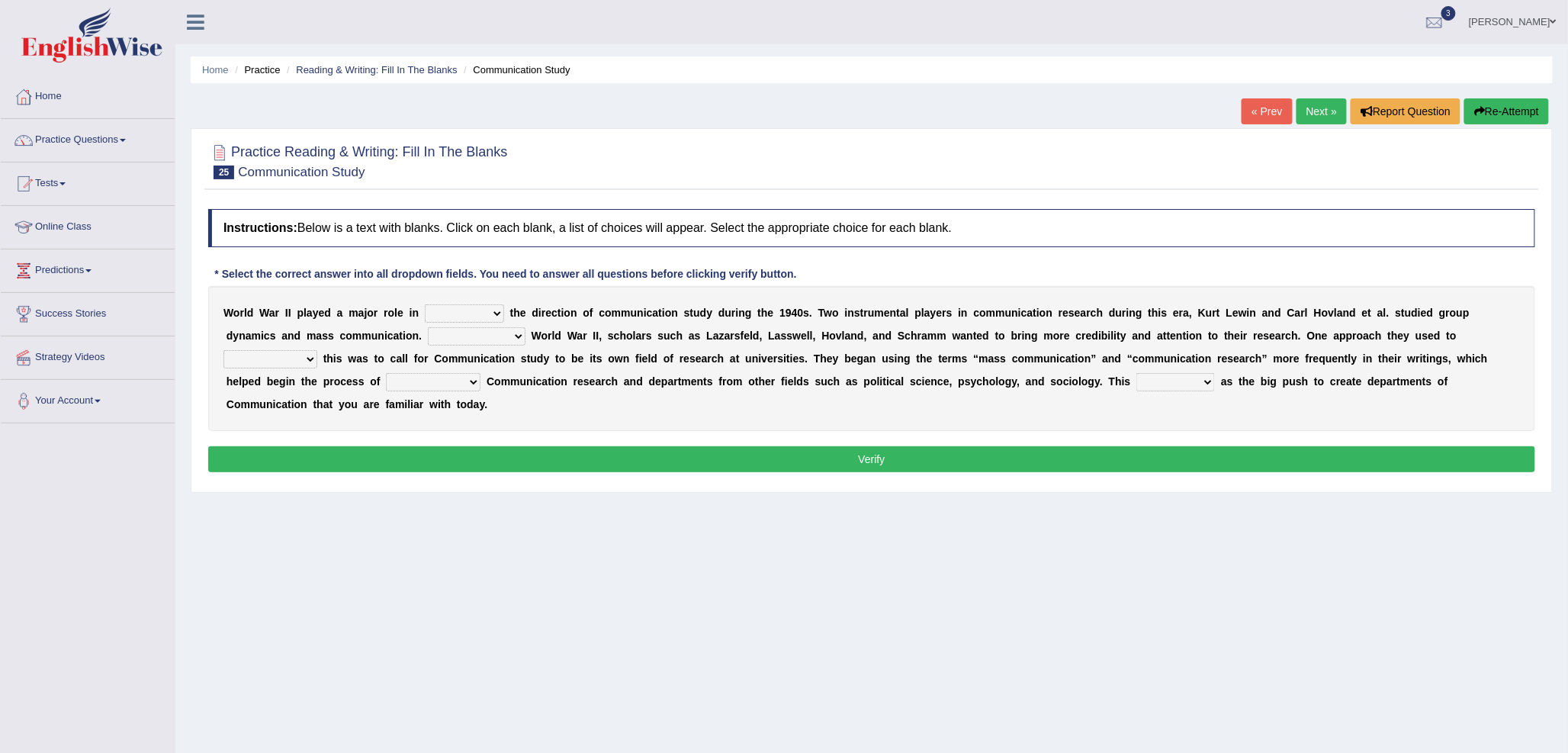
click at [436, 315] on select "shaping sharpening shunning shivering" at bounding box center [465, 313] width 79 height 18
select select "shaping"
click at [425, 304] on select "shaping sharpening shunning shivering" at bounding box center [465, 313] width 79 height 18
click at [444, 336] on select "Being followed To be followed Following Followed" at bounding box center [477, 336] width 98 height 18
select select "Followed"
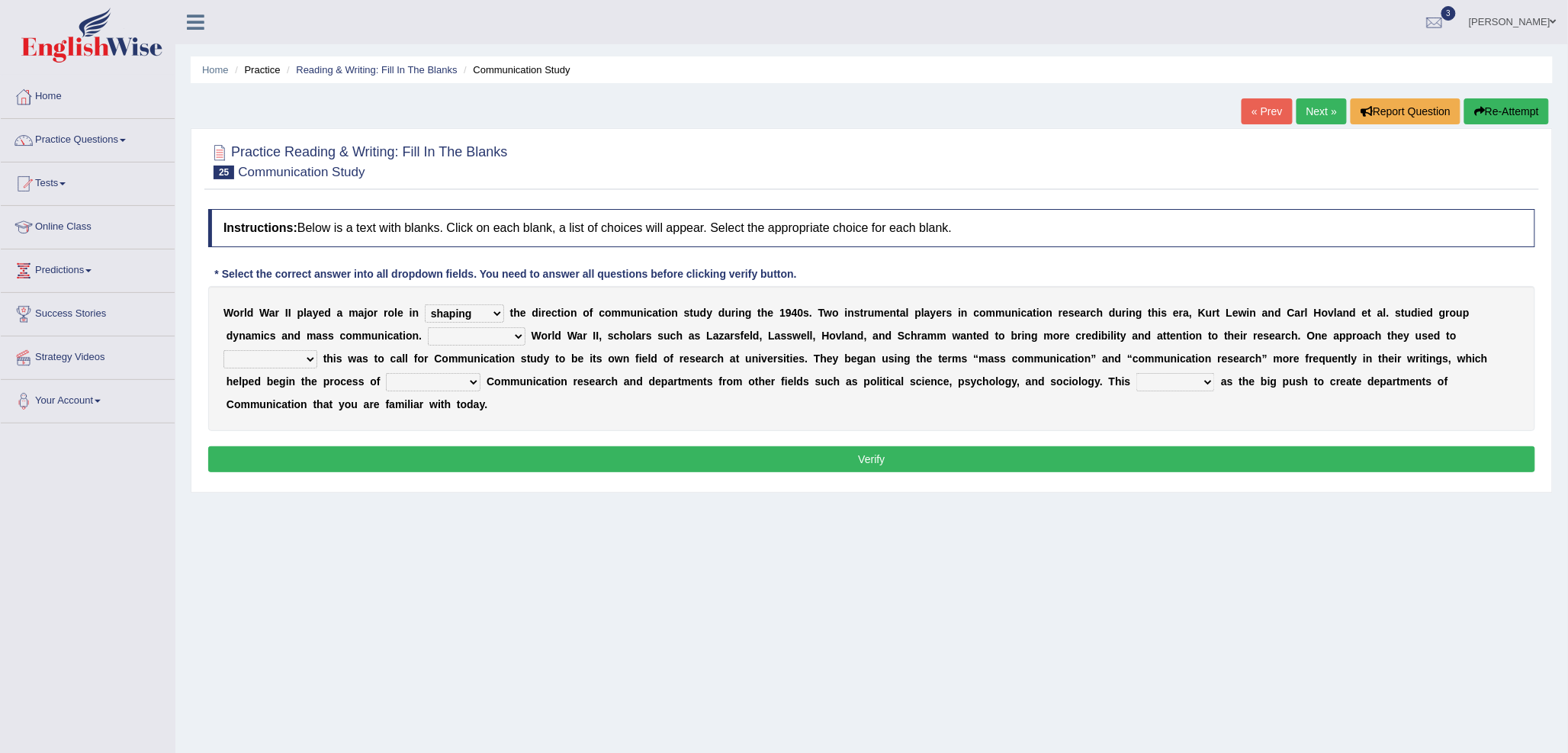
click at [428, 327] on select "Being followed To be followed Following Followed" at bounding box center [477, 336] width 98 height 18
click at [242, 356] on select "accompany accomplish acknowledge accommodate" at bounding box center [270, 359] width 94 height 18
select select "accommodate"
click at [223, 350] on select "accompany accomplish acknowledge accommodate" at bounding box center [270, 359] width 94 height 18
click at [393, 378] on select "discharging distinguishing disputing displaying" at bounding box center [433, 382] width 95 height 18
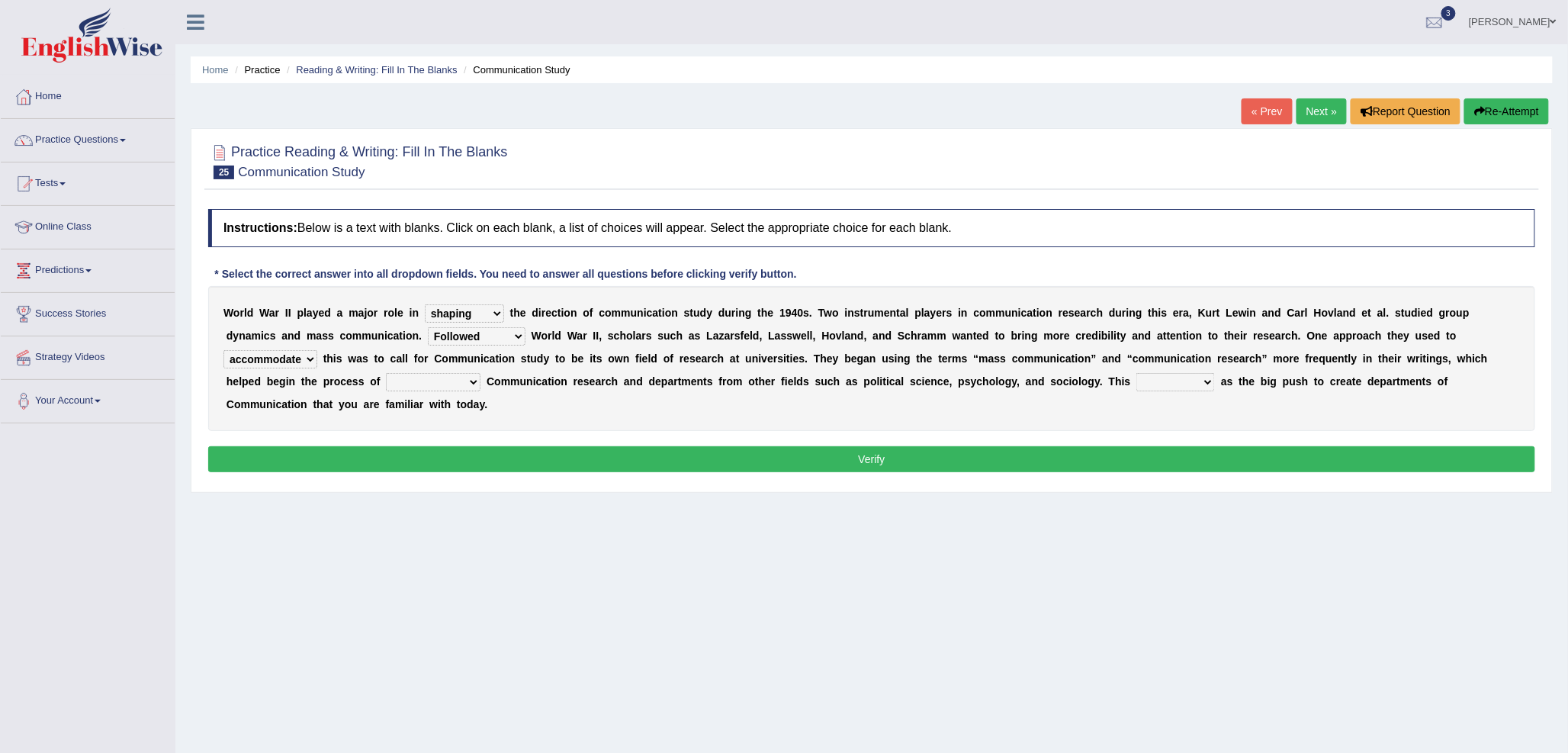
select select "displaying"
click at [386, 373] on select "discharging distinguishing disputing displaying" at bounding box center [433, 382] width 95 height 18
click at [1158, 382] on select "served considered regarded provided" at bounding box center [1175, 382] width 78 height 18
select select "considered"
click at [1138, 373] on select "served considered regarded provided" at bounding box center [1175, 382] width 78 height 18
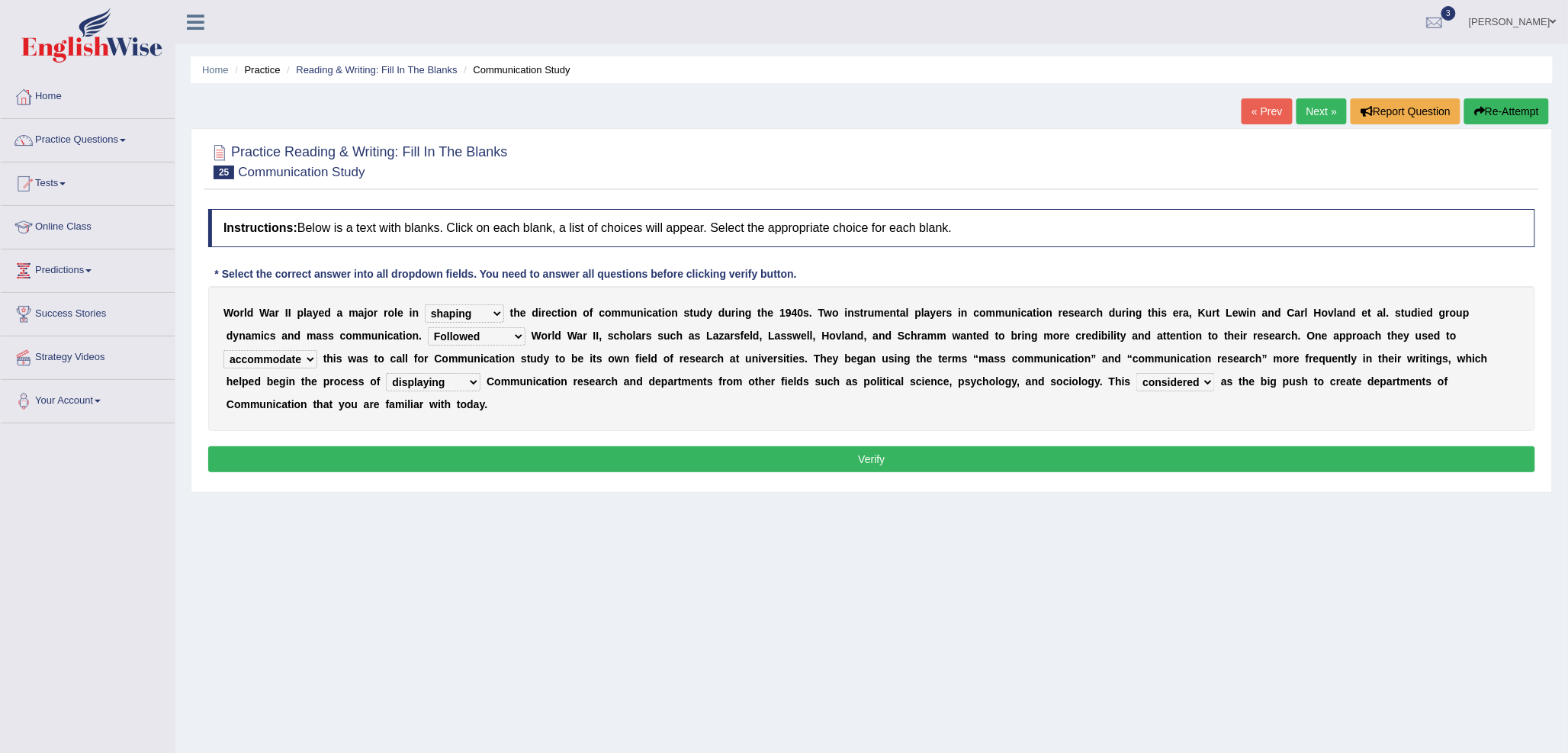
click at [1057, 477] on div "Instructions: Below is a text with blanks. Click on each blank, a list of choic…" at bounding box center [872, 342] width 1335 height 283
click at [1061, 462] on button "Verify" at bounding box center [872, 459] width 1327 height 26
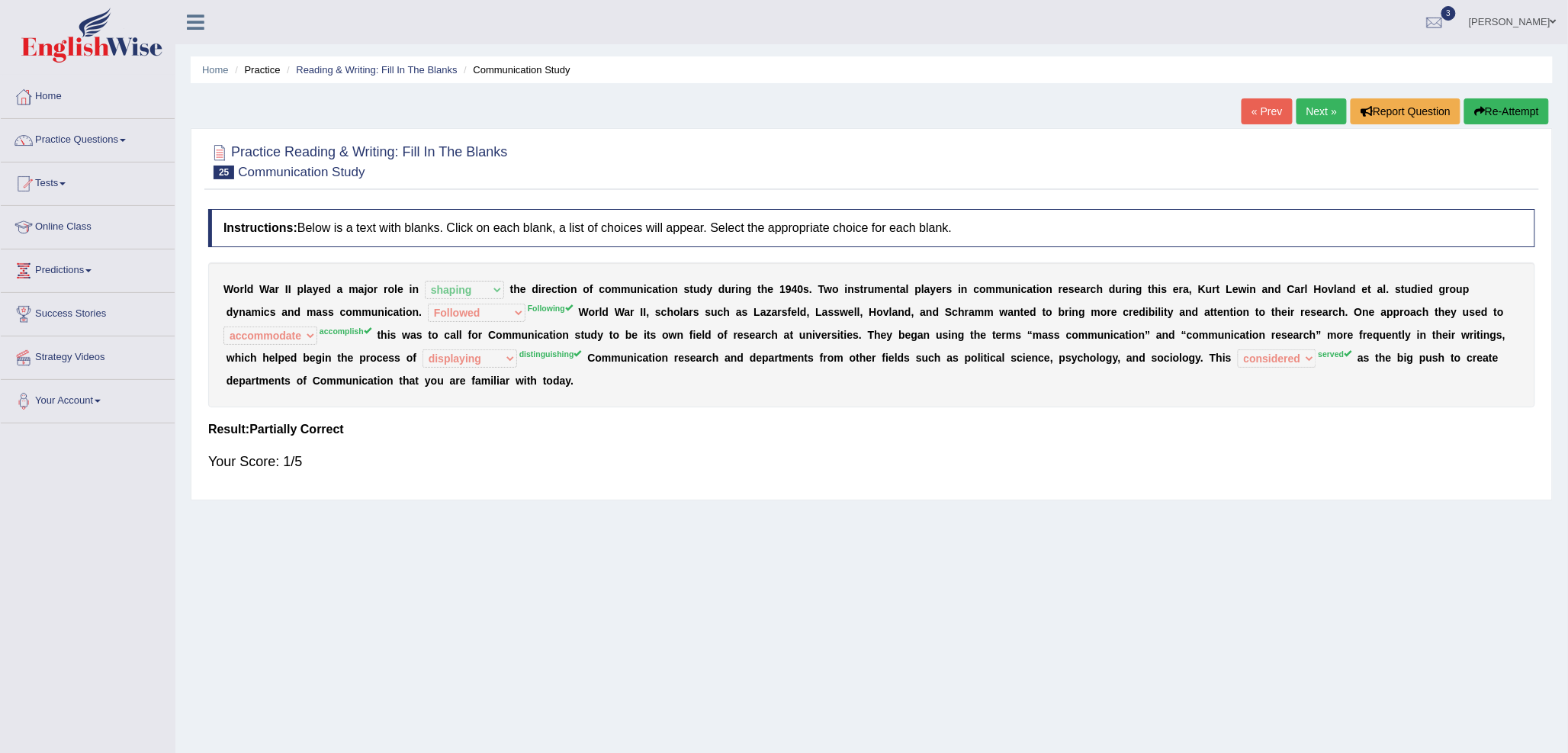
click at [1330, 104] on link "Next »" at bounding box center [1322, 112] width 51 height 26
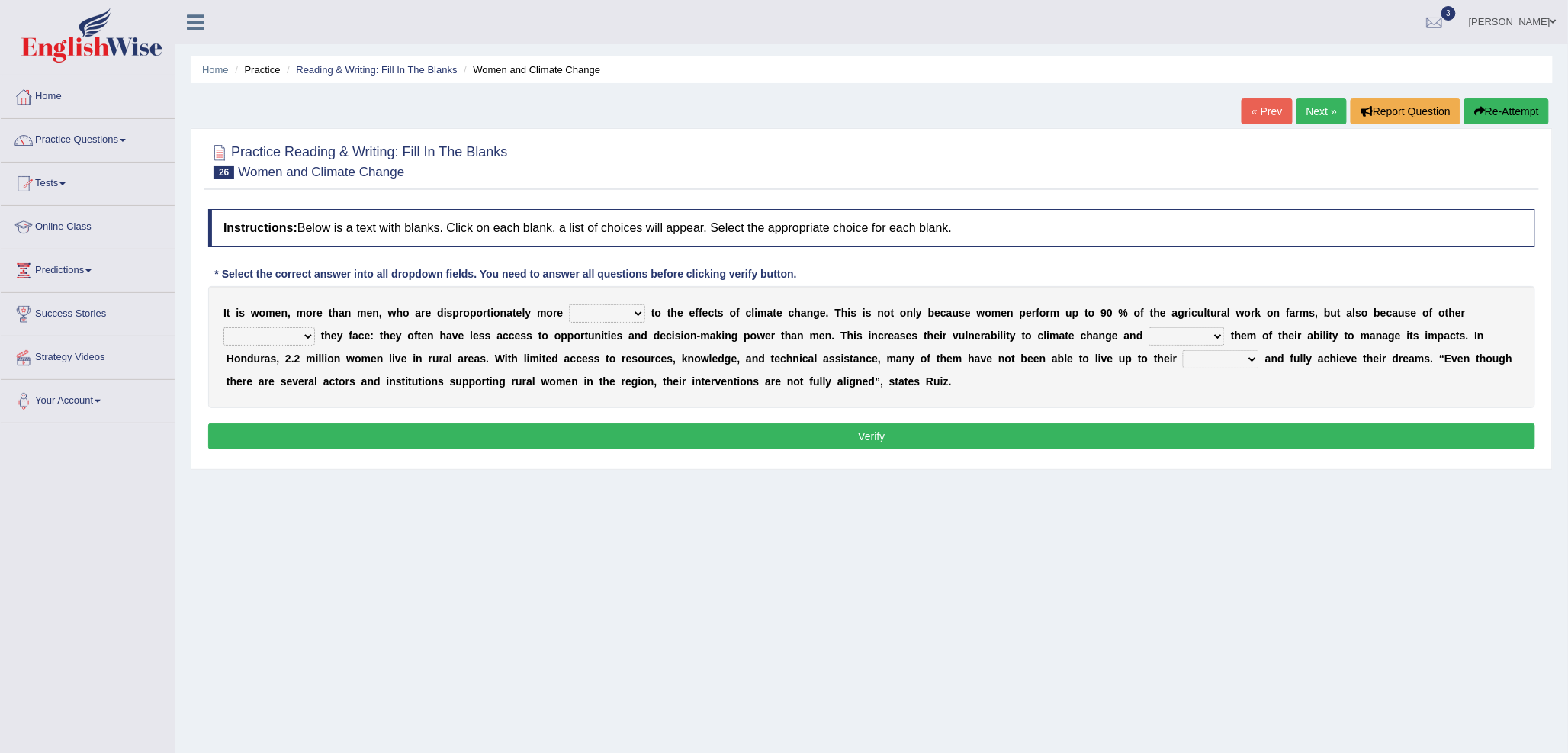
click at [587, 322] on div "I t i s w o m e n , m o r e t h a n m e n , w h o a r e d i s p r o p o r t i o…" at bounding box center [872, 347] width 1327 height 122
click at [603, 313] on select "defensive beatable vulnerable defective" at bounding box center [607, 313] width 77 height 18
select select "vulnerable"
click at [569, 304] on select "defensive beatable vulnerable defective" at bounding box center [607, 313] width 77 height 18
click at [285, 329] on select "chances challenges awkwardness changes" at bounding box center [268, 336] width 91 height 18
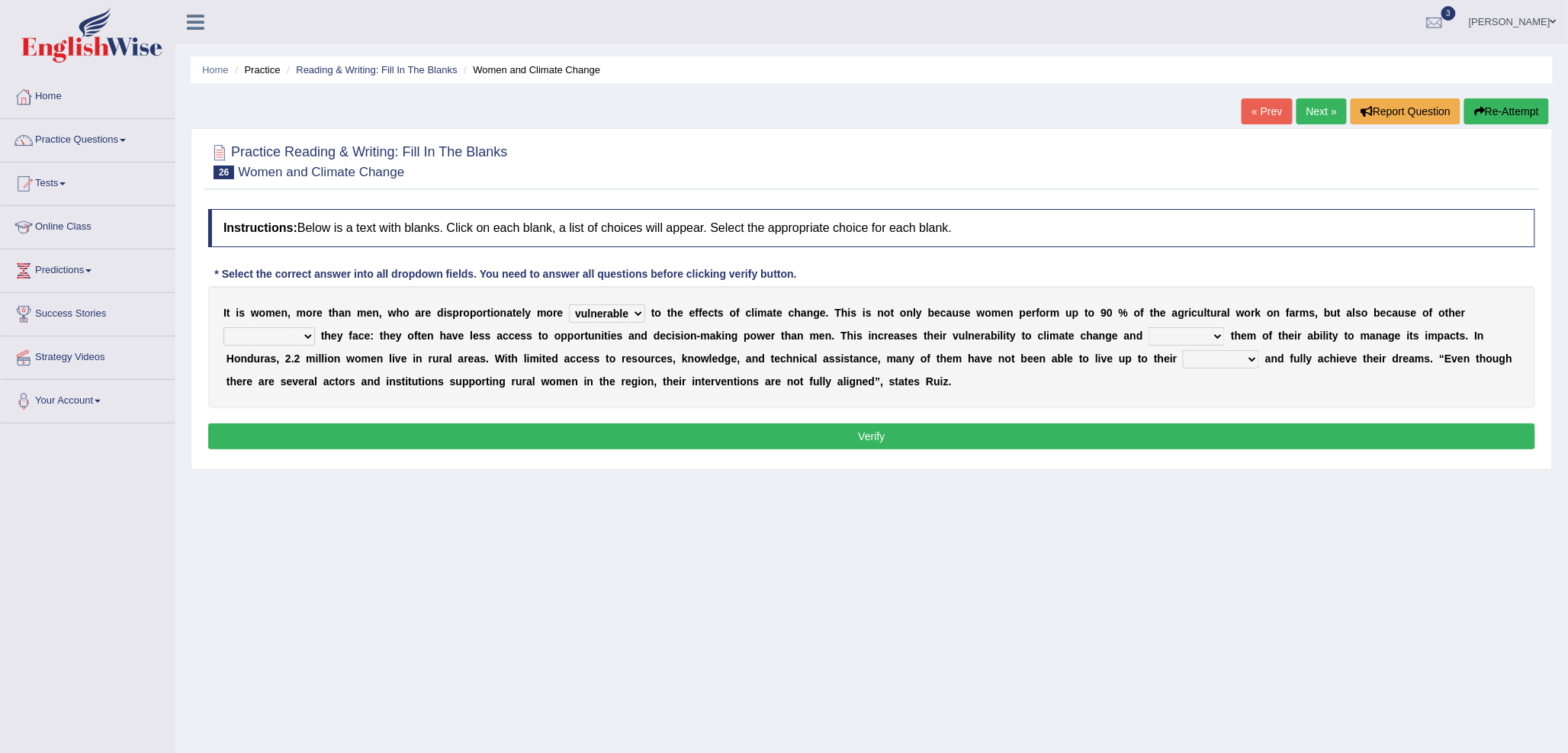
select select "challenges"
click at [223, 327] on select "chances challenges awkwardness changes" at bounding box center [268, 336] width 91 height 18
click at [1154, 334] on select "deprives caprices deposits thrives" at bounding box center [1186, 336] width 77 height 18
click at [1149, 327] on select "deprives caprices deposits thrives" at bounding box center [1186, 336] width 77 height 18
click at [1216, 333] on select "deprives caprices deposits thrives" at bounding box center [1186, 336] width 77 height 18
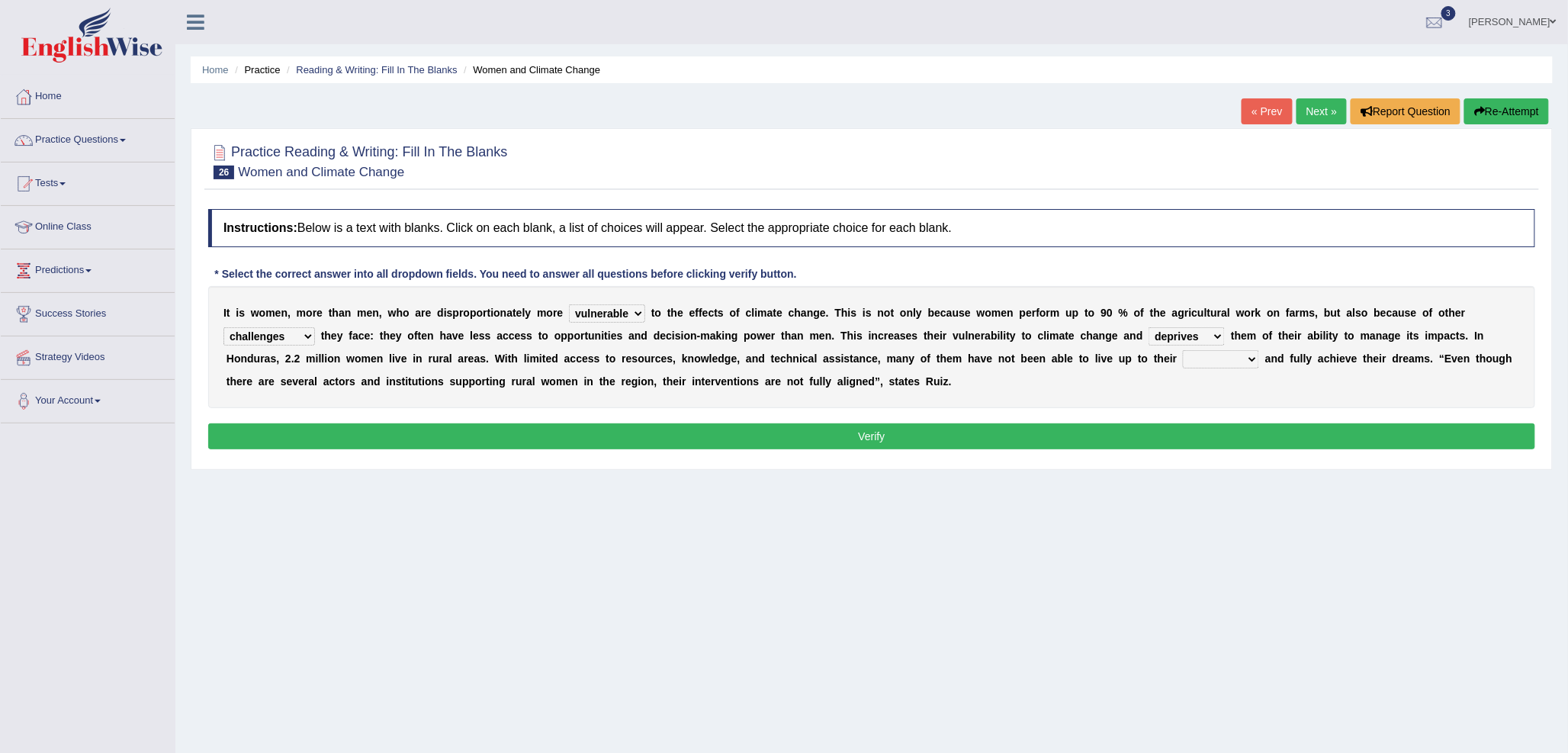
select select "caprices"
click at [1149, 327] on select "deprives caprices deposits thrives" at bounding box center [1186, 336] width 77 height 18
click at [1194, 360] on select "endurance patience capacities publicity" at bounding box center [1220, 359] width 77 height 18
select select "capacities"
click at [1184, 350] on select "endurance patience capacities publicity" at bounding box center [1220, 359] width 77 height 18
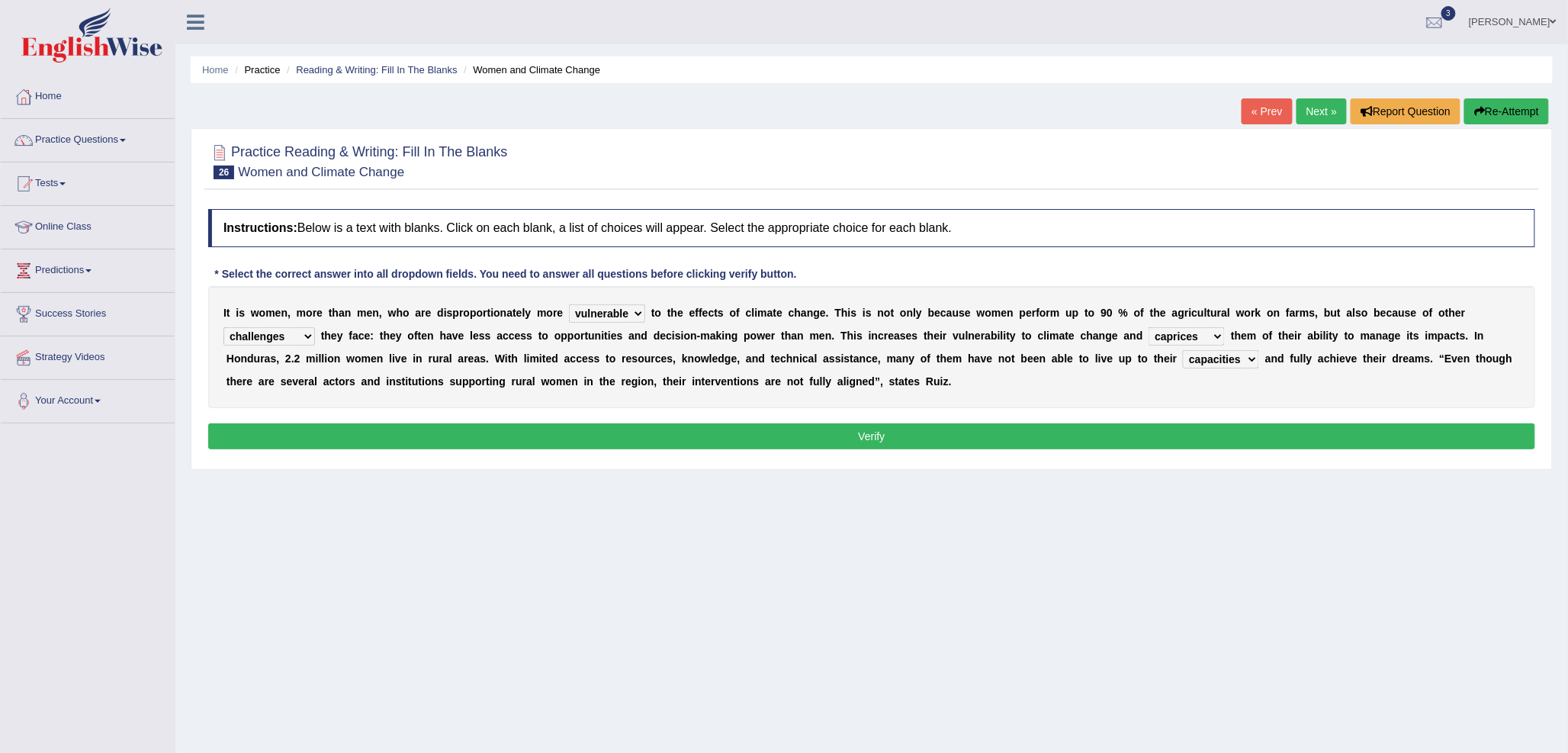
click at [1178, 430] on button "Verify" at bounding box center [872, 436] width 1327 height 26
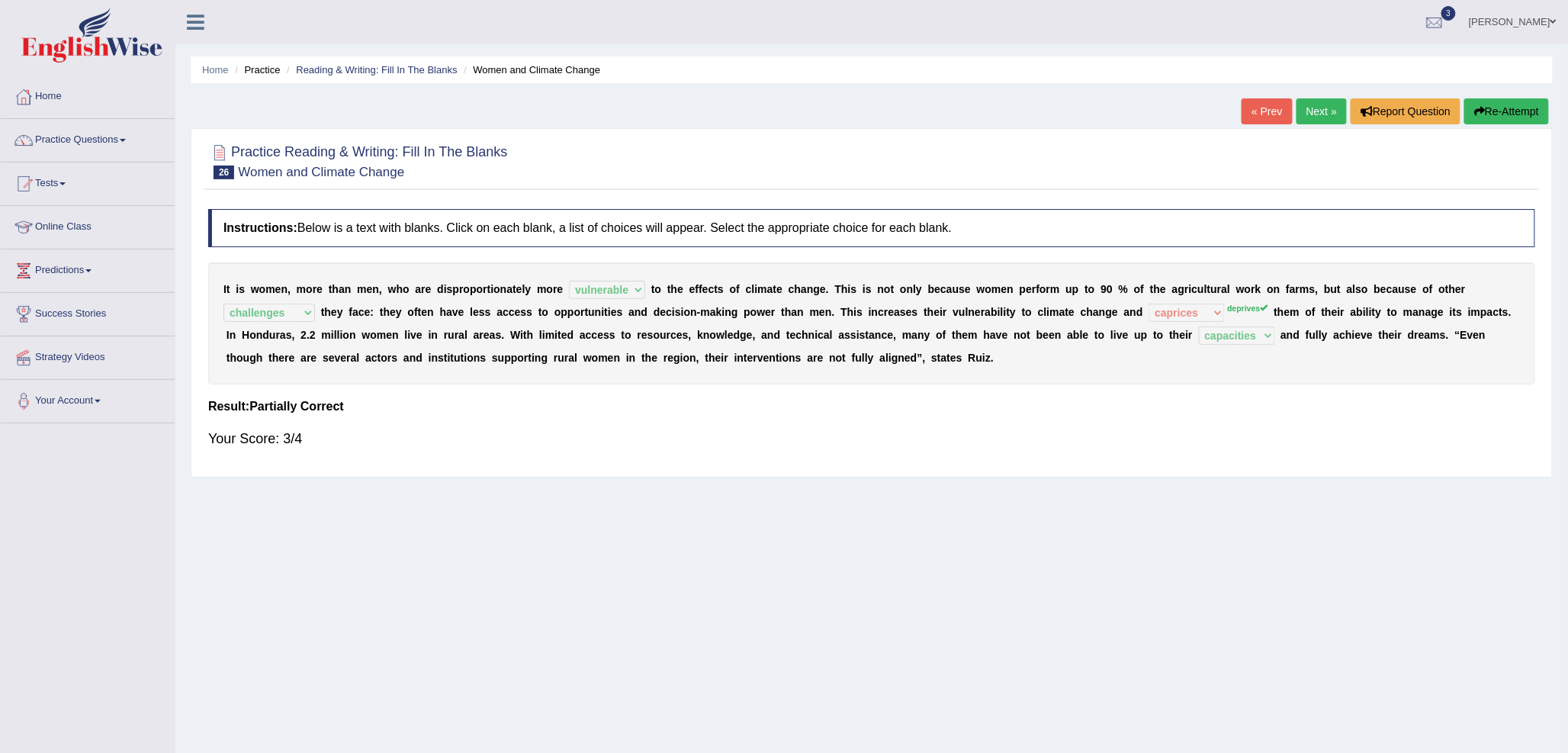
click at [1298, 109] on link "Next »" at bounding box center [1322, 112] width 51 height 26
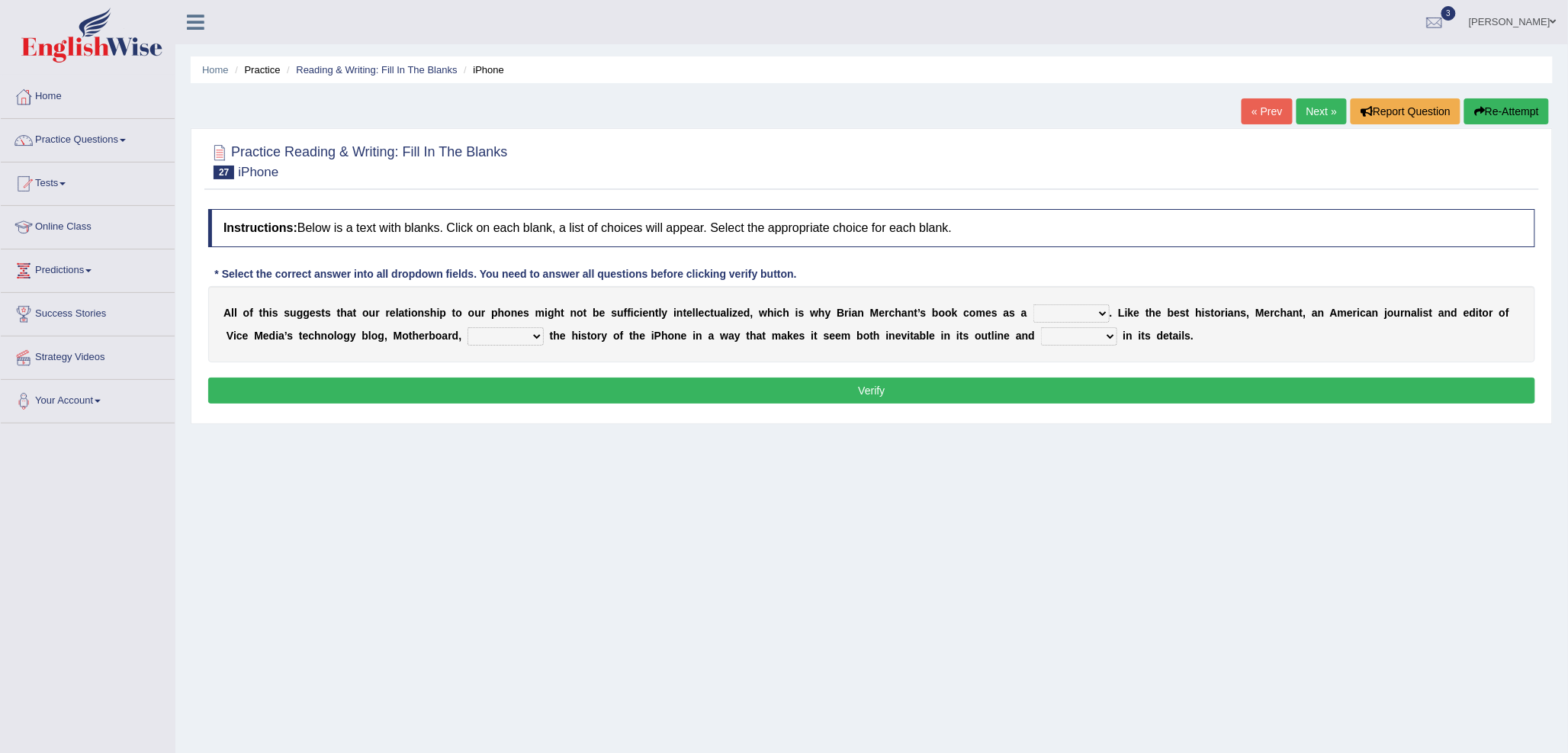
click at [1057, 308] on select "privilege relief demotion flash" at bounding box center [1071, 313] width 77 height 18
select select "flash"
click at [1033, 304] on select "privilege relief demotion flash" at bounding box center [1071, 313] width 77 height 18
click at [503, 334] on select "enriches unpacks detours contorts" at bounding box center [505, 336] width 77 height 18
select select "unpacks"
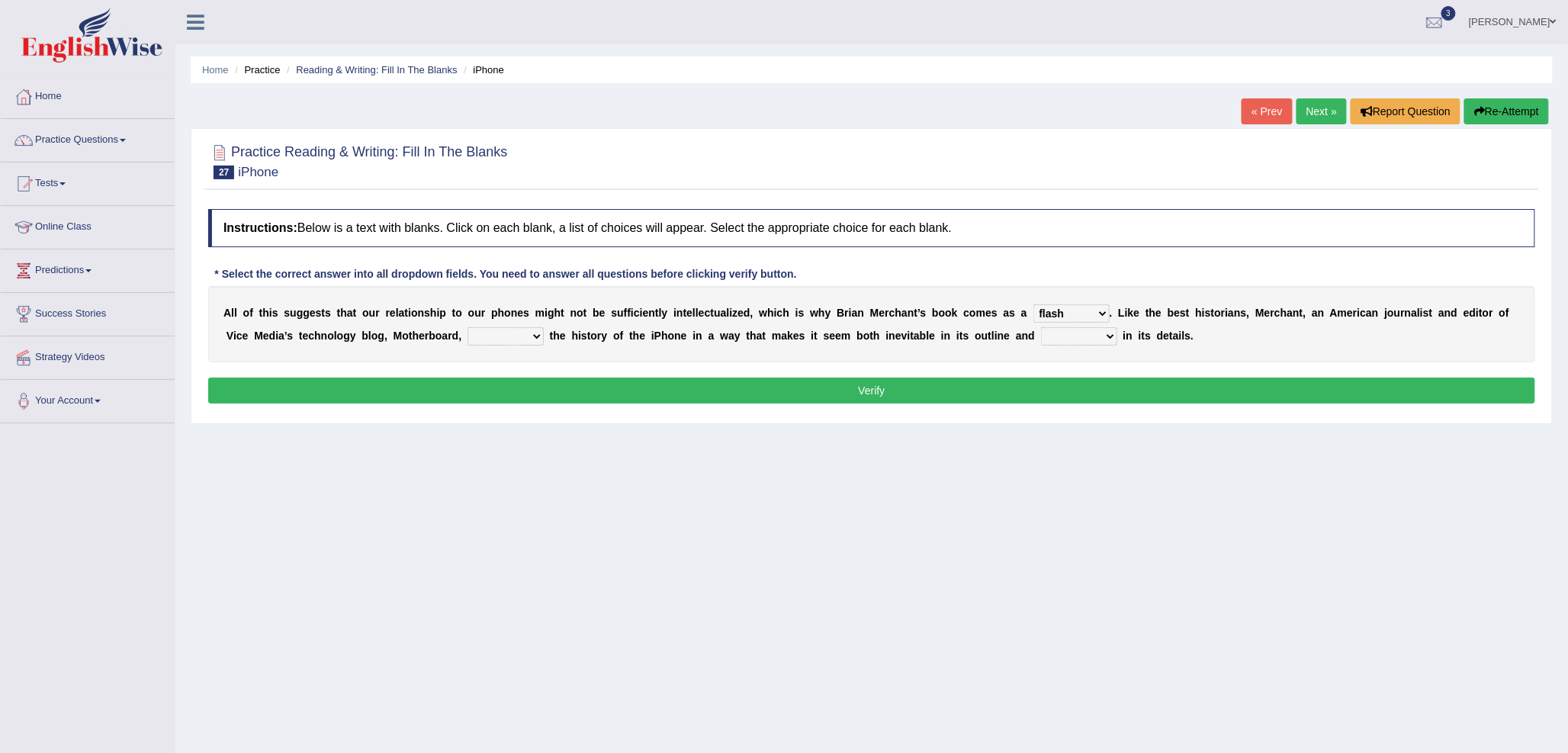
click at [467, 327] on select "enriches unpacks detours contorts" at bounding box center [505, 336] width 77 height 18
click at [1049, 334] on select "surprises surprised surprising surprise" at bounding box center [1079, 336] width 77 height 18
select select "surprises"
click at [1041, 327] on select "surprises surprised surprising surprise" at bounding box center [1079, 336] width 77 height 18
click at [1058, 380] on button "Verify" at bounding box center [872, 391] width 1327 height 26
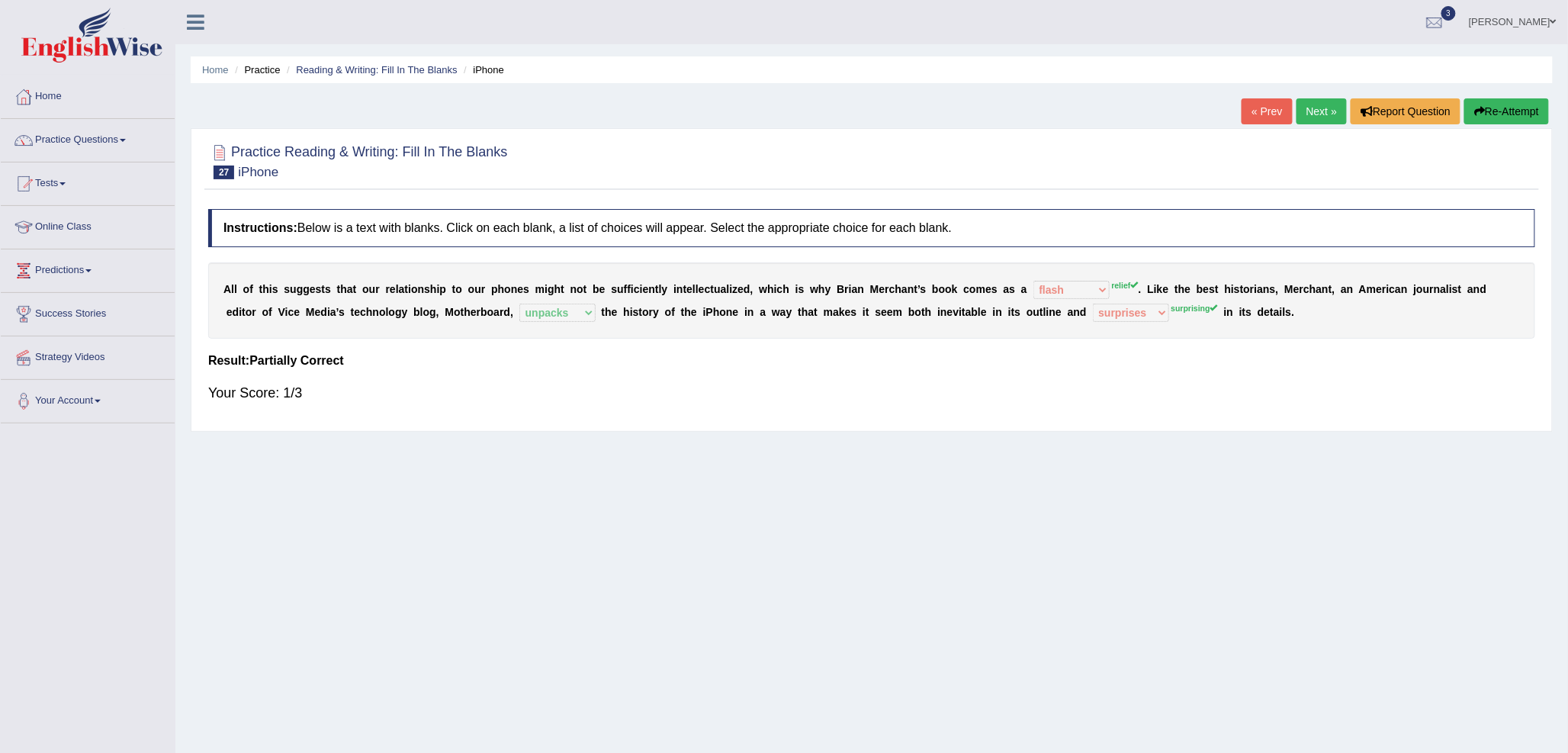
click at [1307, 112] on link "Next »" at bounding box center [1322, 112] width 51 height 26
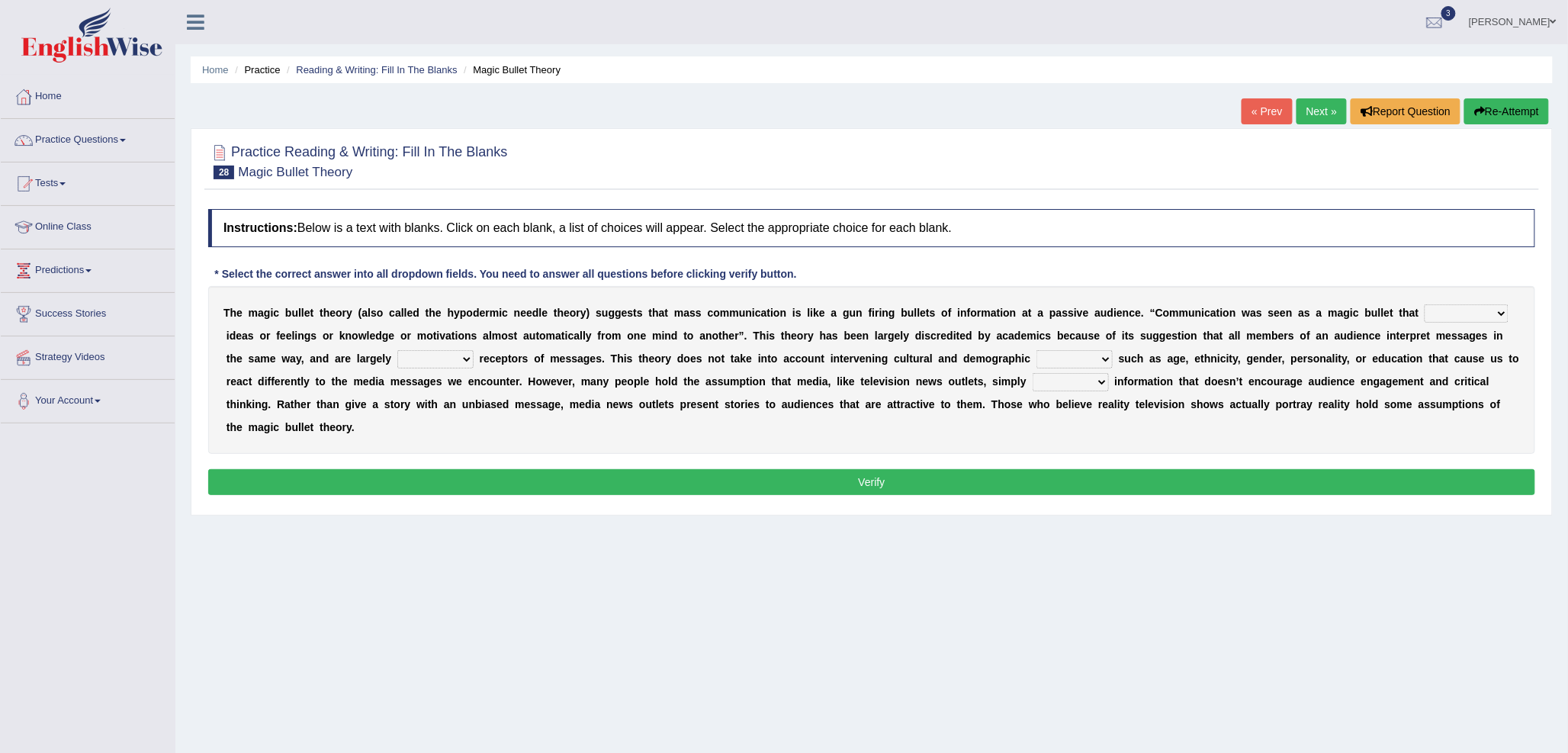
click at [1434, 315] on select "transported translated transferred transformed" at bounding box center [1467, 313] width 84 height 18
select select "transported"
click at [1425, 304] on select "transported translated transferred transformed" at bounding box center [1467, 313] width 84 height 18
click at [408, 354] on select "negative active positive passive" at bounding box center [435, 359] width 77 height 18
select select "passive"
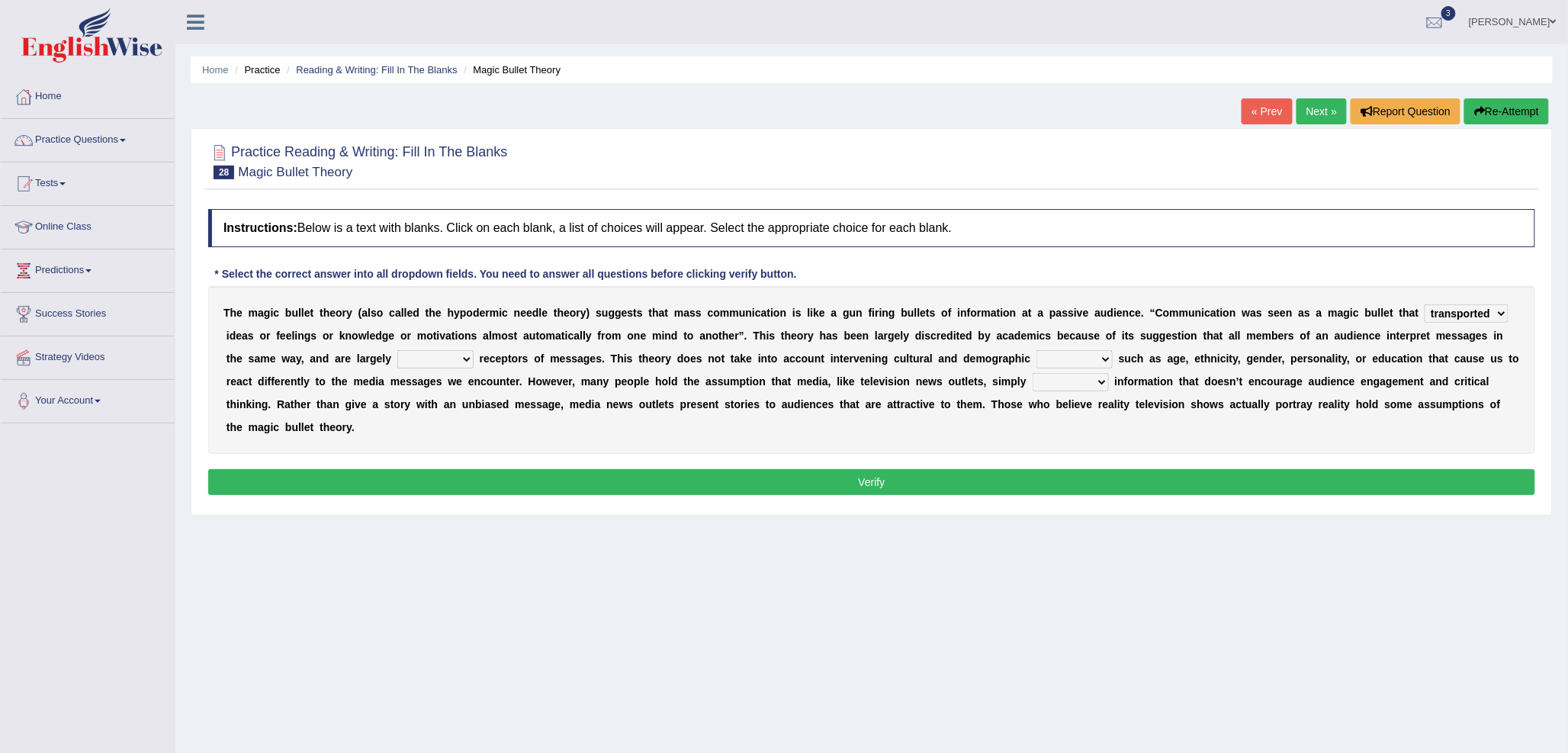
click at [397, 350] on select "negative active positive passive" at bounding box center [435, 359] width 77 height 18
click at [1043, 361] on select "variables varies varieties variations" at bounding box center [1074, 359] width 77 height 18
click at [1036, 350] on select "variables varies varieties variations" at bounding box center [1074, 359] width 77 height 18
click at [1061, 357] on select "variables varies varieties variations" at bounding box center [1074, 359] width 77 height 18
select select "variations"
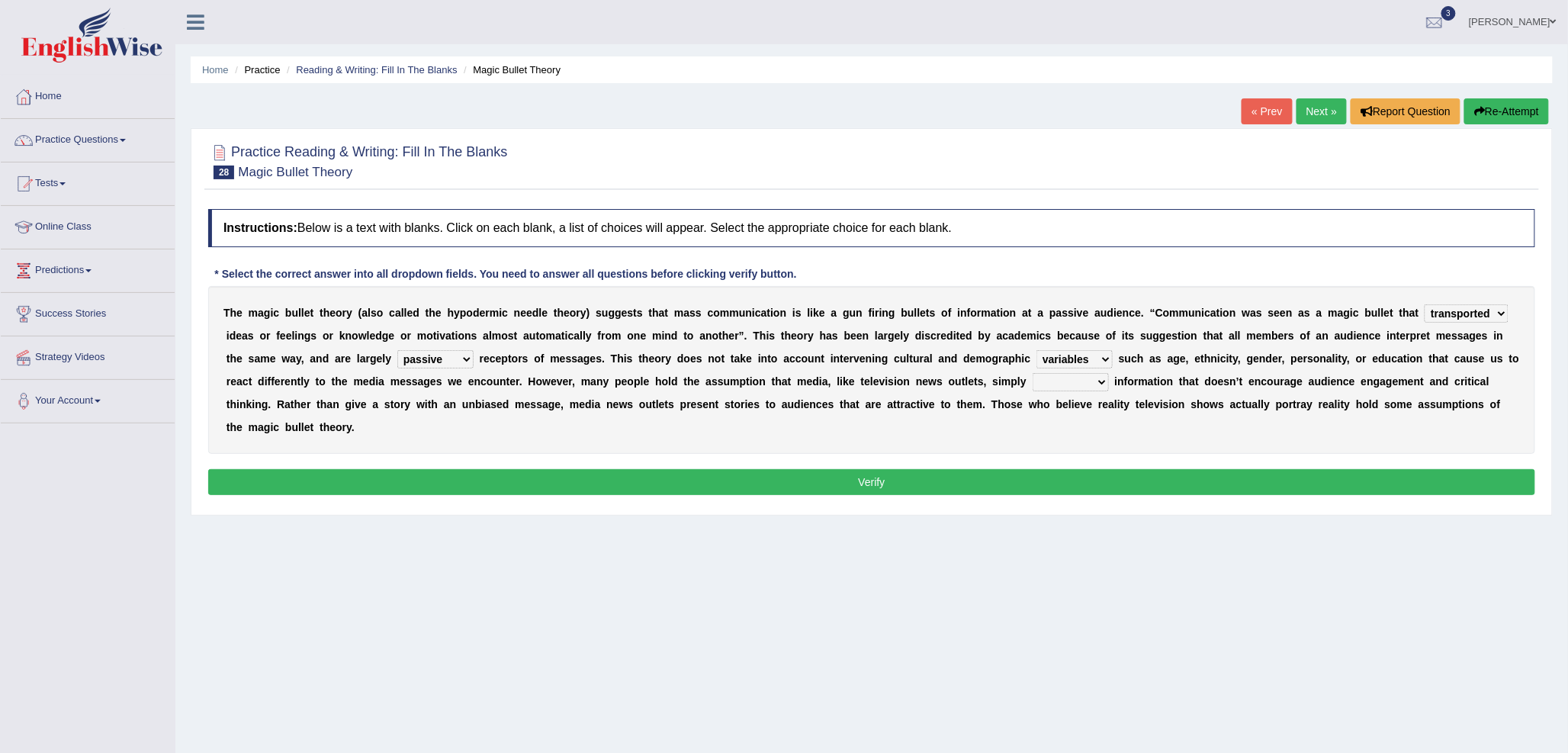
click at [1036, 350] on select "variables varies varieties variations" at bounding box center [1074, 359] width 77 height 18
click at [1047, 382] on select "respond resume release request" at bounding box center [1070, 382] width 77 height 18
select select "release"
click at [1032, 373] on select "respond resume release request" at bounding box center [1070, 382] width 77 height 18
click at [389, 484] on button "Verify" at bounding box center [872, 482] width 1327 height 26
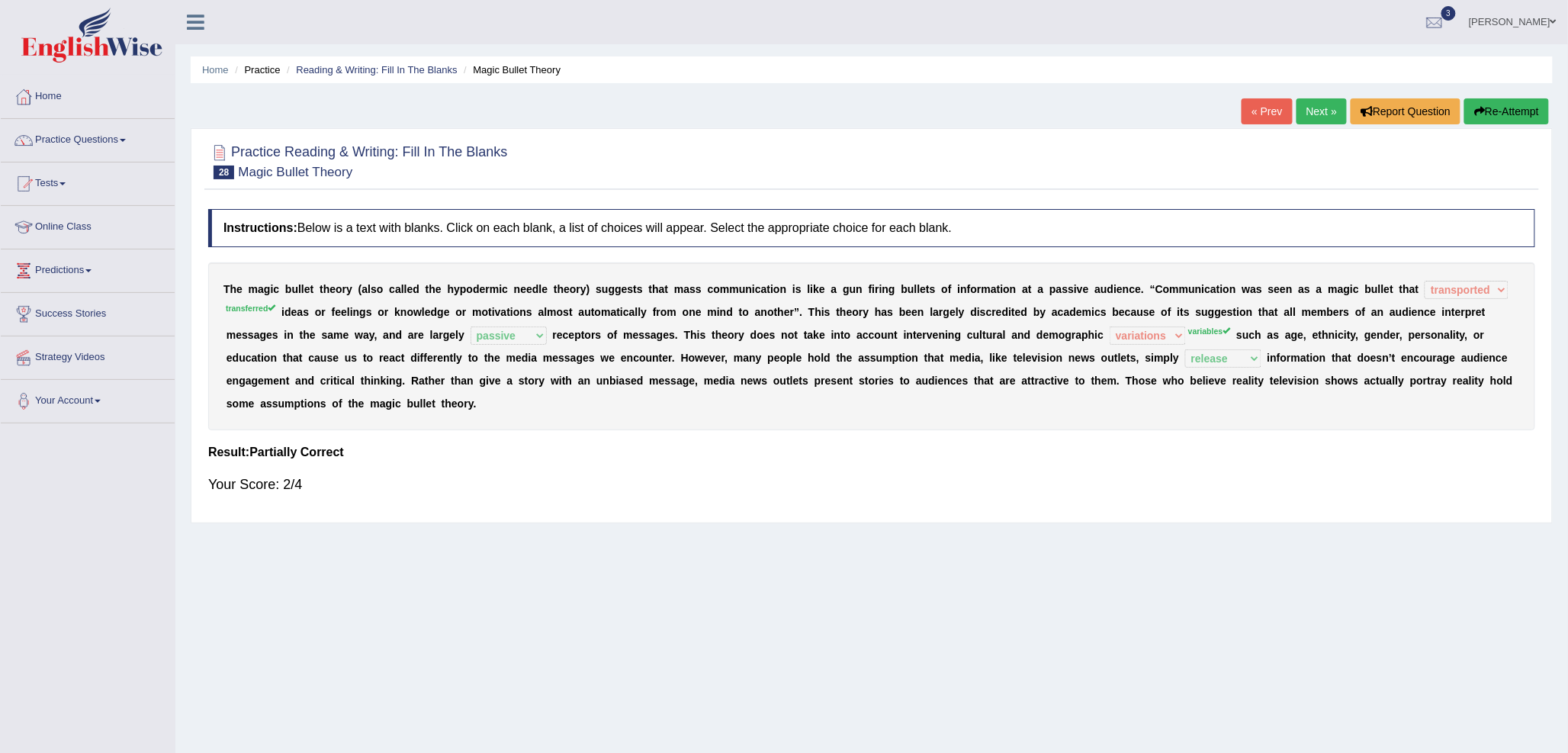
click at [1305, 115] on link "Next »" at bounding box center [1322, 112] width 51 height 26
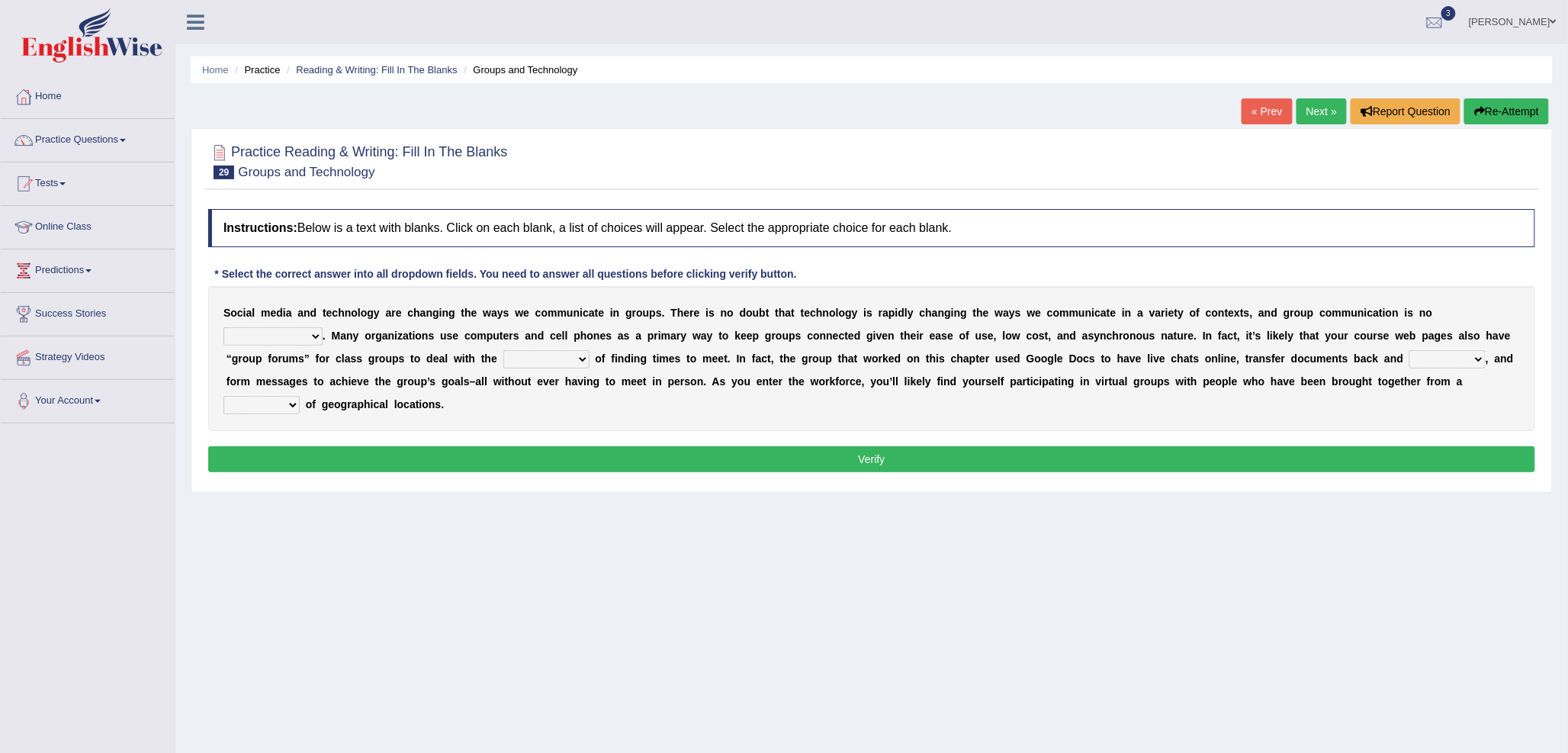
click at [257, 334] on select "exception exemplification extradition excursion" at bounding box center [273, 336] width 100 height 18
select select "exception"
click at [223, 327] on select "exception exemplification extradition excursion" at bounding box center [273, 336] width 100 height 18
click at [509, 359] on select "localities liabilities complexities causalities" at bounding box center [546, 359] width 86 height 18
select select "complexities"
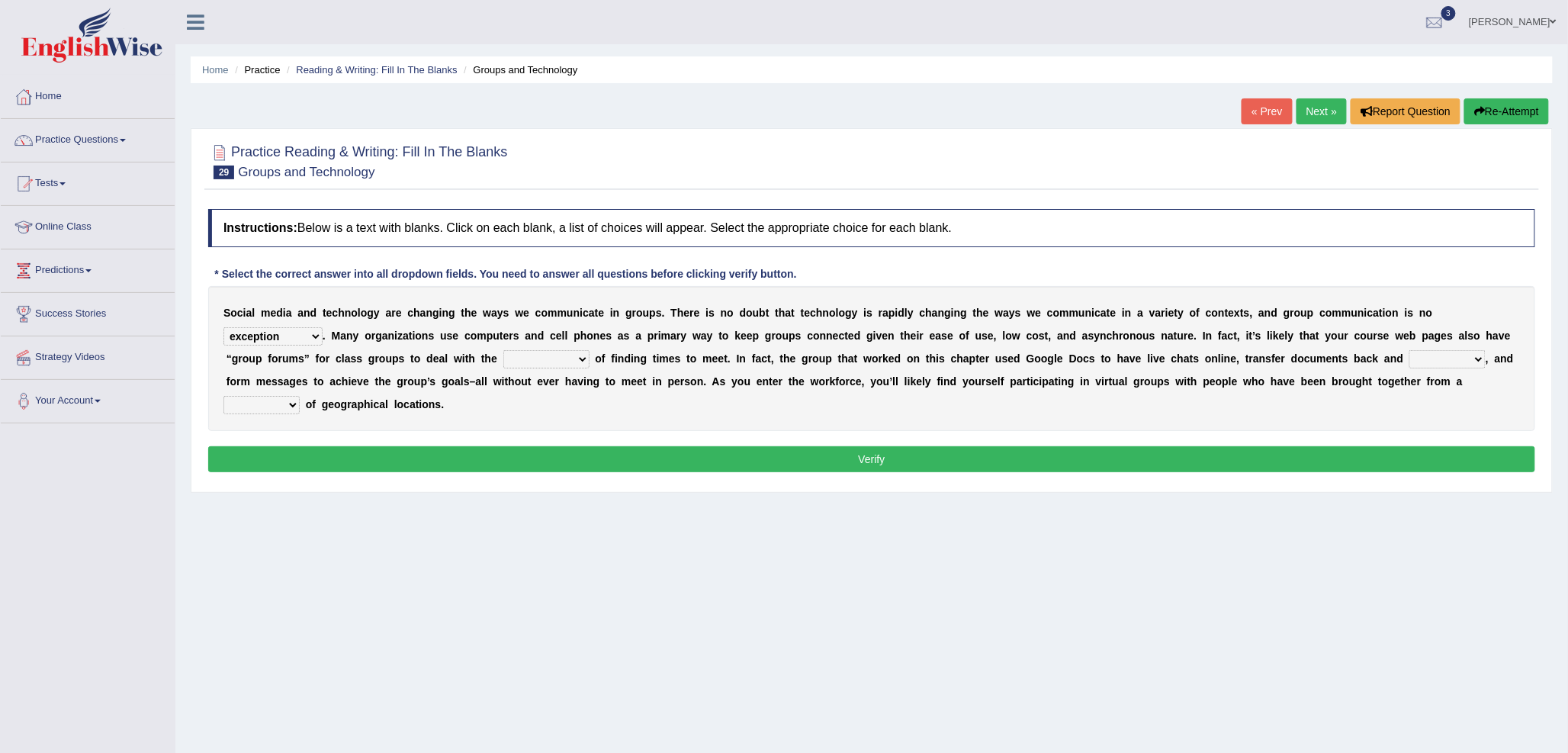
click at [503, 350] on select "localities liabilities complexities causalities" at bounding box center [546, 359] width 86 height 18
click at [1428, 359] on select "fill forth toward beyond" at bounding box center [1447, 359] width 77 height 18
select select "forth"
click at [1410, 350] on select "fill forth toward beyond" at bounding box center [1447, 359] width 77 height 18
click at [267, 397] on select "form variety kind variation" at bounding box center [261, 405] width 77 height 18
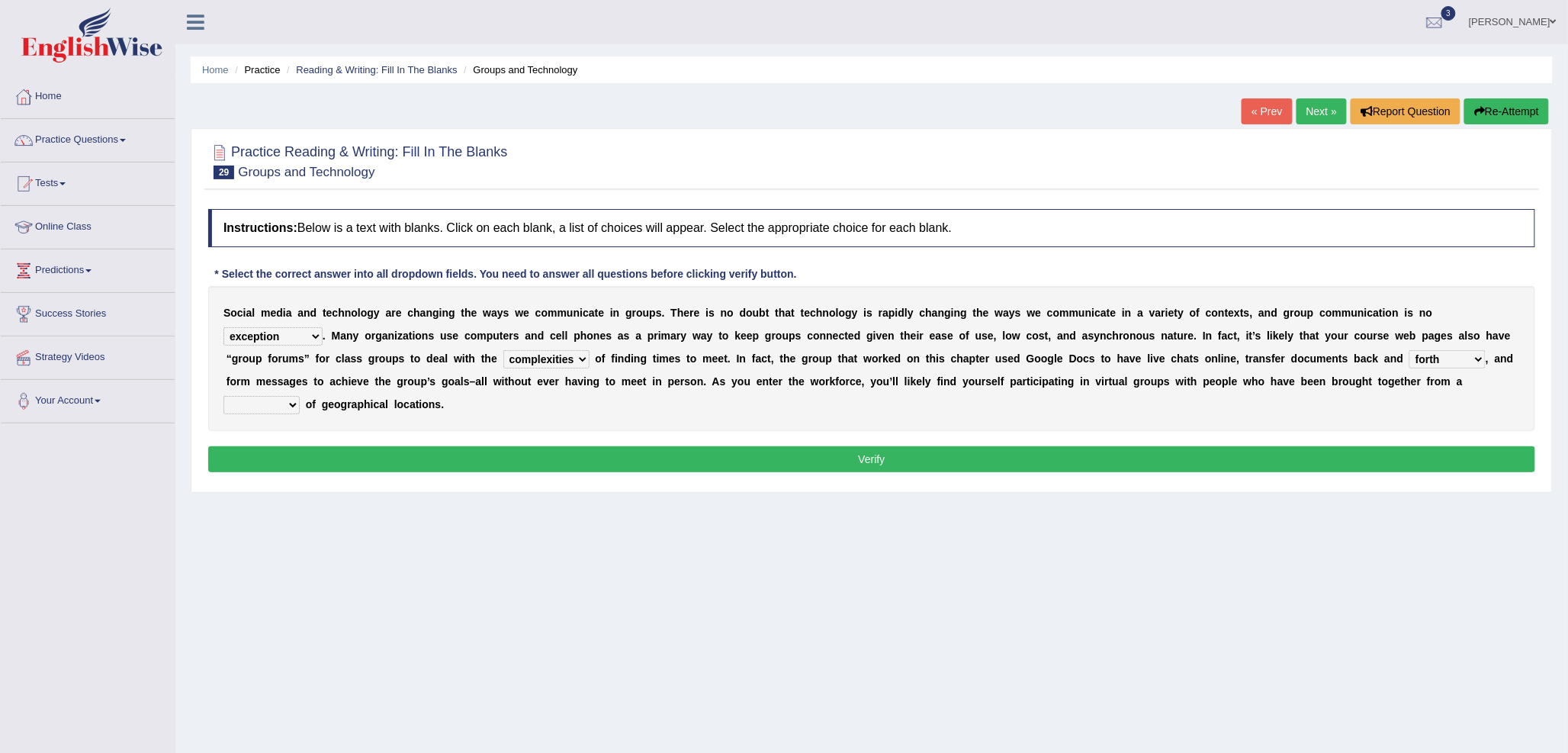
select select "variety"
click at [223, 395] on select "form variety kind variation" at bounding box center [261, 405] width 77 height 18
click at [322, 457] on button "Verify" at bounding box center [872, 459] width 1327 height 26
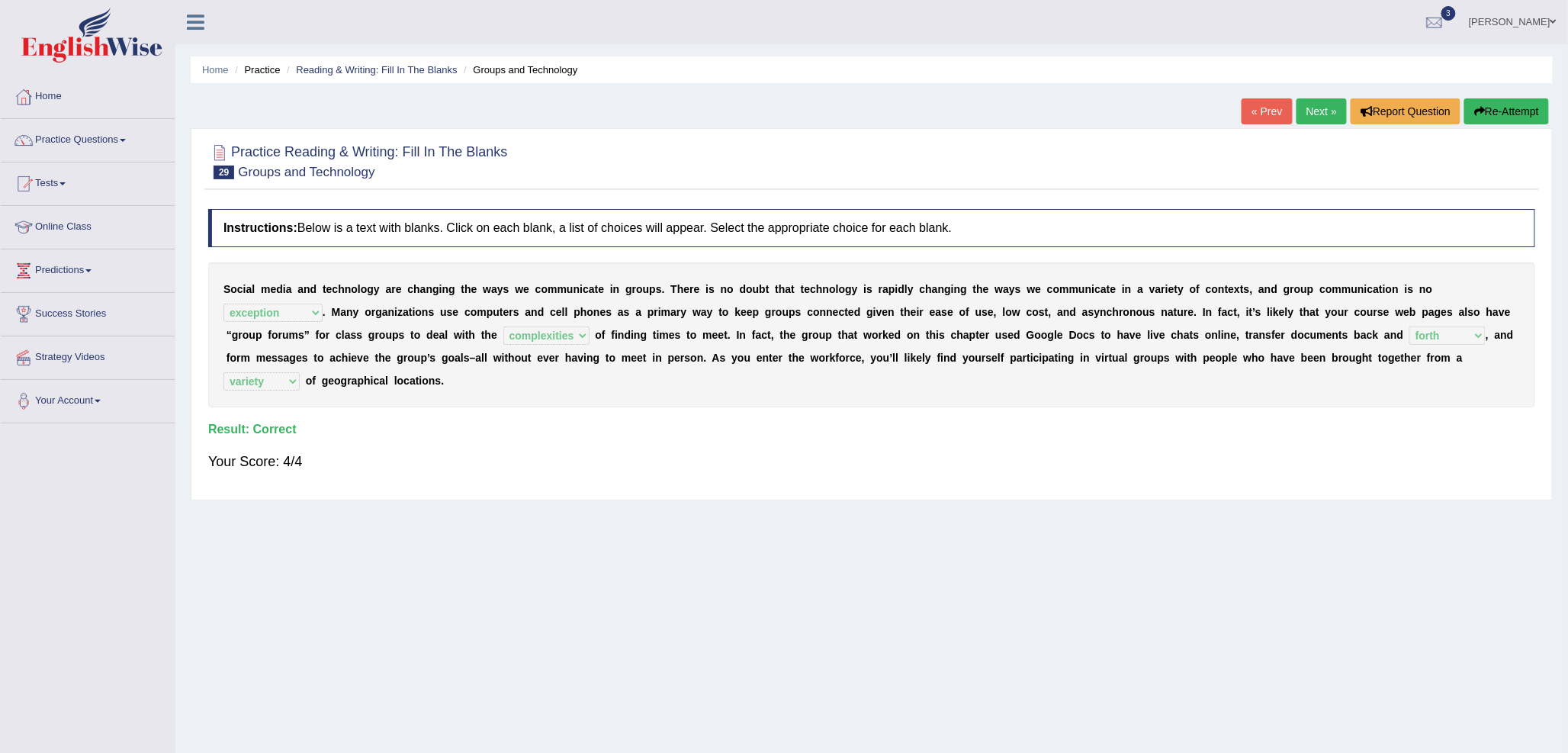
click at [1316, 112] on link "Next »" at bounding box center [1322, 112] width 51 height 26
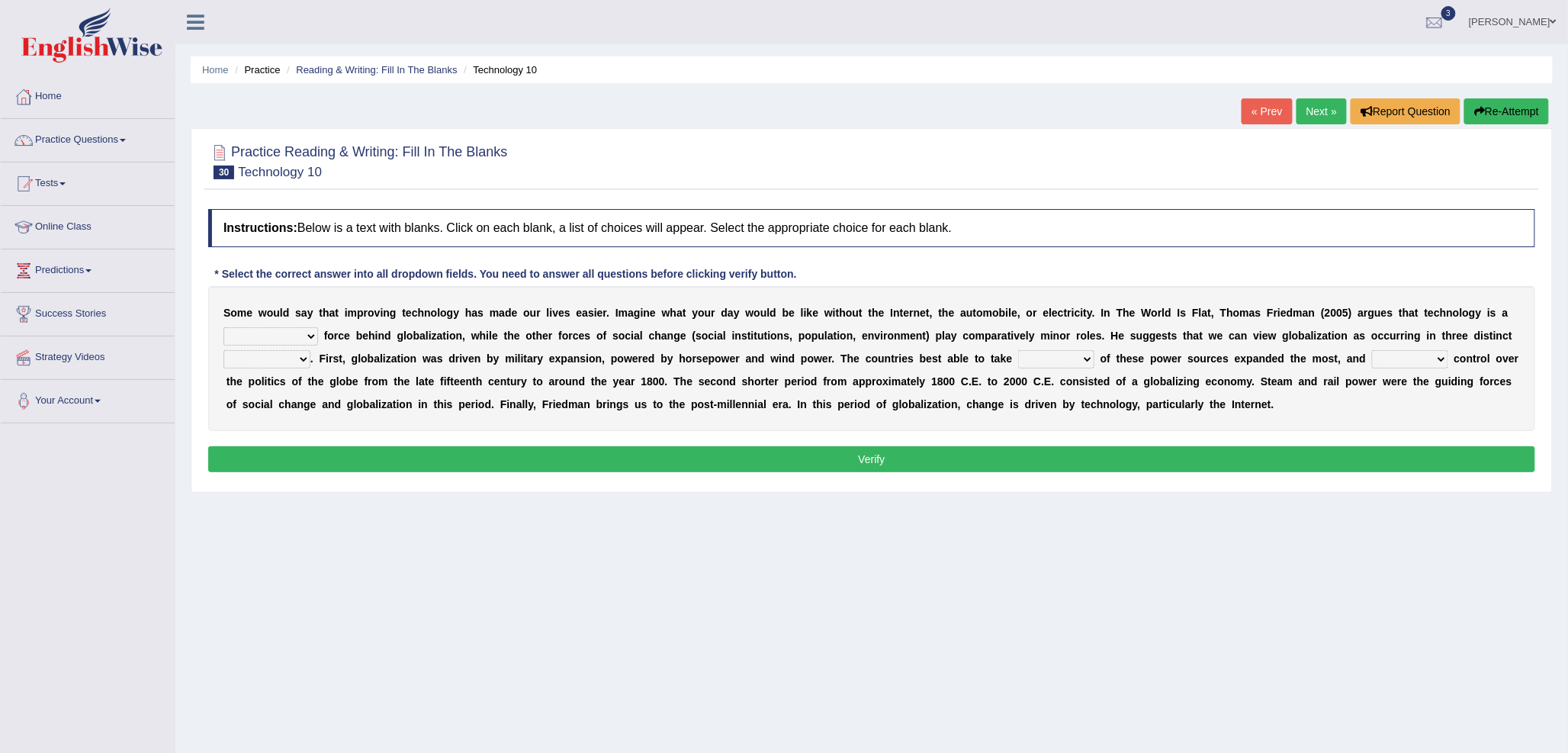
click at [295, 338] on select "driving demeaning distinguishing demanding" at bounding box center [270, 336] width 95 height 18
select select "driving"
click at [223, 327] on select "driving demeaning distinguishing demanding" at bounding box center [270, 336] width 95 height 18
click at [260, 356] on select "periods periodicals perspectives perceptions" at bounding box center [266, 359] width 87 height 18
select select "perspectives"
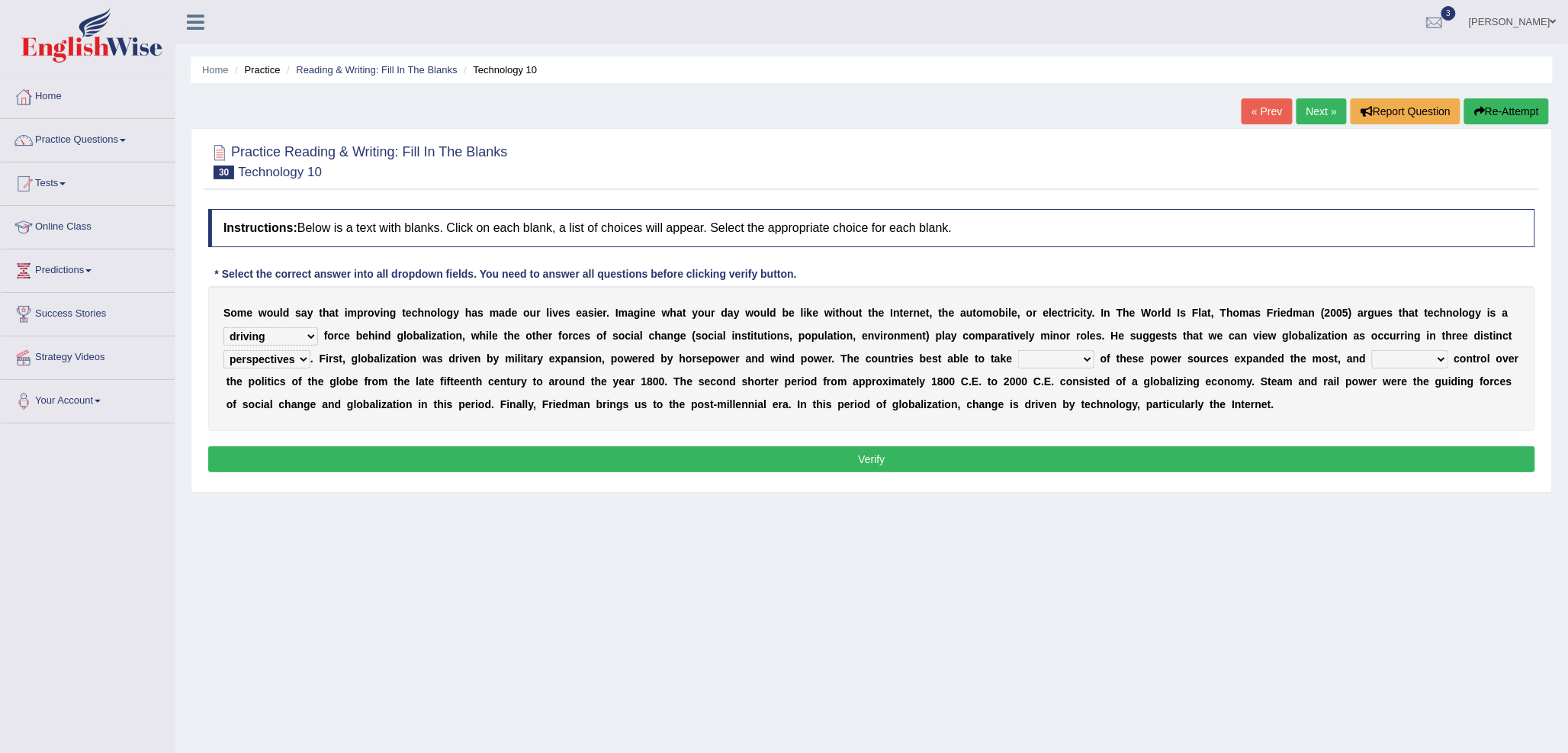
click at [223, 350] on select "periods periodicals perspectives perceptions" at bounding box center [266, 359] width 87 height 18
click at [1028, 357] on select "action advantage account care" at bounding box center [1056, 359] width 77 height 18
select select "advantage"
click at [1019, 350] on select "action advantage account care" at bounding box center [1056, 359] width 77 height 18
click at [1413, 362] on select "exist extract exert expect" at bounding box center [1409, 359] width 77 height 18
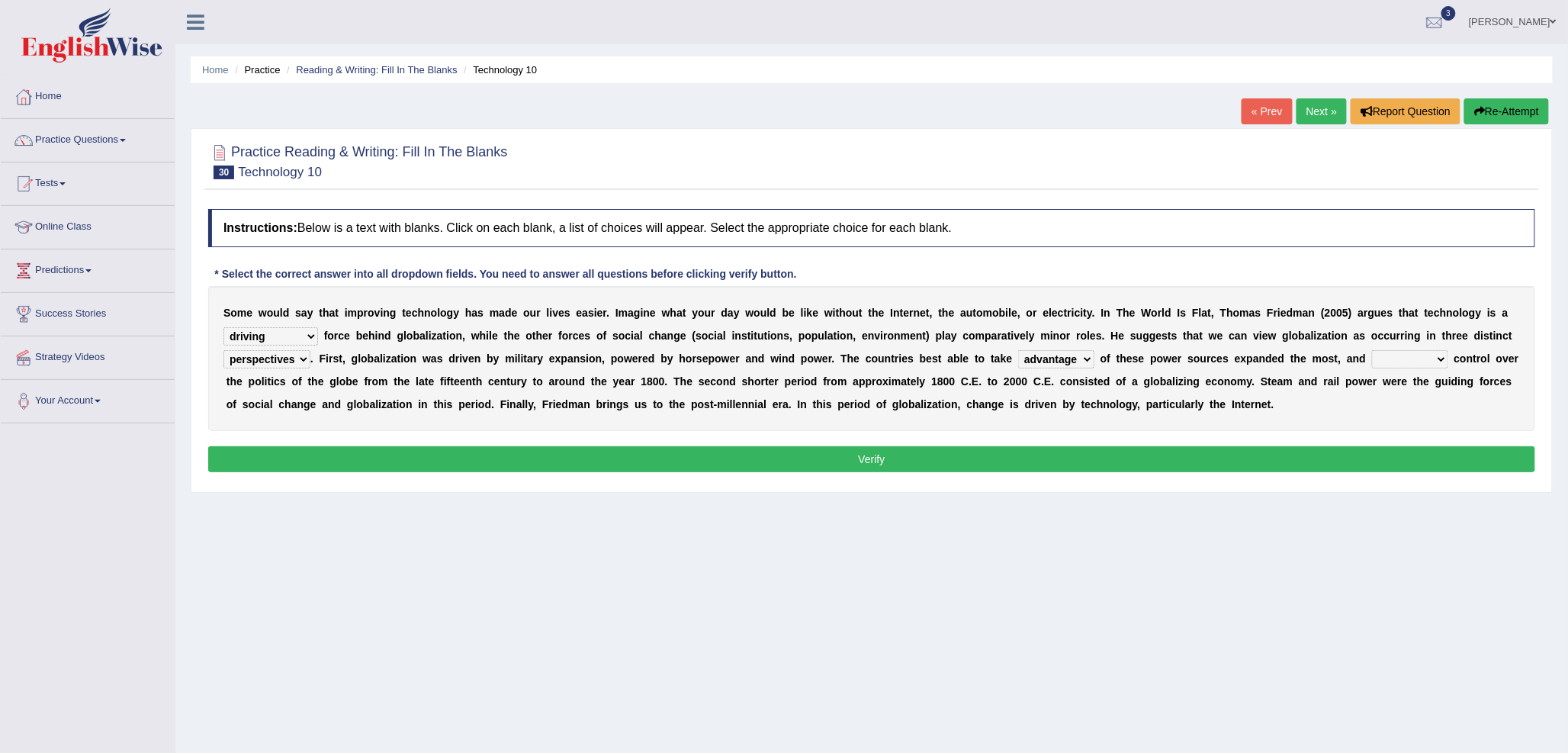
select select "extract"
click at [1373, 350] on select "exist extract exert expect" at bounding box center [1409, 359] width 77 height 18
click at [1315, 465] on button "Verify" at bounding box center [872, 459] width 1327 height 26
